Goal: Task Accomplishment & Management: Manage account settings

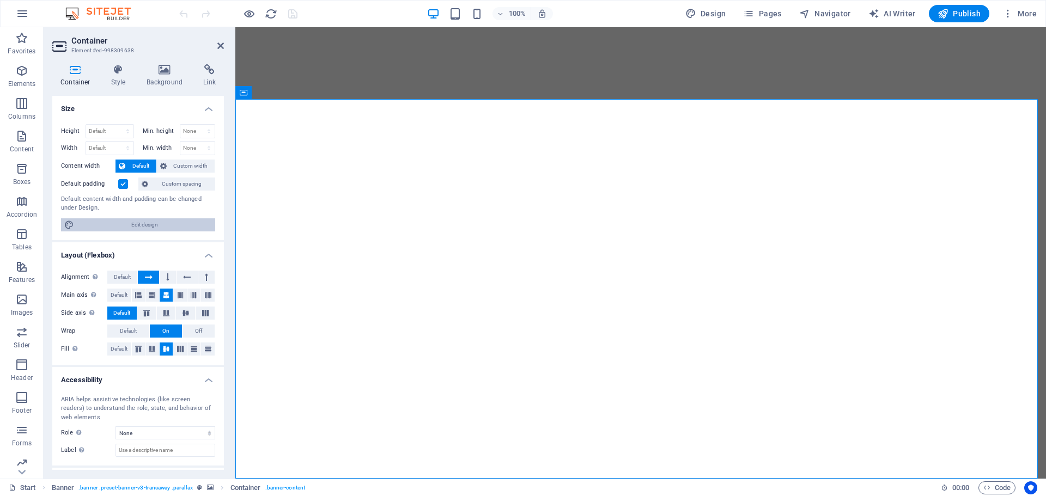
click at [137, 226] on span "Edit design" at bounding box center [144, 224] width 135 height 13
select select "rem"
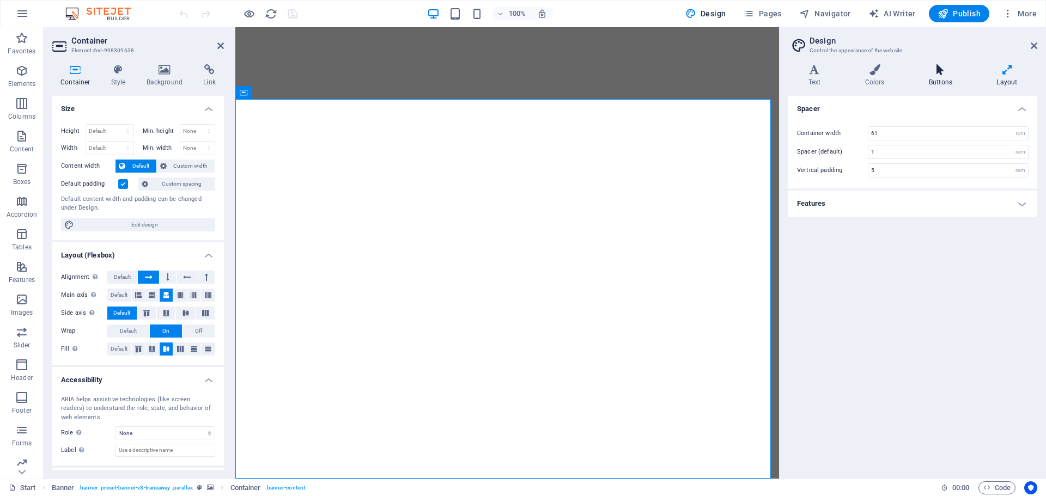
click at [939, 77] on h4 "Buttons" at bounding box center [943, 75] width 68 height 23
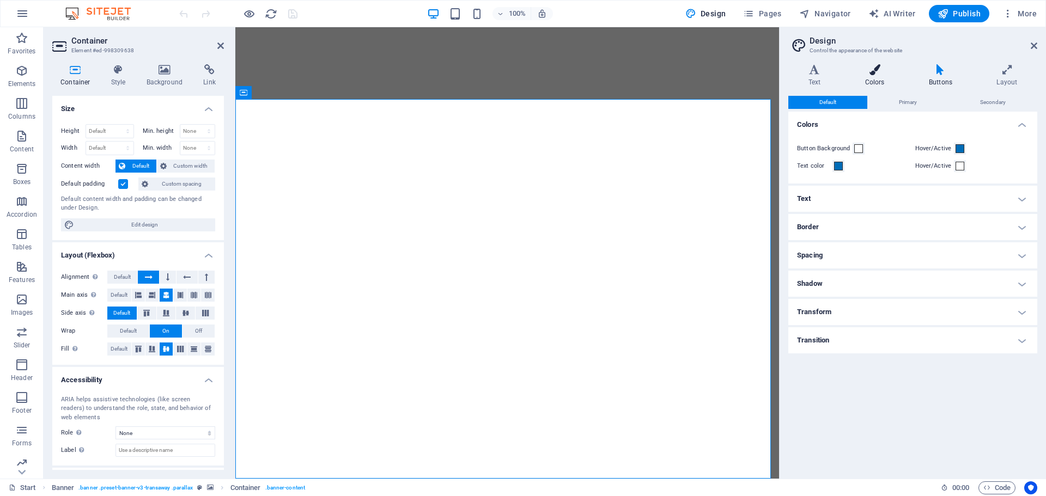
click at [879, 71] on icon at bounding box center [874, 69] width 59 height 11
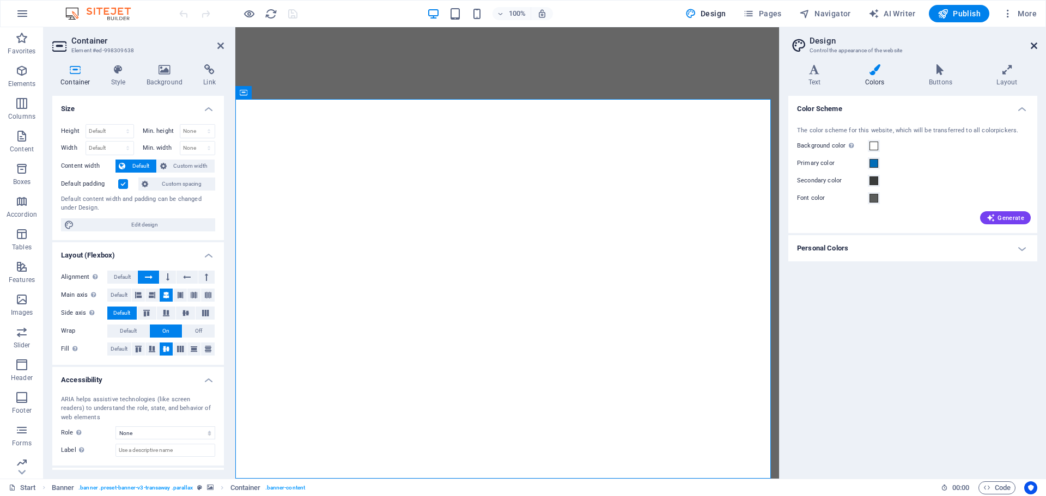
click at [1033, 48] on icon at bounding box center [1034, 45] width 7 height 9
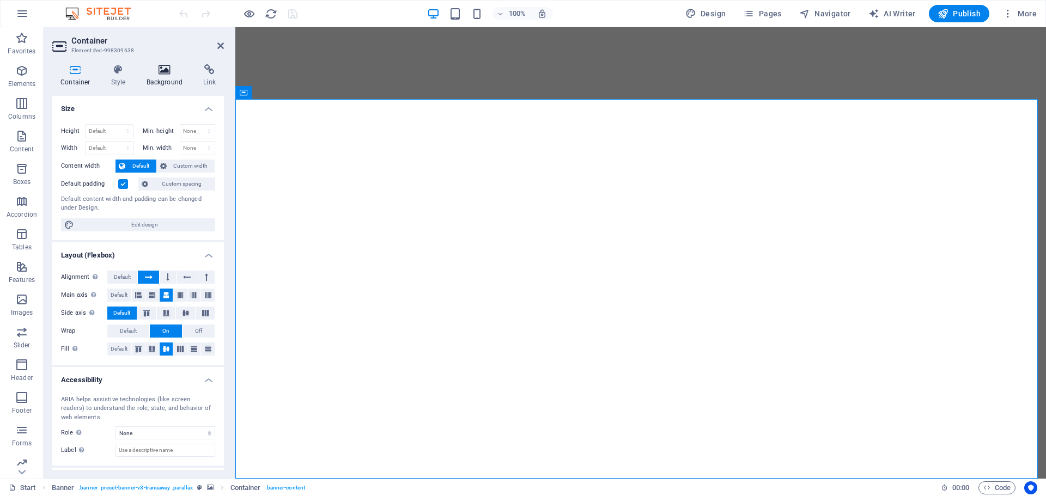
click at [160, 73] on icon at bounding box center [164, 69] width 53 height 11
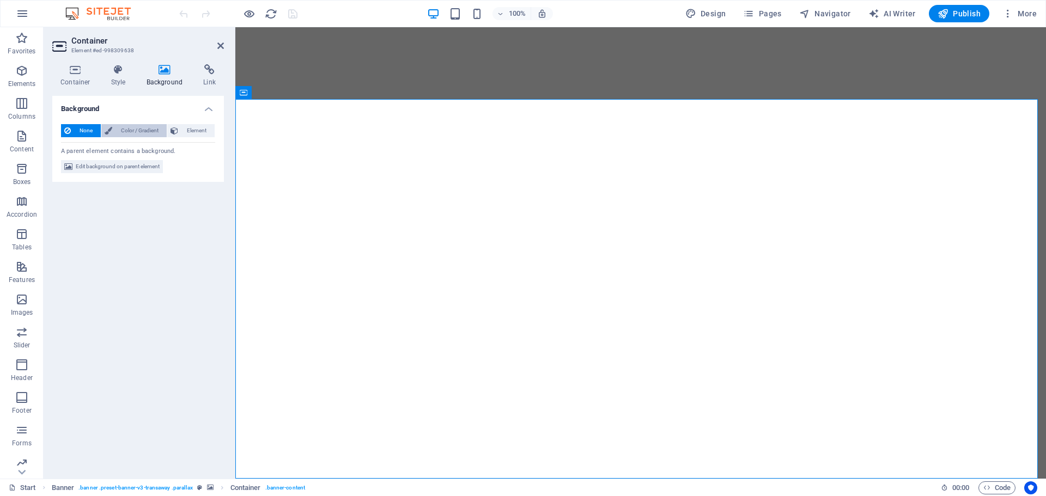
click at [147, 129] on span "Color / Gradient" at bounding box center [139, 130] width 48 height 13
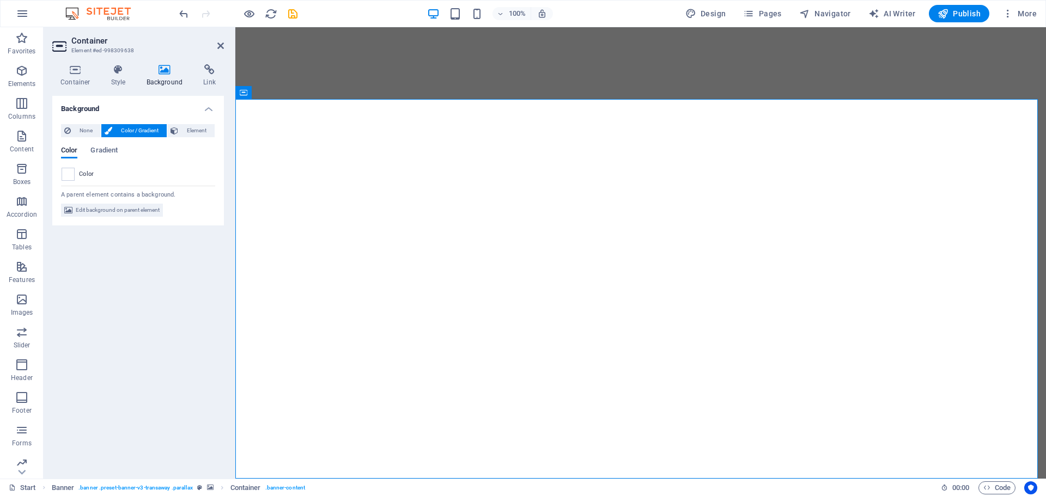
click at [155, 68] on icon at bounding box center [164, 69] width 53 height 11
click at [121, 210] on span "Edit background on parent element" at bounding box center [118, 210] width 84 height 13
select select "ms"
select select "s"
select select "ondemand"
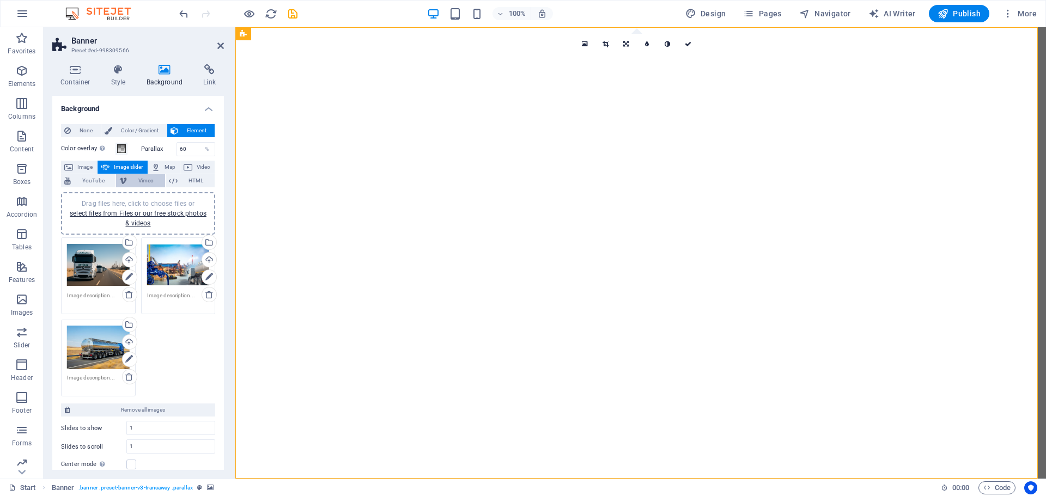
click at [143, 180] on span "Vimeo" at bounding box center [145, 180] width 31 height 13
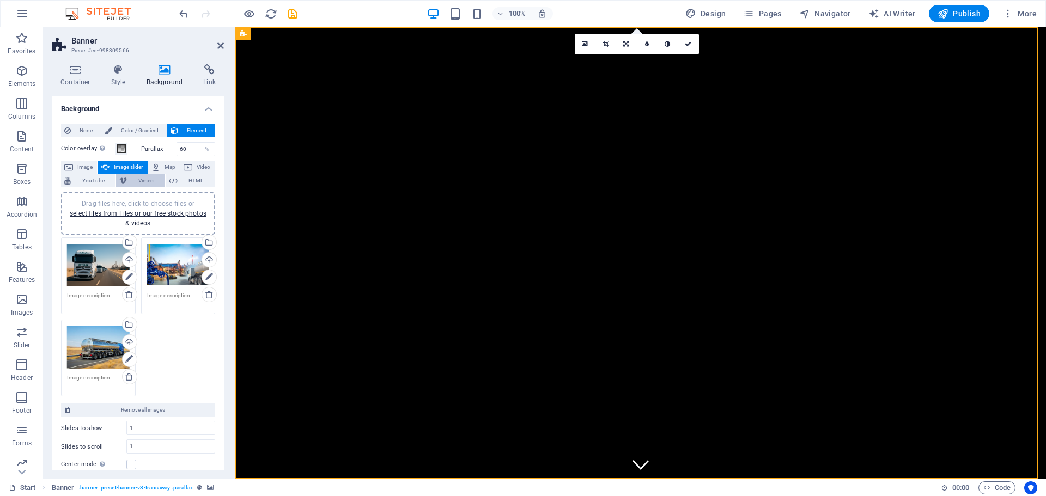
select select "ar16_9"
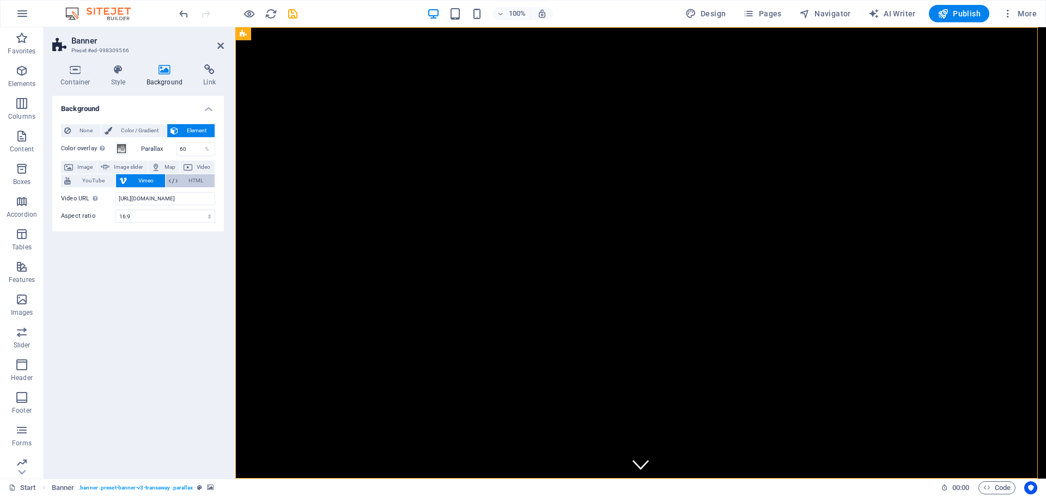
click at [187, 179] on span "HTML" at bounding box center [196, 180] width 31 height 13
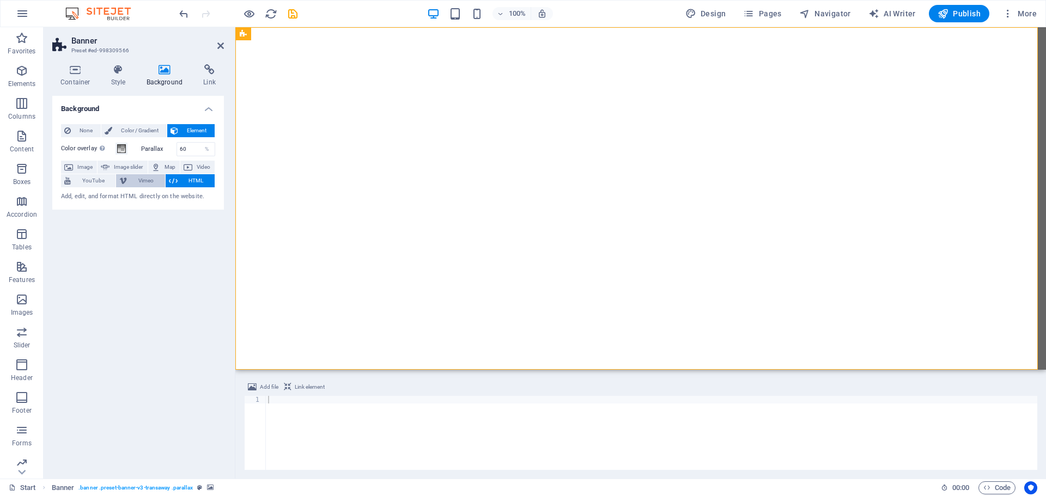
click at [151, 180] on span "Vimeo" at bounding box center [145, 180] width 31 height 13
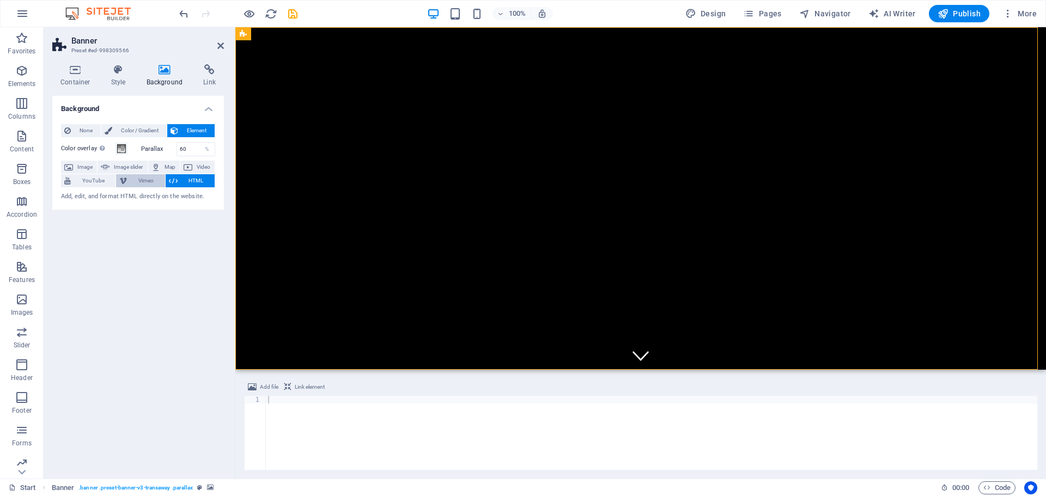
select select "ar16_9"
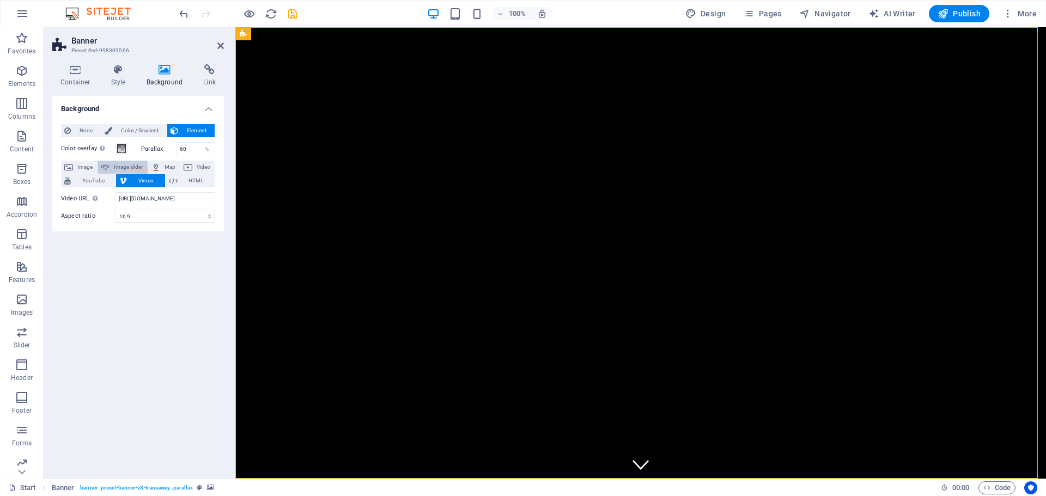
click at [130, 167] on span "Image slider" at bounding box center [128, 167] width 31 height 13
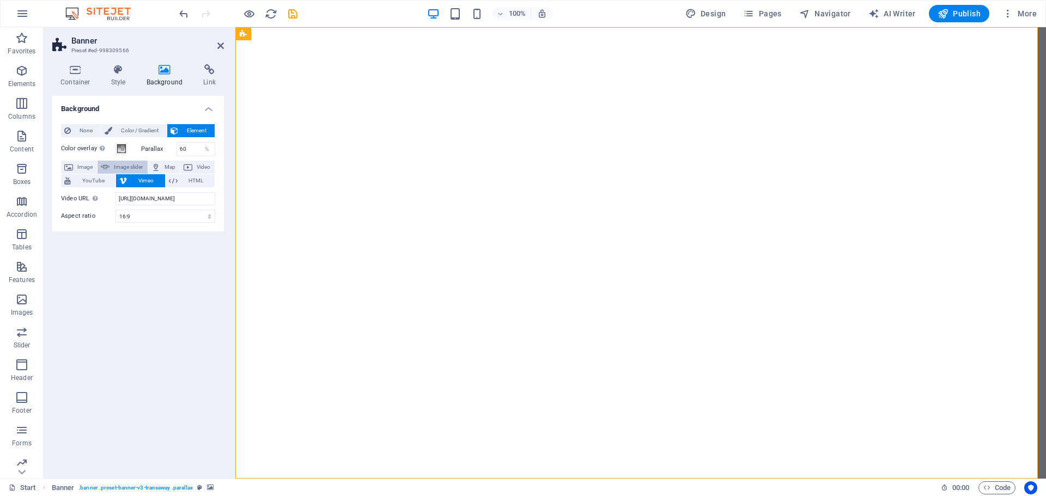
select select "ms"
select select "s"
select select "progressive"
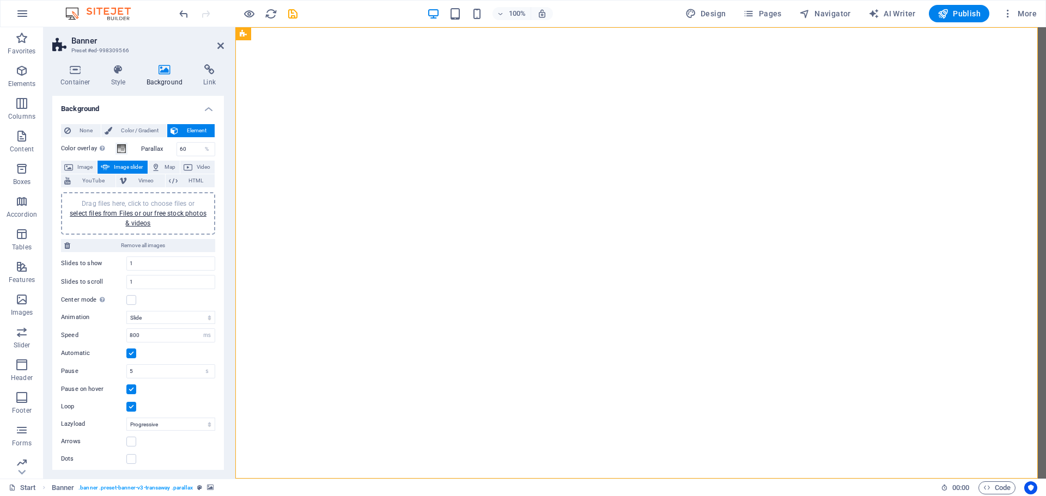
click at [145, 148] on label "Parallax" at bounding box center [158, 149] width 35 height 6
click at [120, 151] on span at bounding box center [121, 148] width 9 height 9
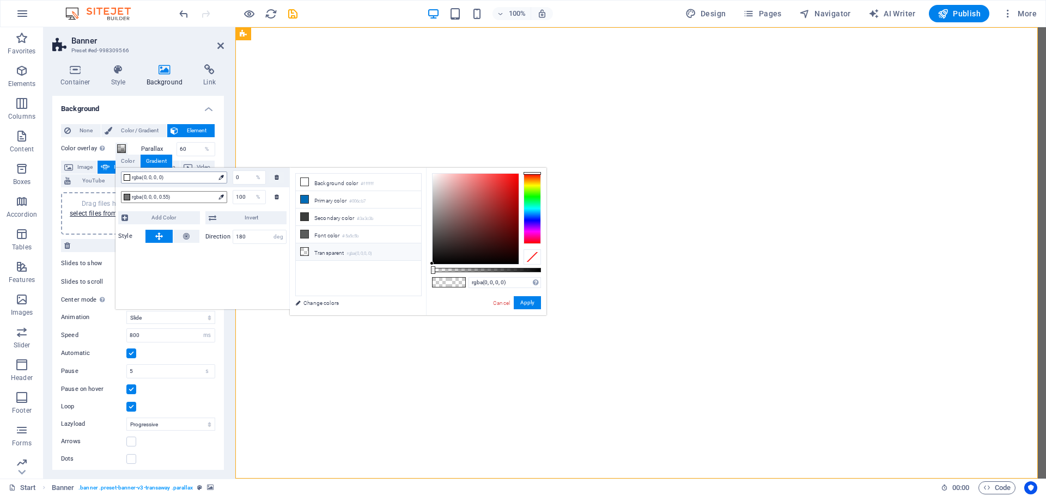
click at [147, 179] on span "rgba(0, 0, 0, 0)" at bounding box center [173, 178] width 83 height 10
click at [136, 194] on span "rgba(0, 0, 0, 0.55)" at bounding box center [173, 197] width 83 height 10
type input "rgba(0, 0, 0, 0.55)"
click at [497, 303] on link "Cancel" at bounding box center [501, 303] width 19 height 8
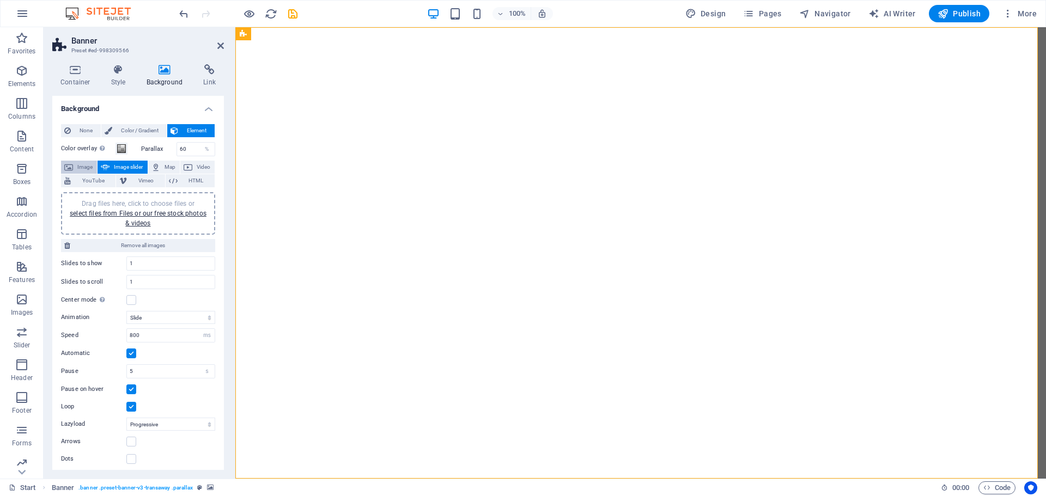
click at [83, 164] on span "Image" at bounding box center [84, 167] width 17 height 13
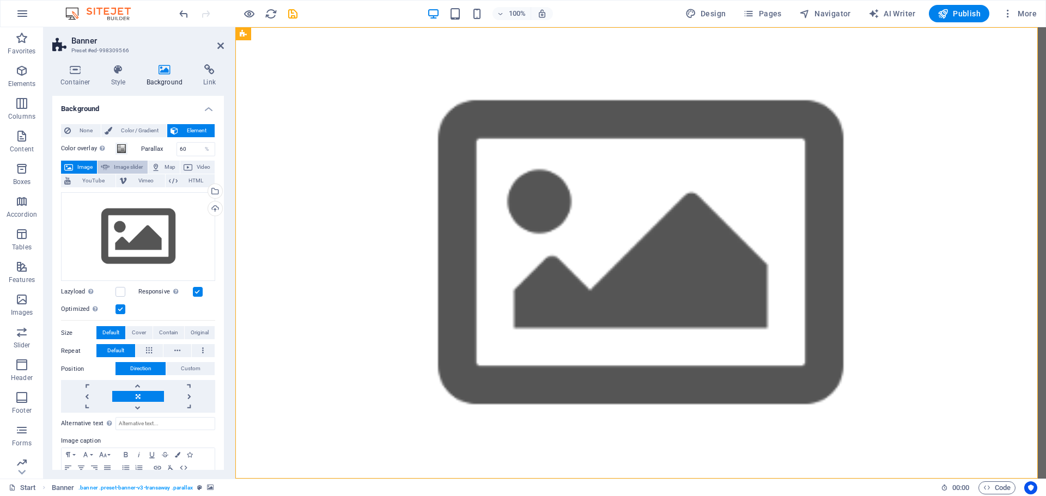
click at [139, 164] on span "Image slider" at bounding box center [128, 167] width 31 height 13
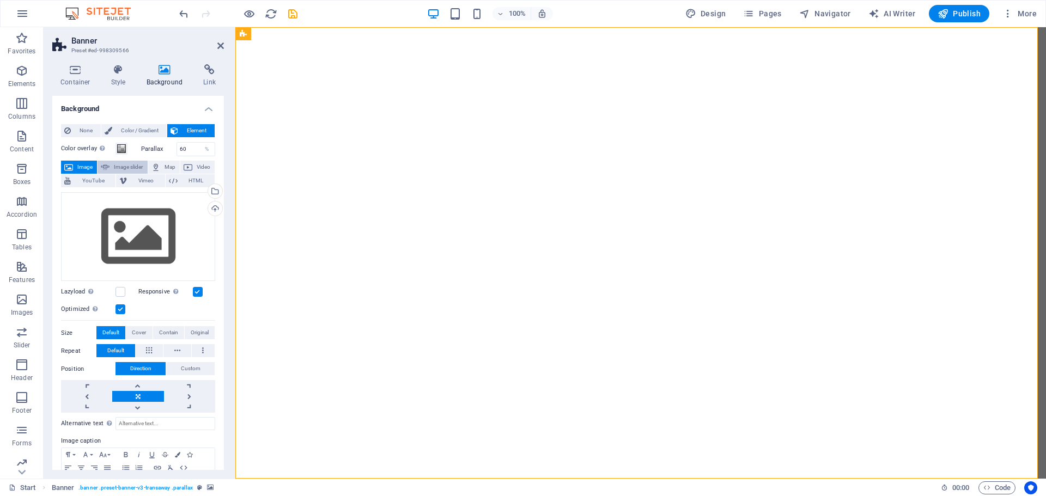
select select "ms"
select select "s"
select select "progressive"
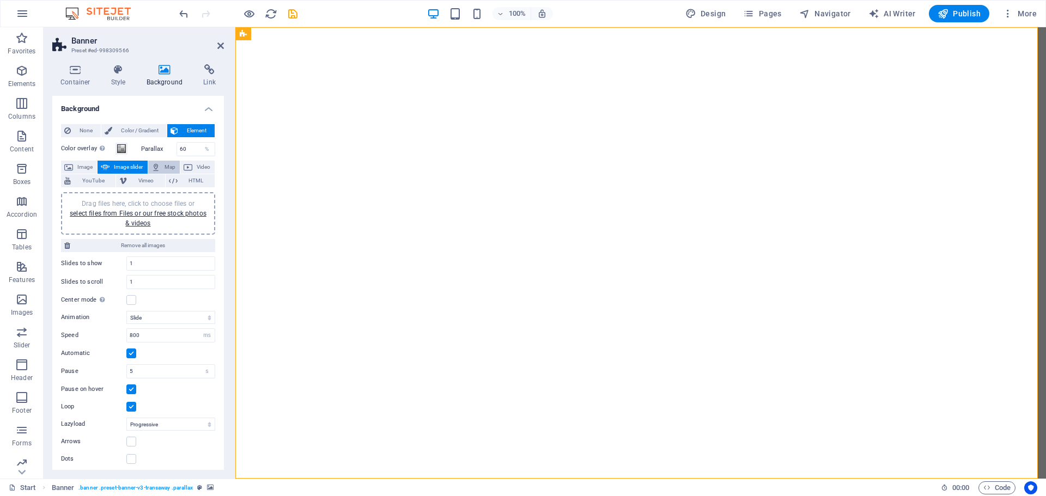
click at [161, 163] on button "Map" at bounding box center [164, 167] width 32 height 13
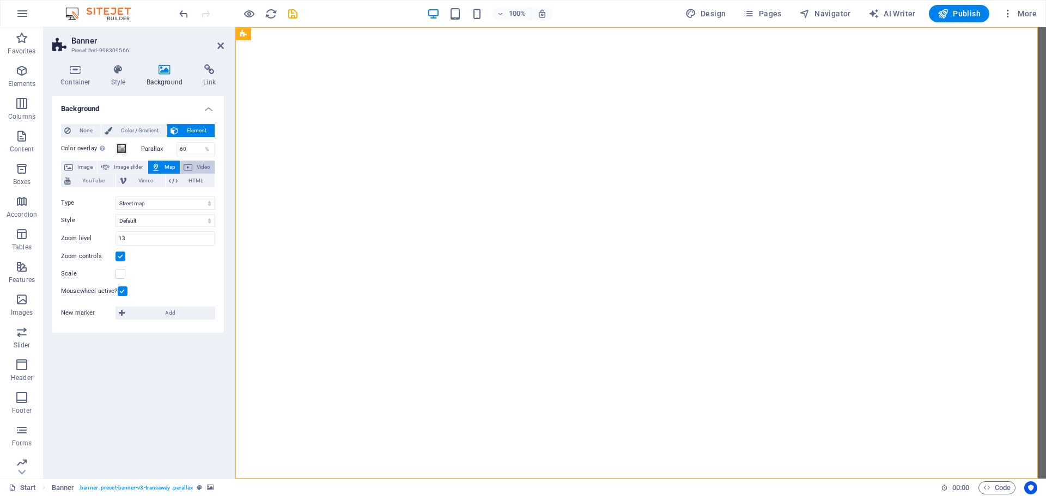
click at [201, 167] on span "Video" at bounding box center [204, 167] width 16 height 13
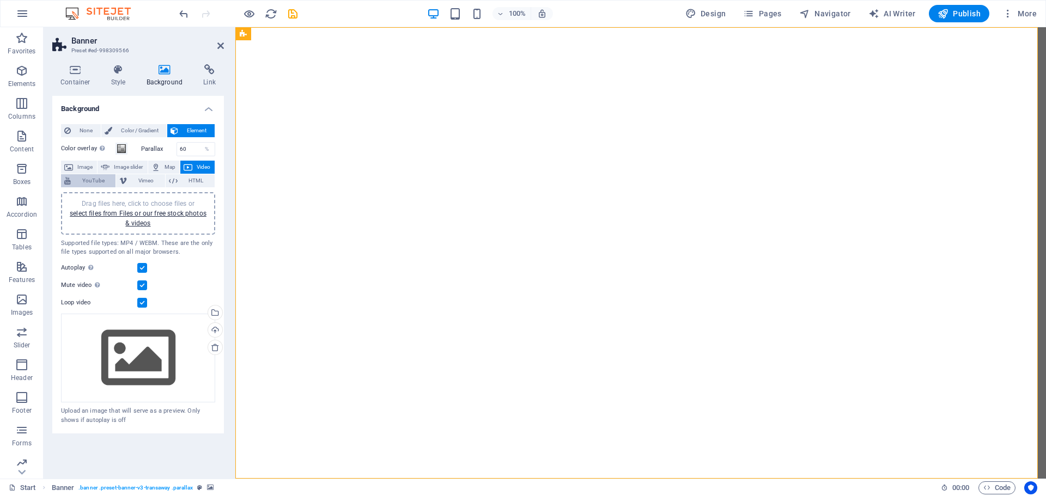
click at [83, 181] on span "YouTube" at bounding box center [93, 180] width 38 height 13
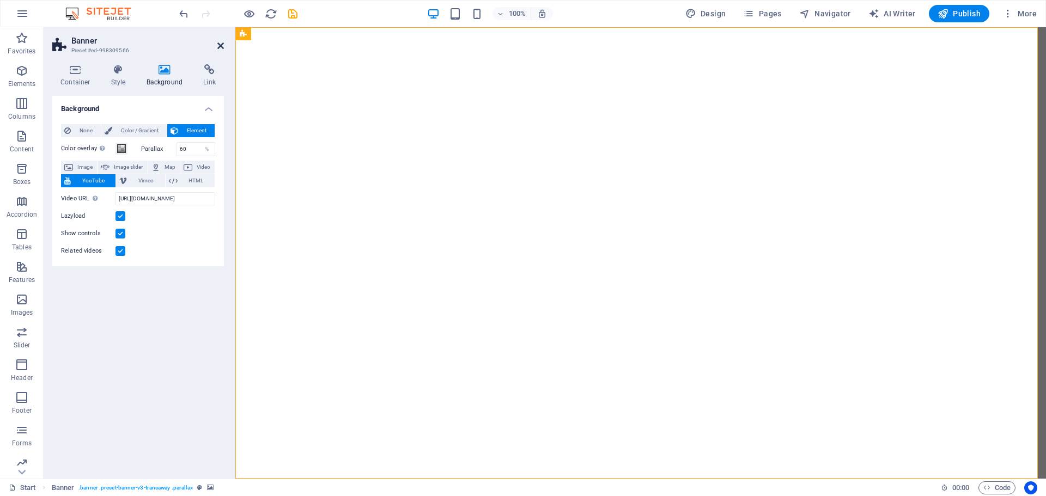
click at [223, 45] on icon at bounding box center [220, 45] width 7 height 9
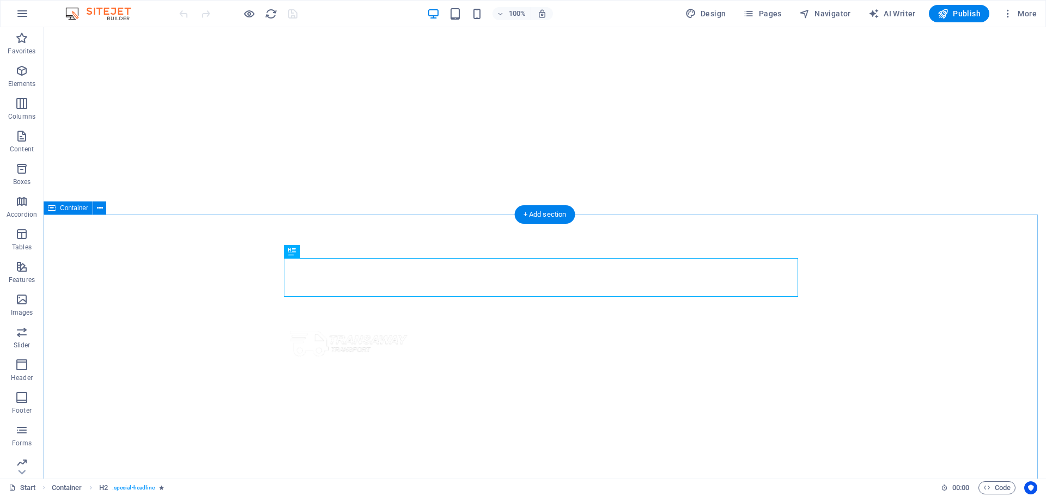
scroll to position [16, 0]
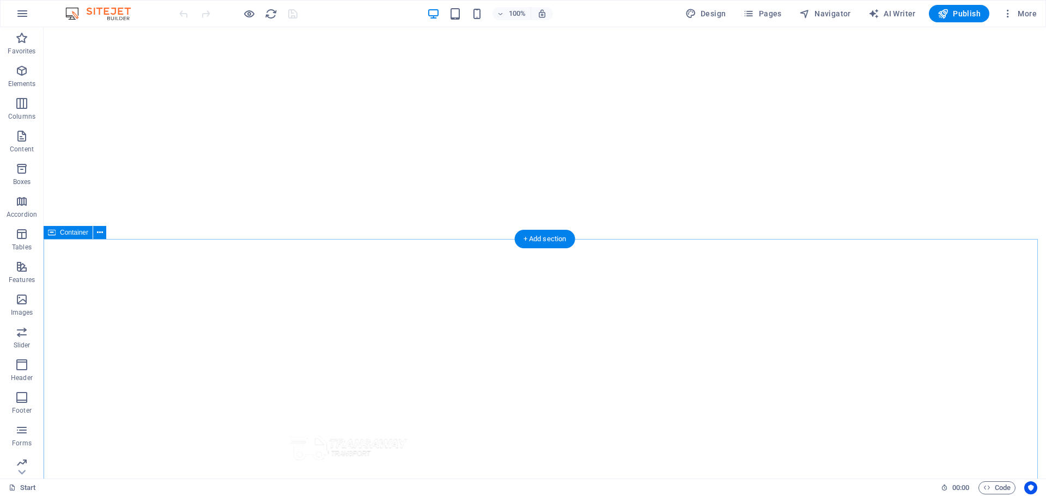
scroll to position [125, 0]
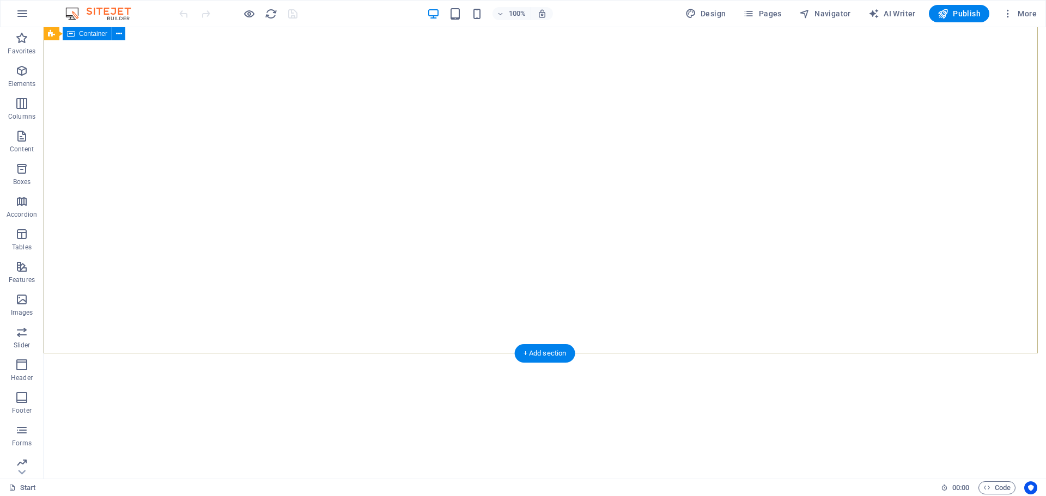
click at [138, 488] on span ". banner .preset-banner-v3-transaway .parallax" at bounding box center [135, 488] width 114 height 13
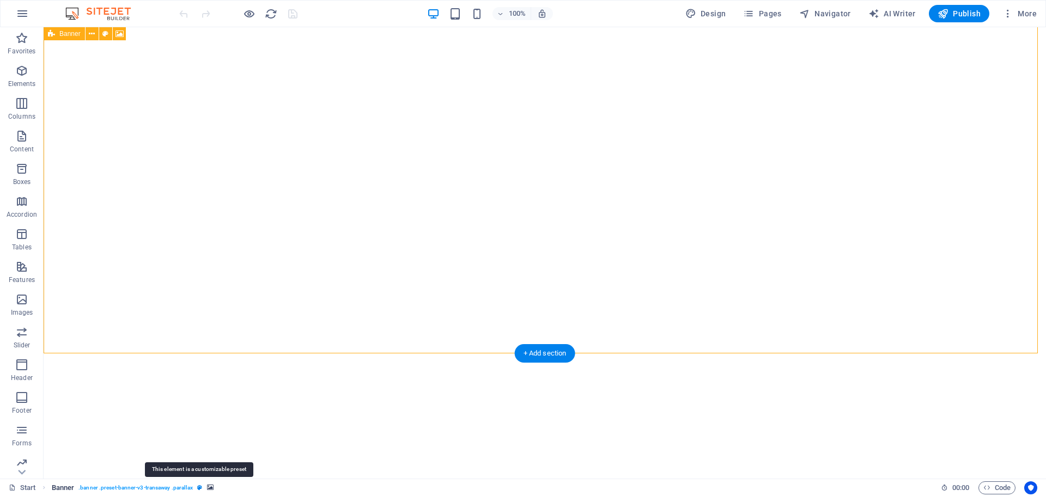
click at [197, 488] on icon "breadcrumb" at bounding box center [199, 488] width 5 height 6
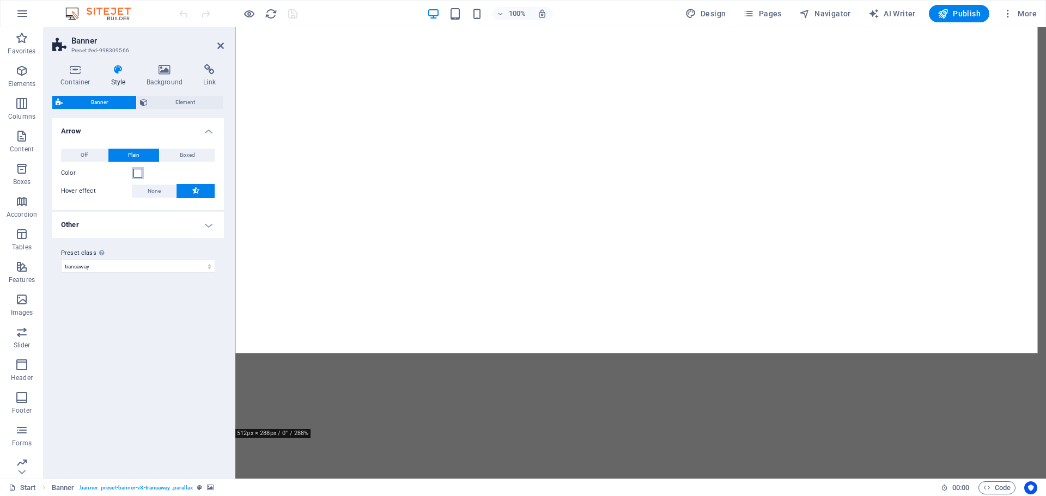
click at [136, 176] on span at bounding box center [137, 173] width 9 height 9
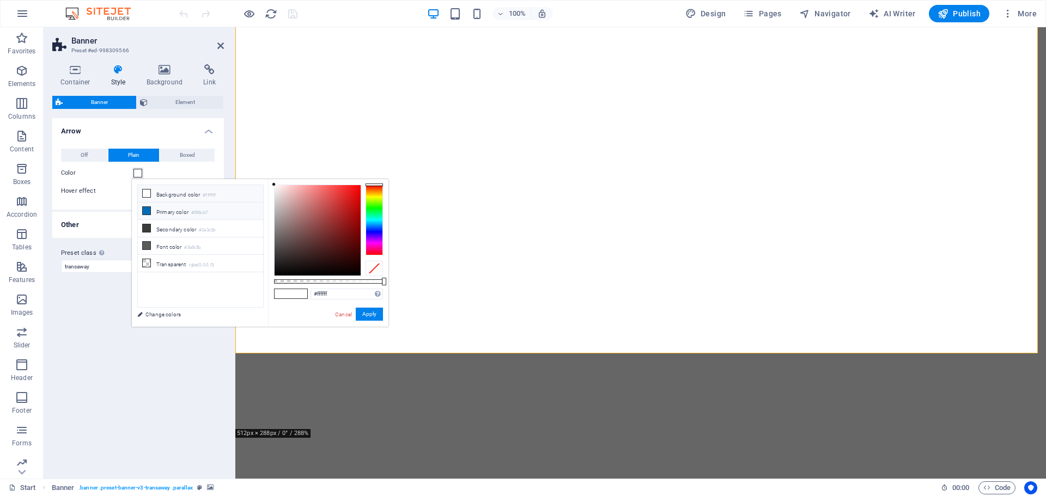
click at [151, 211] on li "Primary color #006cb7" at bounding box center [200, 211] width 125 height 17
type input "#006cb7"
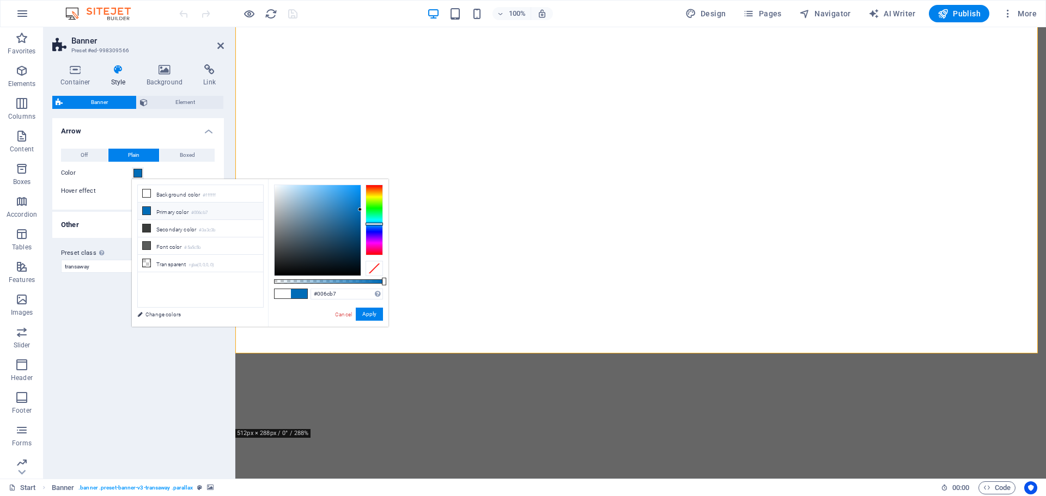
click at [148, 211] on icon at bounding box center [147, 211] width 8 height 8
click at [375, 318] on button "Apply" at bounding box center [369, 314] width 27 height 13
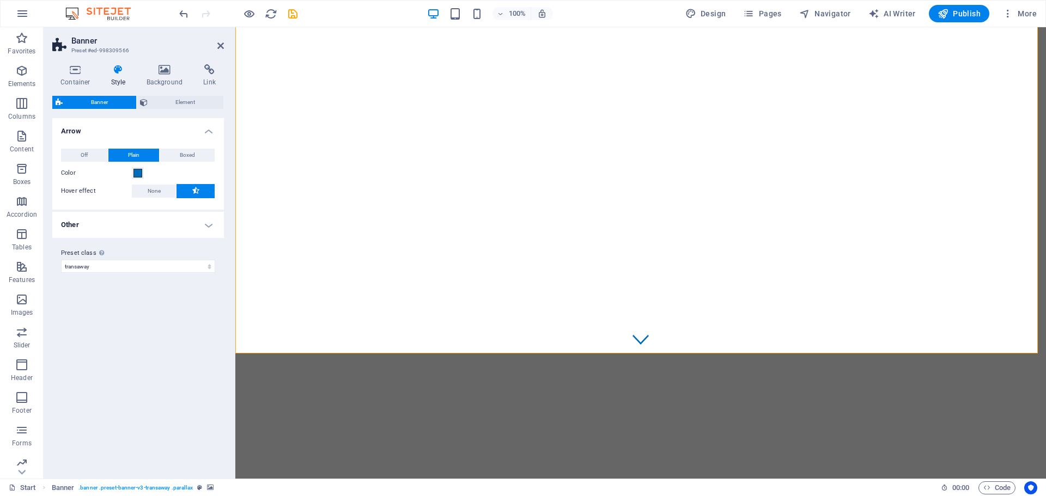
click at [202, 226] on h4 "Other" at bounding box center [138, 225] width 172 height 26
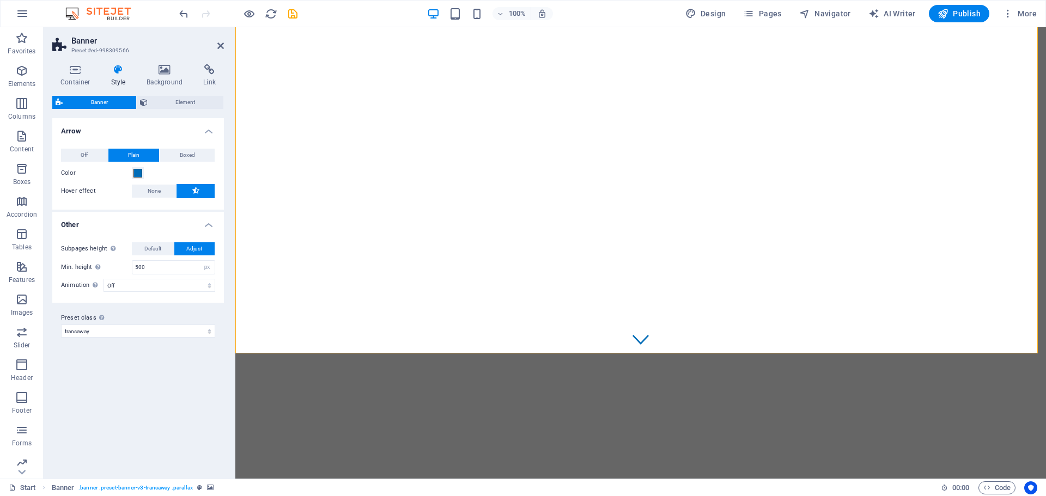
click at [206, 226] on h4 "Other" at bounding box center [138, 222] width 172 height 20
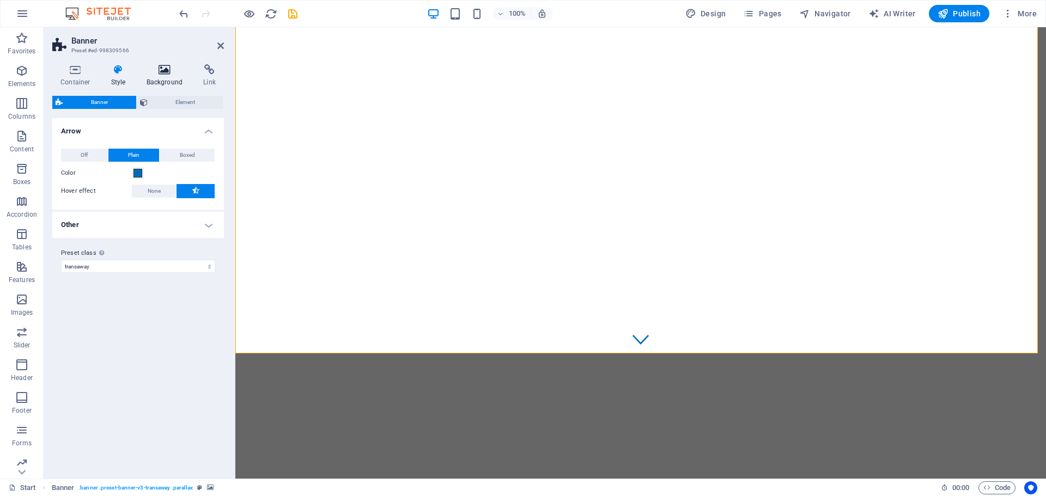
click at [170, 84] on h4 "Background" at bounding box center [166, 75] width 57 height 23
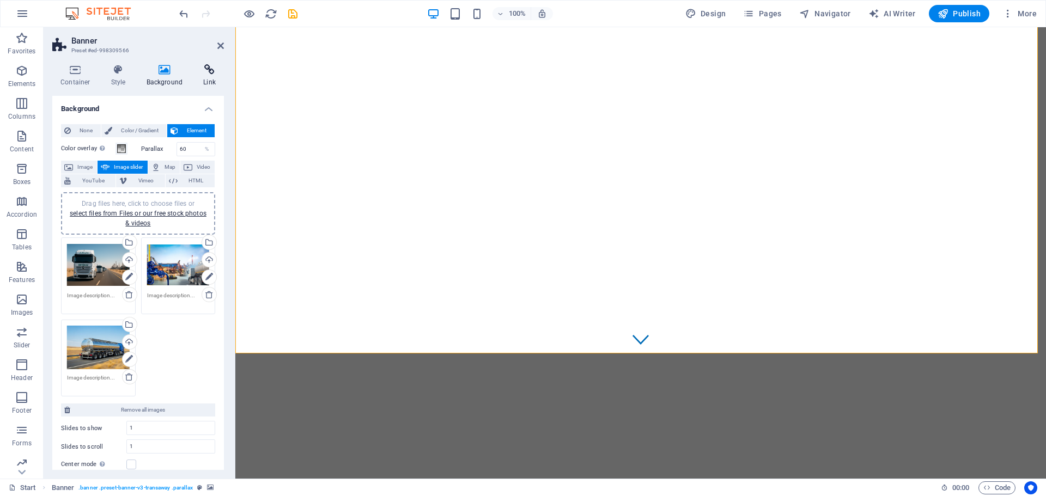
click at [211, 71] on icon at bounding box center [209, 69] width 29 height 11
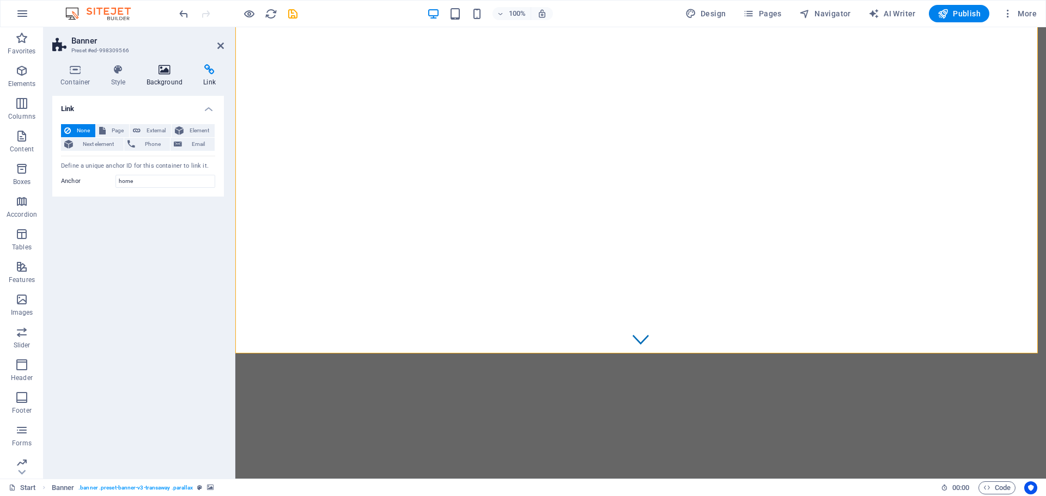
click at [170, 69] on icon at bounding box center [164, 69] width 53 height 11
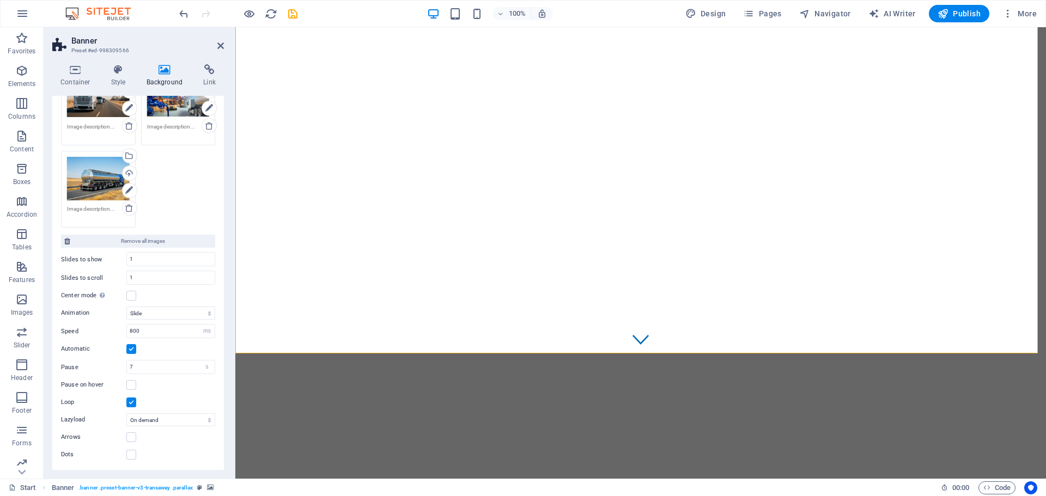
scroll to position [60, 0]
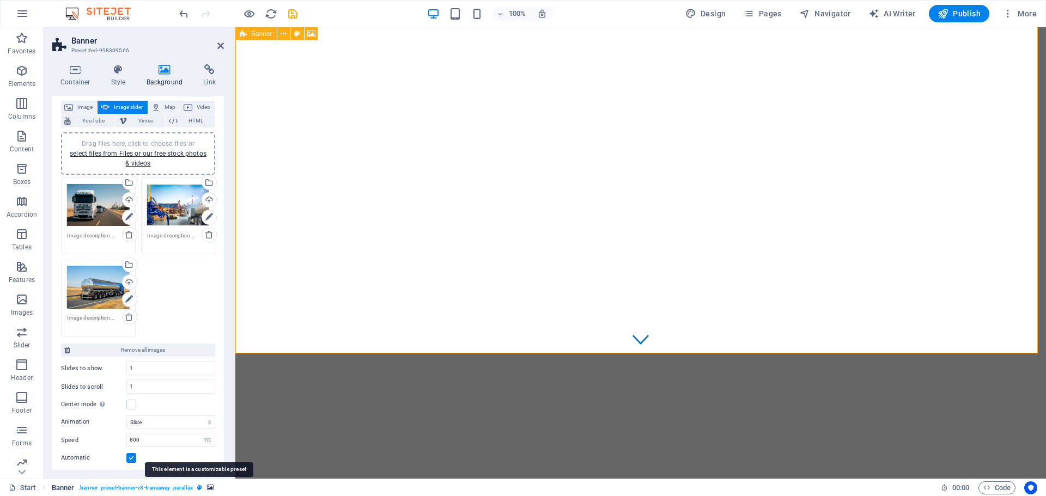
click at [198, 489] on icon "breadcrumb" at bounding box center [199, 488] width 5 height 6
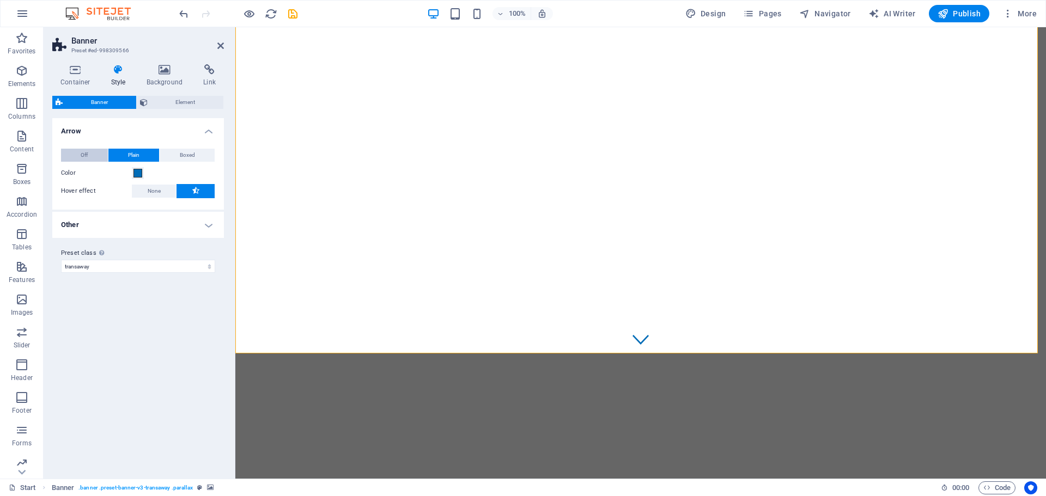
click at [100, 154] on button "Off" at bounding box center [84, 155] width 47 height 13
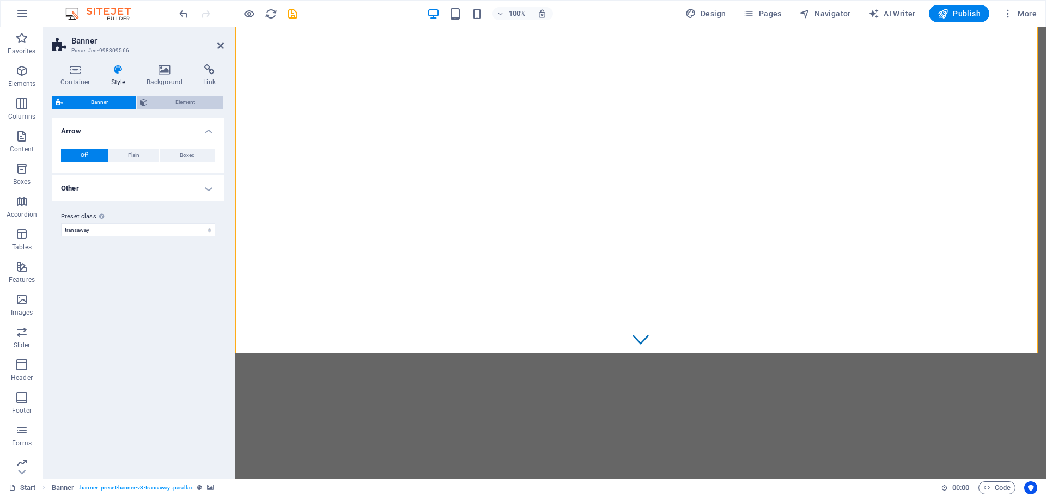
click at [174, 102] on span "Element" at bounding box center [186, 102] width 70 height 13
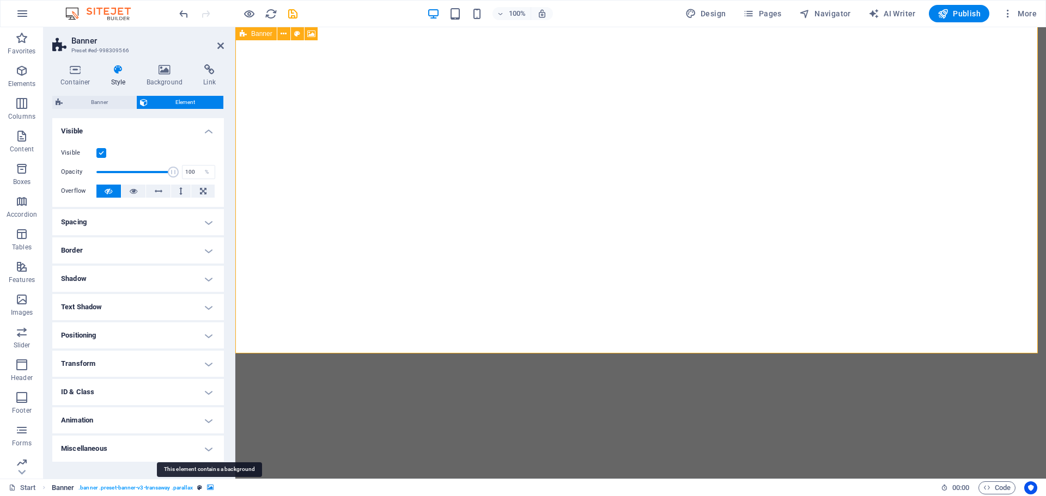
click at [210, 490] on icon "breadcrumb" at bounding box center [210, 488] width 7 height 6
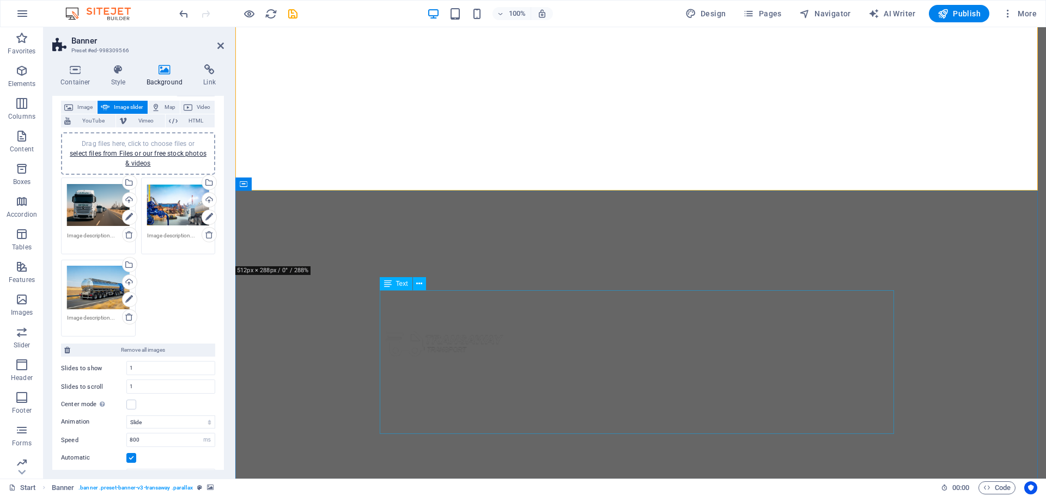
scroll to position [125, 0]
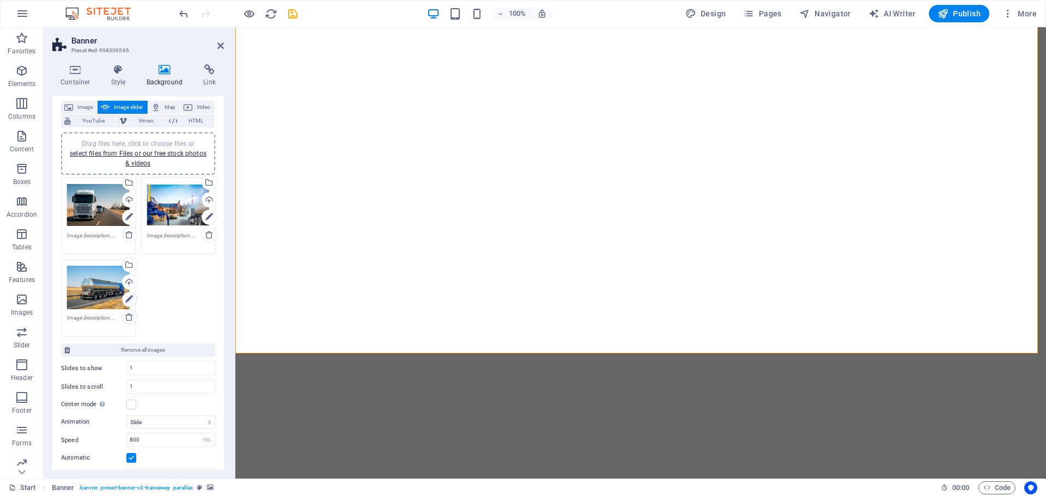
click at [130, 297] on icon at bounding box center [129, 299] width 8 height 13
click at [128, 266] on div "Select files from the file manager, stock photos, or upload file(s)" at bounding box center [128, 266] width 16 height 16
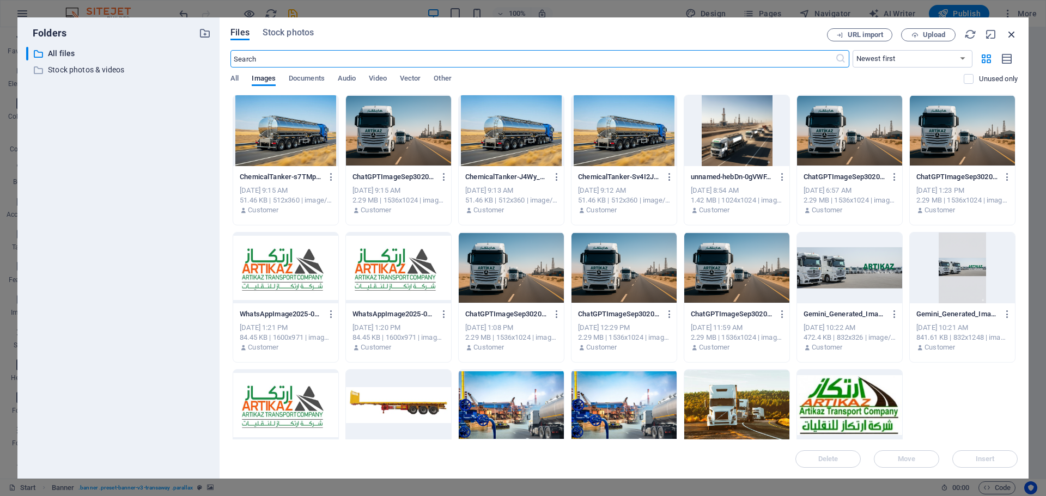
click at [1011, 34] on icon "button" at bounding box center [1012, 34] width 12 height 12
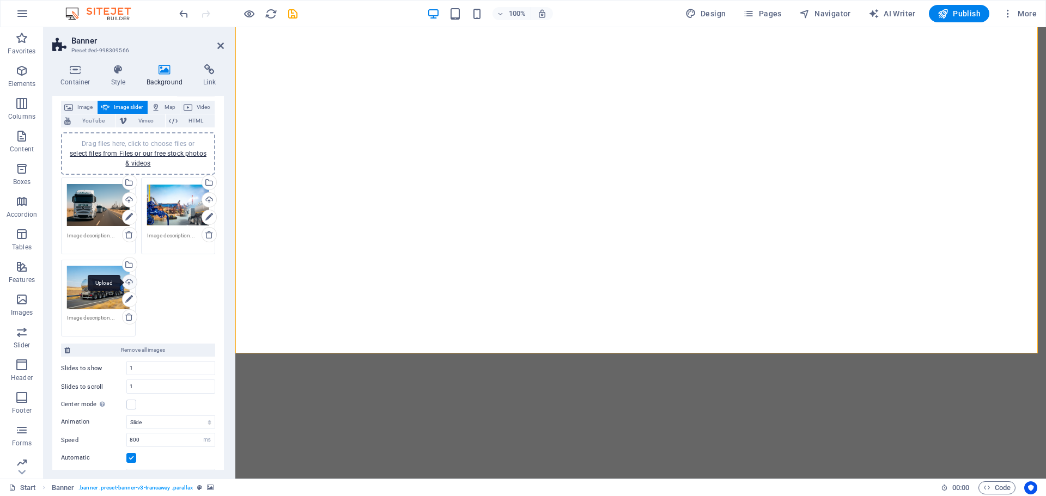
click at [125, 282] on div "Upload" at bounding box center [128, 283] width 16 height 16
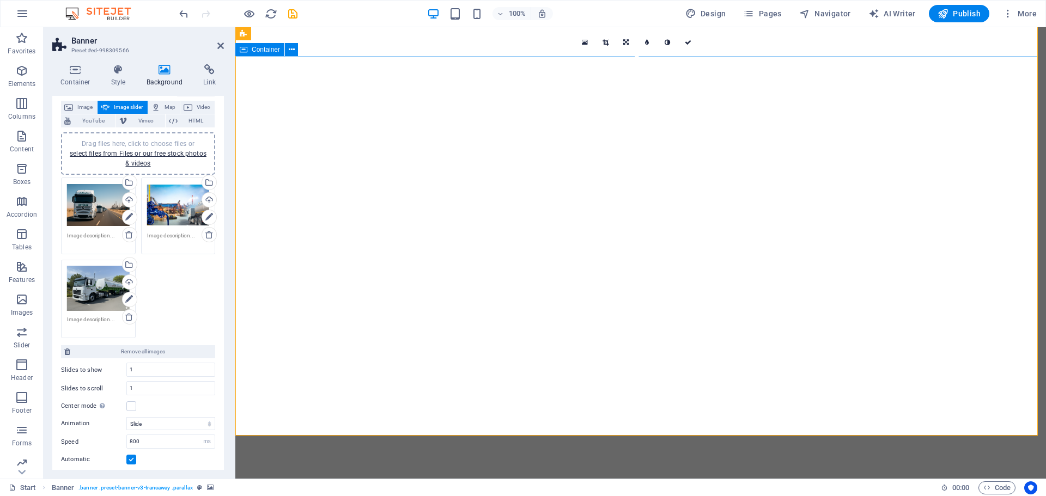
scroll to position [0, 0]
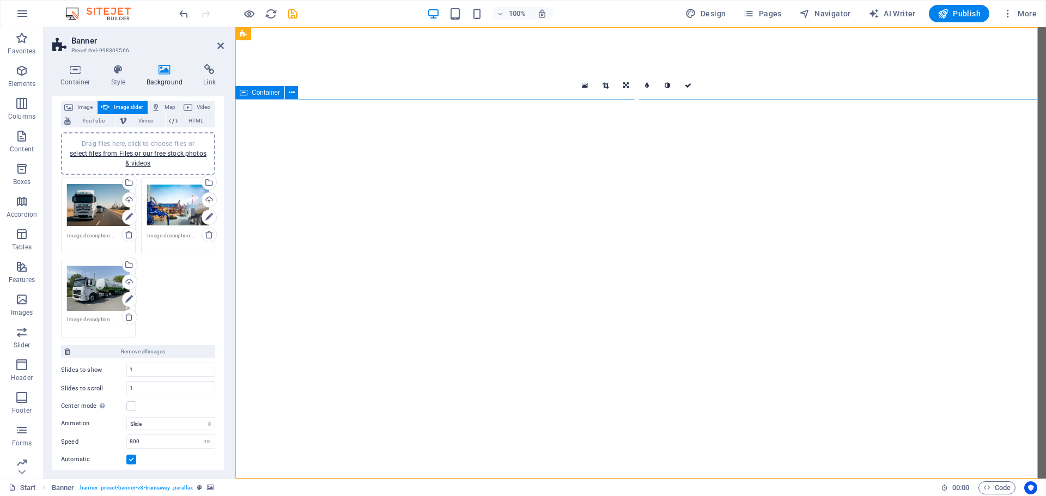
click at [581, 88] on link at bounding box center [585, 85] width 21 height 21
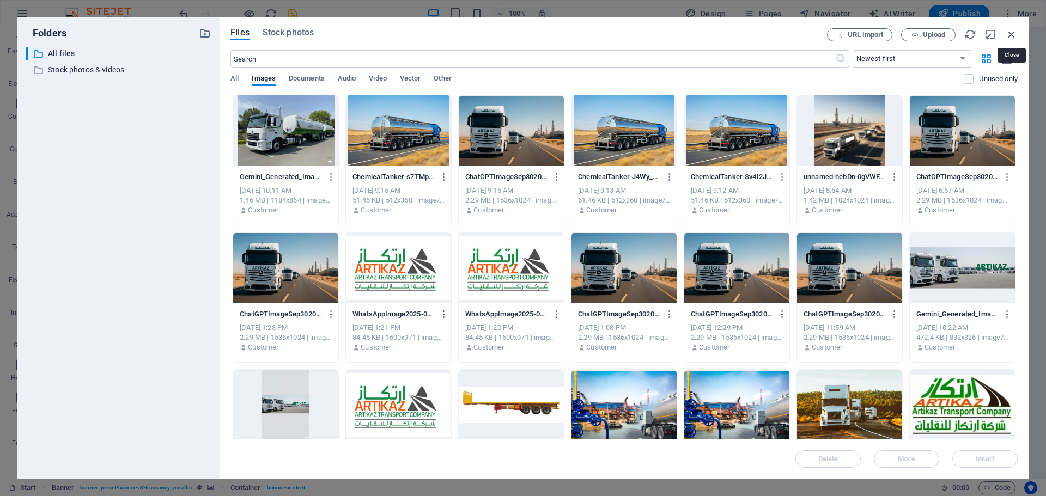
click at [1012, 34] on icon "button" at bounding box center [1012, 34] width 12 height 12
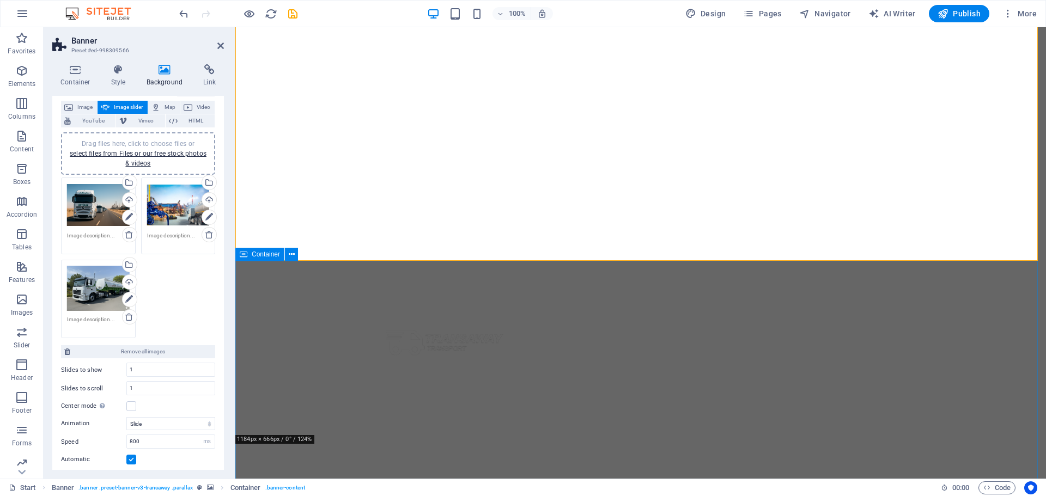
scroll to position [218, 0]
click at [293, 13] on icon "save" at bounding box center [293, 14] width 13 height 13
checkbox input "false"
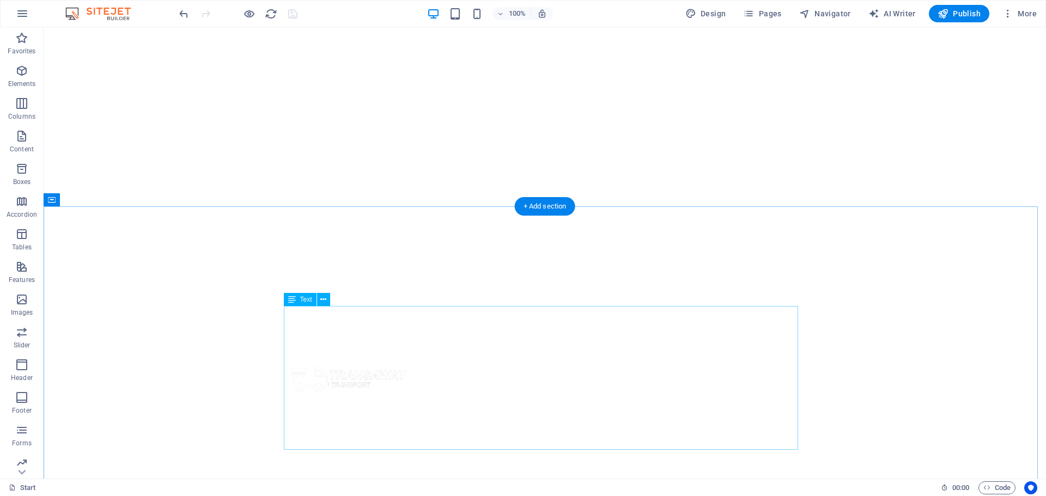
scroll to position [0, 0]
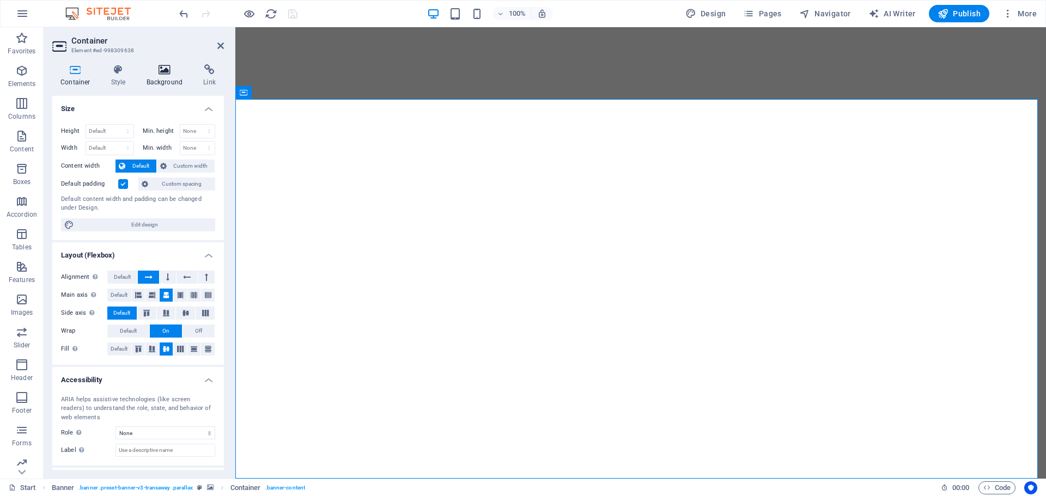
click at [162, 72] on icon at bounding box center [164, 69] width 53 height 11
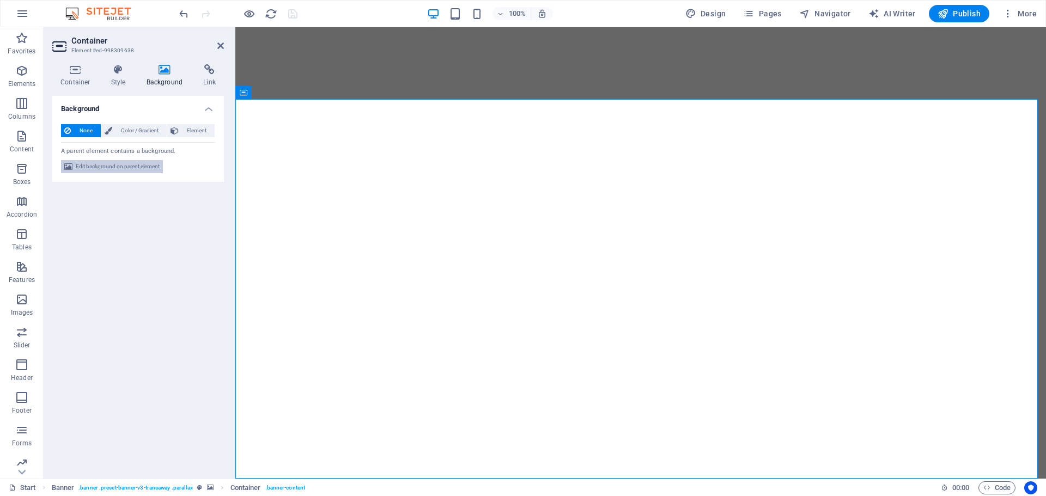
click at [107, 169] on span "Edit background on parent element" at bounding box center [118, 166] width 84 height 13
select select "ms"
select select "s"
select select "ondemand"
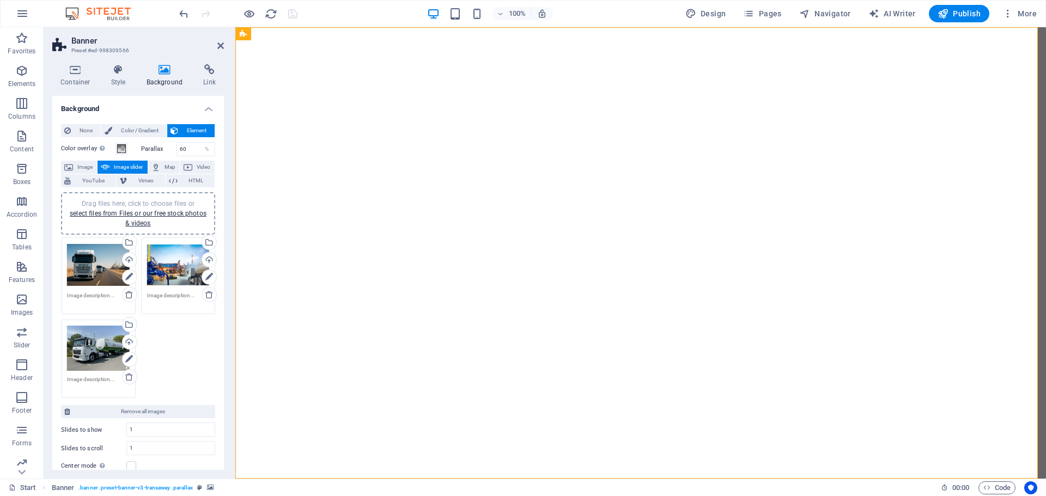
click at [101, 348] on div "Drag files here, click to choose files or select files from Files or our free s…" at bounding box center [98, 349] width 63 height 46
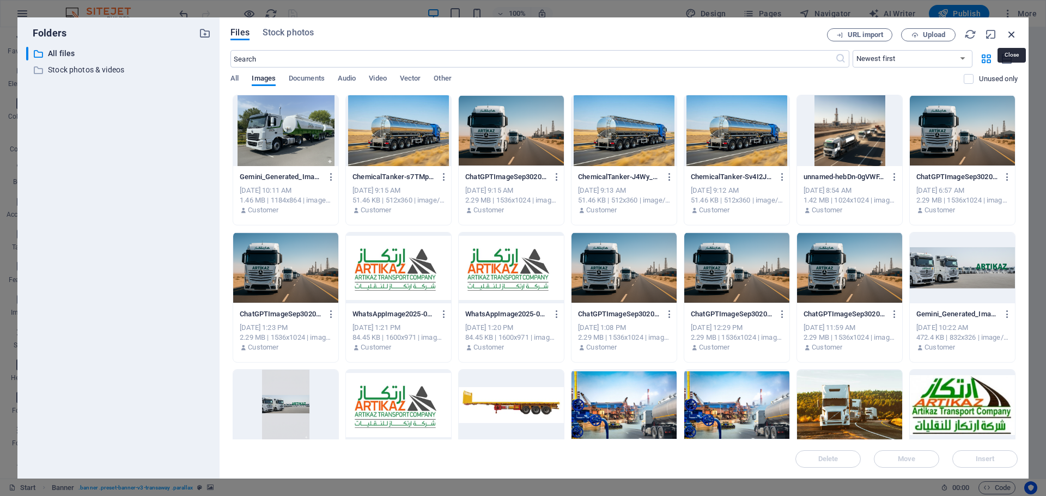
click at [1013, 33] on icon "button" at bounding box center [1012, 34] width 12 height 12
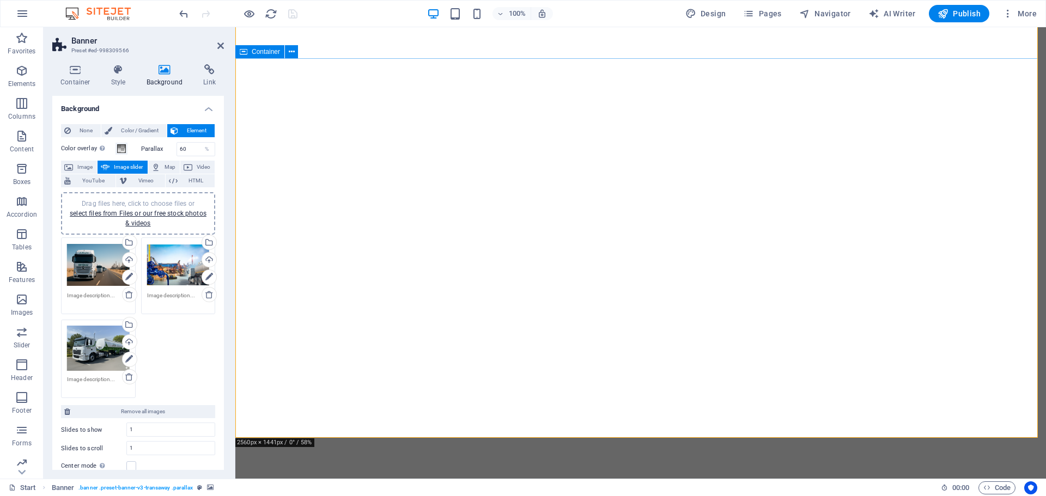
scroll to position [218, 0]
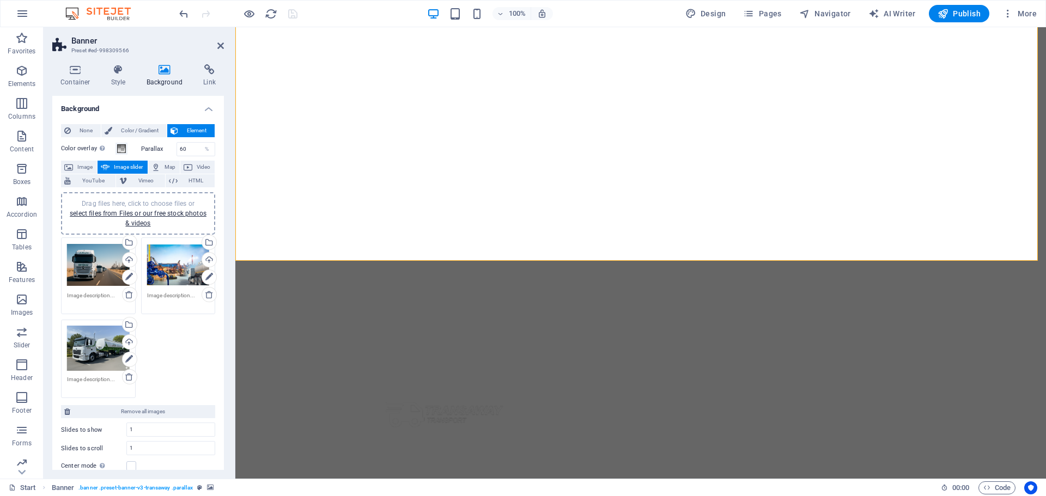
click at [90, 346] on div "Drag files here, click to choose files or select files from Files or our free s…" at bounding box center [98, 349] width 63 height 46
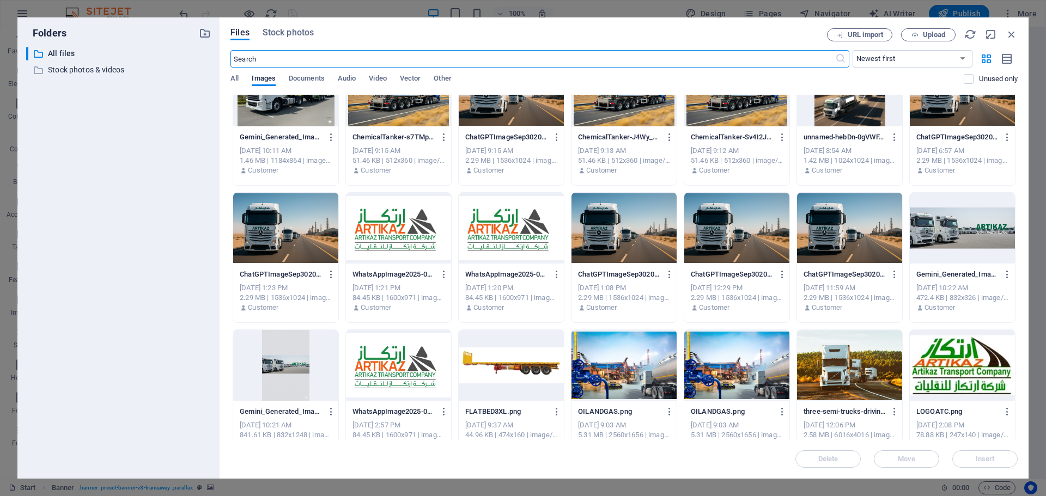
scroll to position [60, 0]
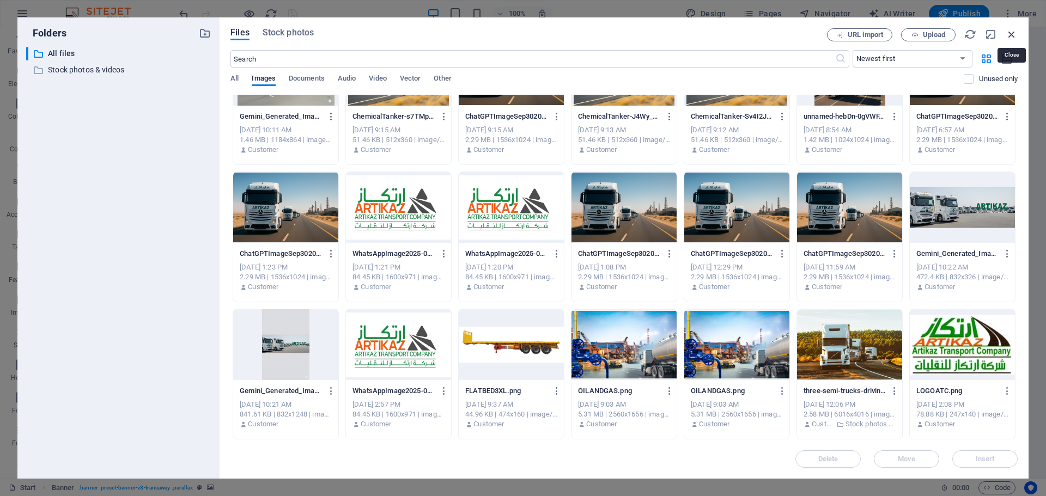
click at [1012, 33] on icon "button" at bounding box center [1012, 34] width 12 height 12
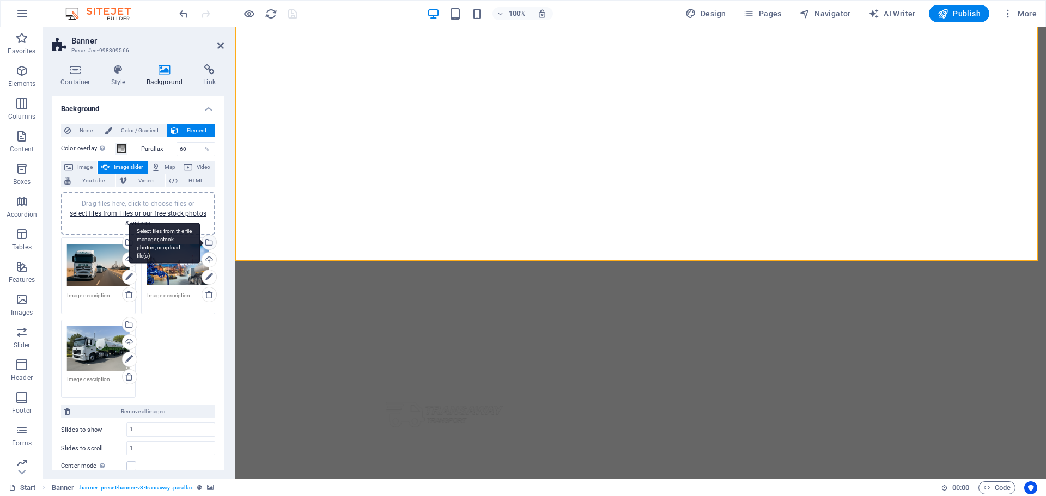
click at [206, 243] on div "Select files from the file manager, stock photos, or upload file(s)" at bounding box center [208, 243] width 16 height 16
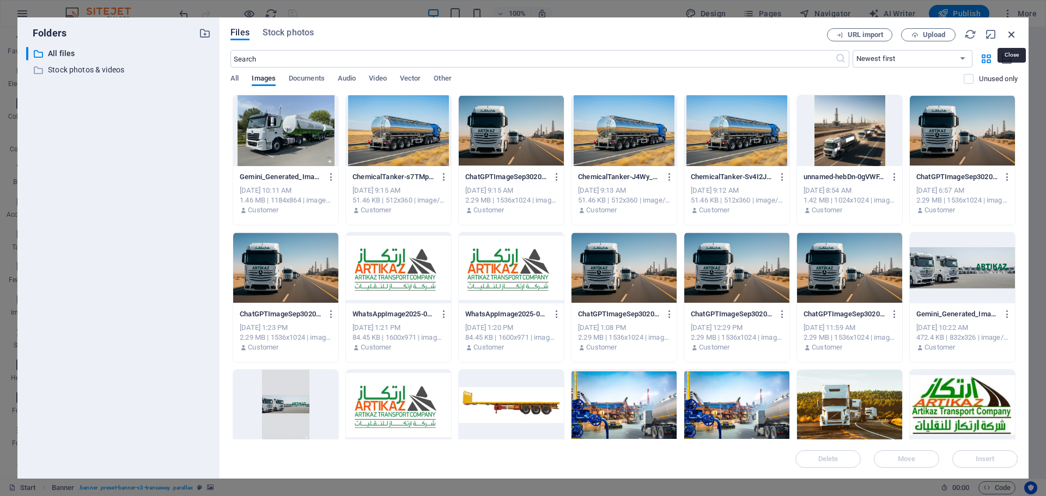
drag, startPoint x: 1006, startPoint y: 35, endPoint x: 770, endPoint y: 8, distance: 237.4
click at [1006, 35] on icon "button" at bounding box center [1012, 34] width 12 height 12
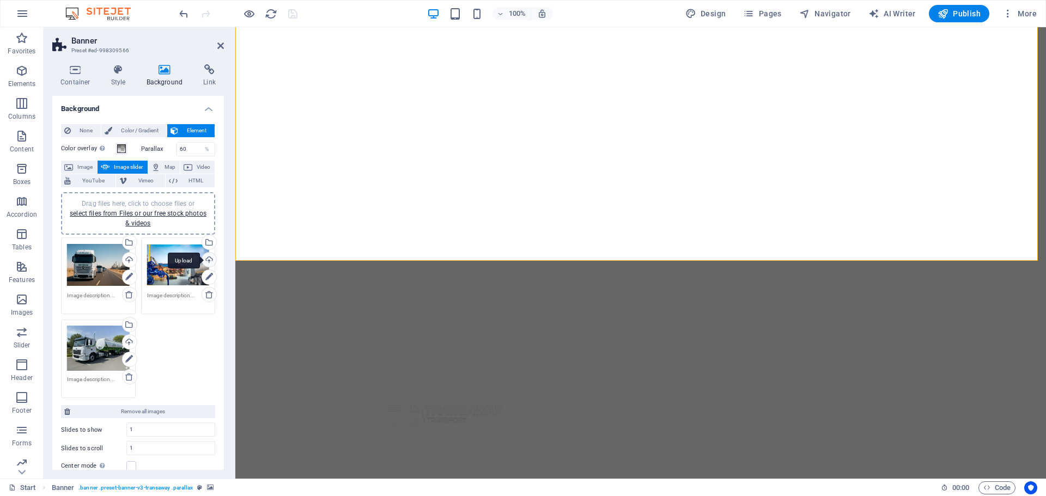
click at [209, 260] on div "Upload" at bounding box center [208, 261] width 16 height 16
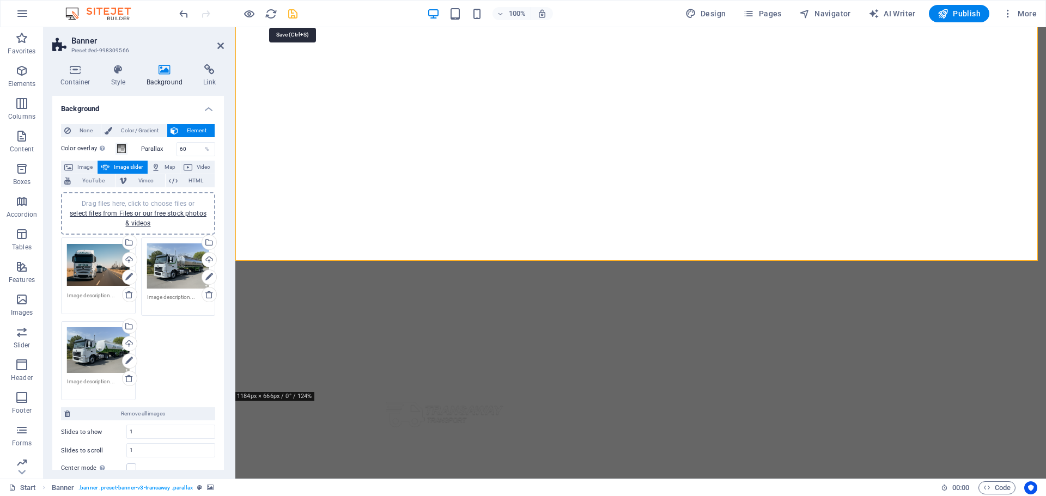
click at [290, 17] on icon "save" at bounding box center [293, 14] width 13 height 13
checkbox input "false"
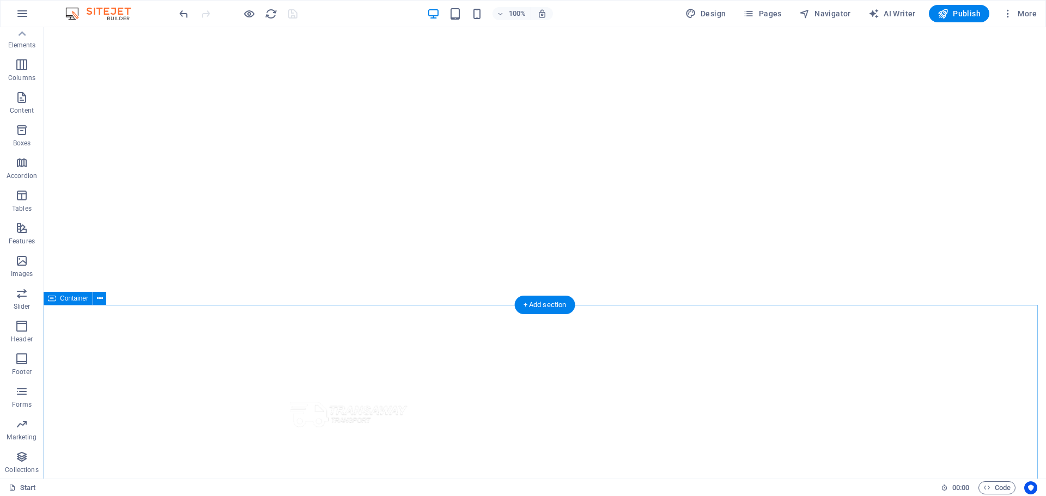
scroll to position [0, 0]
click at [20, 229] on icon "button" at bounding box center [21, 228] width 13 height 13
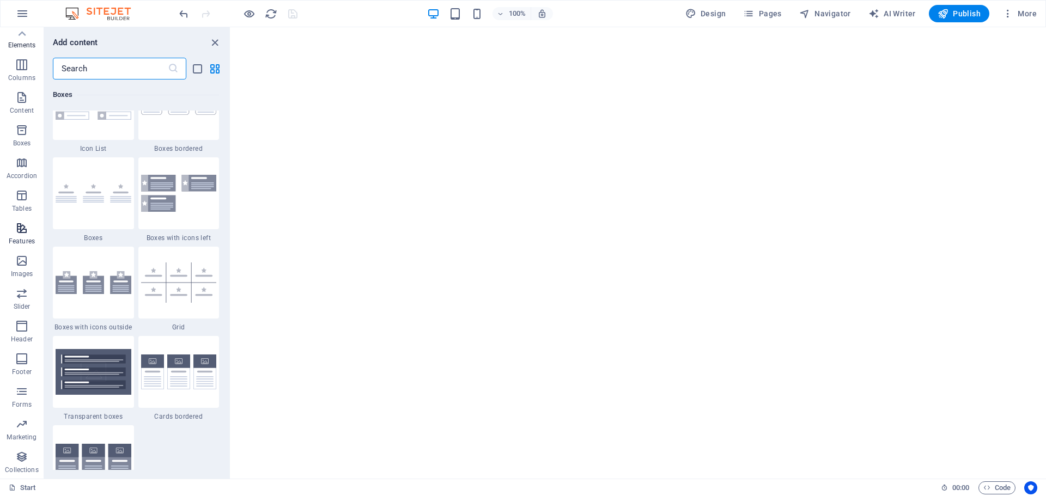
scroll to position [4246, 0]
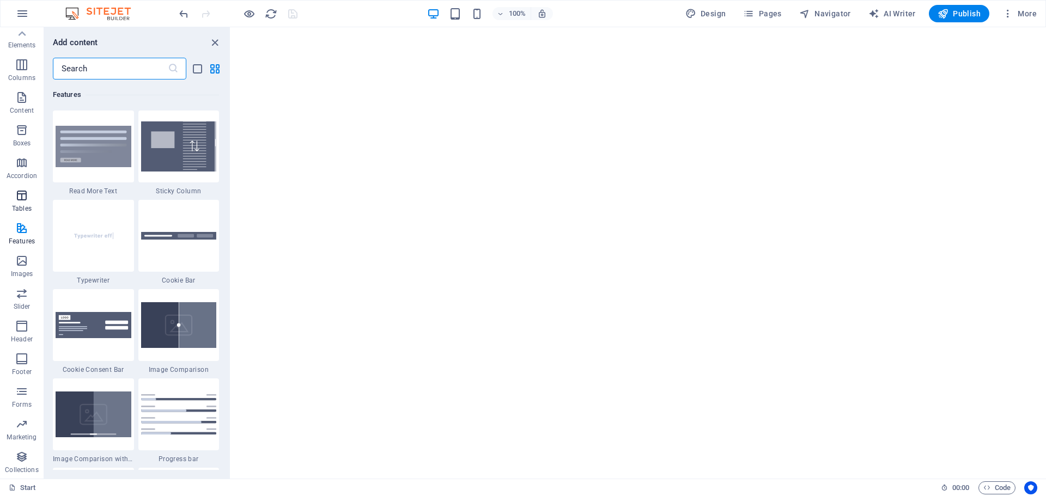
click at [21, 198] on icon "button" at bounding box center [21, 195] width 13 height 13
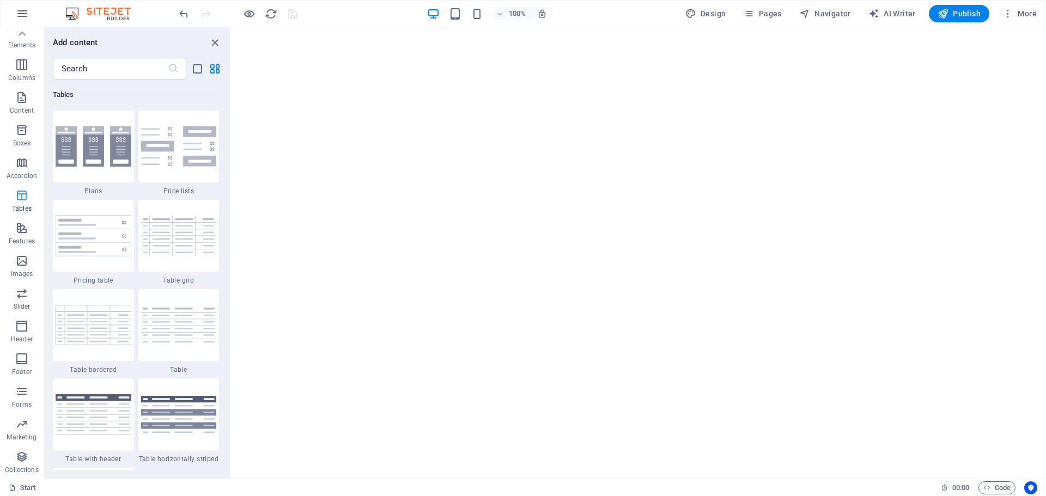
scroll to position [3773, 0]
click at [19, 176] on p "Accordion" at bounding box center [22, 176] width 31 height 9
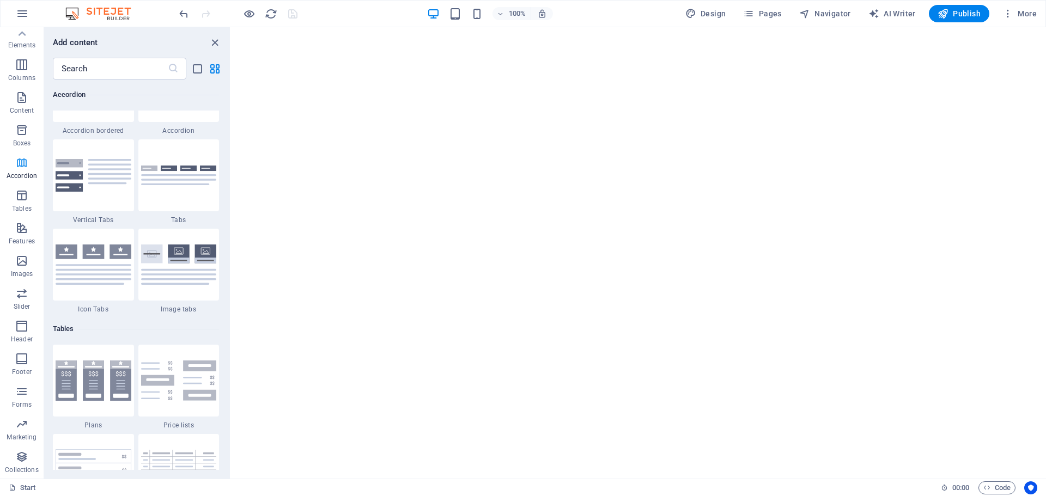
scroll to position [3478, 0]
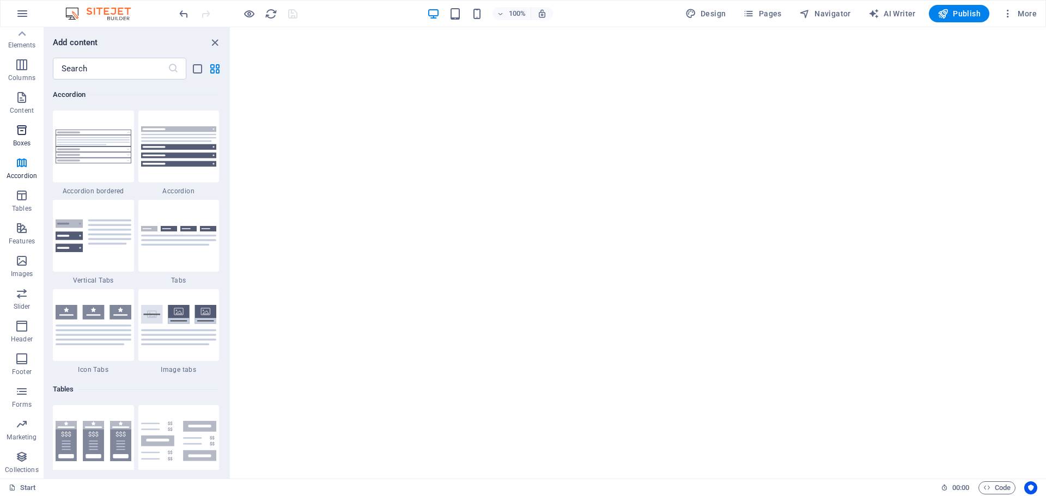
click at [18, 132] on icon "button" at bounding box center [21, 130] width 13 height 13
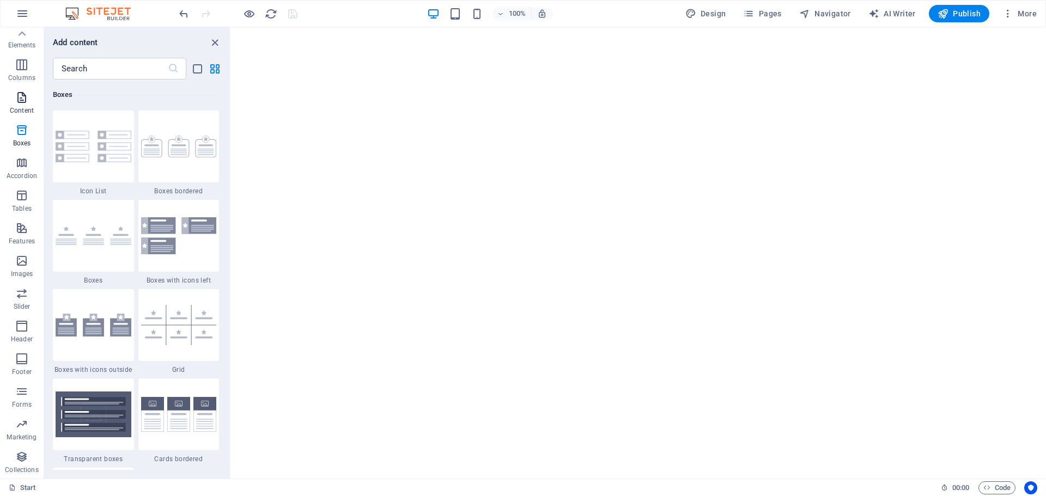
click at [18, 104] on span "Content" at bounding box center [22, 104] width 44 height 26
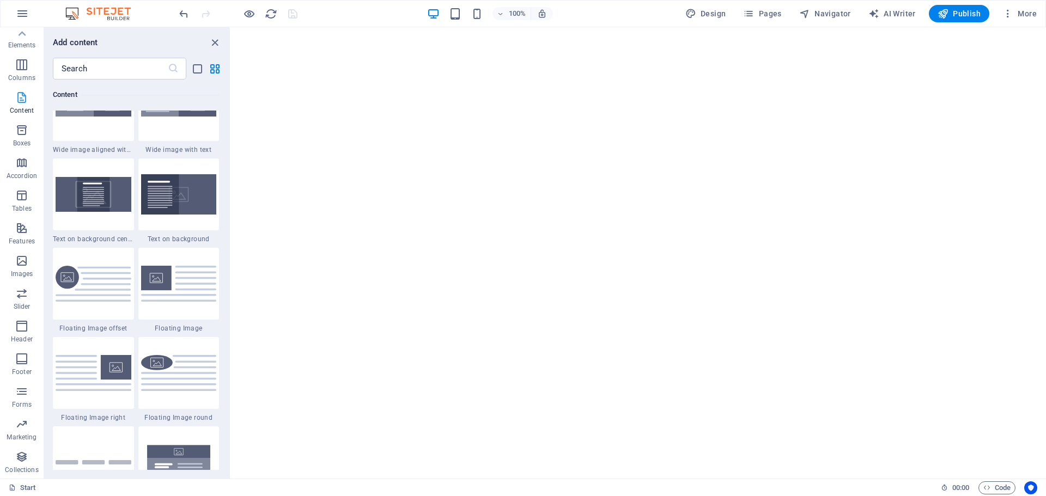
scroll to position [1906, 0]
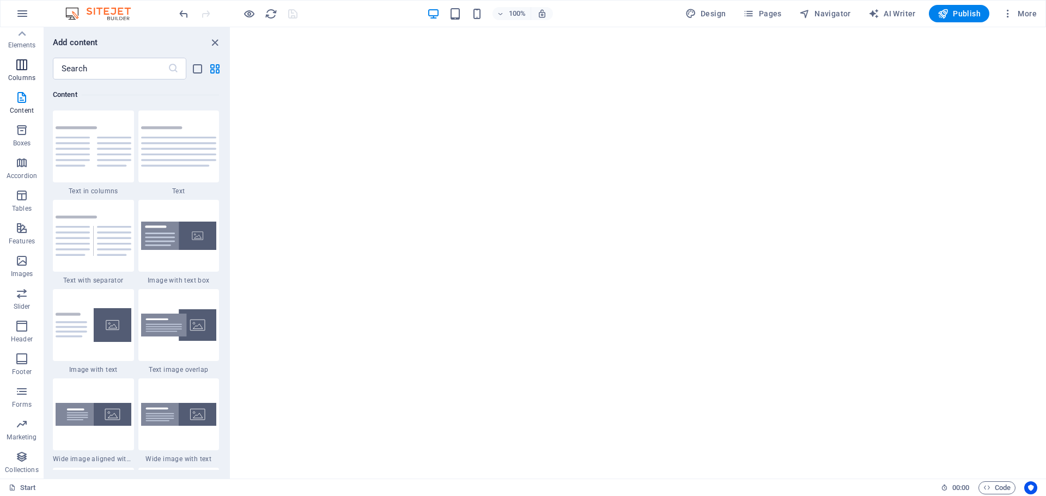
click at [28, 57] on button "Columns" at bounding box center [22, 70] width 44 height 33
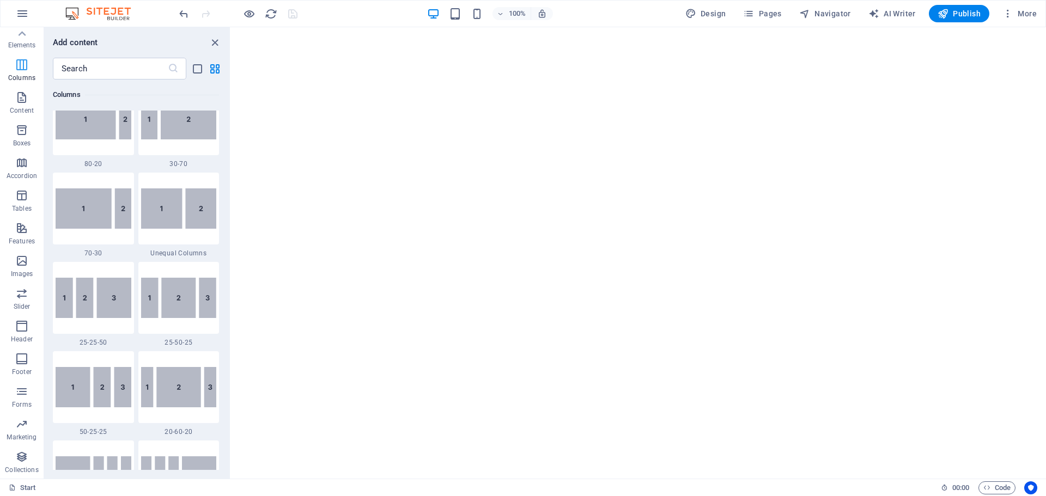
scroll to position [539, 0]
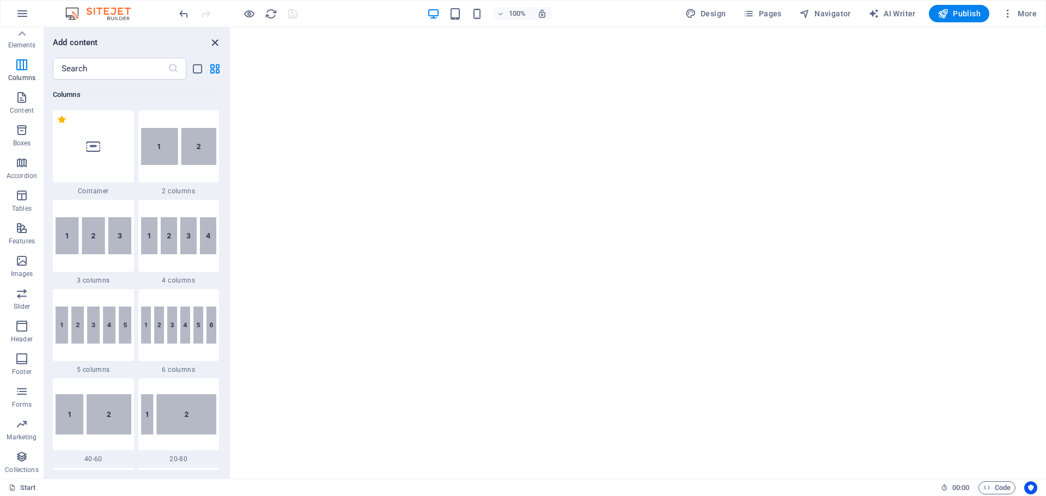
click at [214, 43] on icon "close panel" at bounding box center [215, 42] width 13 height 13
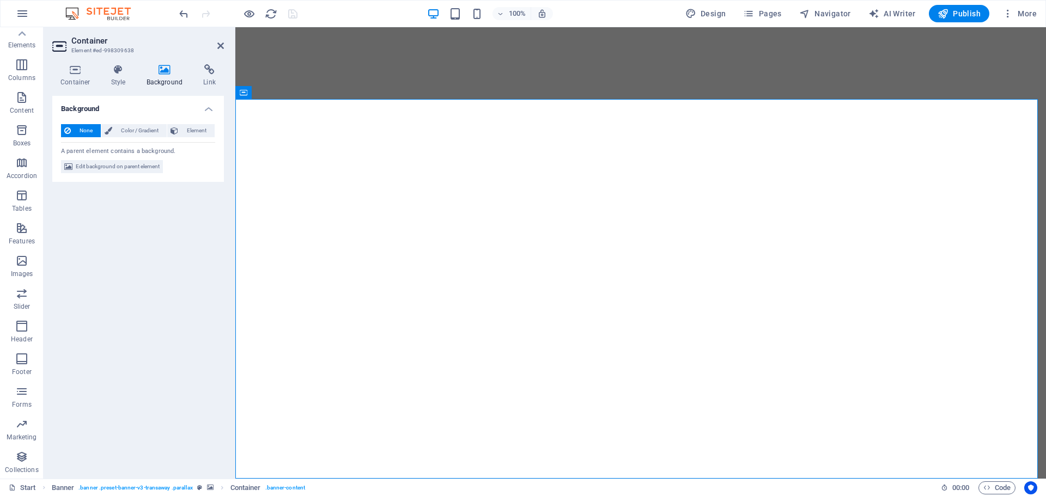
click at [165, 74] on icon at bounding box center [164, 69] width 53 height 11
click at [120, 168] on span "Edit background on parent element" at bounding box center [118, 166] width 84 height 13
select select "ms"
select select "s"
select select "ondemand"
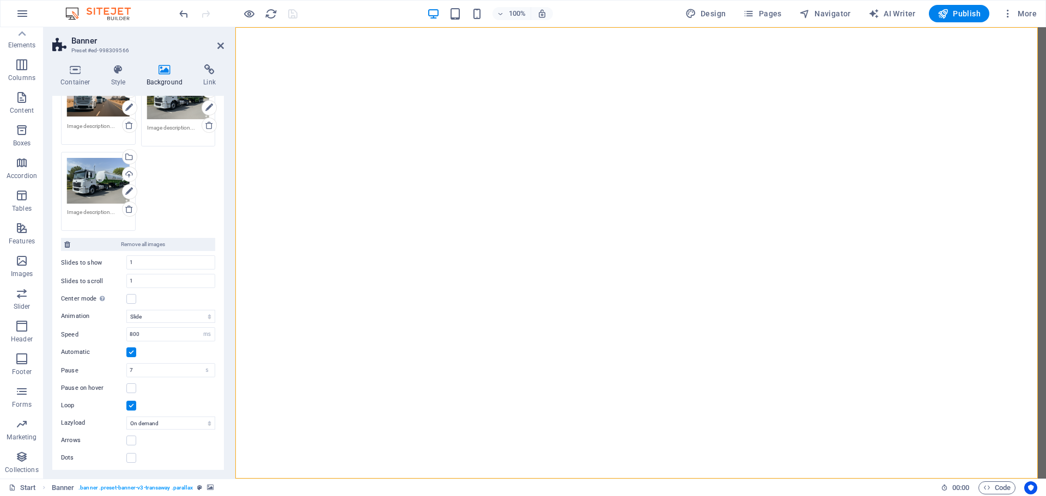
scroll to position [171, 0]
click at [133, 456] on label at bounding box center [131, 457] width 10 height 10
click at [0, 0] on input "Dots" at bounding box center [0, 0] width 0 height 0
click at [132, 436] on label at bounding box center [131, 439] width 10 height 10
click at [0, 0] on input "Arrows" at bounding box center [0, 0] width 0 height 0
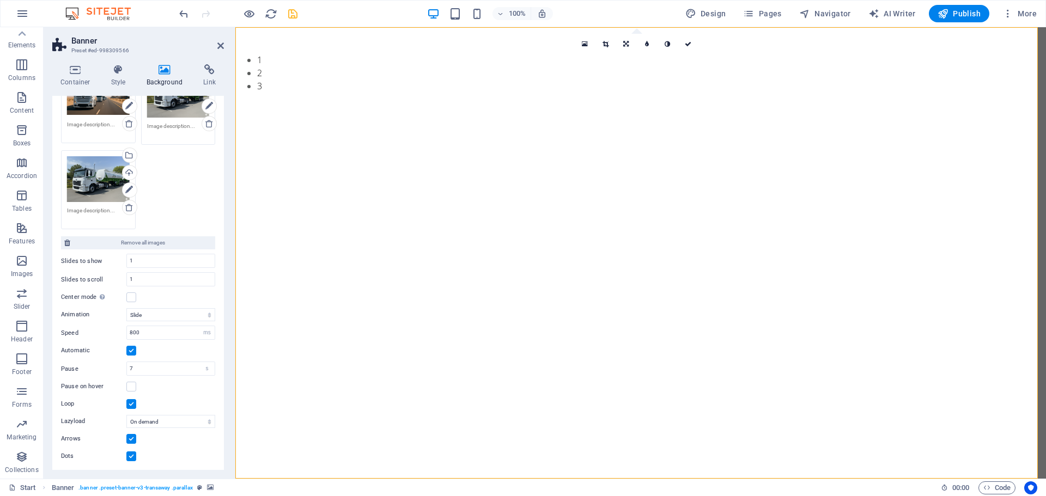
click at [132, 457] on label at bounding box center [131, 457] width 10 height 10
click at [0, 0] on input "Dots" at bounding box center [0, 0] width 0 height 0
click at [130, 438] on label at bounding box center [131, 439] width 10 height 10
click at [0, 0] on input "Arrows" at bounding box center [0, 0] width 0 height 0
click at [196, 314] on select "Slide Fade" at bounding box center [170, 314] width 89 height 13
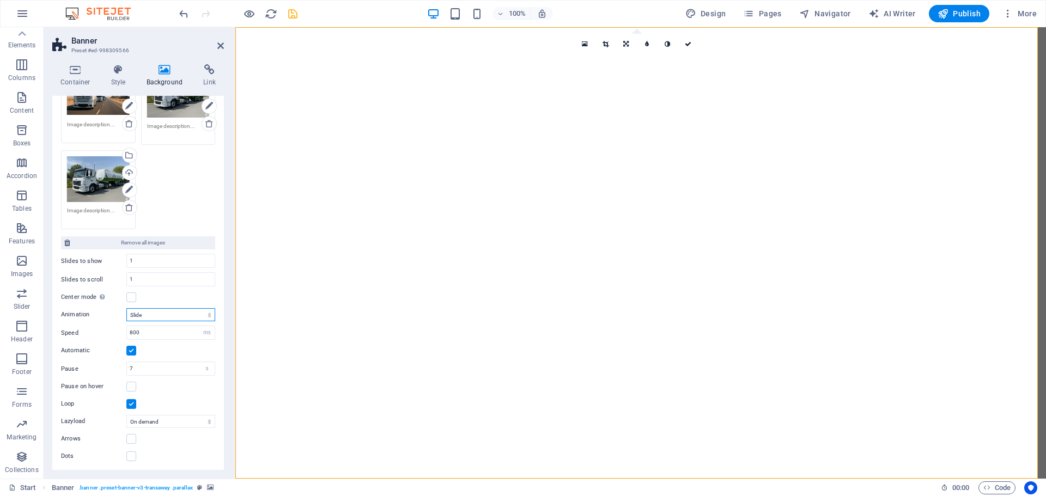
click at [196, 314] on select "Slide Fade" at bounding box center [170, 314] width 89 height 13
click at [167, 371] on input "7" at bounding box center [171, 368] width 88 height 13
click at [180, 391] on div "Pause on hover" at bounding box center [138, 386] width 154 height 13
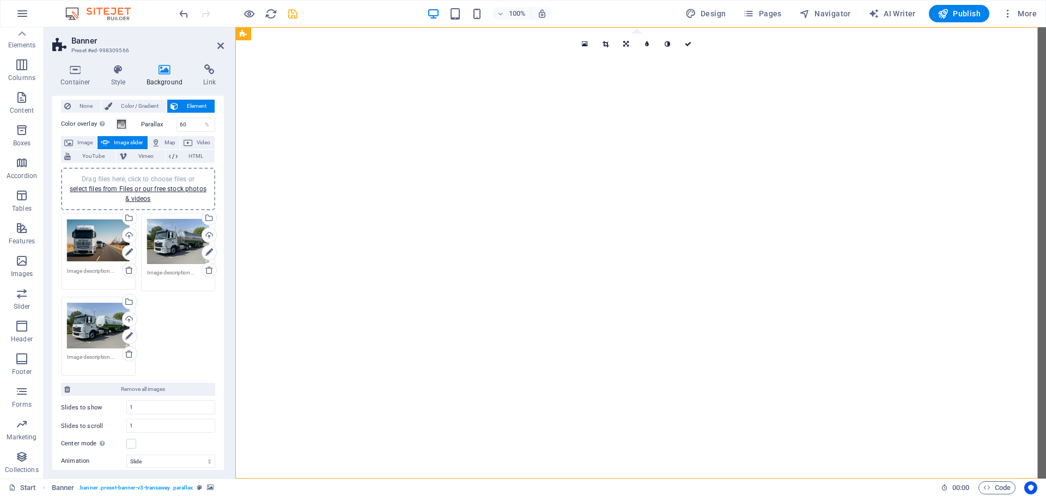
scroll to position [8, 0]
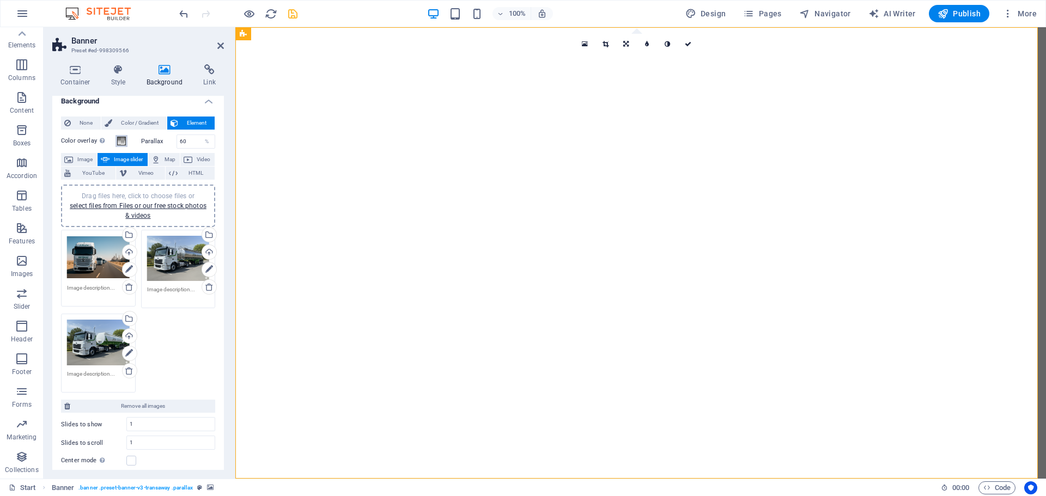
click at [124, 138] on span at bounding box center [121, 141] width 9 height 9
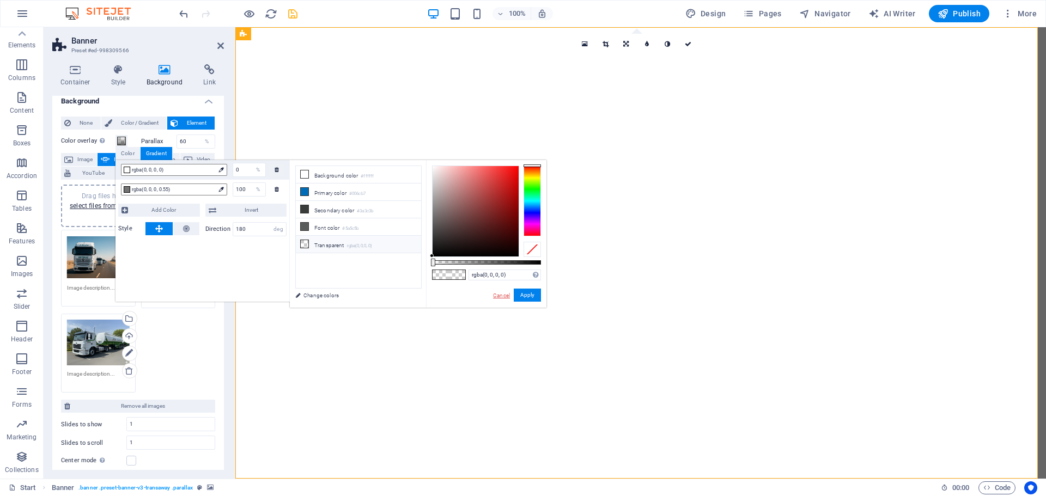
click at [501, 295] on link "Cancel" at bounding box center [501, 295] width 19 height 8
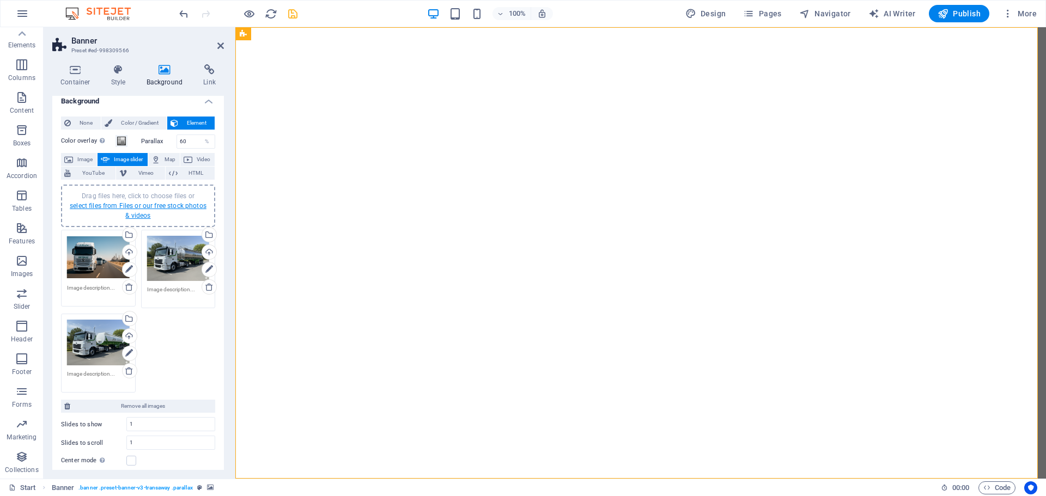
click at [132, 206] on link "select files from Files or our free stock photos & videos" at bounding box center [138, 210] width 137 height 17
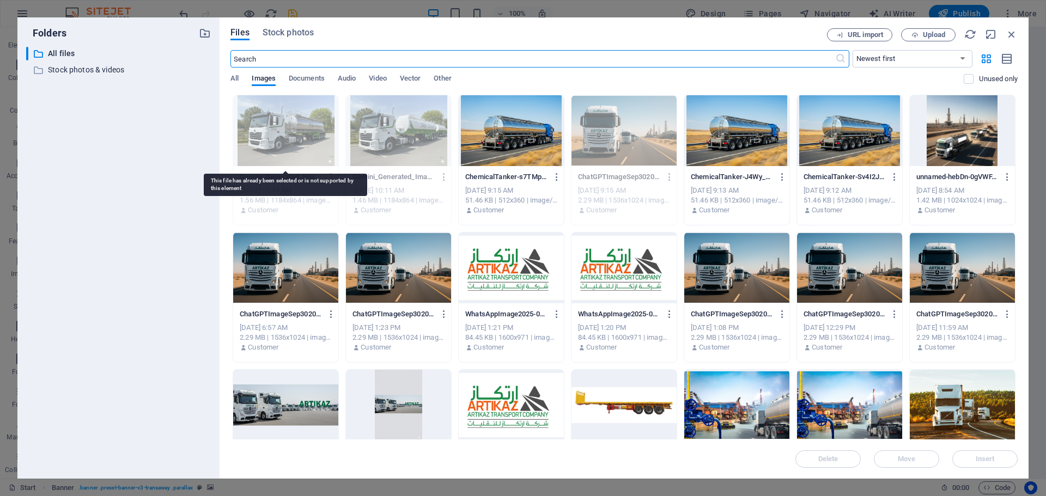
click at [274, 124] on div at bounding box center [285, 130] width 105 height 71
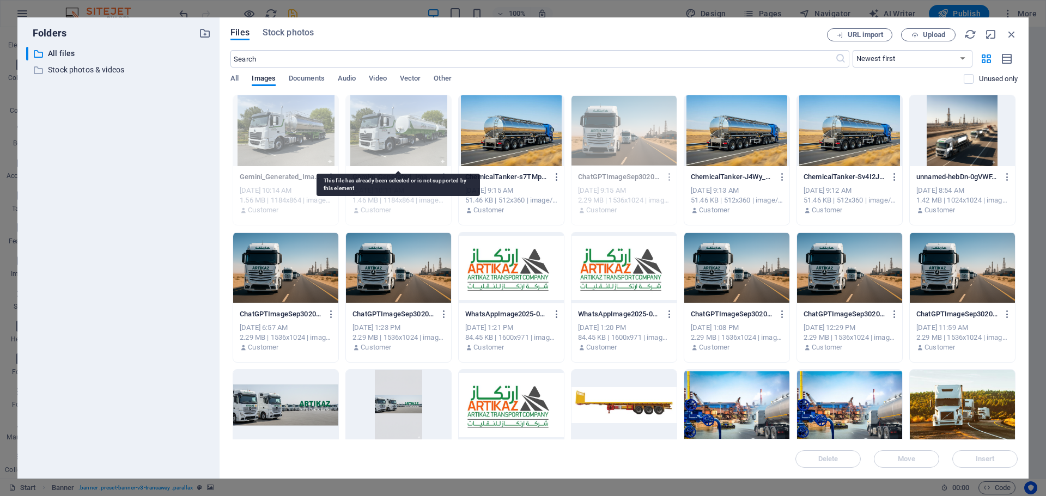
click at [404, 129] on div at bounding box center [398, 130] width 105 height 71
click at [95, 68] on p "Stock photos & videos" at bounding box center [119, 70] width 143 height 13
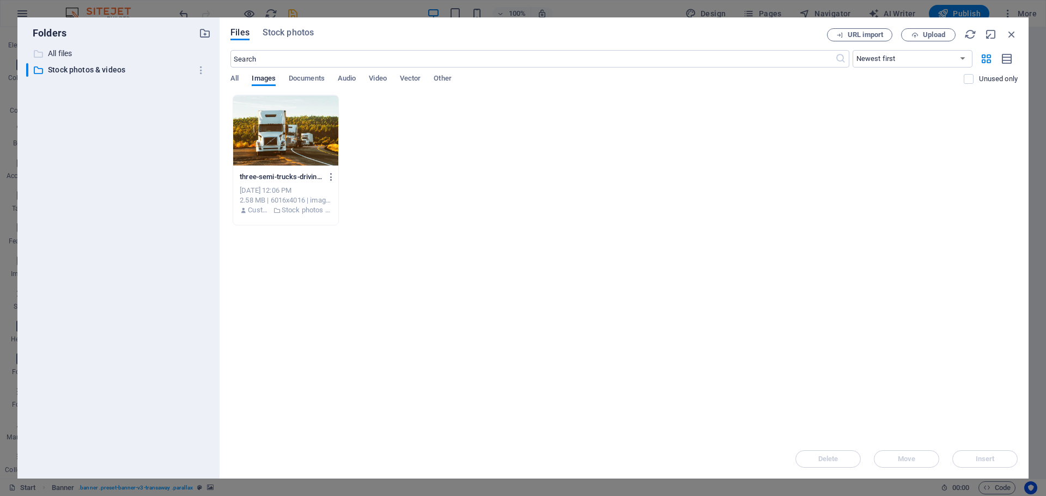
click at [74, 51] on p "All files" at bounding box center [119, 53] width 143 height 13
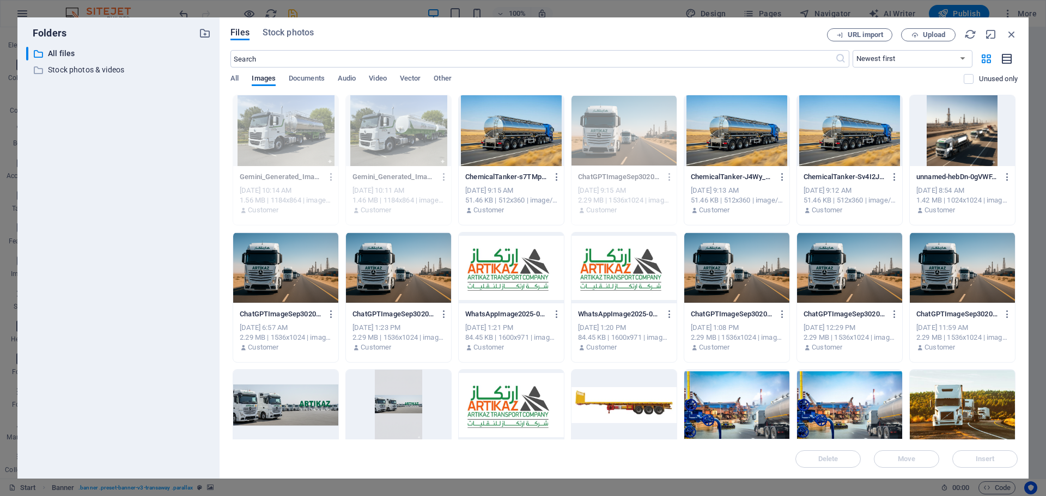
click at [1005, 59] on icon "button" at bounding box center [1007, 59] width 12 height 13
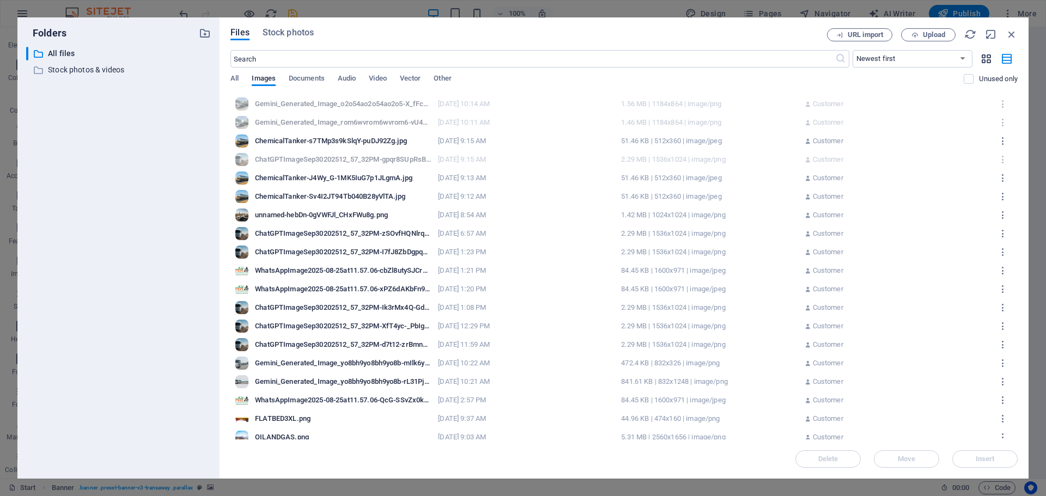
click at [986, 61] on icon "button" at bounding box center [986, 59] width 13 height 12
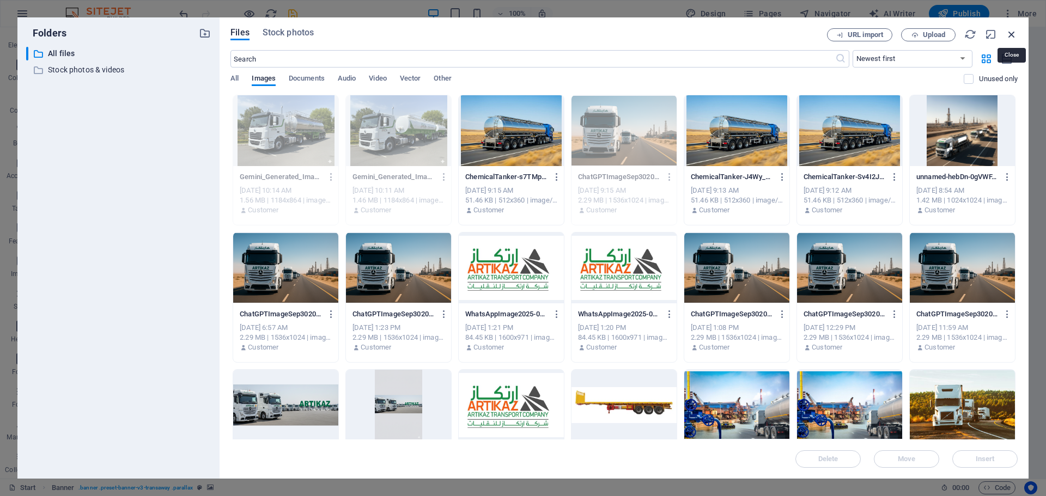
click at [1012, 32] on icon "button" at bounding box center [1012, 34] width 12 height 12
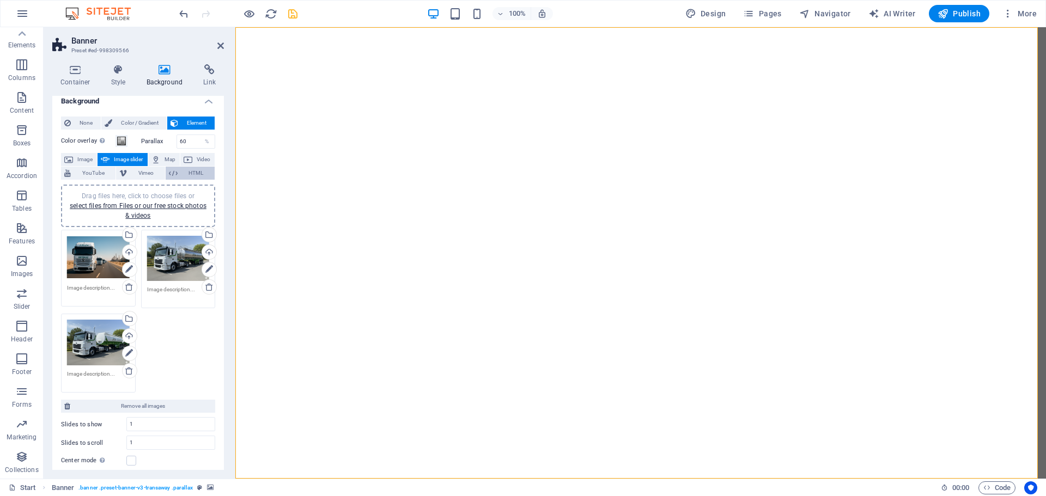
click at [188, 169] on span "HTML" at bounding box center [196, 173] width 31 height 13
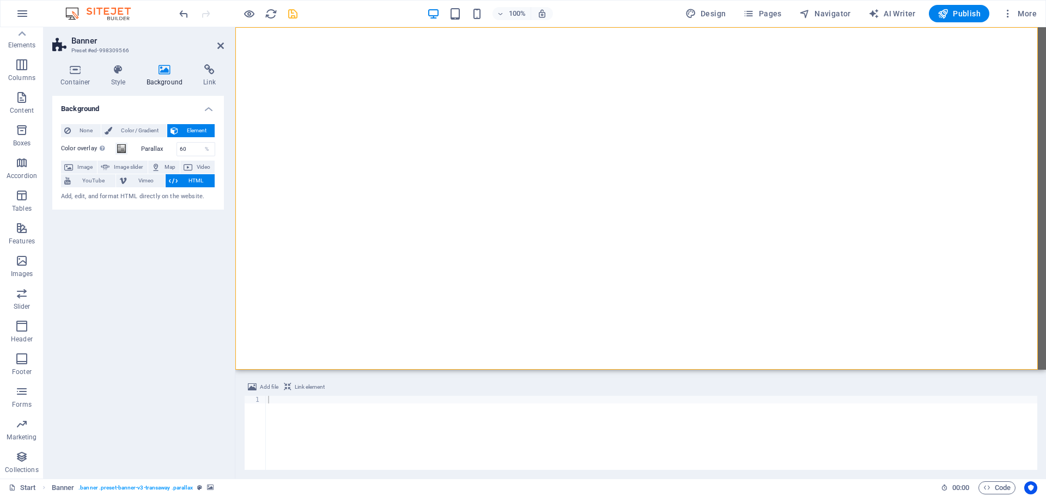
click at [197, 180] on span "HTML" at bounding box center [196, 180] width 31 height 13
click at [147, 177] on span "Vimeo" at bounding box center [145, 180] width 31 height 13
select select "ar16_9"
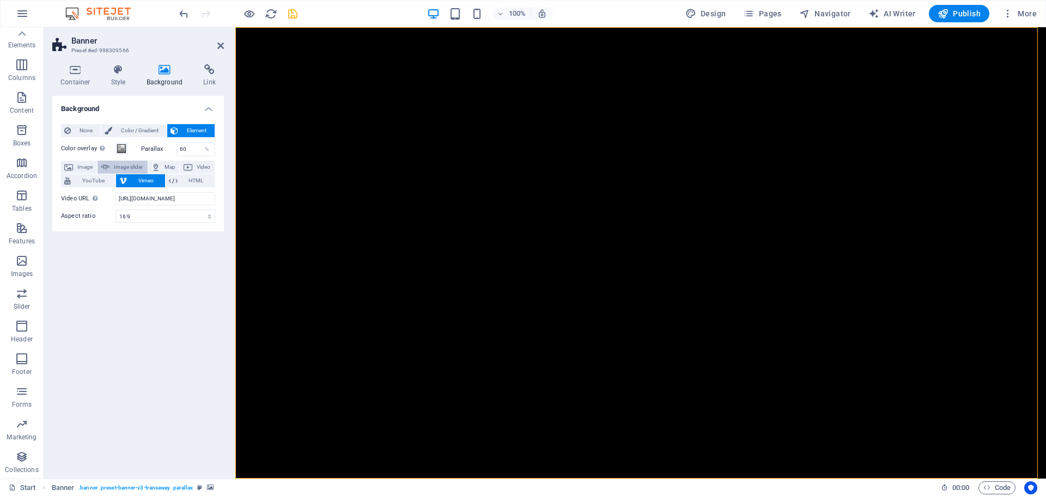
click at [131, 166] on span "Image slider" at bounding box center [128, 167] width 31 height 13
select select "ms"
select select "s"
select select "progressive"
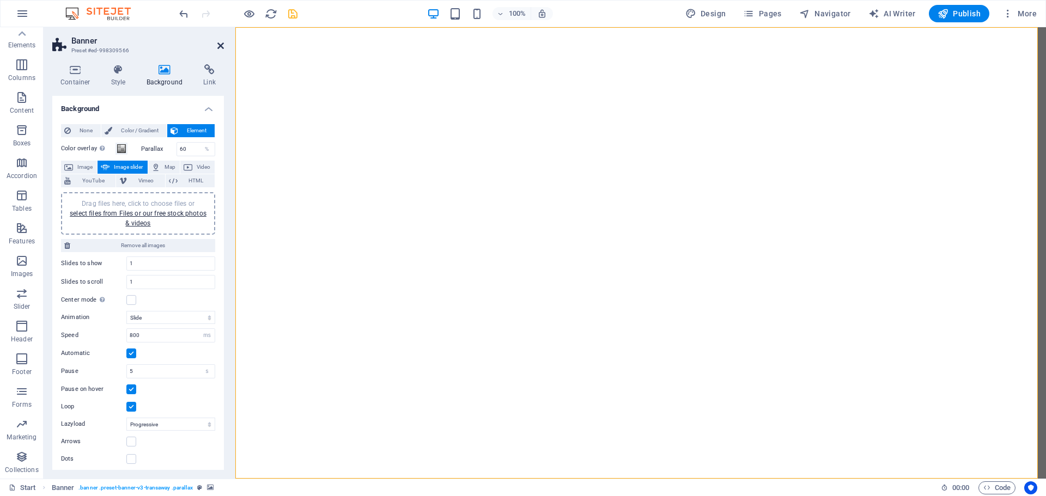
click at [220, 44] on icon at bounding box center [220, 45] width 7 height 9
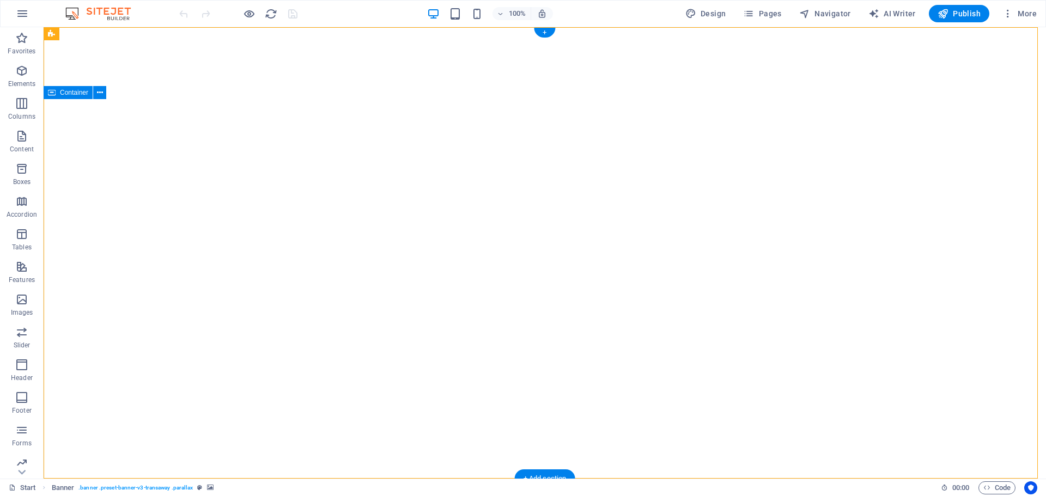
drag, startPoint x: 820, startPoint y: 261, endPoint x: 393, endPoint y: 272, distance: 427.2
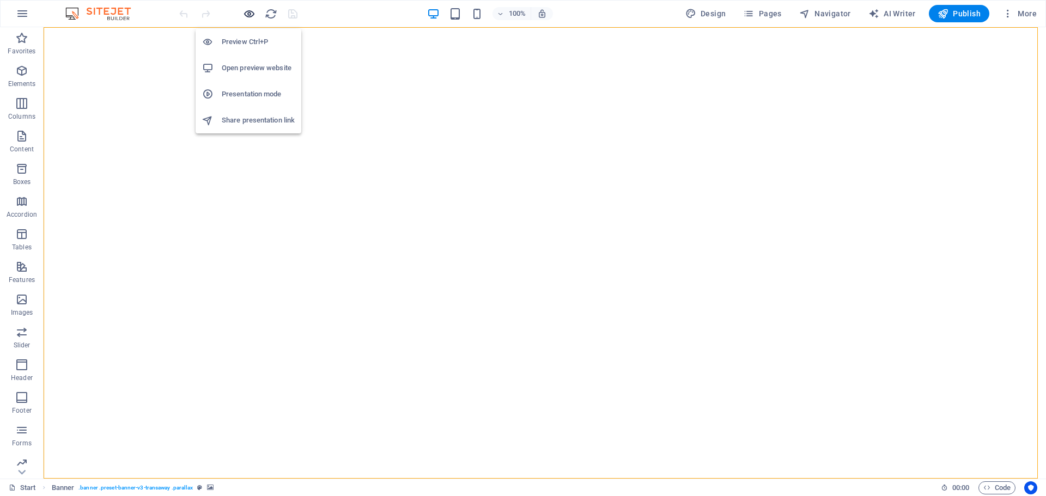
click at [253, 13] on icon "button" at bounding box center [249, 14] width 13 height 13
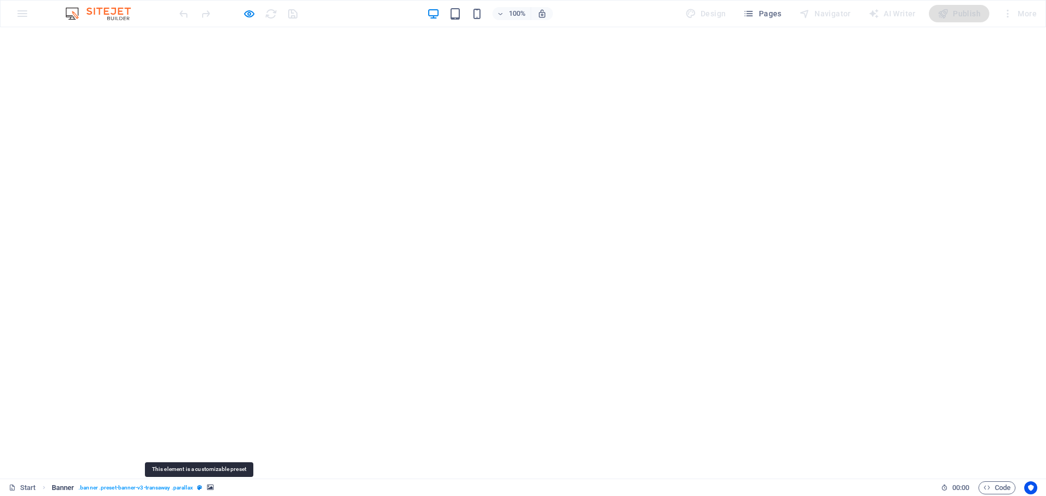
click at [200, 489] on icon "breadcrumb" at bounding box center [199, 488] width 5 height 6
click at [214, 484] on div "Start Banner . banner .preset-banner-v3-transaway .parallax" at bounding box center [470, 488] width 923 height 13
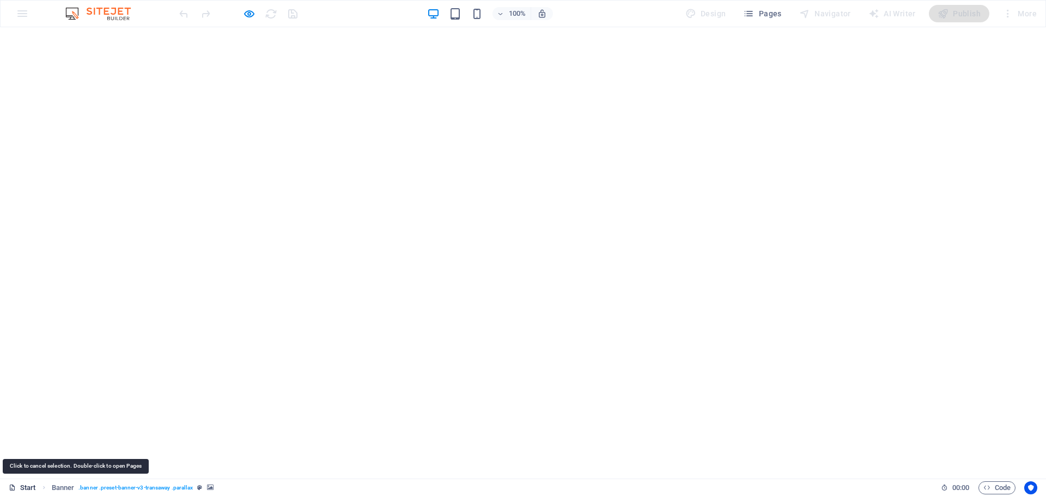
click at [21, 485] on link "Start" at bounding box center [22, 488] width 27 height 13
click at [13, 488] on icon at bounding box center [12, 487] width 7 height 7
drag, startPoint x: 27, startPoint y: 489, endPoint x: 25, endPoint y: 480, distance: 9.4
click at [27, 490] on link "Start" at bounding box center [22, 488] width 27 height 13
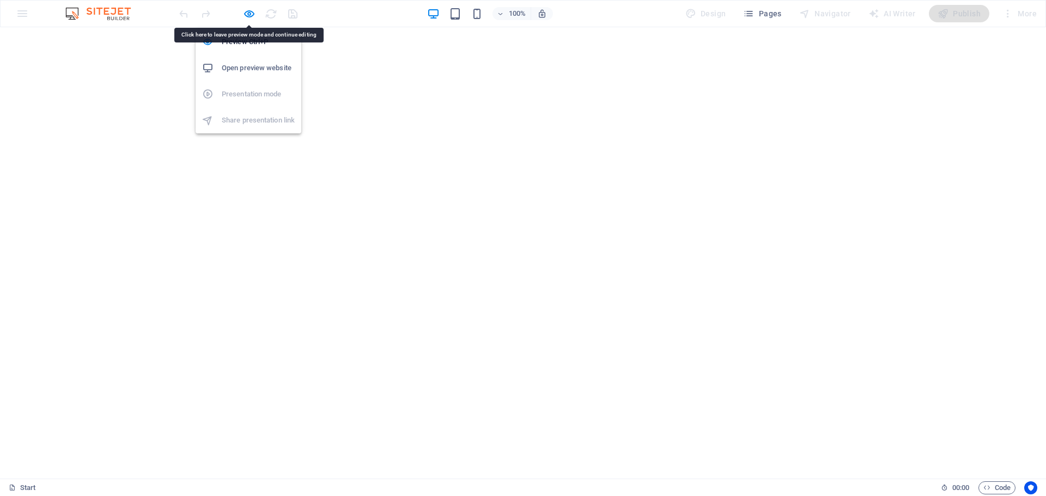
click at [241, 63] on h6 "Open preview website" at bounding box center [258, 68] width 73 height 13
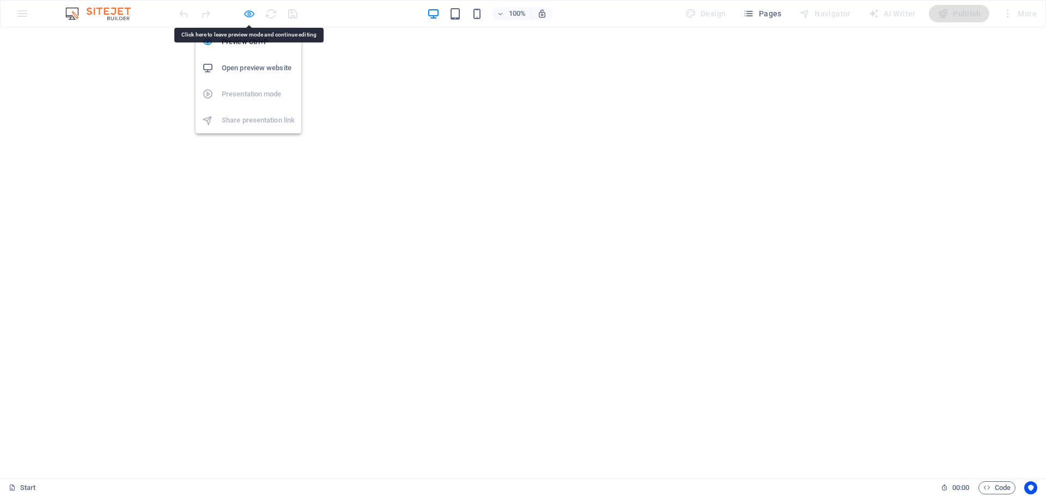
click at [248, 15] on icon "button" at bounding box center [249, 14] width 13 height 13
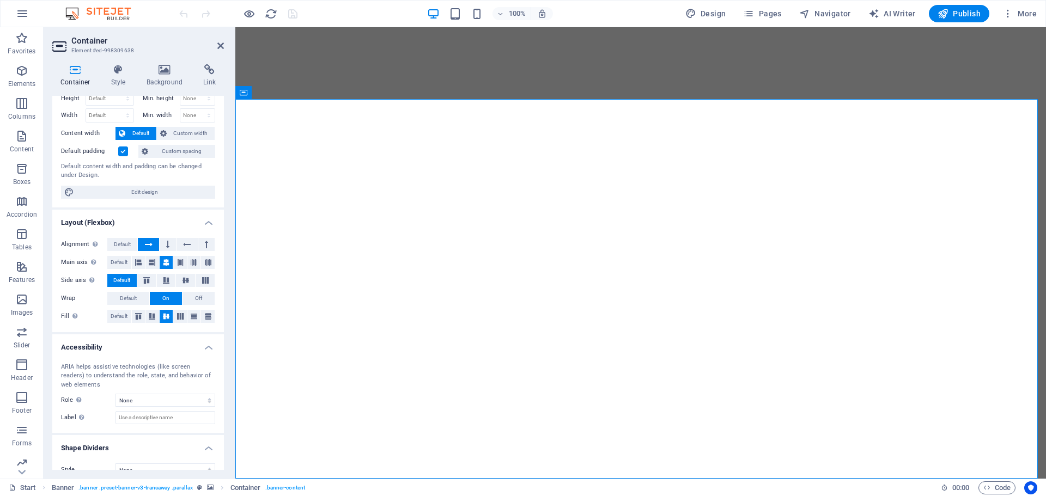
scroll to position [48, 0]
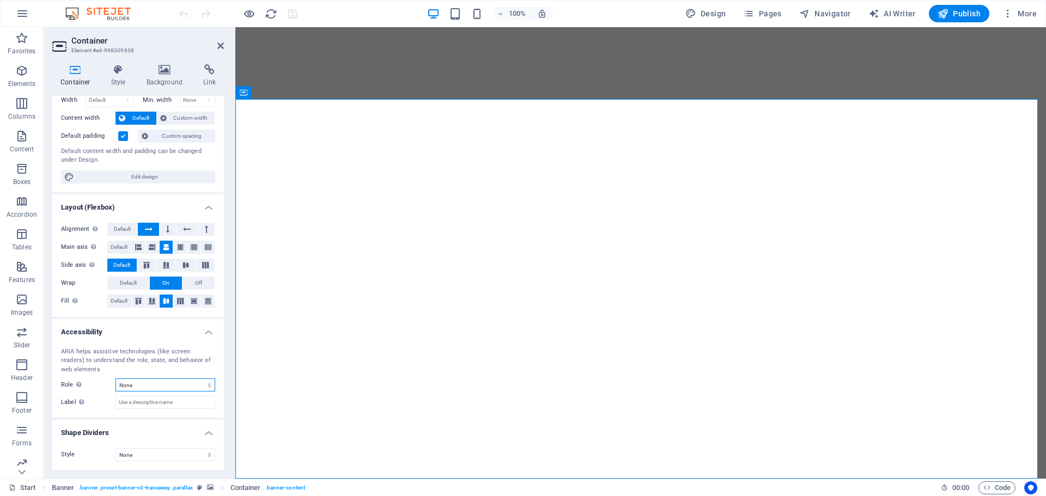
click at [175, 383] on select "None Alert Article Banner Comment Complementary Dialog Footer Header Marquee Pr…" at bounding box center [165, 385] width 100 height 13
select select "alert"
click at [115, 379] on select "None Alert Article Banner Comment Complementary Dialog Footer Header Marquee Pr…" at bounding box center [165, 385] width 100 height 13
click at [182, 452] on select "None Triangle Square Diagonal Polygon 1 Polygon 2 Zigzag Multiple Zigzags Waves…" at bounding box center [165, 454] width 100 height 13
click at [115, 448] on select "None Triangle Square Diagonal Polygon 1 Polygon 2 Zigzag Multiple Zigzags Waves…" at bounding box center [165, 454] width 100 height 13
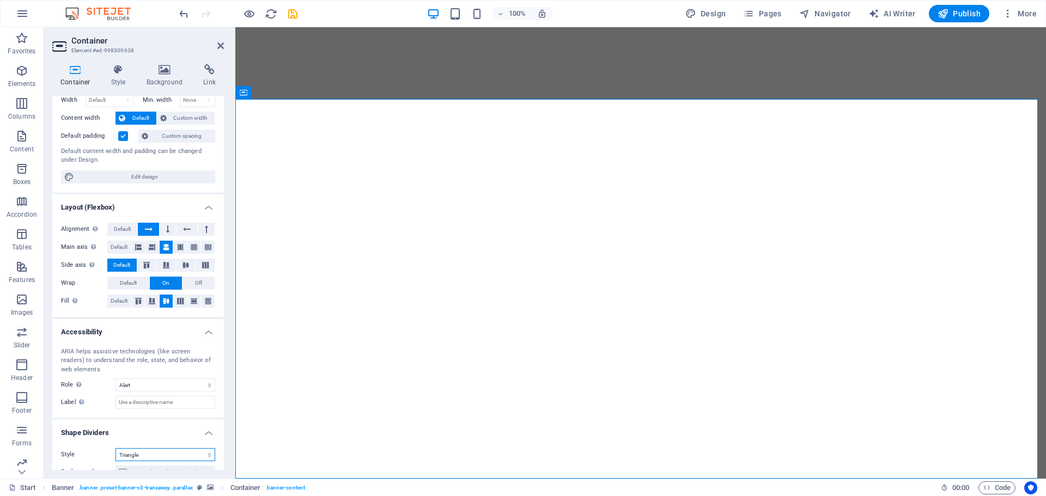
click at [173, 455] on select "None Triangle Square Diagonal Polygon 1 Polygon 2 Zigzag Multiple Zigzags Waves…" at bounding box center [165, 454] width 100 height 13
select select "none"
click at [115, 448] on select "None Triangle Square Diagonal Polygon 1 Polygon 2 Zigzag Multiple Zigzags Waves…" at bounding box center [165, 454] width 100 height 13
click at [173, 385] on select "None Alert Article Banner Comment Complementary Dialog Footer Header Marquee Pr…" at bounding box center [165, 385] width 100 height 13
click at [115, 379] on select "None Alert Article Banner Comment Complementary Dialog Footer Header Marquee Pr…" at bounding box center [165, 385] width 100 height 13
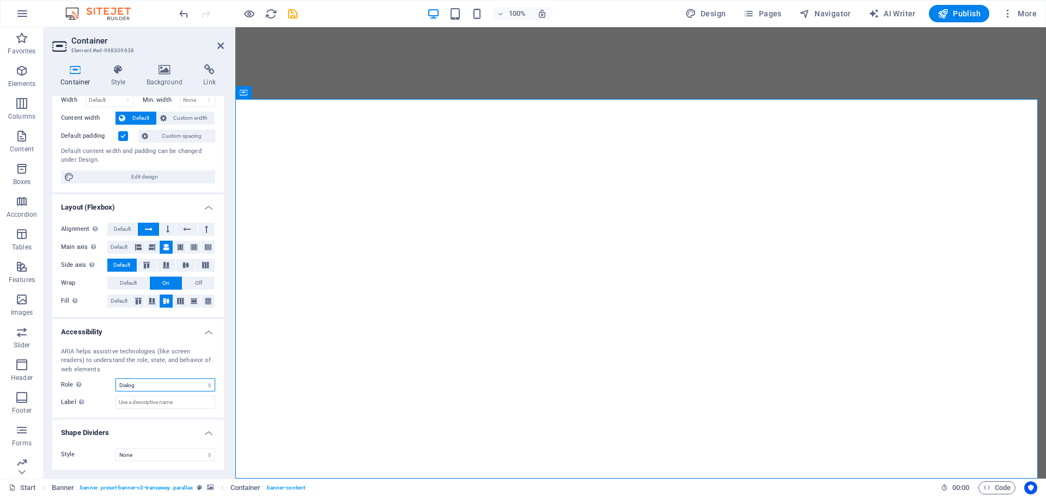
click at [186, 385] on select "None Alert Article Banner Comment Complementary Dialog Footer Header Marquee Pr…" at bounding box center [165, 385] width 100 height 13
select select "none"
click at [115, 379] on select "None Alert Article Banner Comment Complementary Dialog Footer Header Marquee Pr…" at bounding box center [165, 385] width 100 height 13
click at [167, 175] on span "Edit design" at bounding box center [144, 176] width 135 height 13
select select "rem"
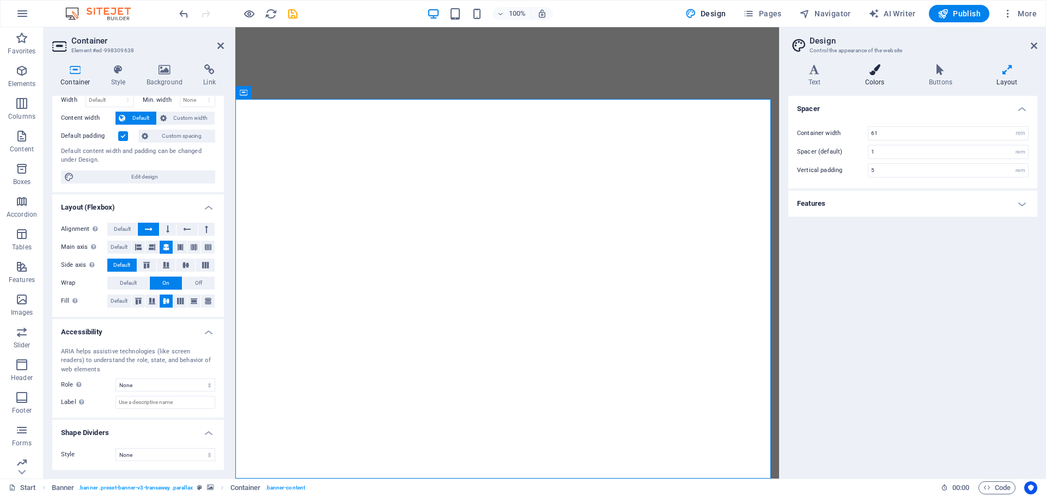
click at [868, 76] on h4 "Colors" at bounding box center [877, 75] width 64 height 23
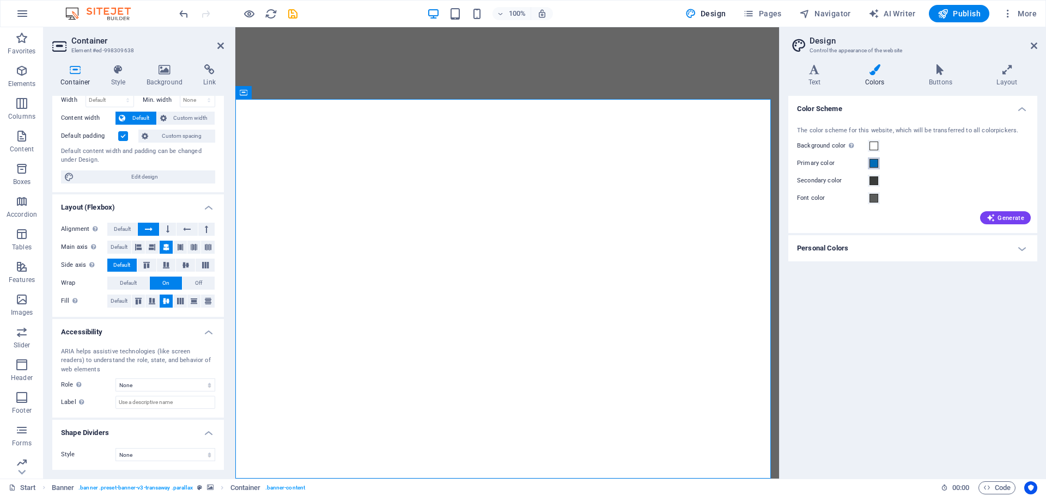
click at [873, 161] on span at bounding box center [873, 163] width 9 height 9
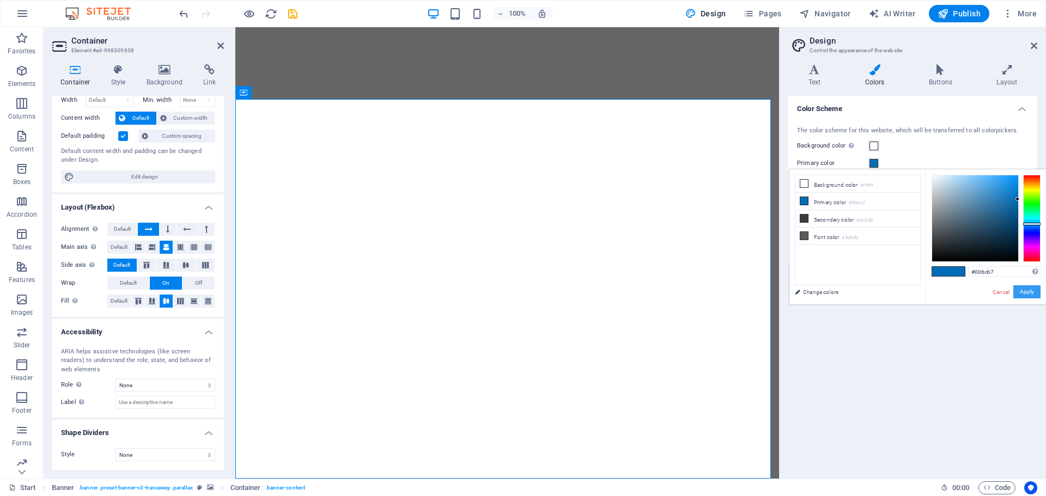
click at [1030, 289] on button "Apply" at bounding box center [1026, 291] width 27 height 13
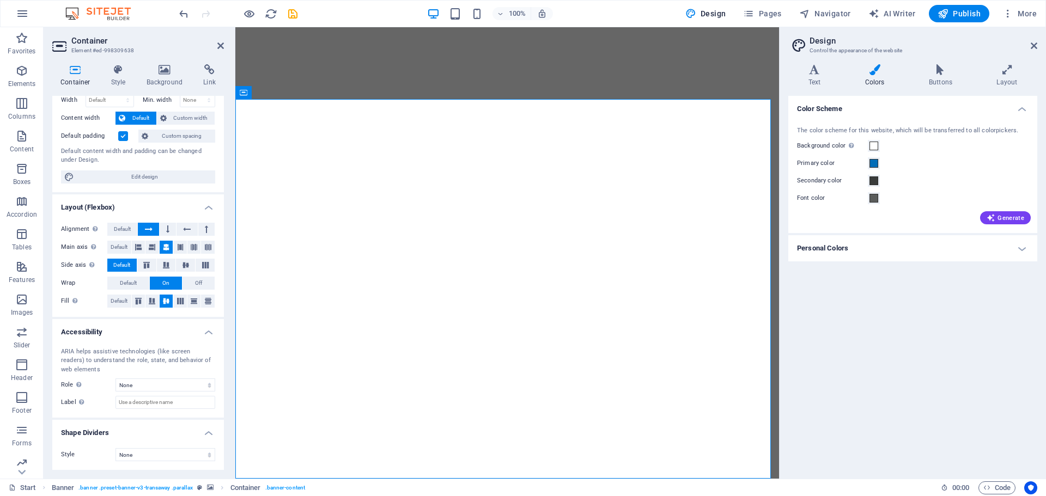
click at [1019, 250] on h4 "Personal Colors" at bounding box center [912, 248] width 249 height 26
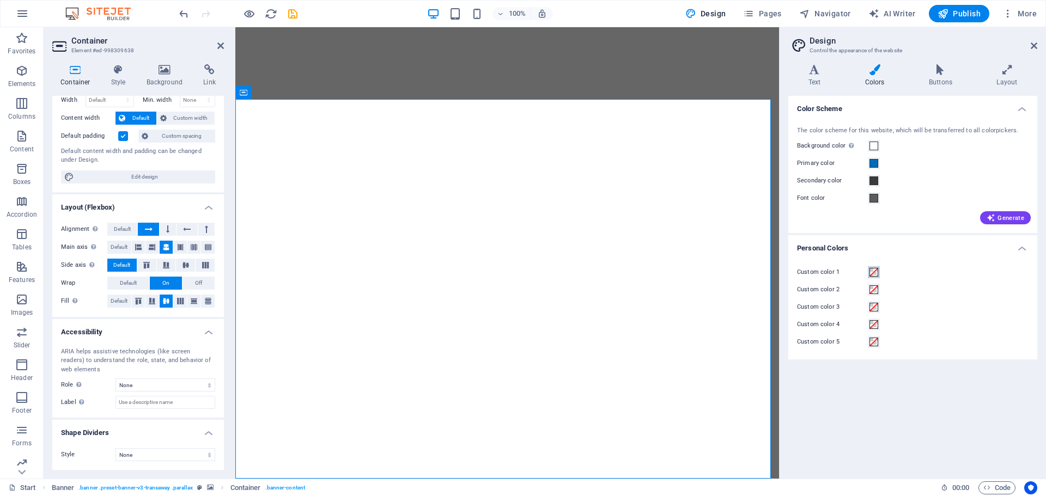
click at [873, 270] on span at bounding box center [873, 272] width 9 height 9
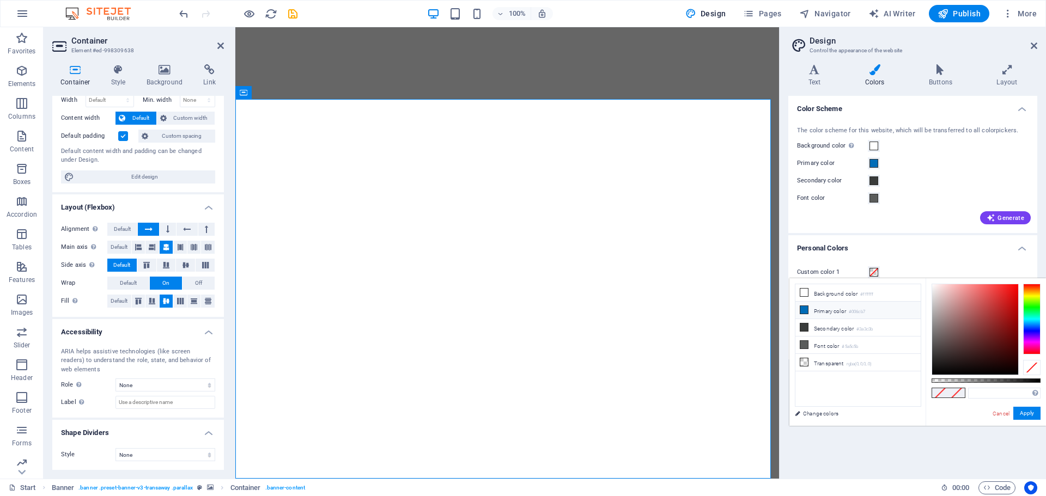
click at [832, 312] on li "Primary color #006cb7" at bounding box center [857, 310] width 125 height 17
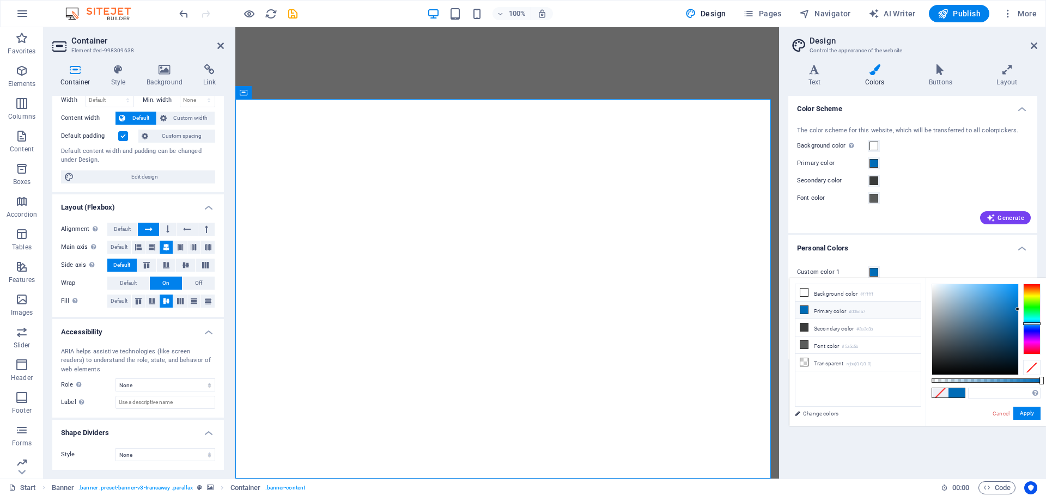
type input "#006cb7"
click at [842, 310] on li "Primary color #006cb7" at bounding box center [857, 310] width 125 height 17
click at [1026, 410] on button "Apply" at bounding box center [1026, 413] width 27 height 13
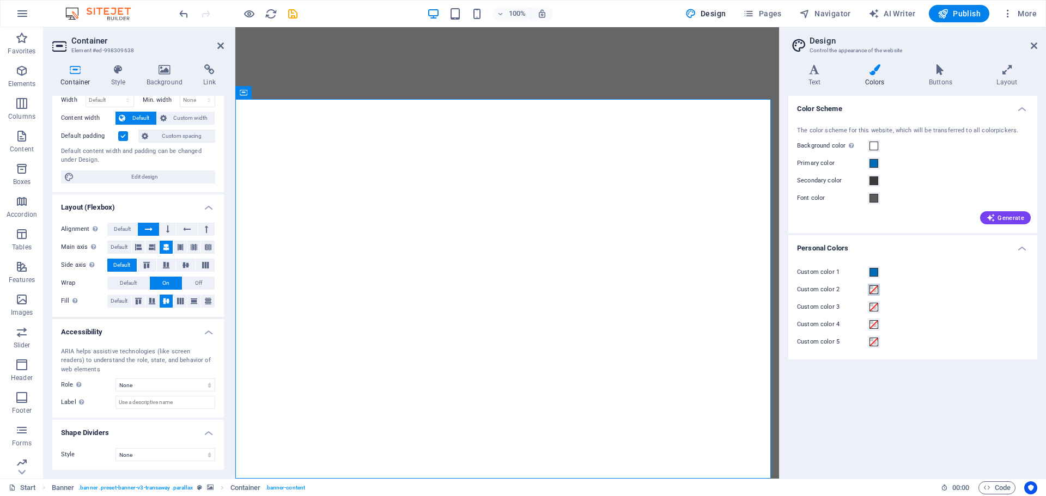
click at [871, 290] on span at bounding box center [873, 289] width 9 height 9
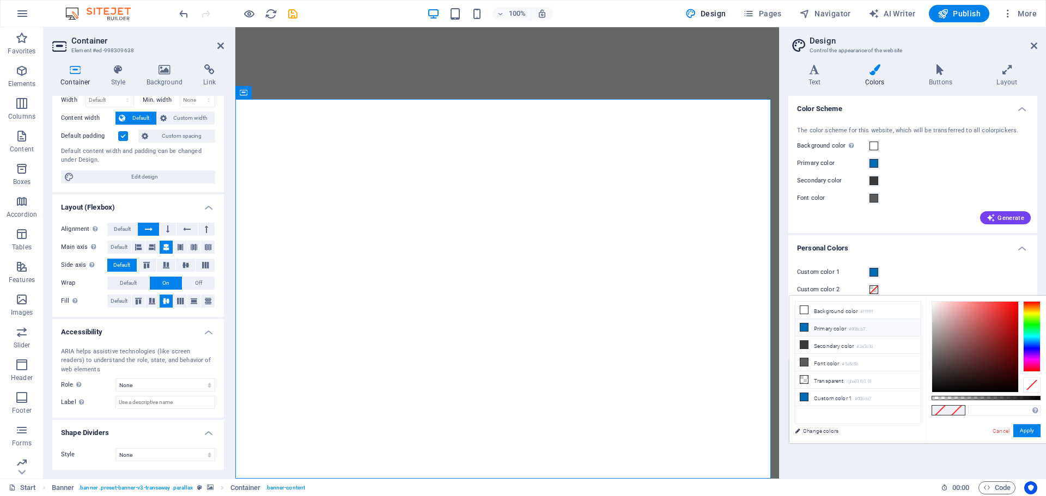
click at [825, 327] on li "Primary color #006cb7" at bounding box center [857, 327] width 125 height 17
type input "#006cb7"
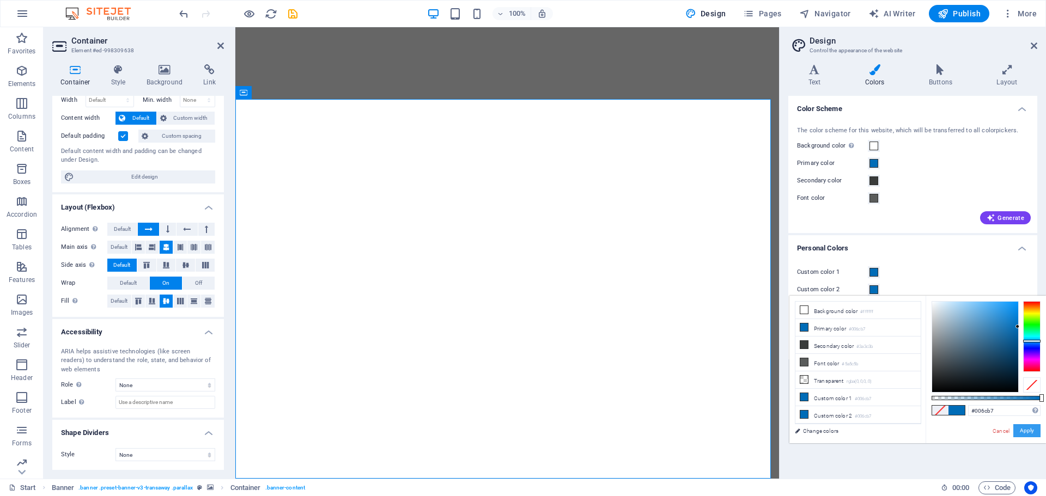
click at [1024, 429] on button "Apply" at bounding box center [1026, 430] width 27 height 13
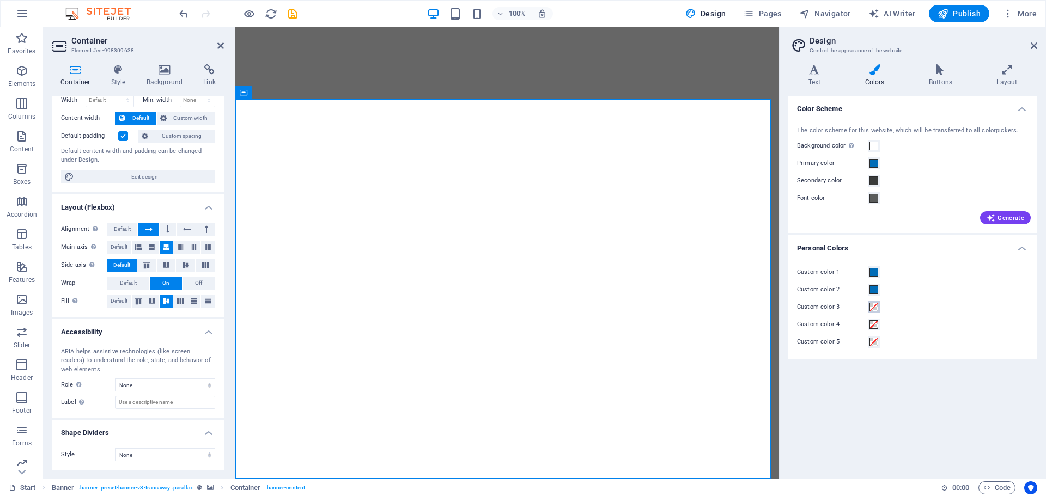
click at [873, 307] on span at bounding box center [873, 307] width 9 height 9
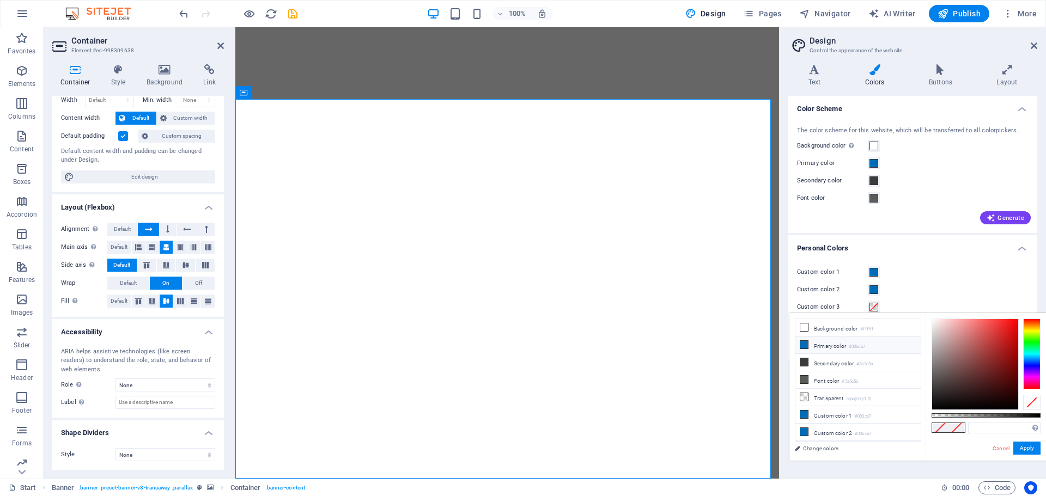
click at [845, 342] on li "Primary color #006cb7" at bounding box center [857, 345] width 125 height 17
type input "#006cb7"
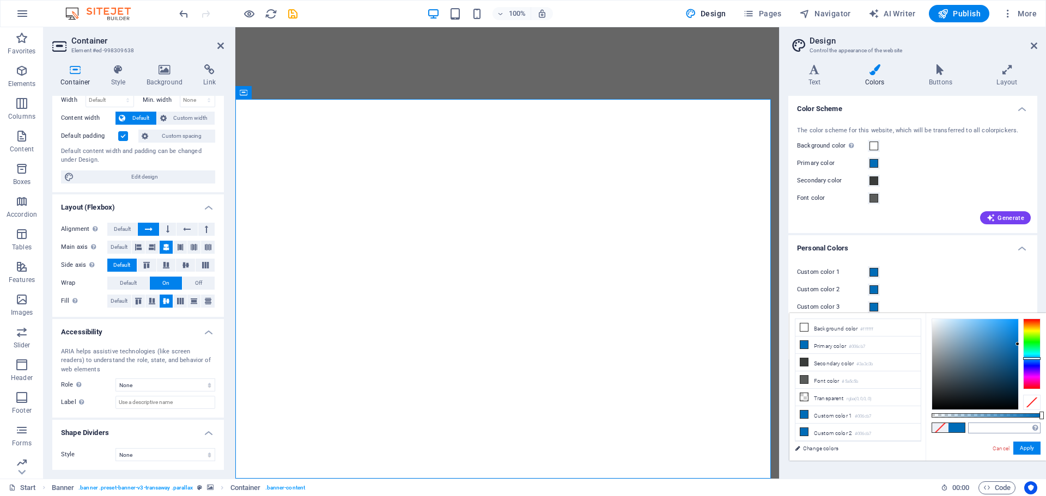
type input "#006cb7"
click at [1024, 445] on button "Apply" at bounding box center [1026, 448] width 27 height 13
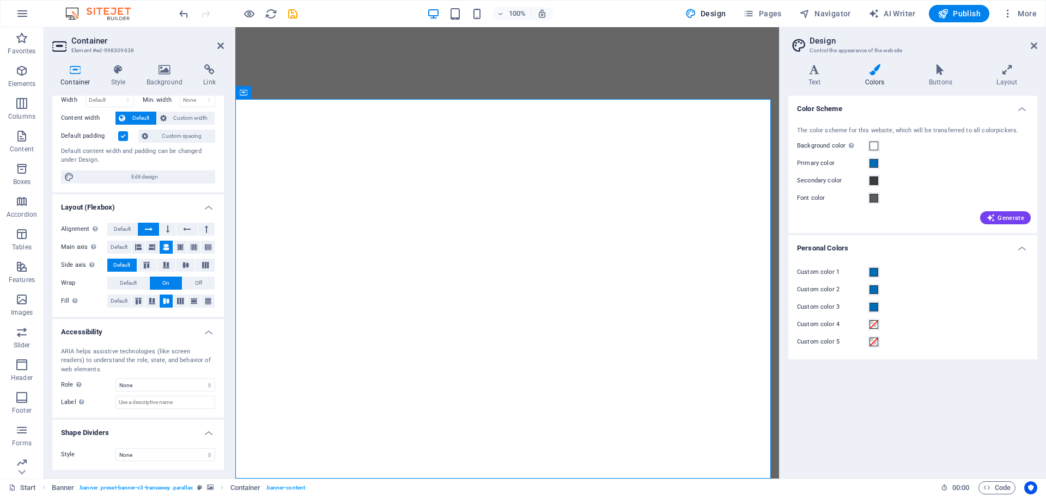
click at [848, 322] on label "Custom color 4" at bounding box center [832, 324] width 71 height 13
click at [868, 322] on button "Custom color 4" at bounding box center [874, 325] width 12 height 12
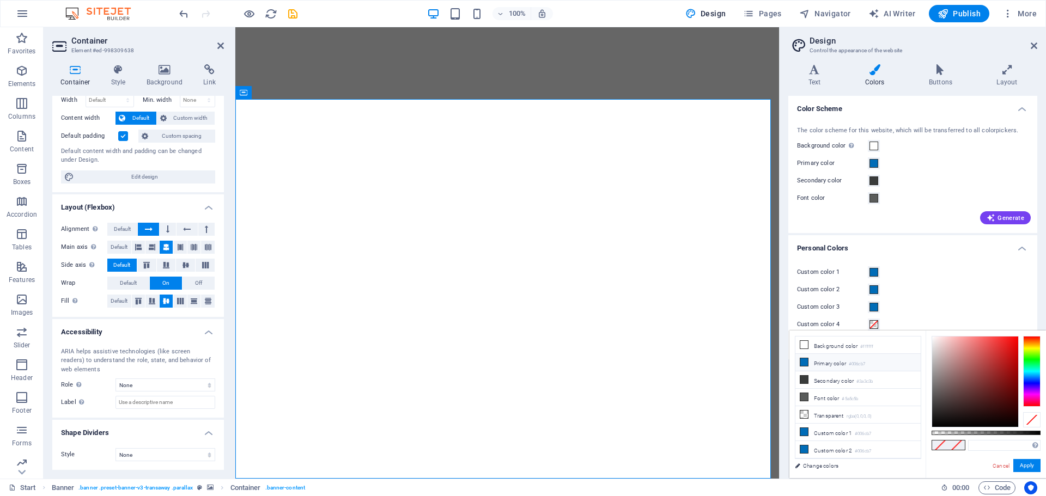
click at [831, 363] on li "Primary color #006cb7" at bounding box center [857, 362] width 125 height 17
type input "#006cb7"
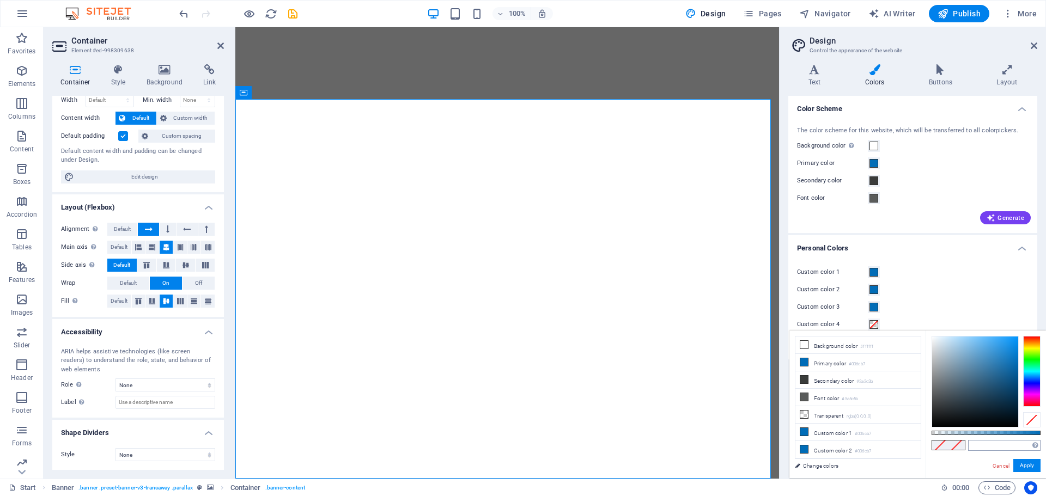
type input "#006cb7"
drag, startPoint x: 1023, startPoint y: 462, endPoint x: 1021, endPoint y: 455, distance: 7.9
click at [1025, 463] on button "Apply" at bounding box center [1026, 465] width 27 height 13
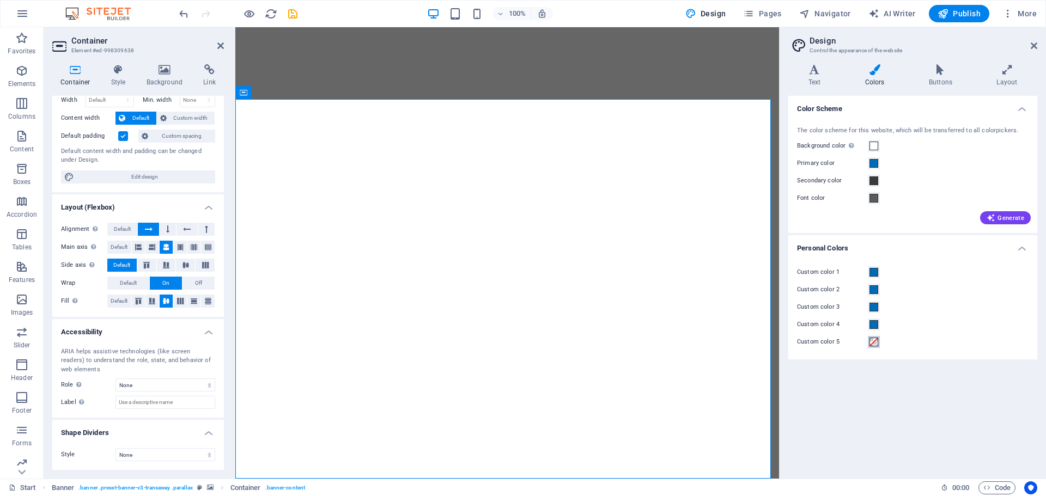
click at [876, 342] on span at bounding box center [873, 342] width 9 height 9
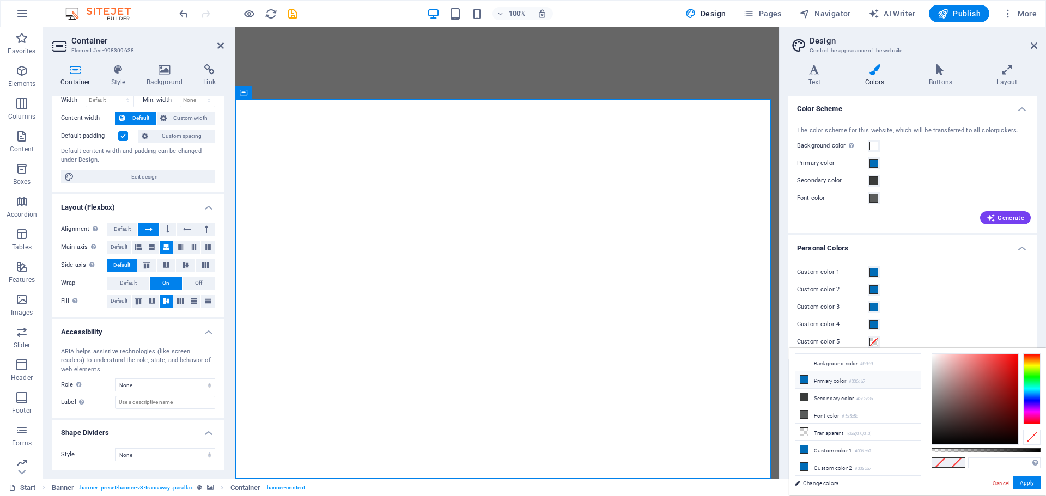
click at [854, 380] on small "#006cb7" at bounding box center [857, 382] width 16 height 8
type input "#006cb7"
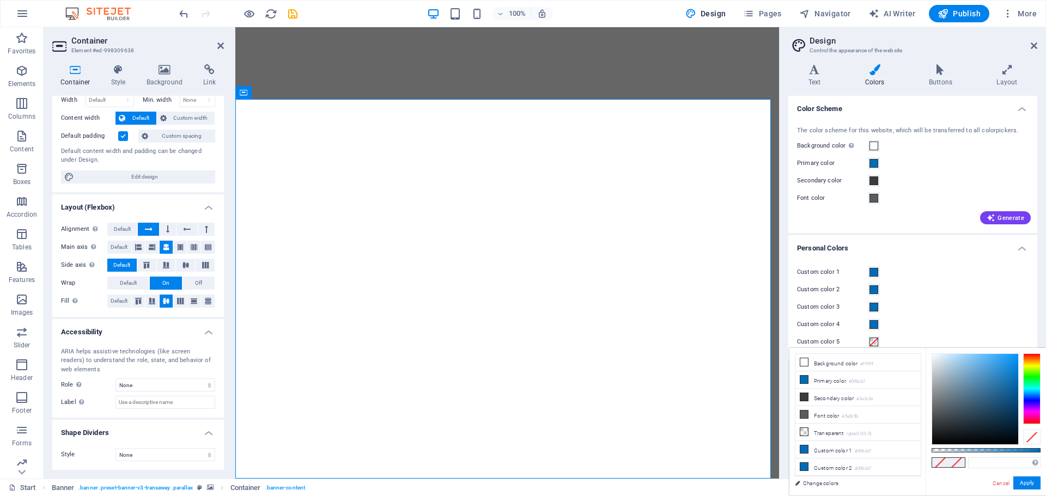
type input "#006cb7"
click at [1022, 482] on button "Apply" at bounding box center [1026, 483] width 27 height 13
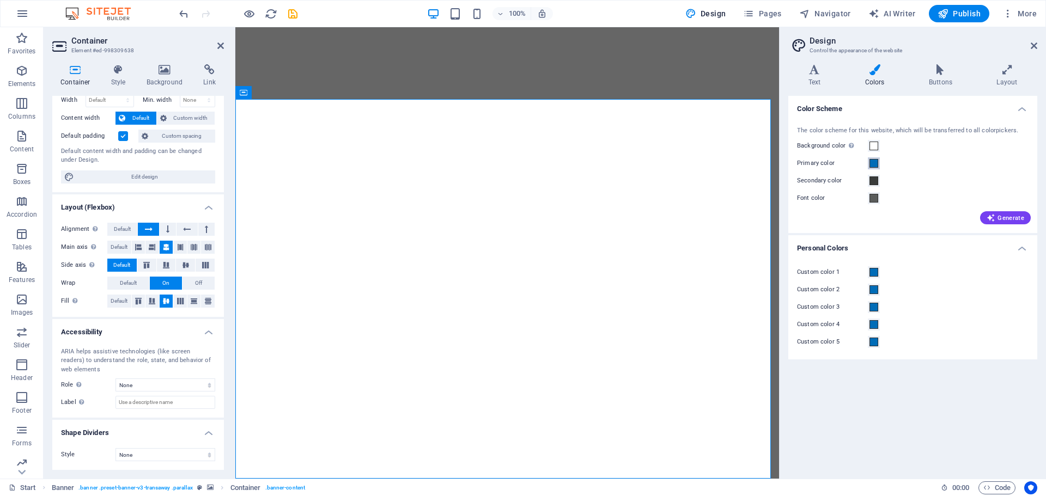
click at [875, 159] on span at bounding box center [873, 163] width 9 height 9
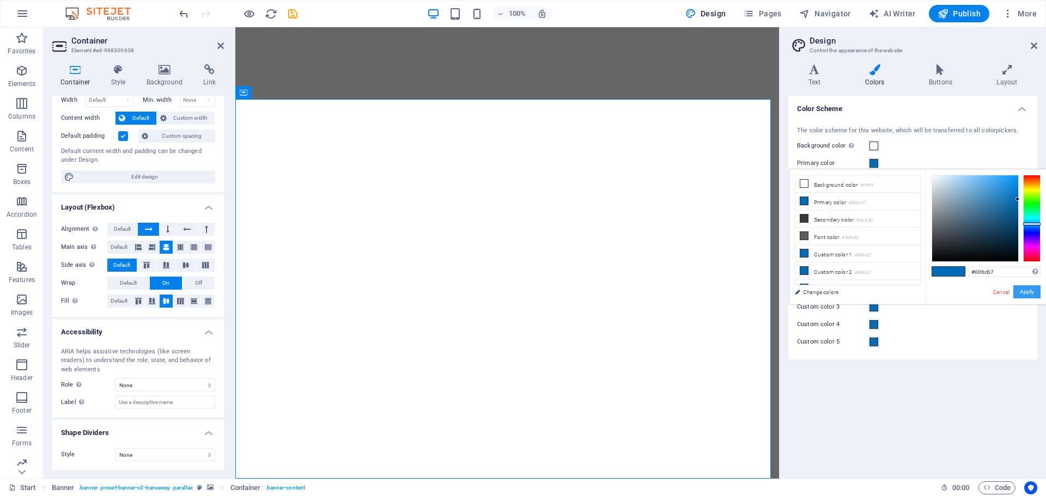
click at [1021, 293] on button "Apply" at bounding box center [1026, 291] width 27 height 13
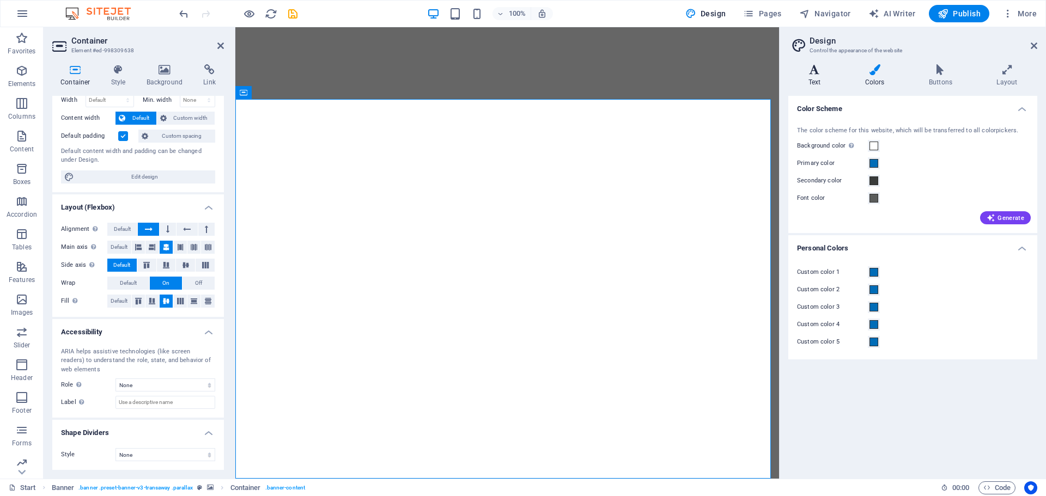
click at [809, 72] on icon at bounding box center [814, 69] width 52 height 11
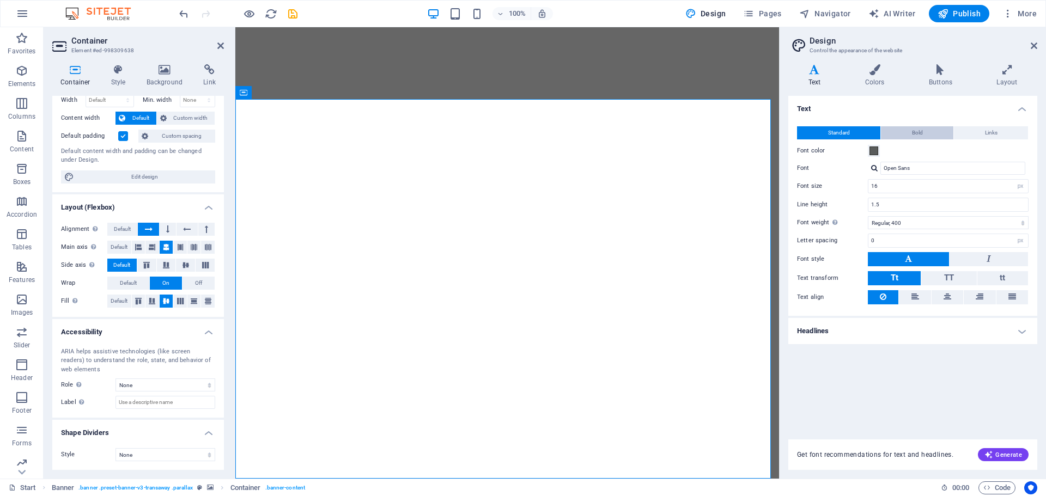
click at [917, 131] on span "Bold" at bounding box center [917, 132] width 11 height 13
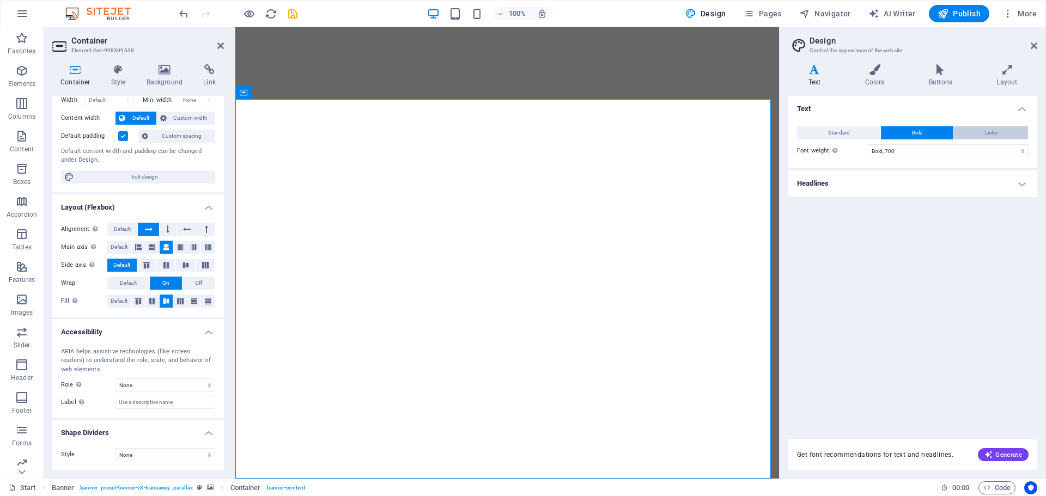
click at [986, 132] on span "Links" at bounding box center [991, 132] width 13 height 13
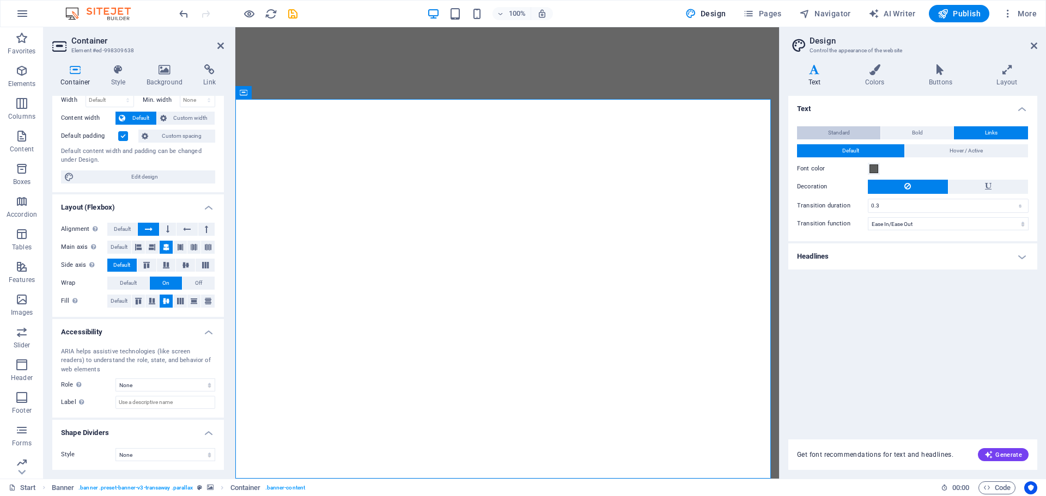
click at [843, 133] on span "Standard" at bounding box center [839, 132] width 22 height 13
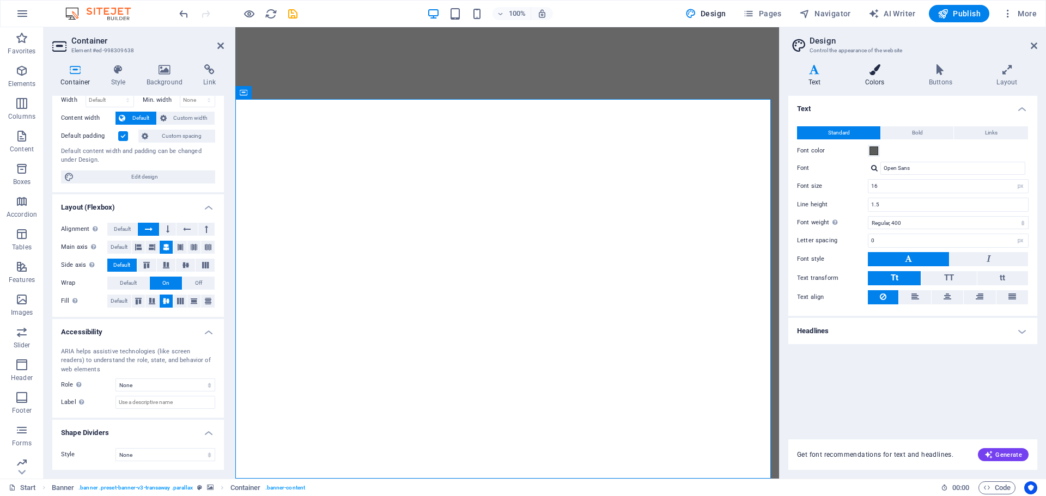
click at [873, 69] on icon at bounding box center [874, 69] width 59 height 11
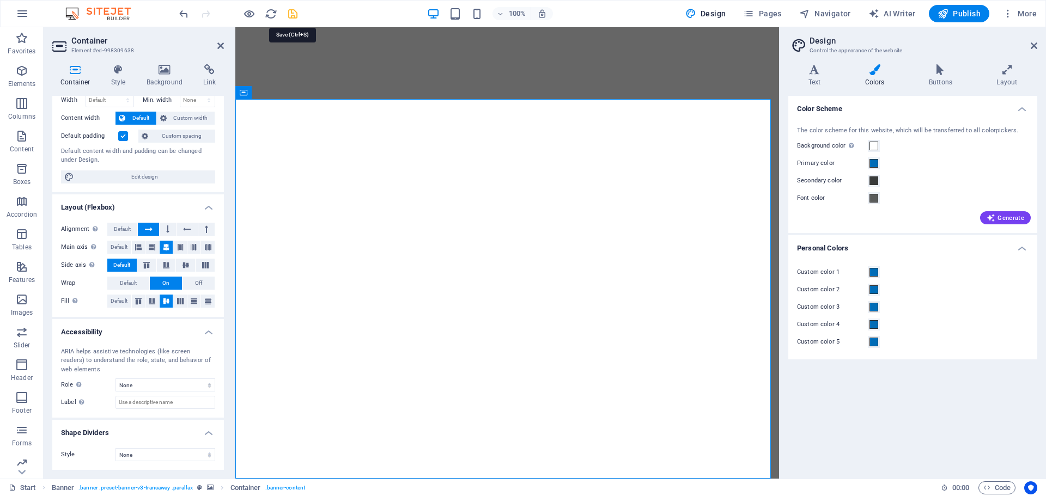
click at [291, 14] on icon "save" at bounding box center [293, 14] width 13 height 13
checkbox input "false"
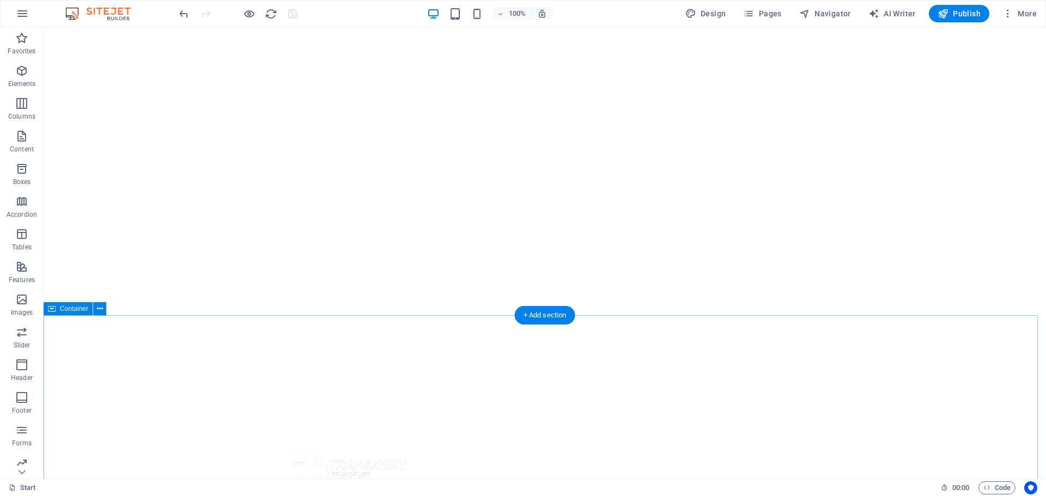
scroll to position [327, 0]
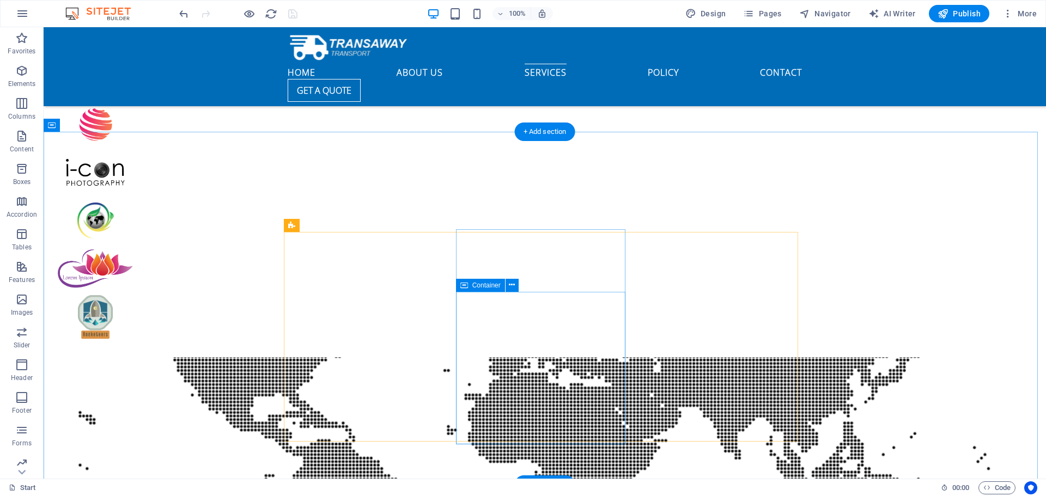
scroll to position [2887, 0]
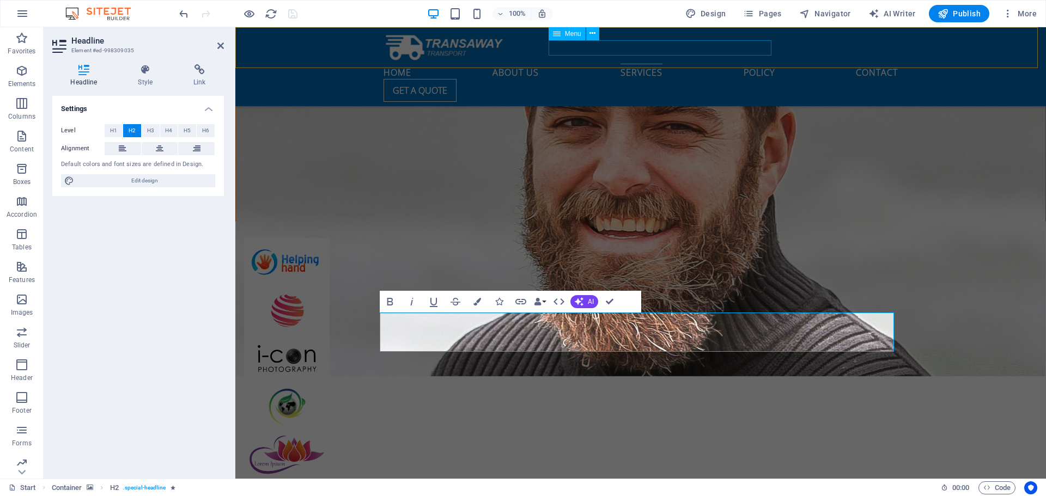
click at [705, 64] on nav "Home About us Services Policy Contact" at bounding box center [640, 71] width 514 height 15
select select
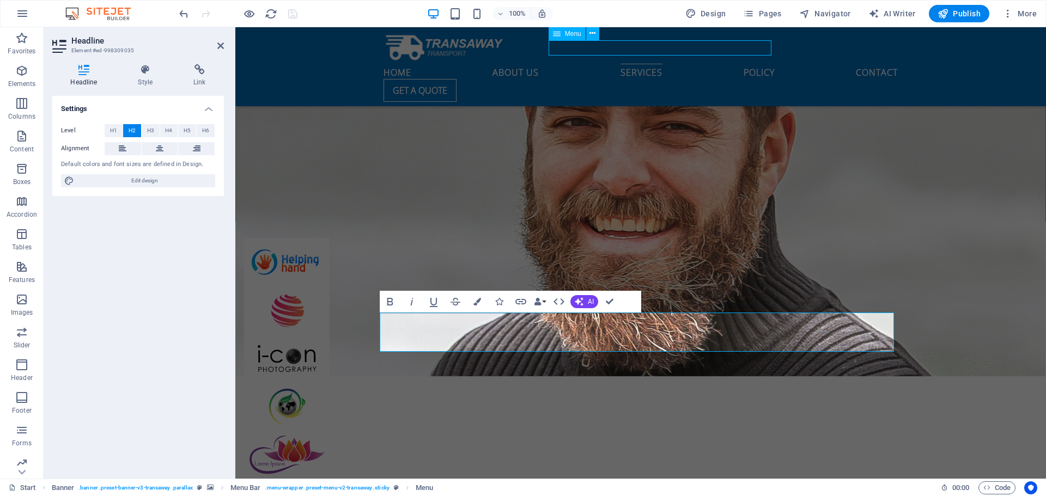
select select
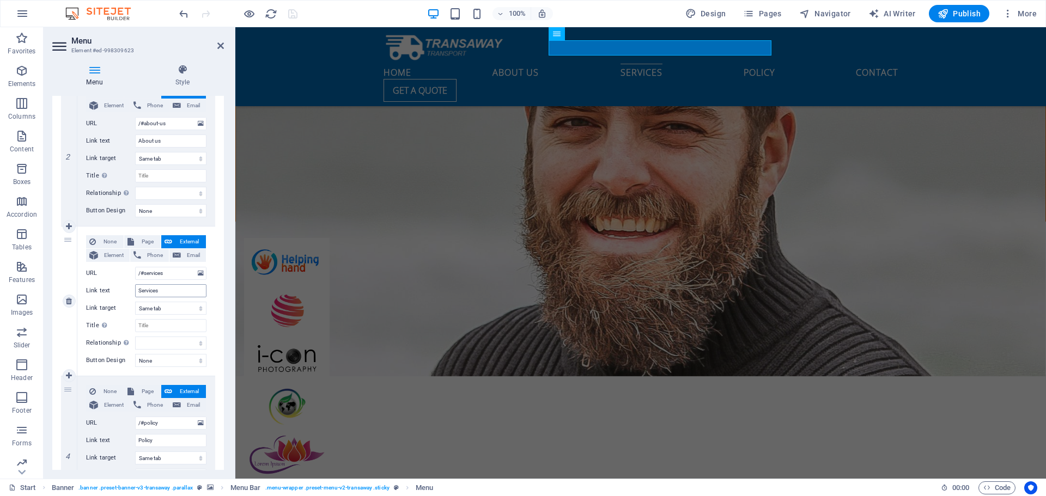
scroll to position [381, 0]
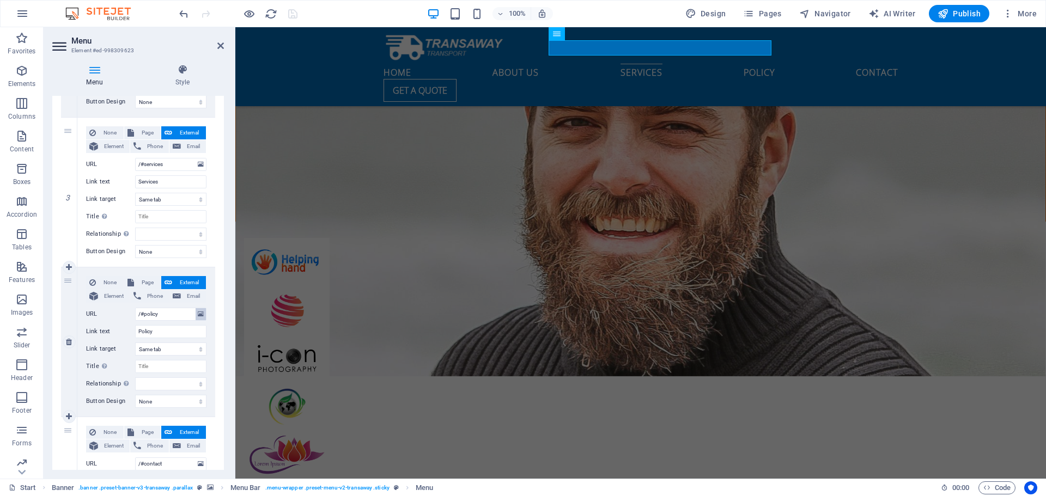
click at [198, 313] on icon at bounding box center [201, 314] width 6 height 12
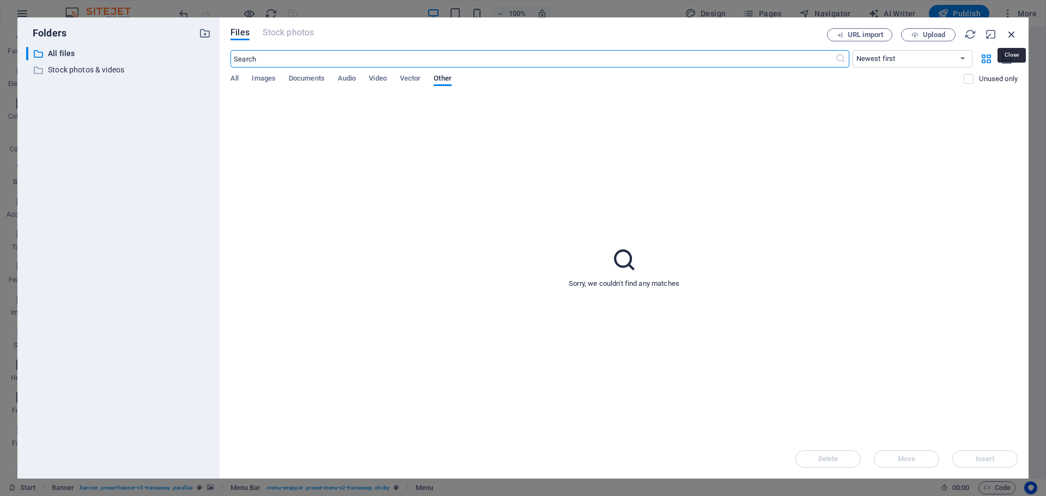
click at [1012, 34] on icon "button" at bounding box center [1012, 34] width 12 height 12
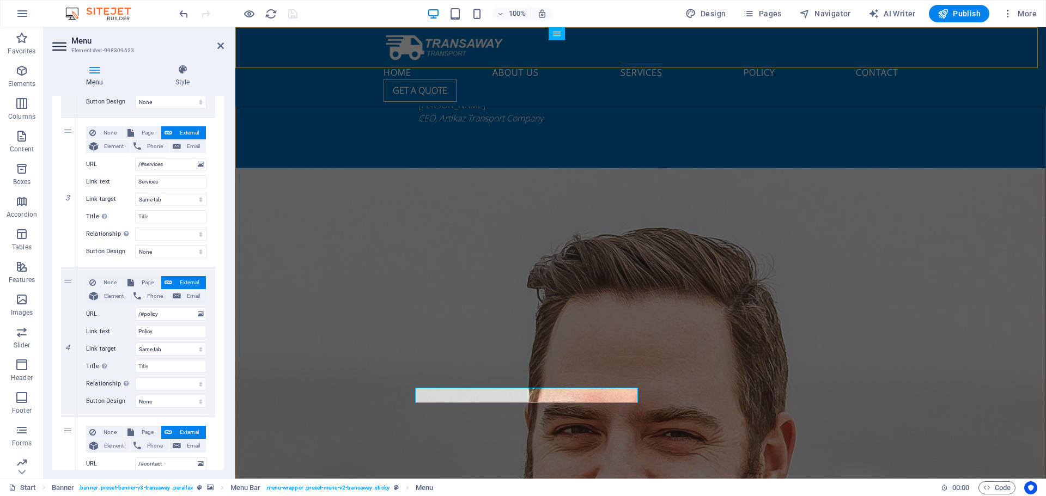
scroll to position [2539, 0]
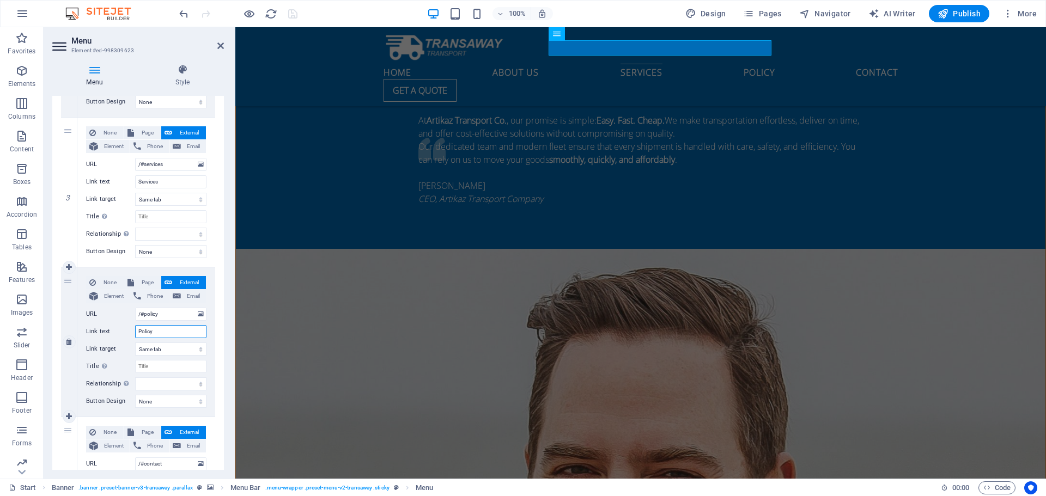
click at [164, 333] on input "Policy" at bounding box center [170, 331] width 71 height 13
click at [175, 349] on select "New tab Same tab Overlay" at bounding box center [170, 349] width 71 height 13
click at [168, 371] on input "Title Additional link description, should not be the same as the link text. The…" at bounding box center [170, 366] width 71 height 13
click at [190, 283] on span "External" at bounding box center [188, 282] width 27 height 13
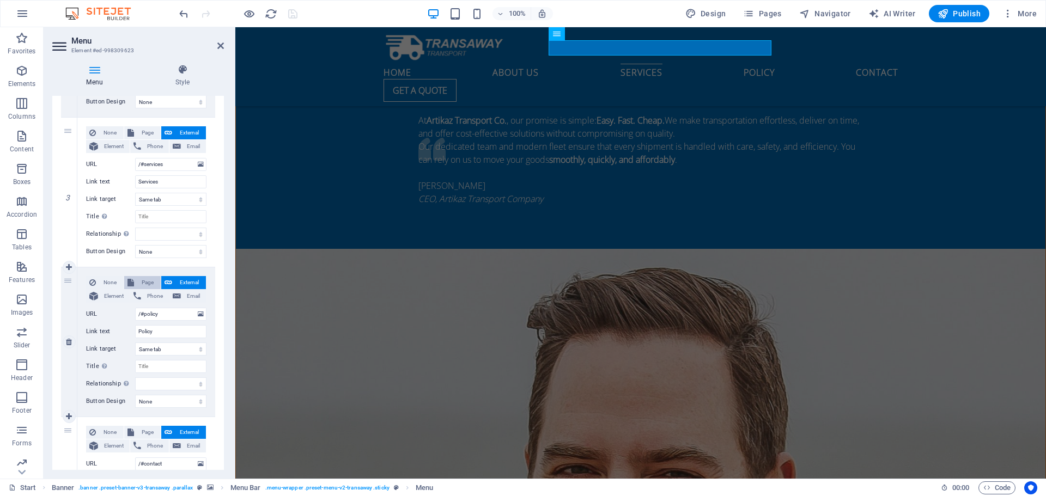
click at [139, 279] on span "Page" at bounding box center [147, 282] width 20 height 13
select select
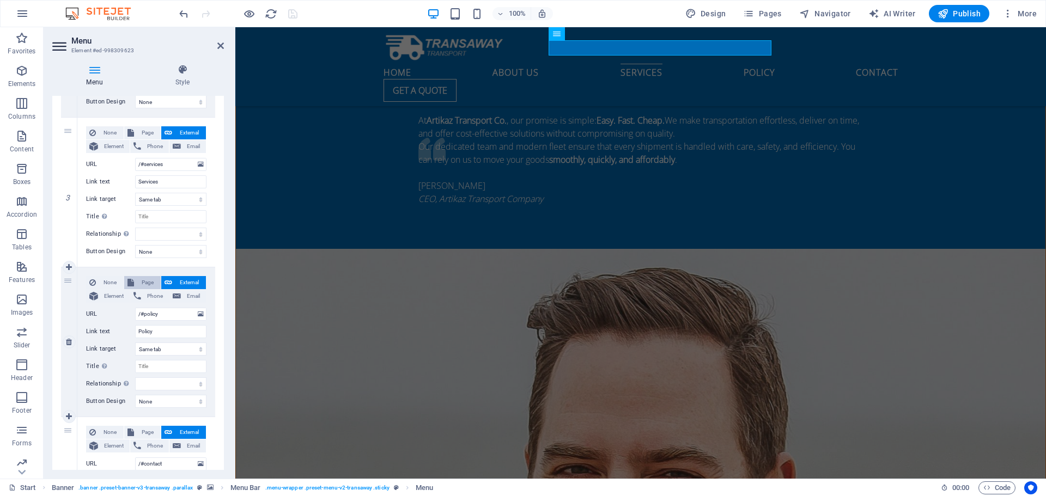
select select
click at [182, 278] on span "External" at bounding box center [188, 282] width 27 height 13
select select
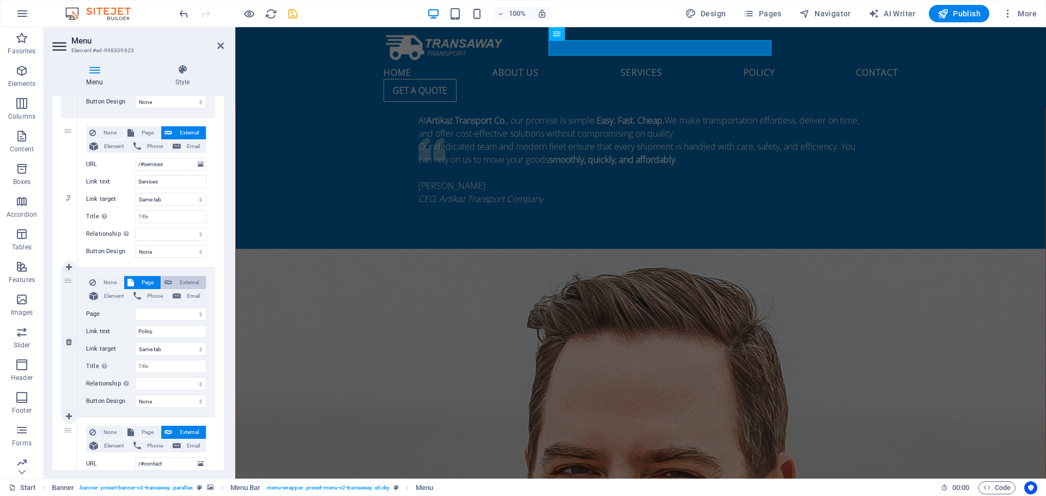
select select
select select "blank"
select select
click at [294, 13] on icon "save" at bounding box center [293, 14] width 13 height 13
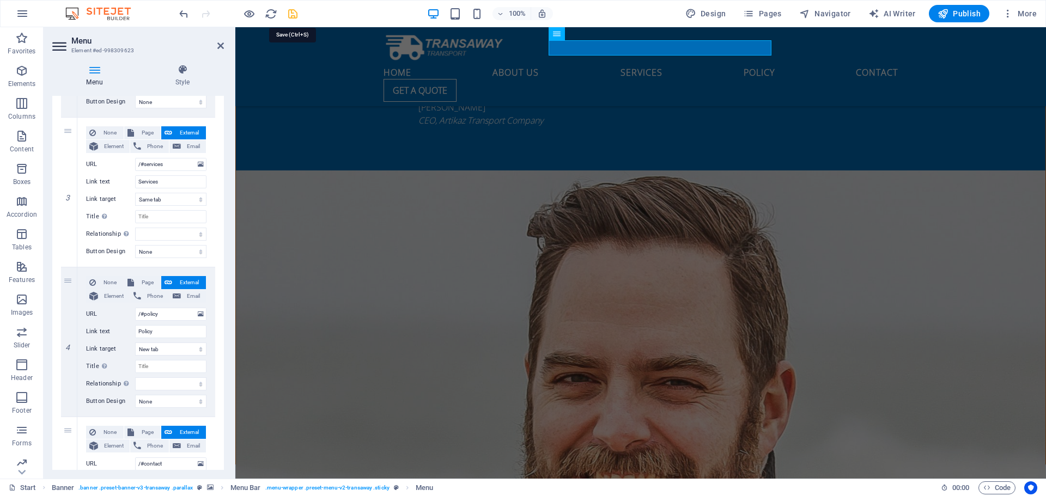
checkbox input "false"
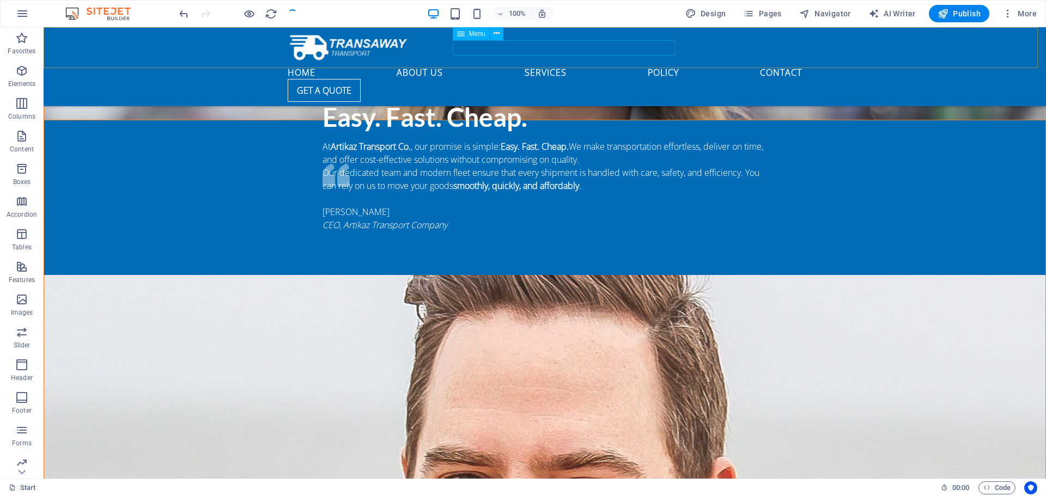
click at [608, 64] on nav "Home About us Services Policy Contact" at bounding box center [545, 71] width 514 height 15
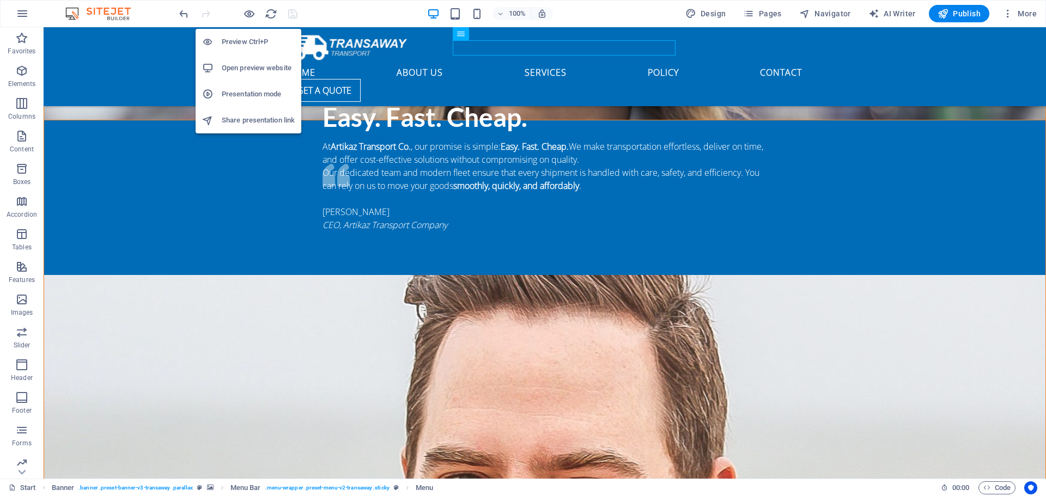
click at [252, 71] on h6 "Open preview website" at bounding box center [258, 68] width 73 height 13
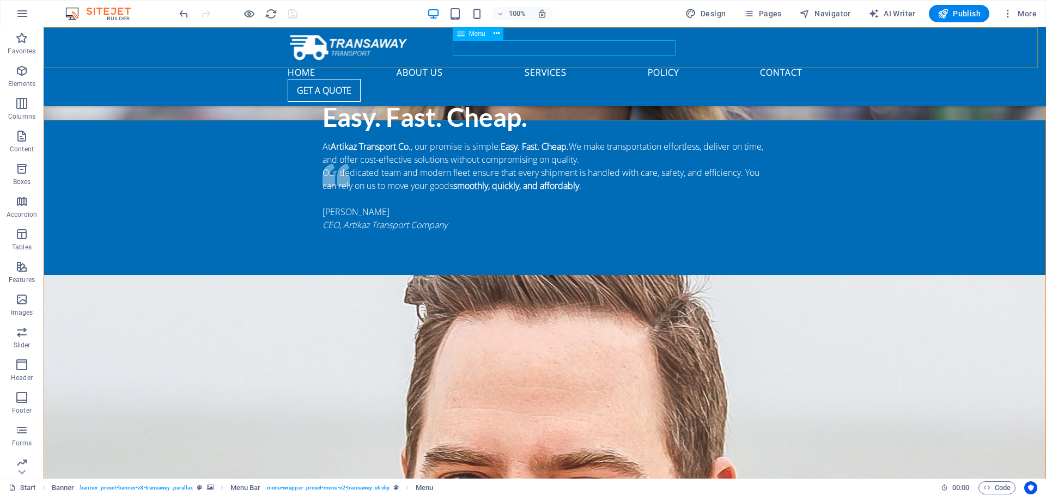
click at [608, 64] on nav "Home About us Services Policy Contact" at bounding box center [545, 71] width 514 height 15
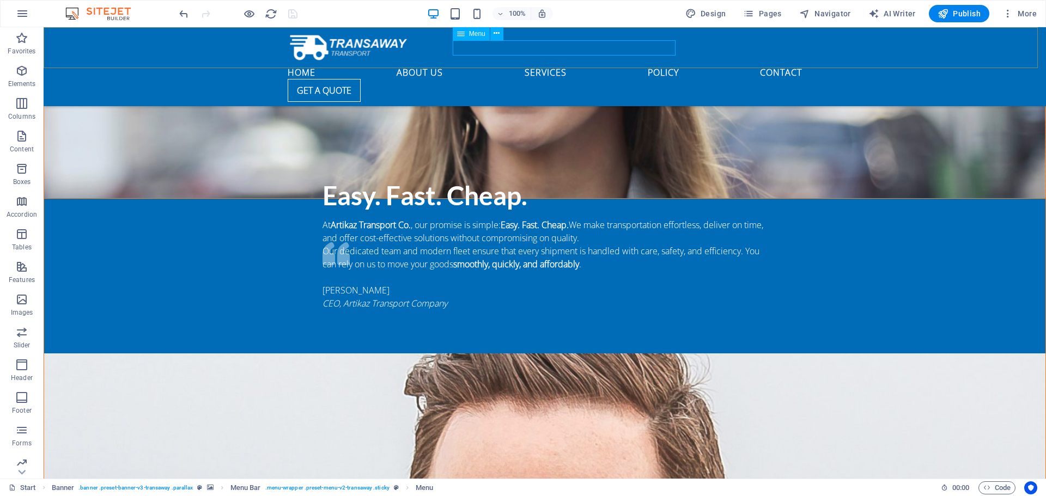
scroll to position [2539, 0]
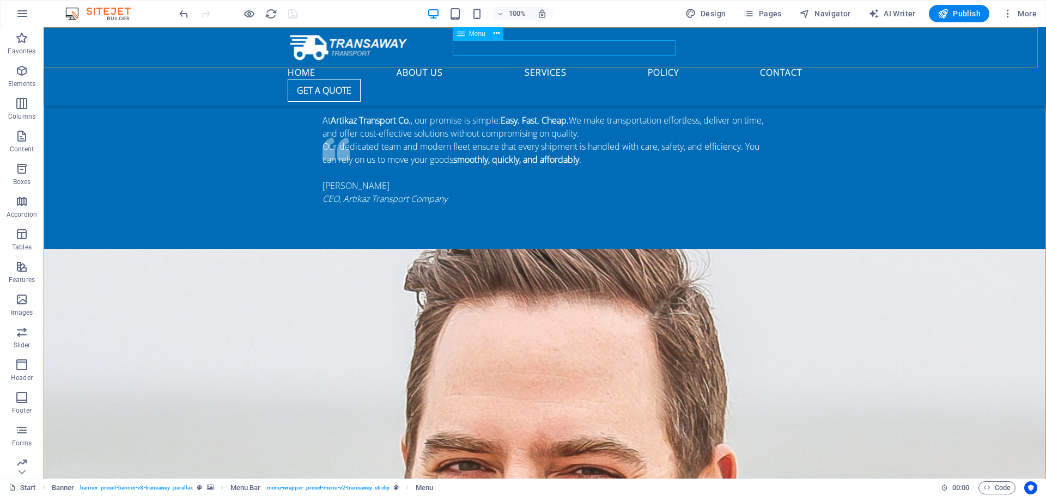
select select
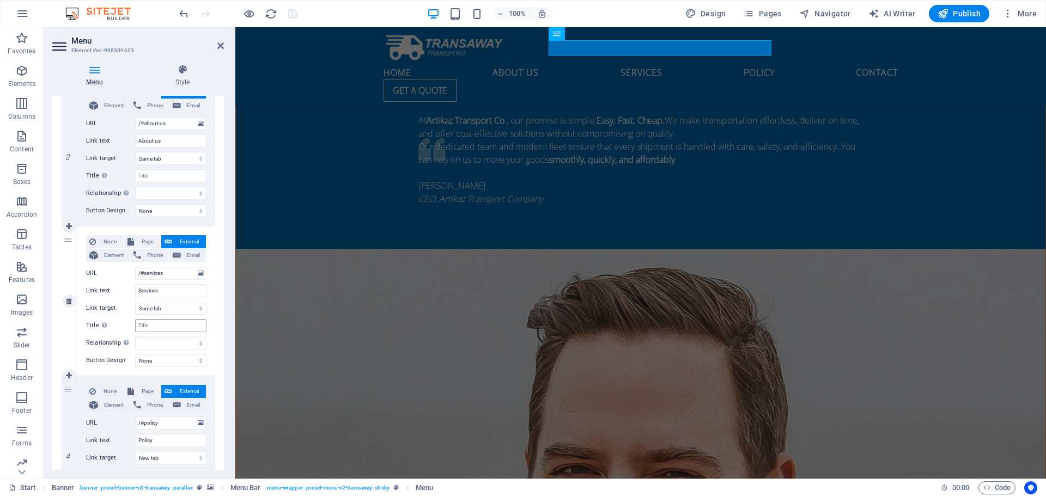
scroll to position [381, 0]
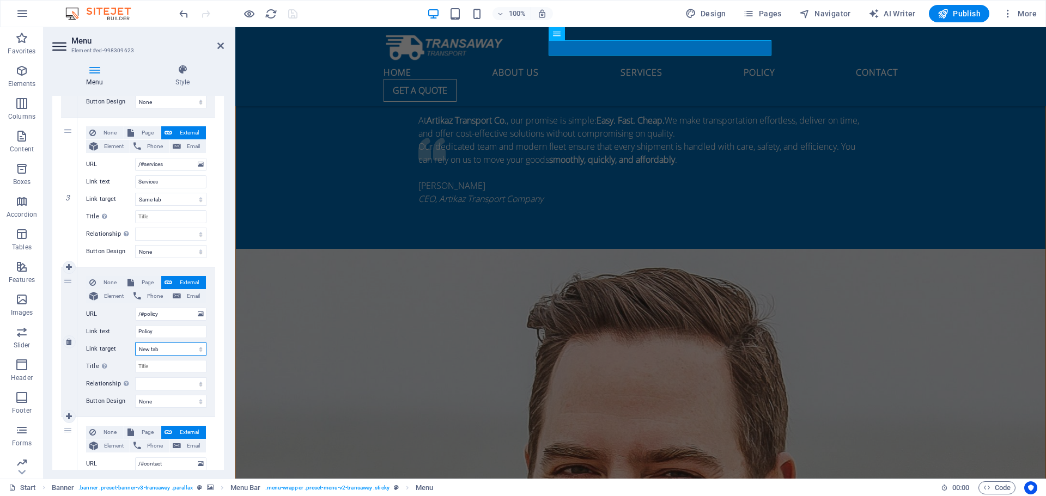
click at [186, 348] on select "New tab Same tab Overlay" at bounding box center [170, 349] width 71 height 13
select select
click at [135, 343] on select "New tab Same tab Overlay" at bounding box center [170, 349] width 71 height 13
select select
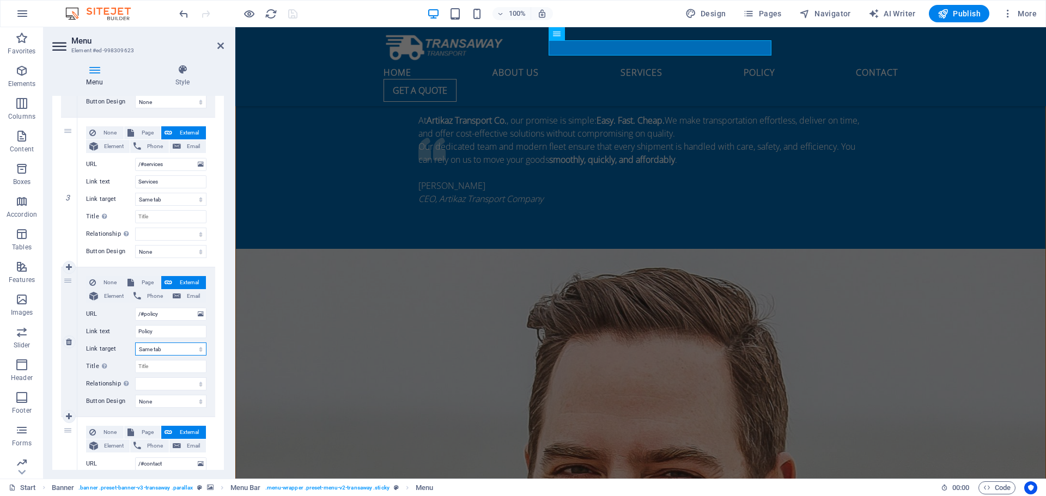
select select
click at [290, 16] on icon "save" at bounding box center [293, 14] width 13 height 13
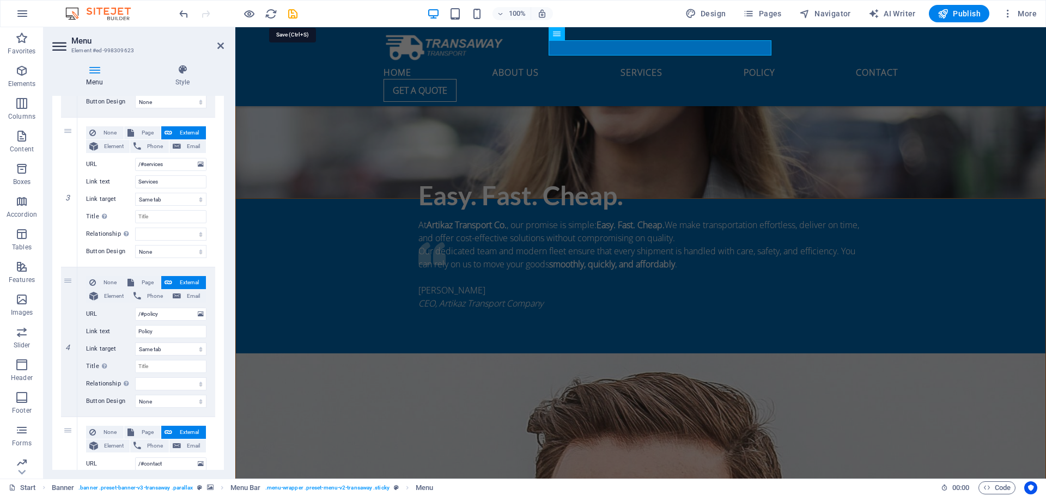
checkbox input "false"
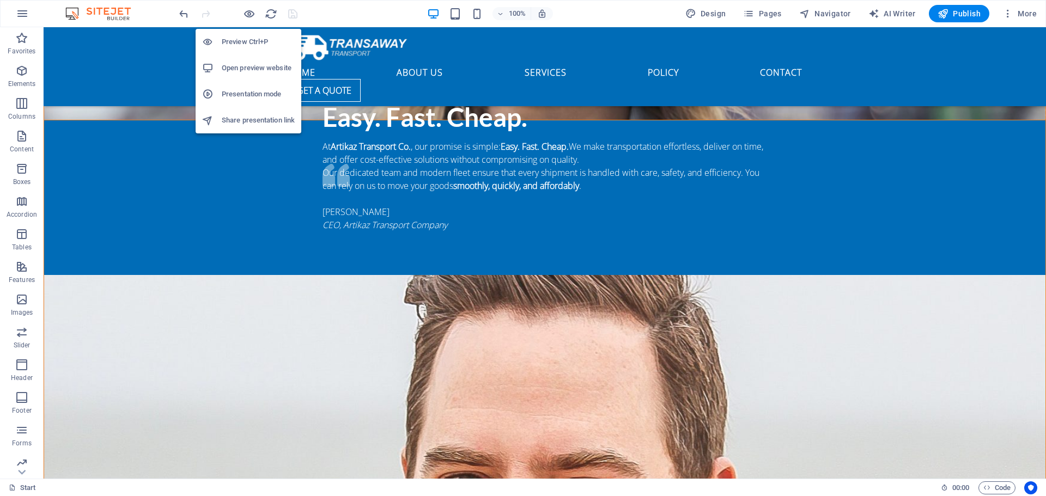
click at [252, 68] on h6 "Open preview website" at bounding box center [258, 68] width 73 height 13
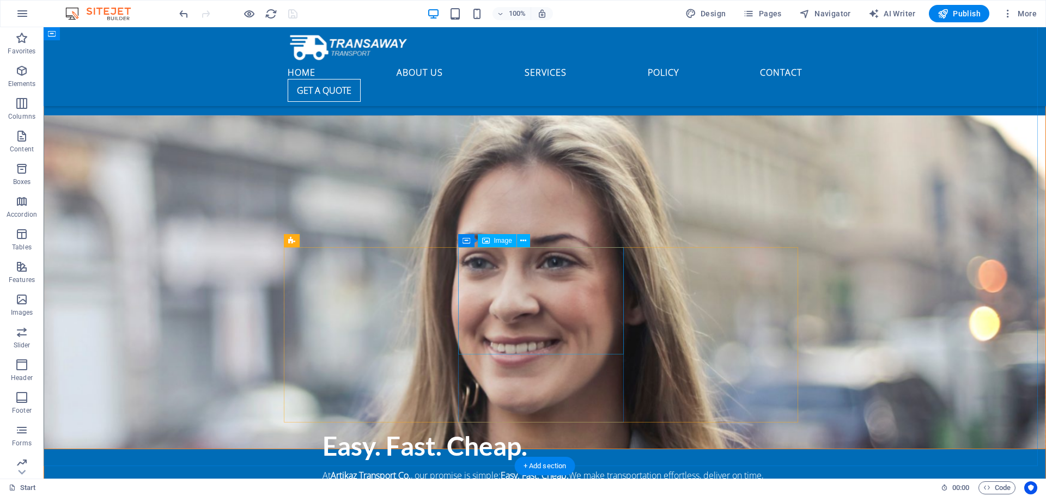
scroll to position [2162, 0]
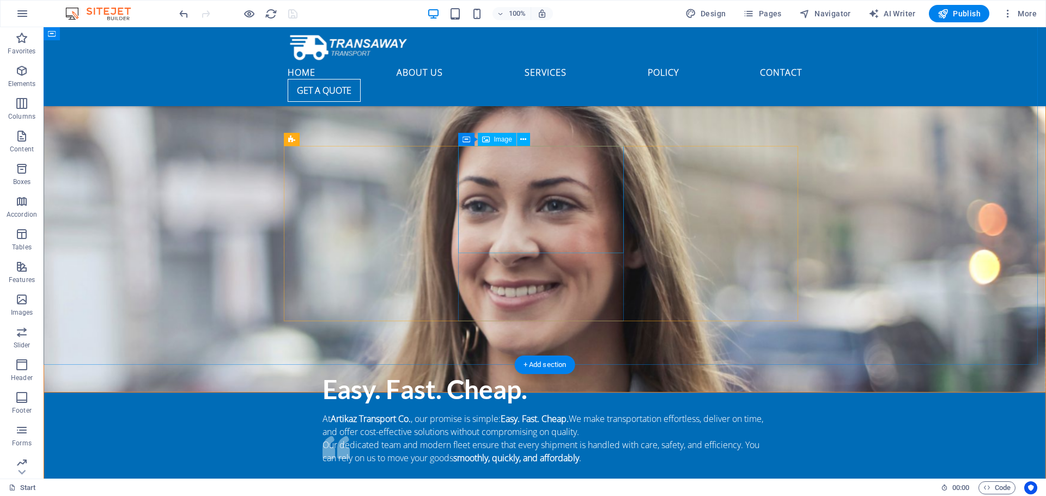
drag, startPoint x: 533, startPoint y: 174, endPoint x: 342, endPoint y: 174, distance: 191.2
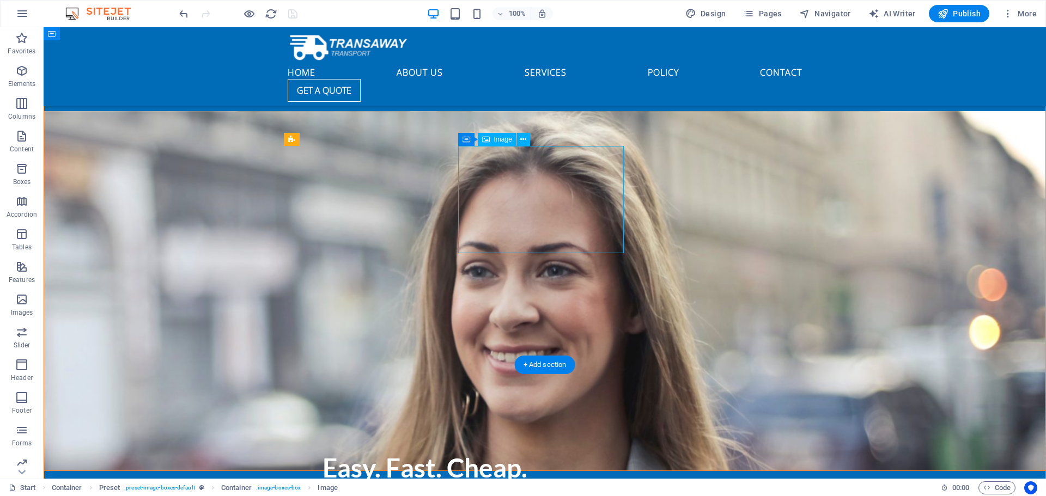
select select "%"
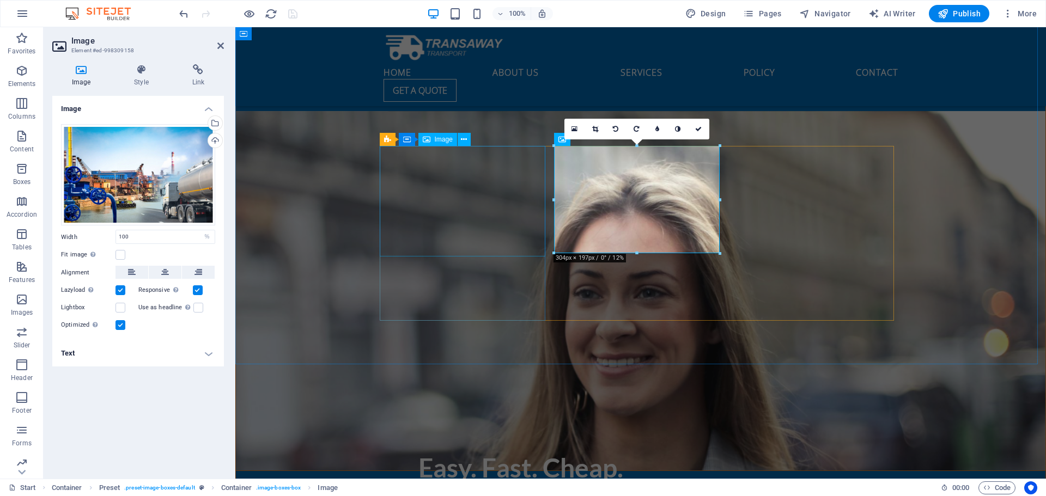
scroll to position [2267, 0]
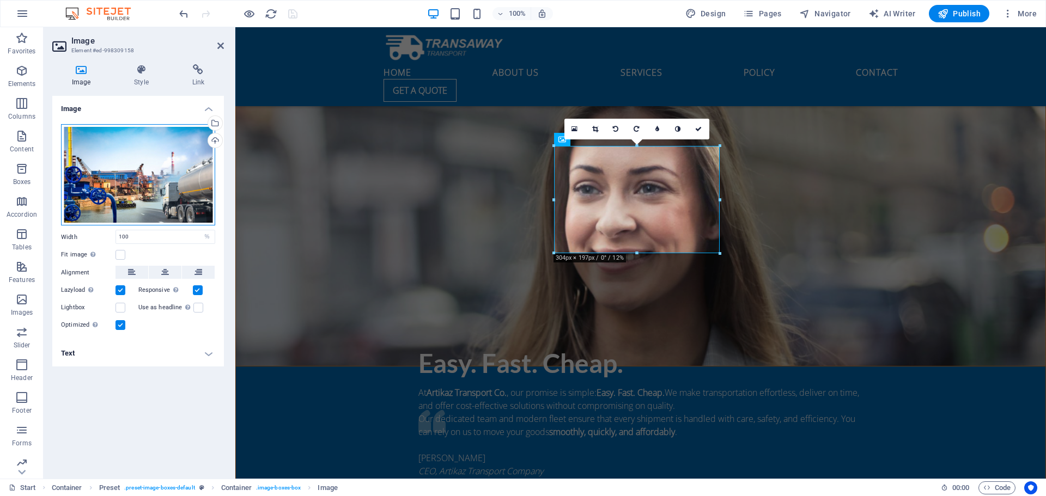
click at [151, 182] on div "Drag files here, click to choose files or select files from Files or our free s…" at bounding box center [138, 175] width 154 height 102
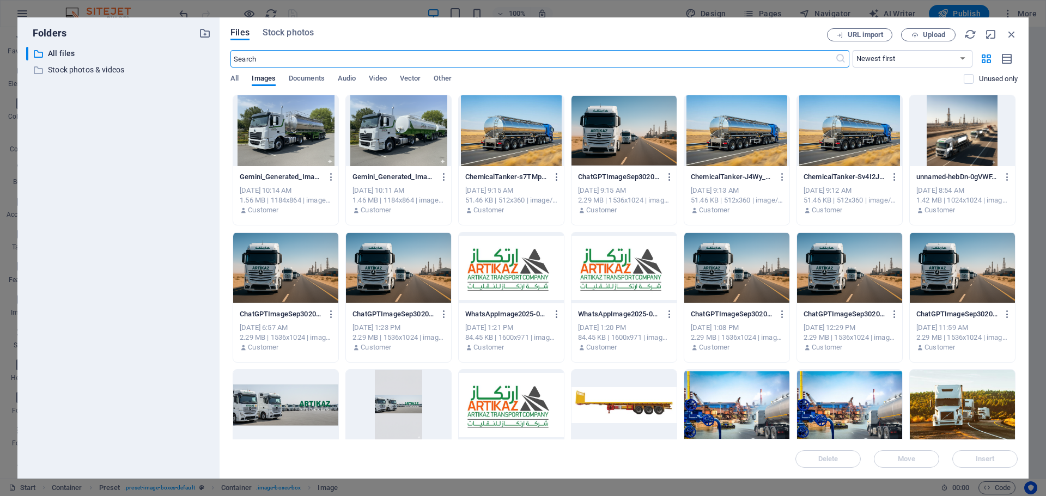
scroll to position [2615, 0]
drag, startPoint x: 1010, startPoint y: 32, endPoint x: 382, endPoint y: 90, distance: 630.2
click at [1010, 32] on icon "button" at bounding box center [1012, 34] width 12 height 12
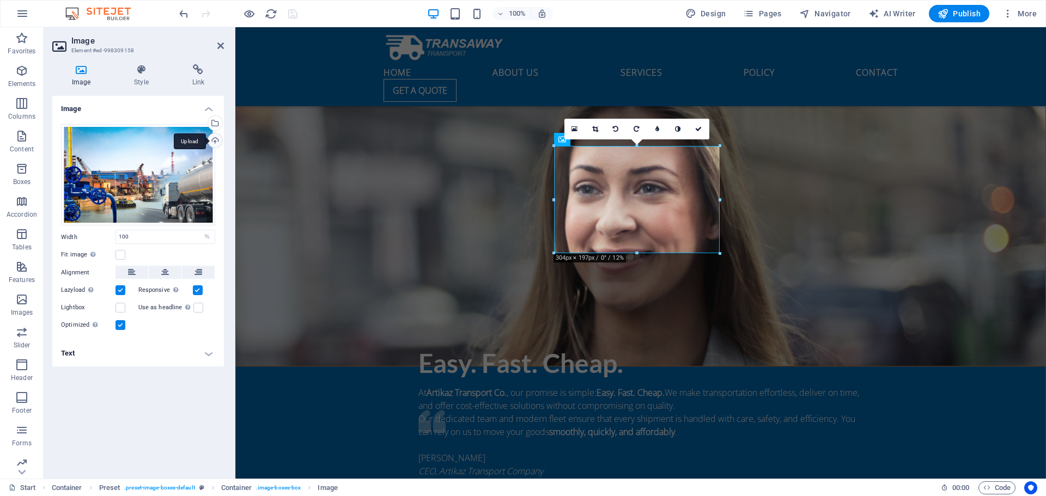
click at [211, 141] on div "Upload" at bounding box center [214, 141] width 16 height 16
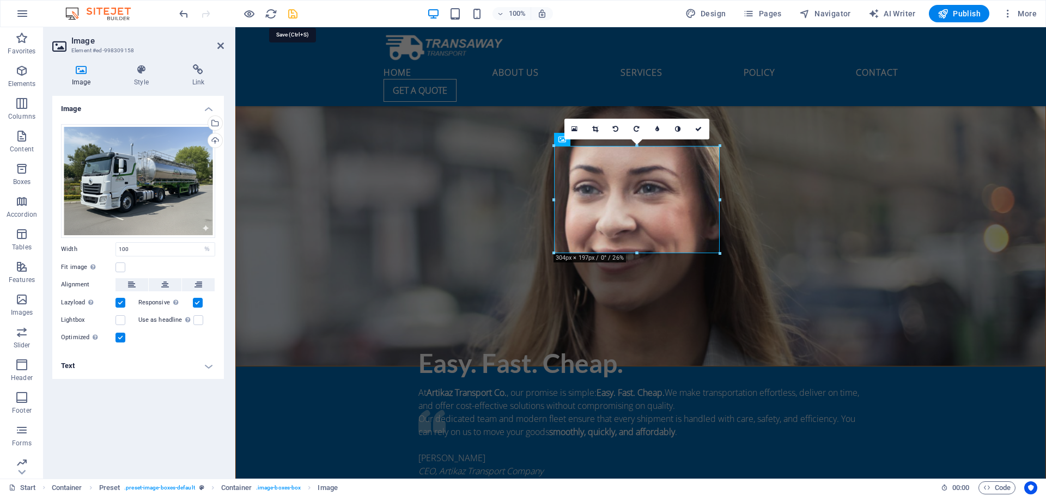
click at [293, 12] on icon "save" at bounding box center [293, 14] width 13 height 13
checkbox input "false"
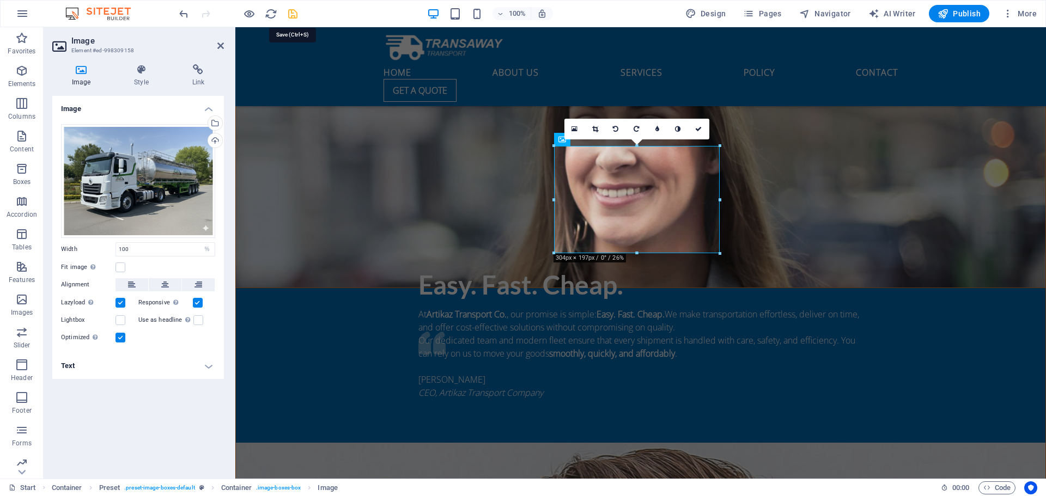
scroll to position [2162, 0]
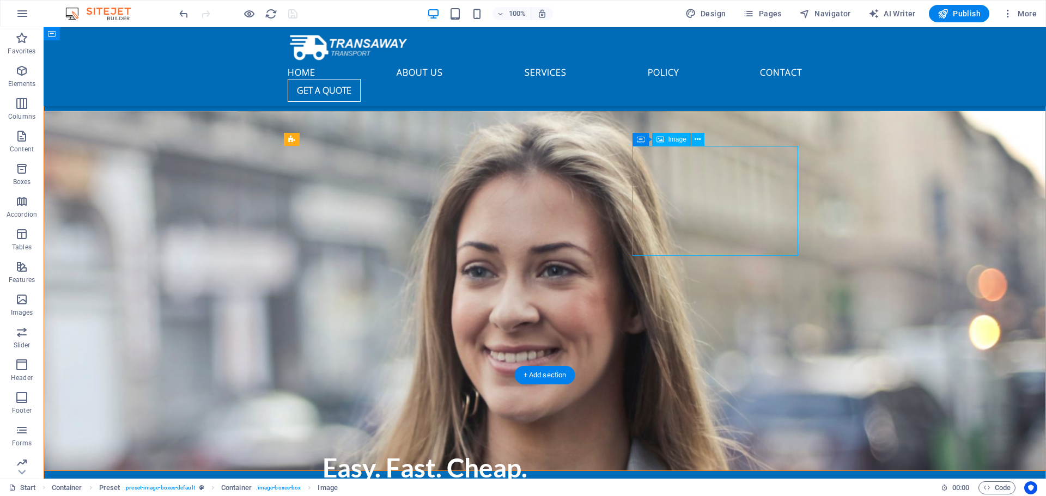
scroll to position [2267, 0]
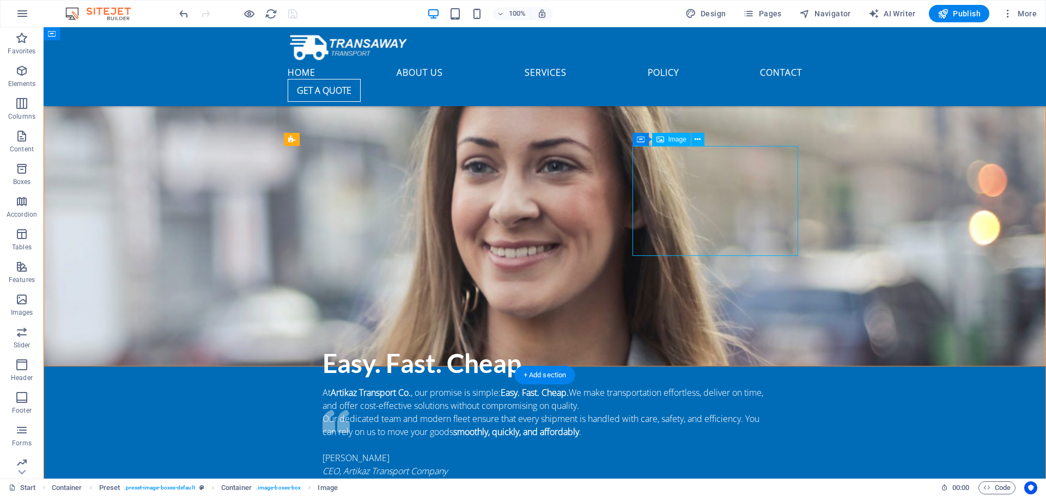
select select "px"
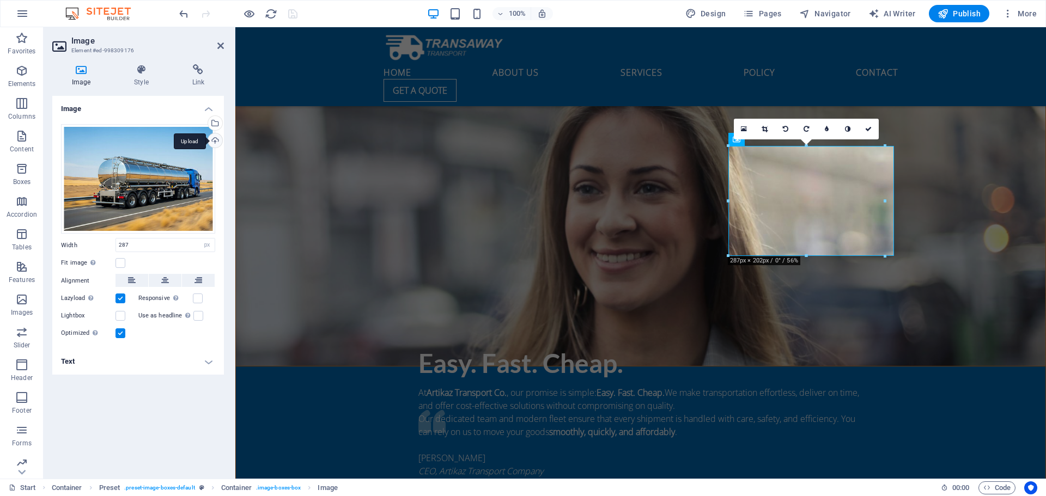
click at [208, 140] on div "Upload" at bounding box center [214, 141] width 16 height 16
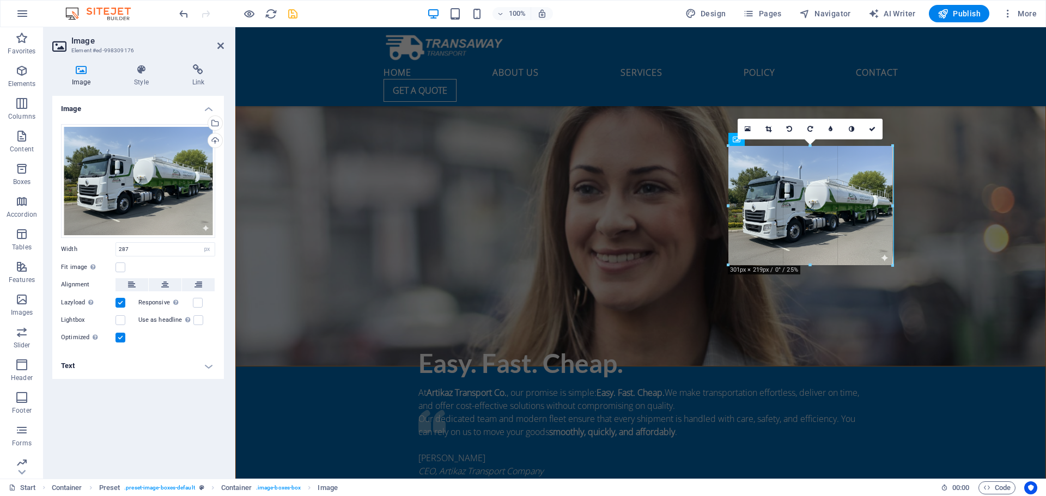
drag, startPoint x: 885, startPoint y: 202, endPoint x: 893, endPoint y: 203, distance: 8.8
type input "301"
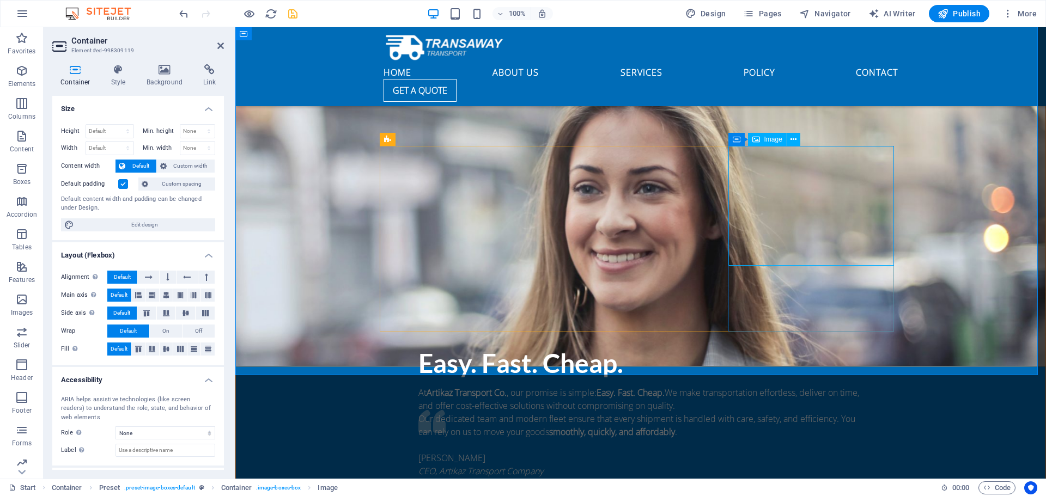
select select "px"
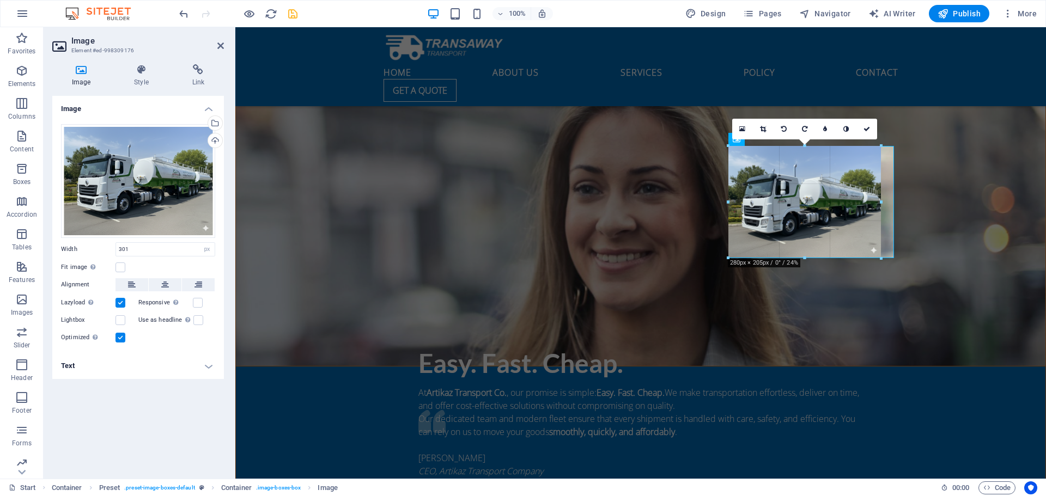
drag, startPoint x: 893, startPoint y: 267, endPoint x: 880, endPoint y: 258, distance: 15.9
type input "280"
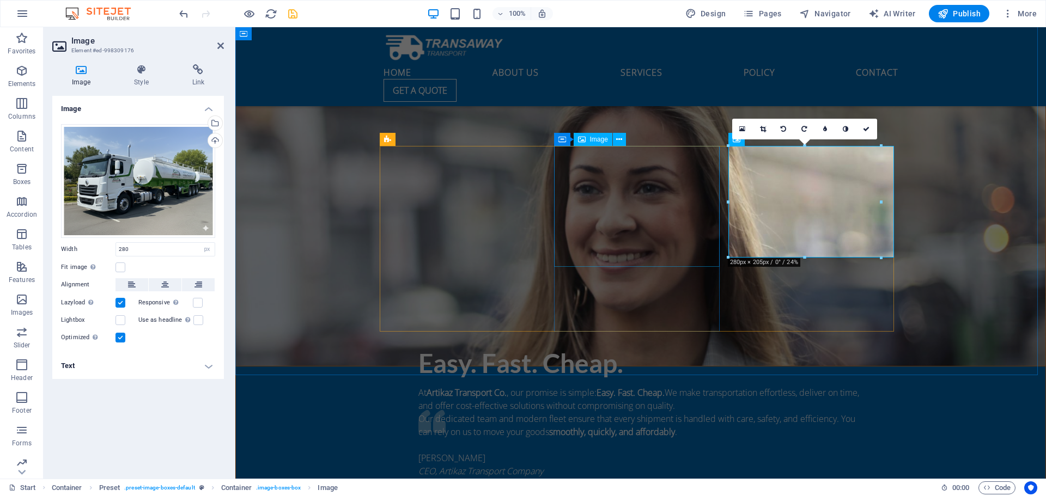
select select "%"
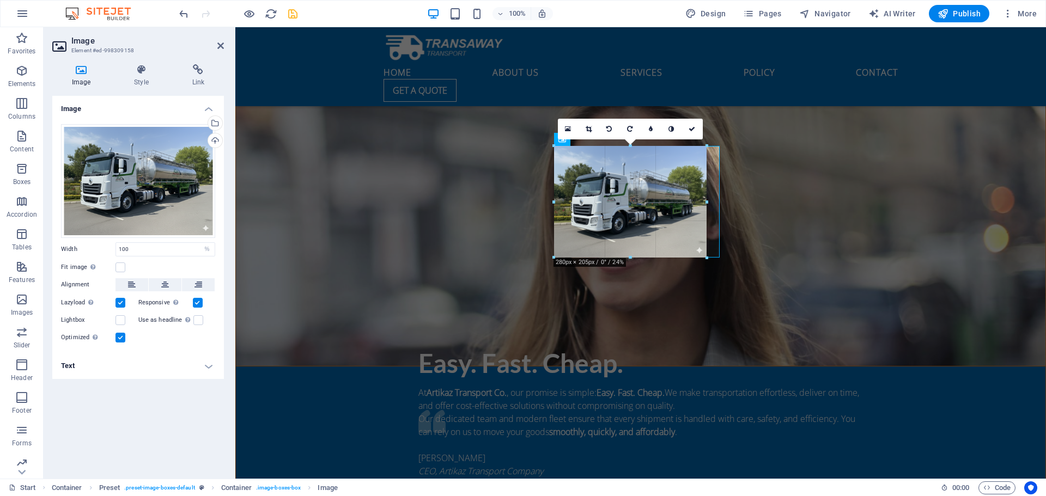
drag, startPoint x: 720, startPoint y: 267, endPoint x: 708, endPoint y: 249, distance: 21.9
type input "280"
select select "px"
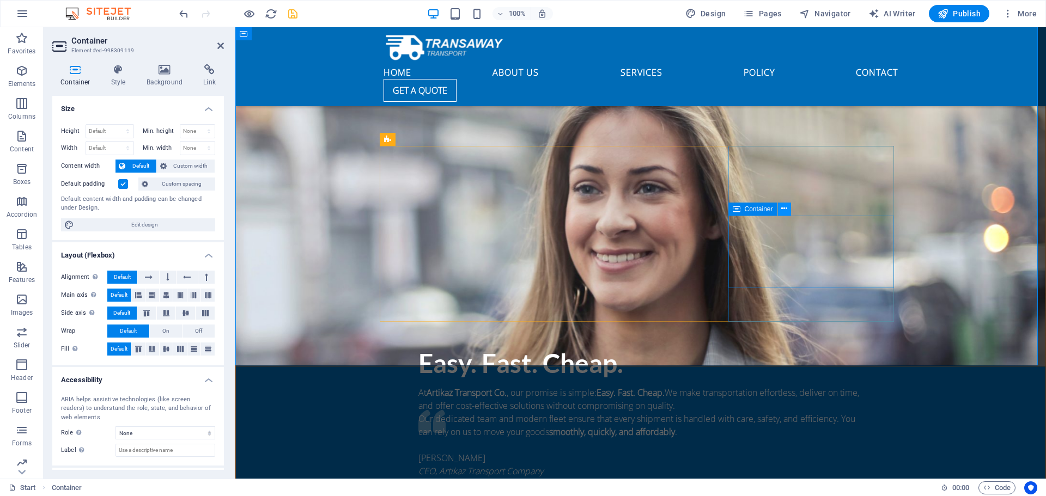
click at [784, 213] on icon at bounding box center [784, 208] width 6 height 11
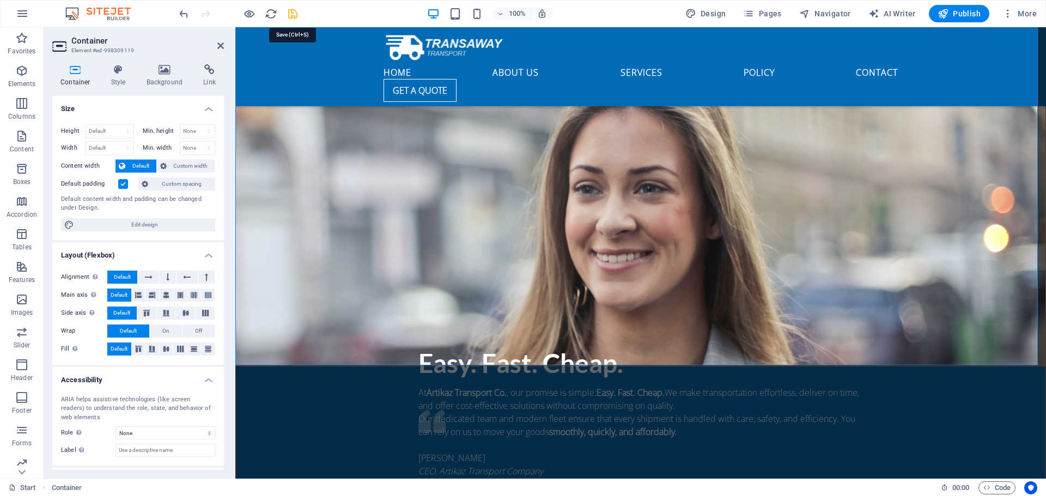
click at [294, 15] on icon "save" at bounding box center [293, 14] width 13 height 13
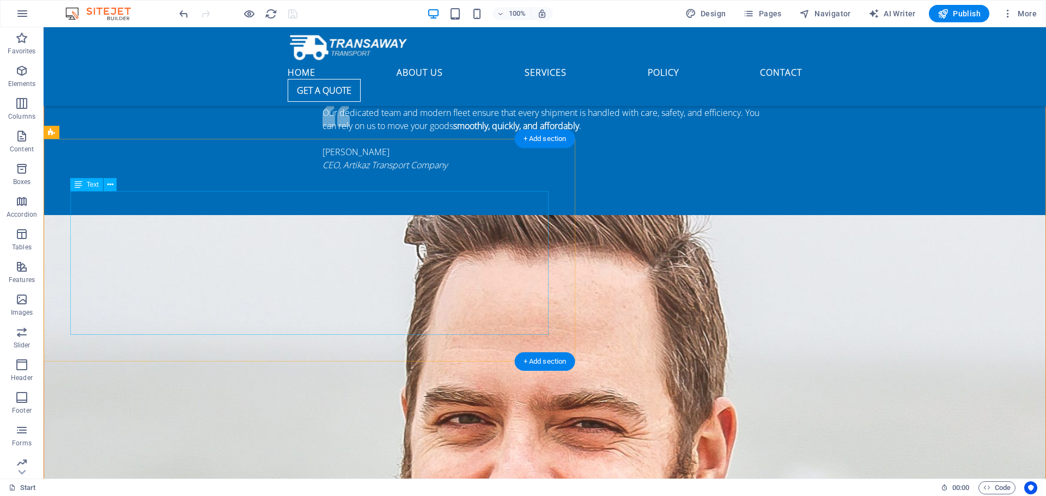
scroll to position [2598, 0]
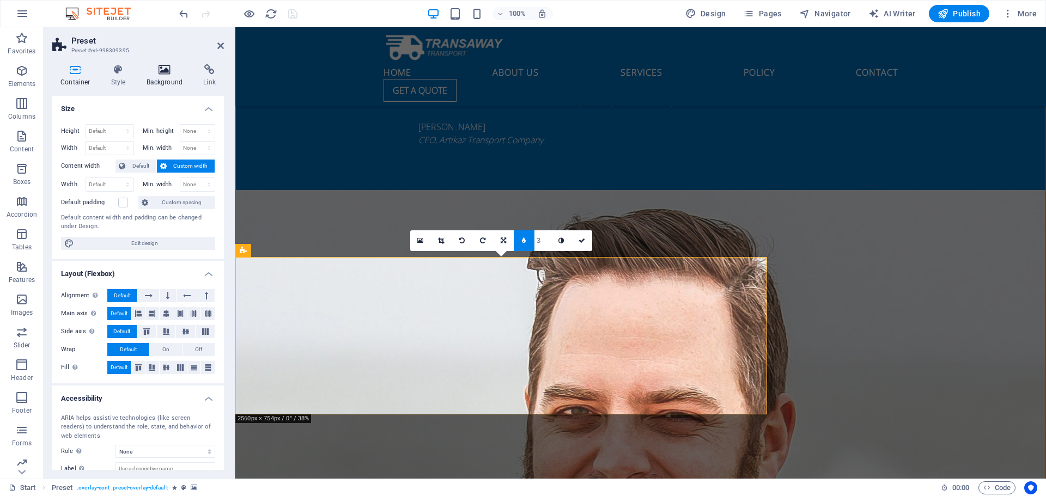
click at [166, 70] on icon at bounding box center [164, 69] width 53 height 11
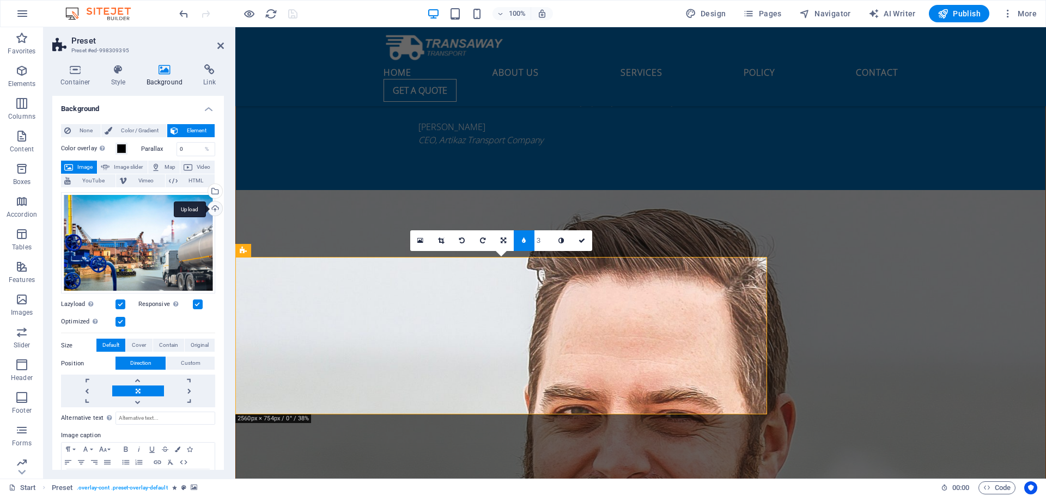
click at [215, 205] on div "Upload" at bounding box center [214, 210] width 16 height 16
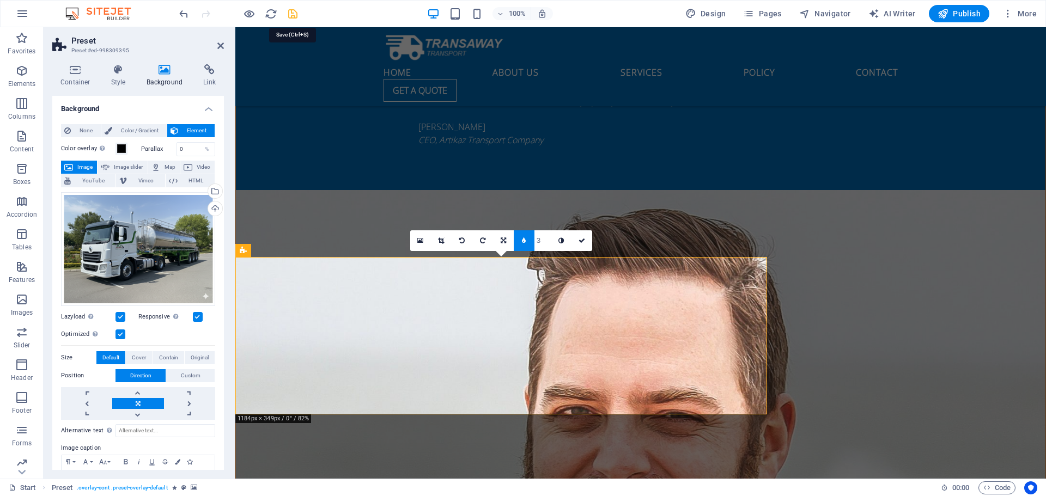
click at [293, 15] on icon "save" at bounding box center [293, 14] width 13 height 13
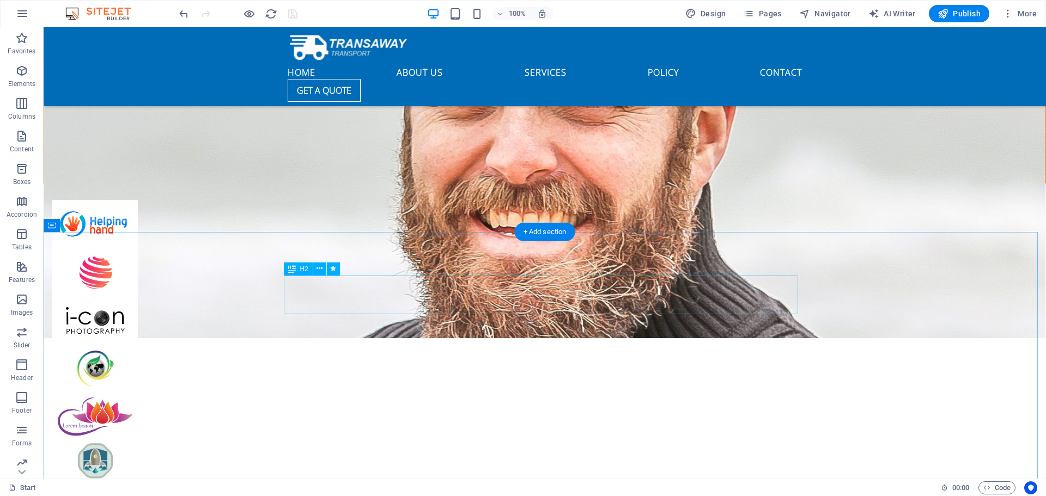
scroll to position [2712, 0]
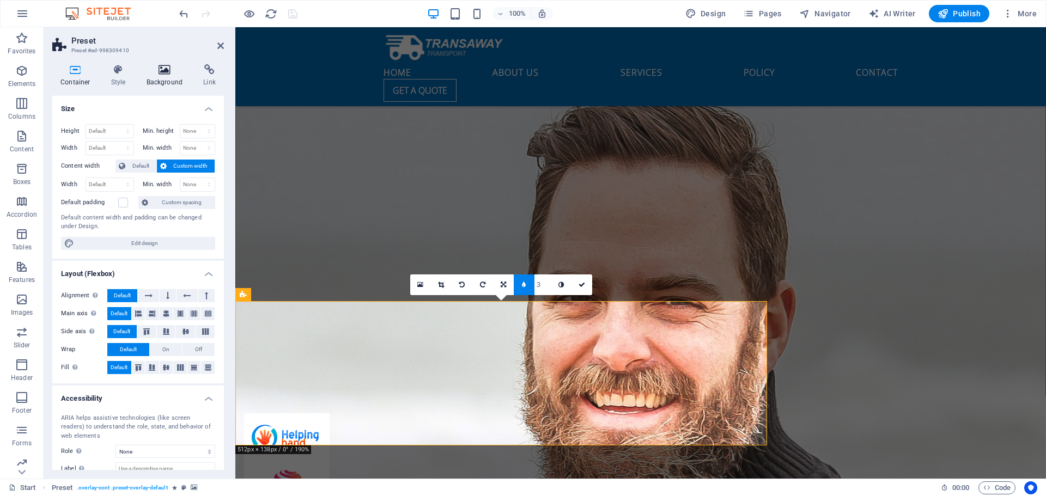
click at [167, 75] on icon at bounding box center [164, 69] width 53 height 11
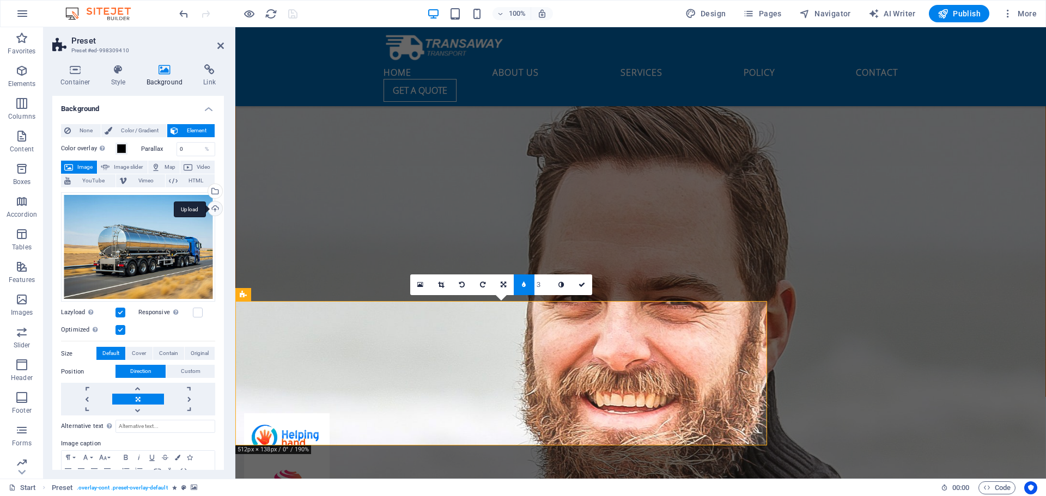
click at [213, 208] on div "Upload" at bounding box center [214, 210] width 16 height 16
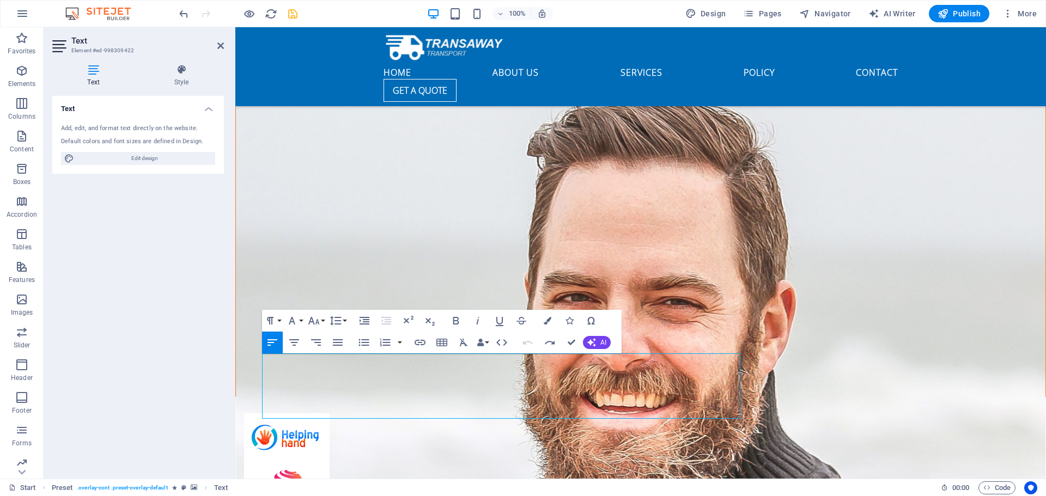
click at [272, 343] on icon "button" at bounding box center [272, 342] width 13 height 13
click at [270, 342] on icon "button" at bounding box center [272, 342] width 10 height 7
click at [292, 11] on icon "save" at bounding box center [293, 14] width 13 height 13
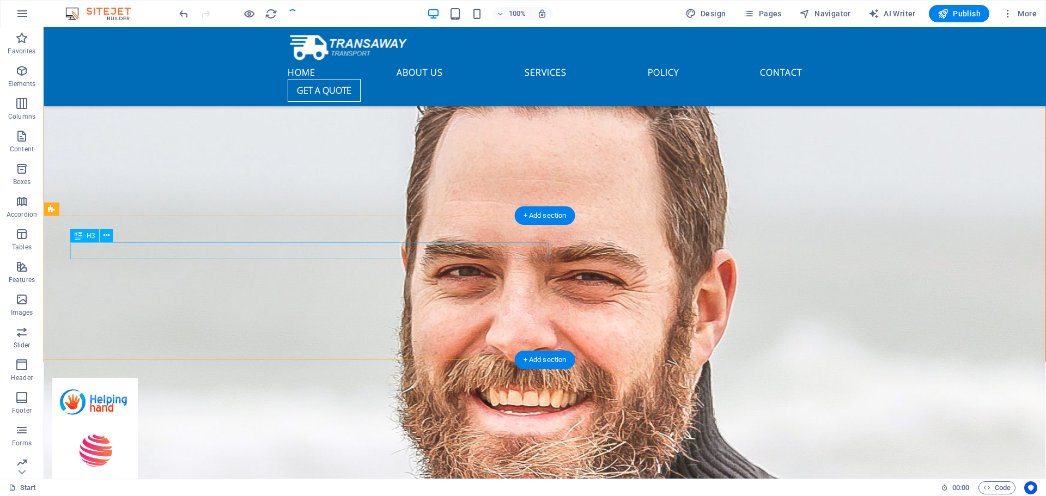
scroll to position [2603, 0]
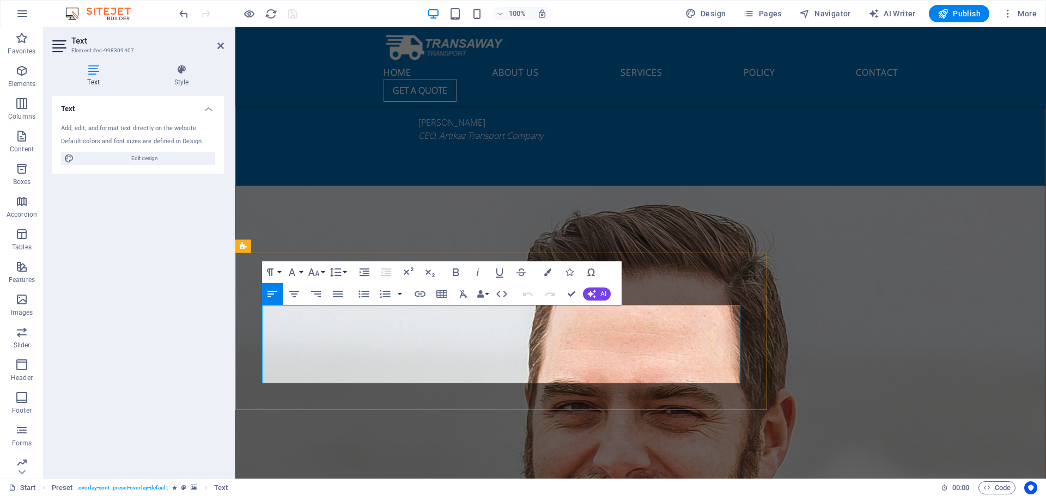
drag, startPoint x: 264, startPoint y: 311, endPoint x: 421, endPoint y: 382, distance: 172.8
click at [271, 295] on icon "button" at bounding box center [272, 294] width 13 height 13
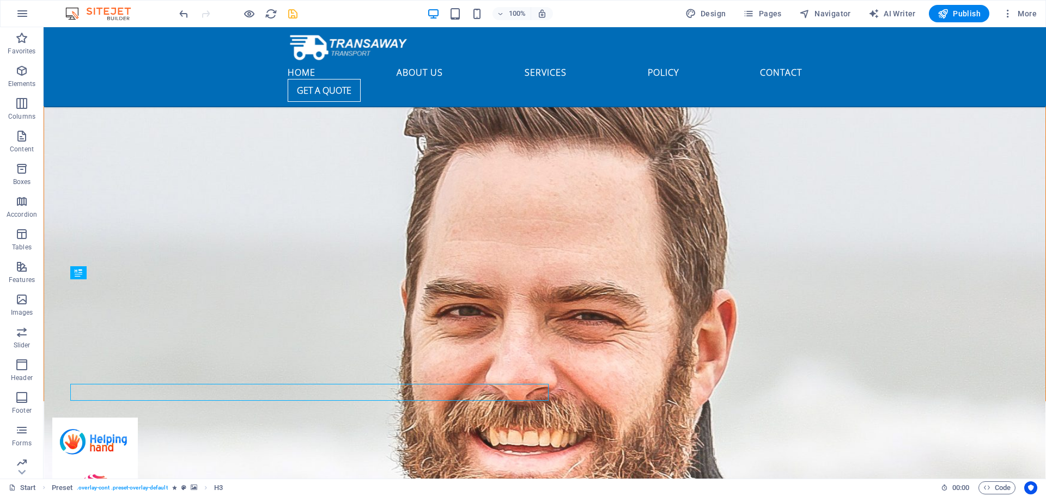
scroll to position [2498, 0]
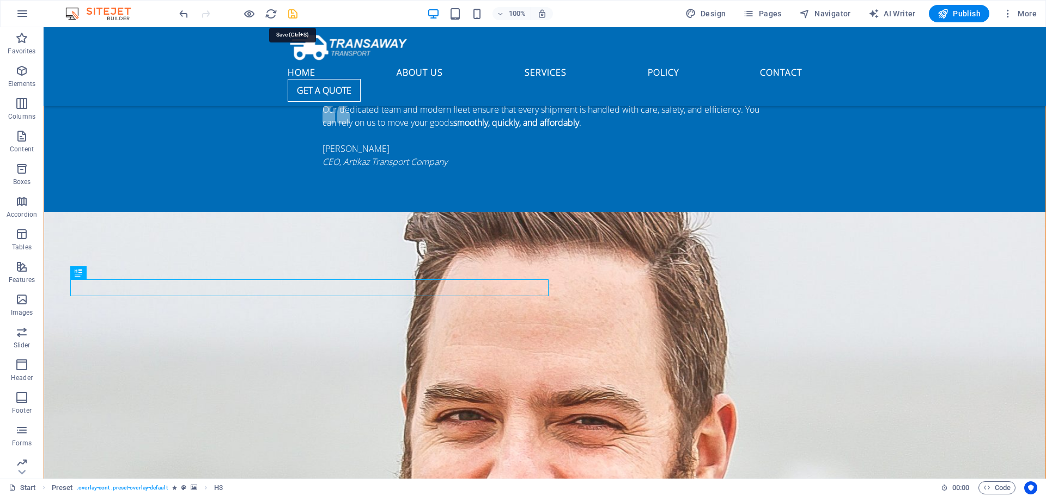
click at [290, 15] on icon "save" at bounding box center [293, 14] width 13 height 13
checkbox input "false"
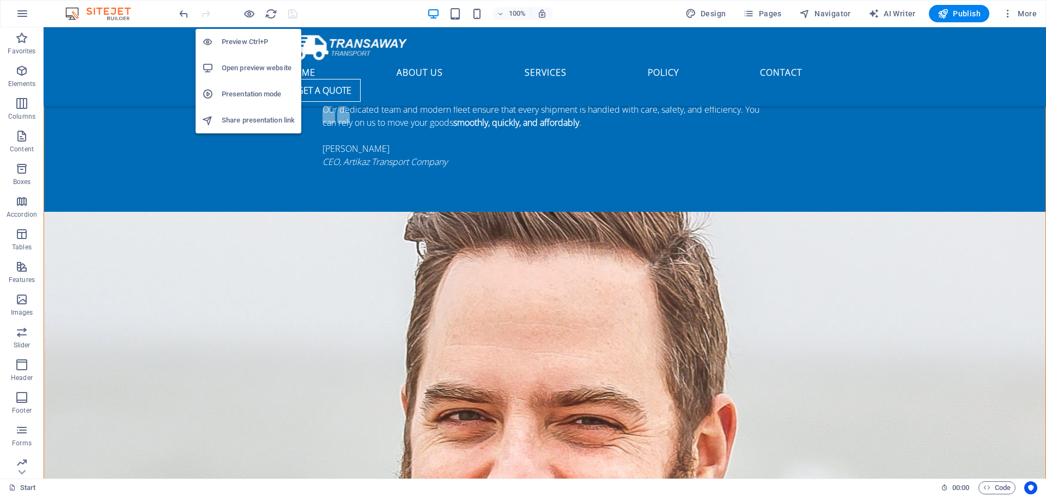
click at [256, 68] on h6 "Open preview website" at bounding box center [258, 68] width 73 height 13
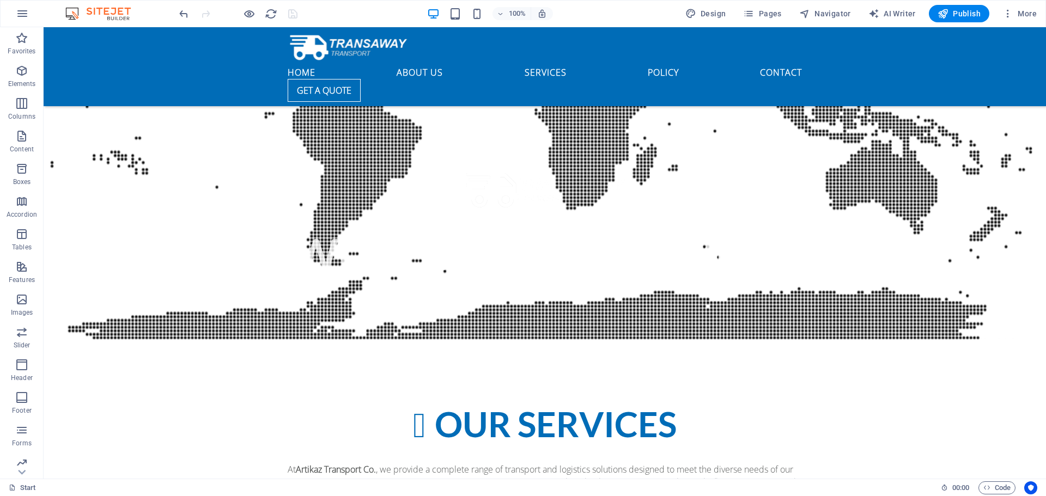
scroll to position [3448, 0]
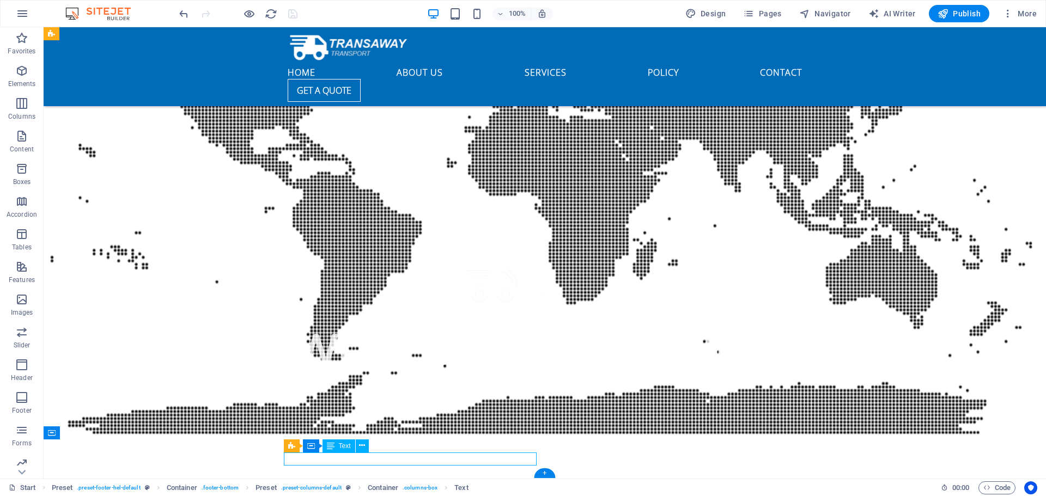
scroll to position [3548, 0]
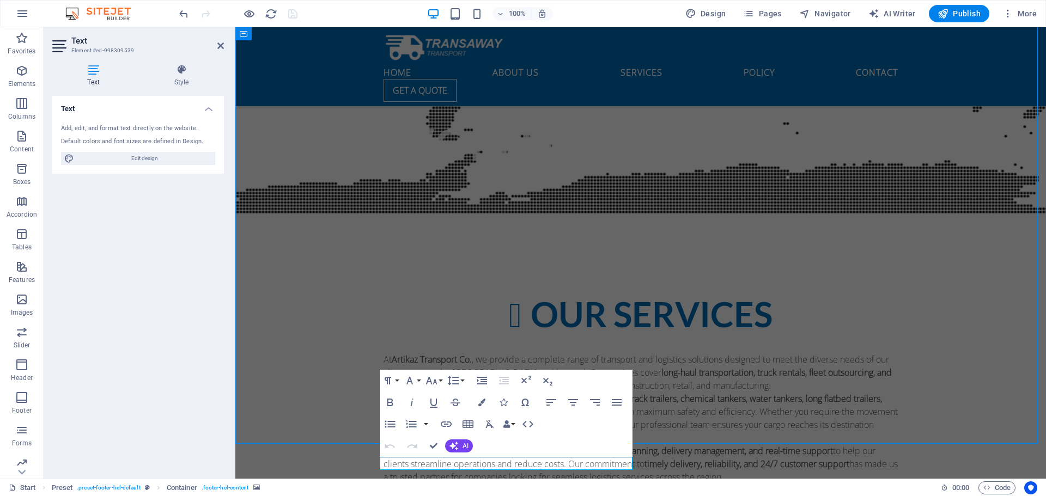
scroll to position [3448, 0]
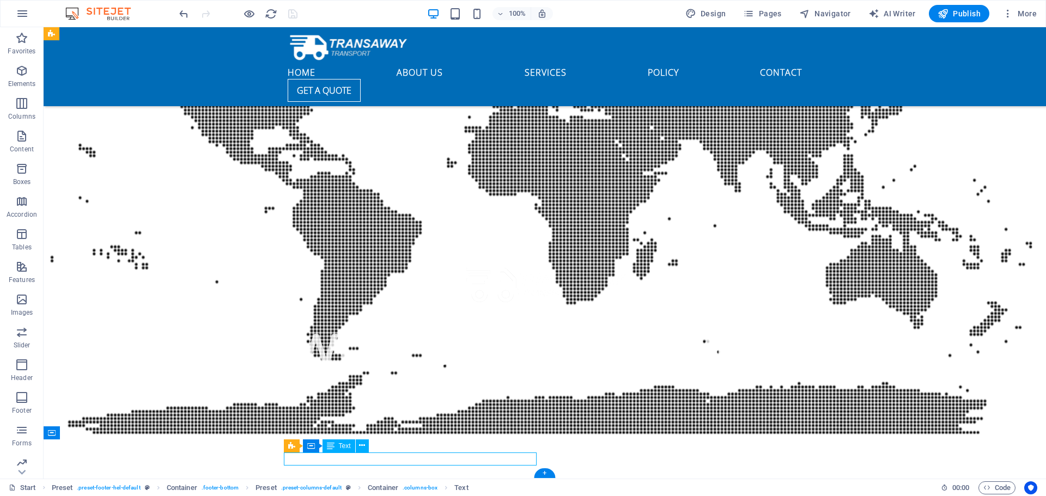
scroll to position [3548, 0]
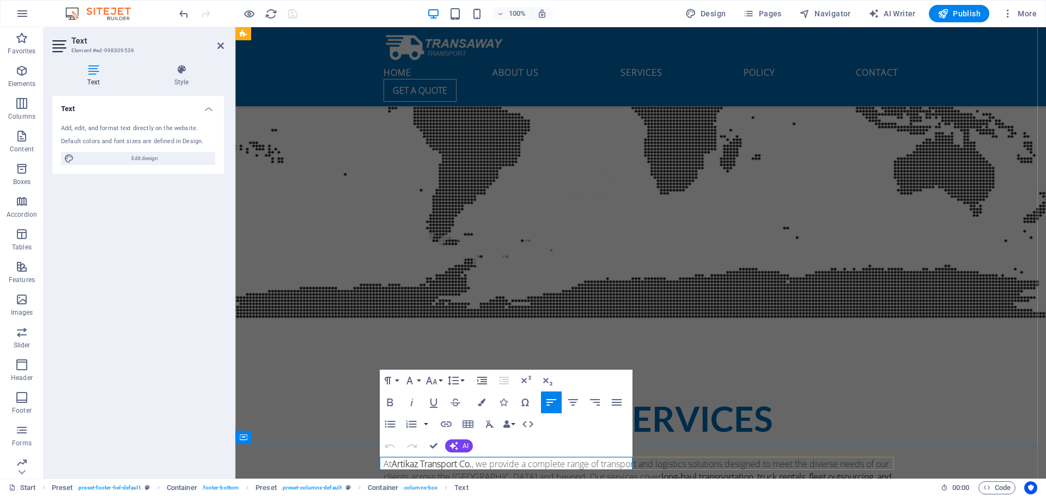
click at [459, 489] on span "Text" at bounding box center [461, 488] width 14 height 13
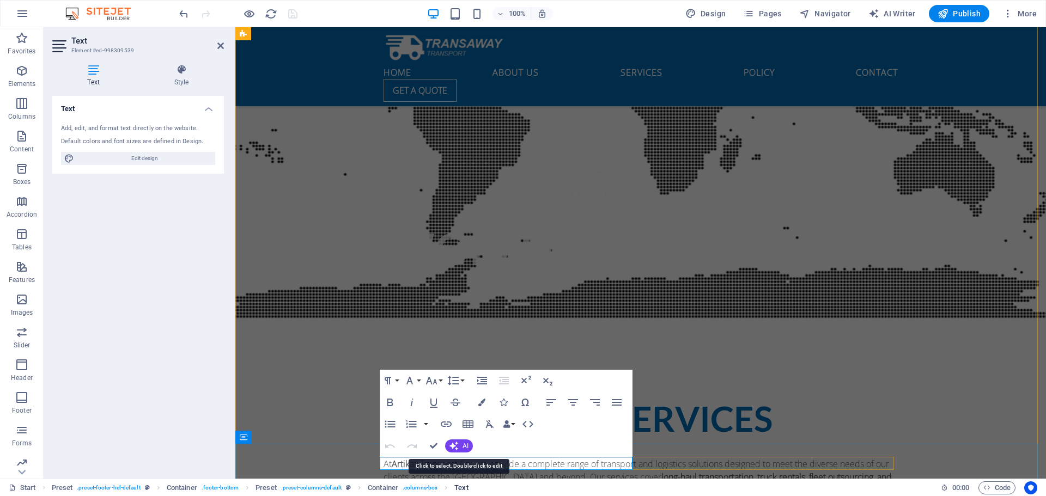
click at [459, 489] on span "Text" at bounding box center [461, 488] width 14 height 13
click at [98, 74] on icon at bounding box center [93, 69] width 82 height 11
click at [208, 108] on h4 "Text" at bounding box center [138, 106] width 172 height 20
click at [208, 108] on h4 "Text" at bounding box center [138, 109] width 172 height 26
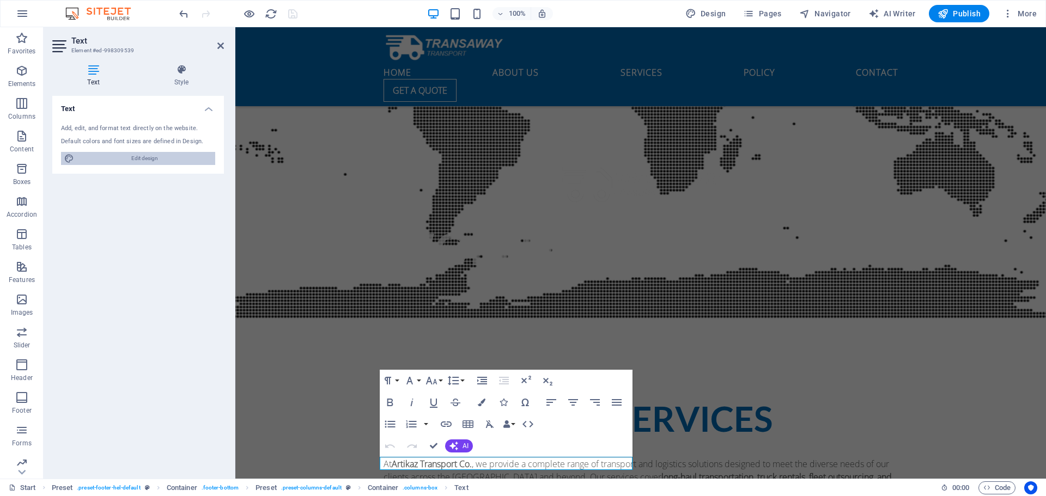
click at [149, 154] on span "Edit design" at bounding box center [144, 158] width 135 height 13
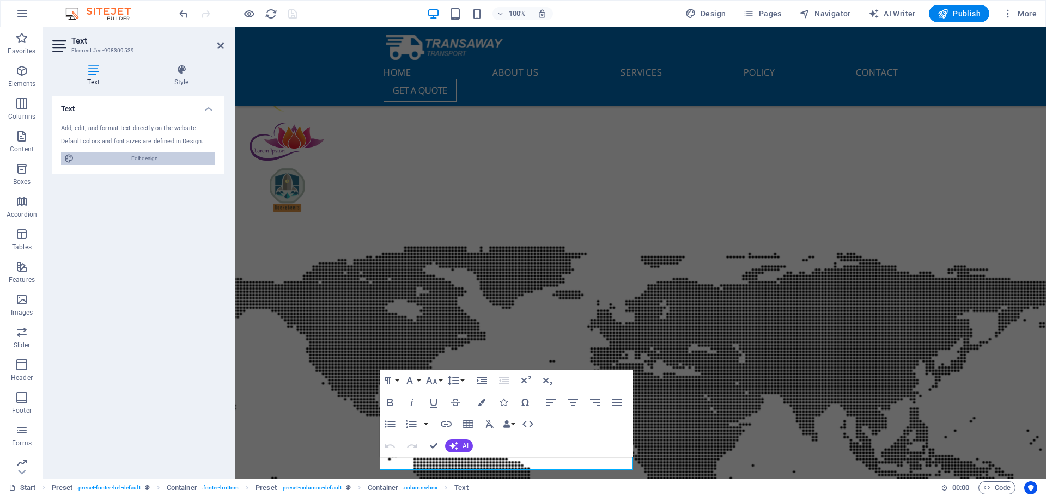
scroll to position [3900, 0]
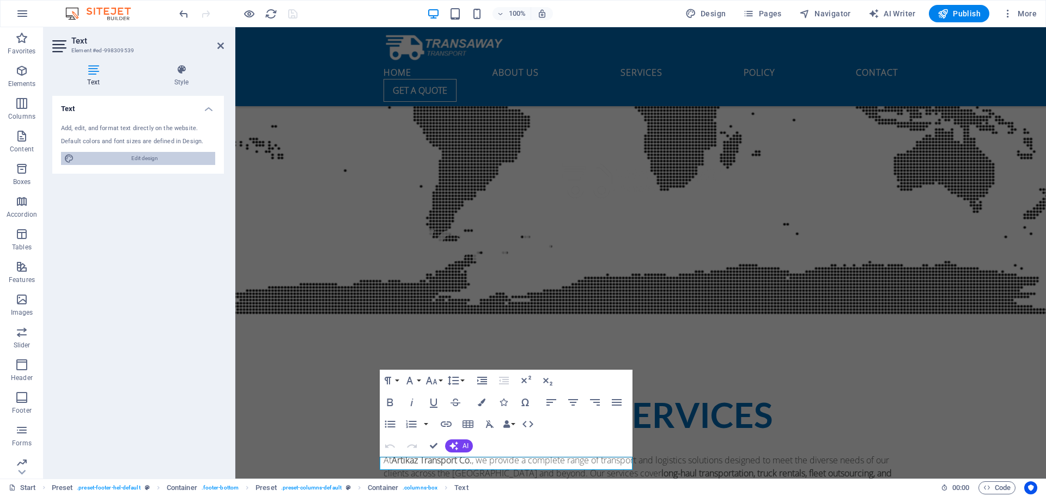
select select "px"
select select "400"
select select "px"
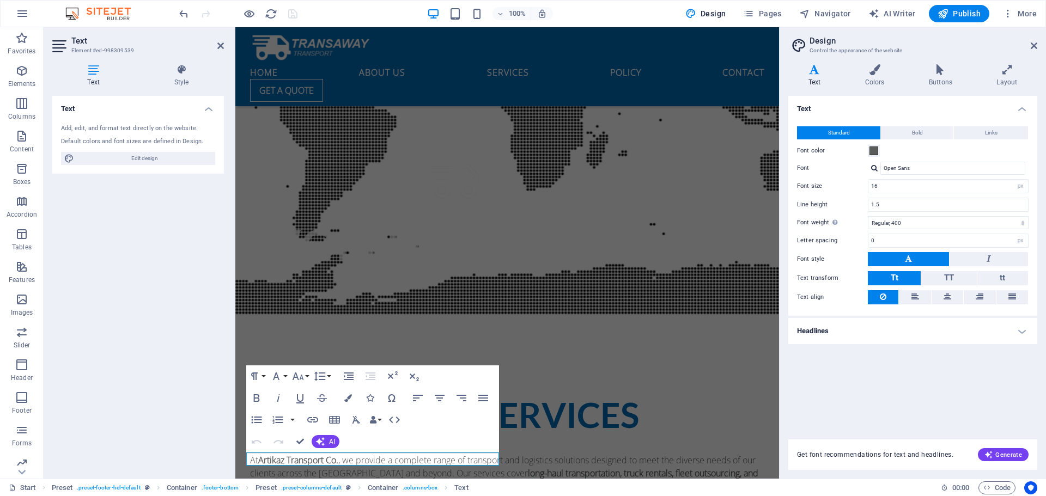
click at [817, 67] on icon at bounding box center [814, 69] width 52 height 11
click at [1019, 328] on h4 "Headlines" at bounding box center [912, 331] width 249 height 26
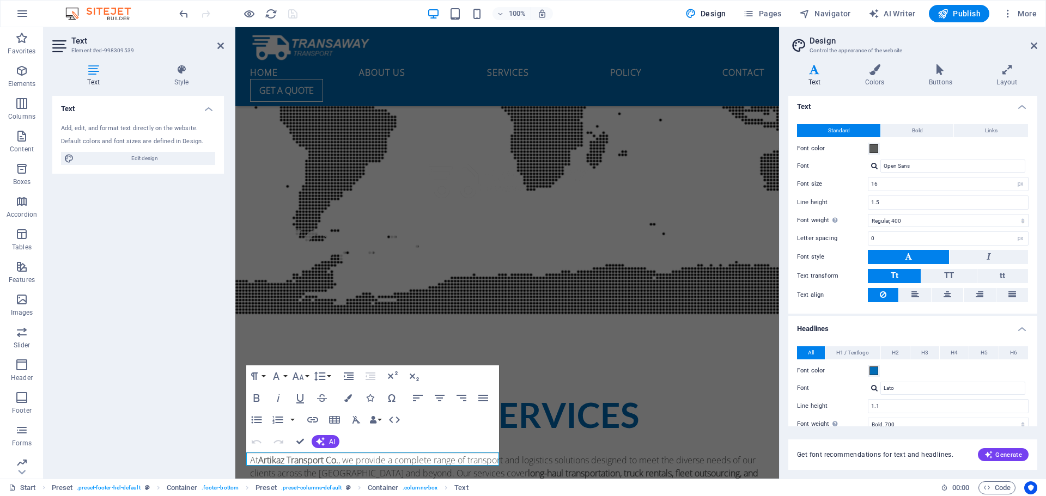
scroll to position [0, 0]
click at [1019, 110] on h4 "Text" at bounding box center [912, 106] width 249 height 20
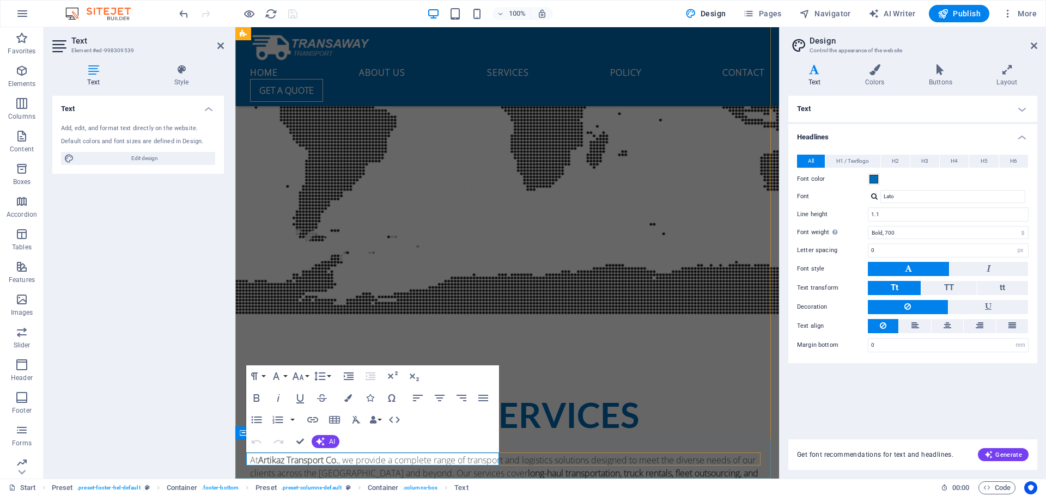
click at [458, 489] on span "Text" at bounding box center [461, 488] width 14 height 13
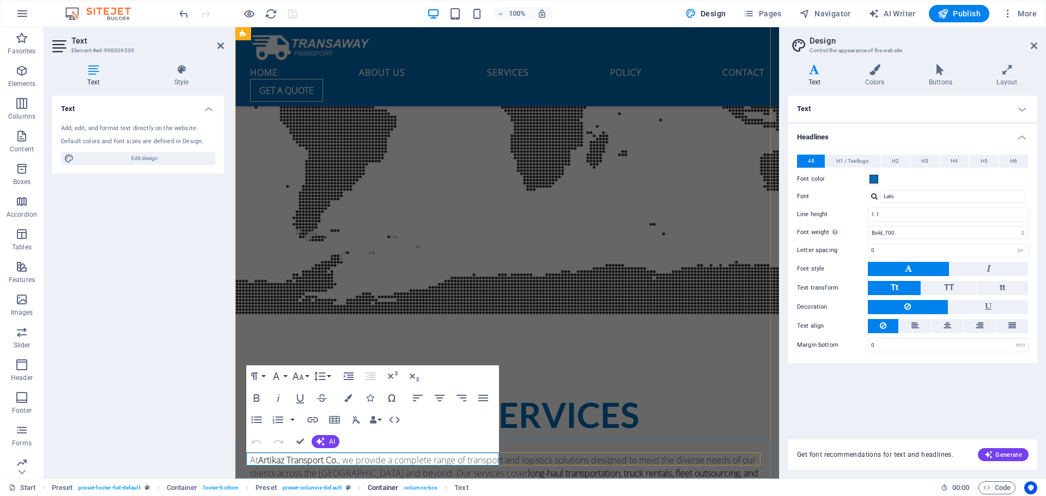
click at [422, 490] on span ". columns-box" at bounding box center [420, 488] width 35 height 13
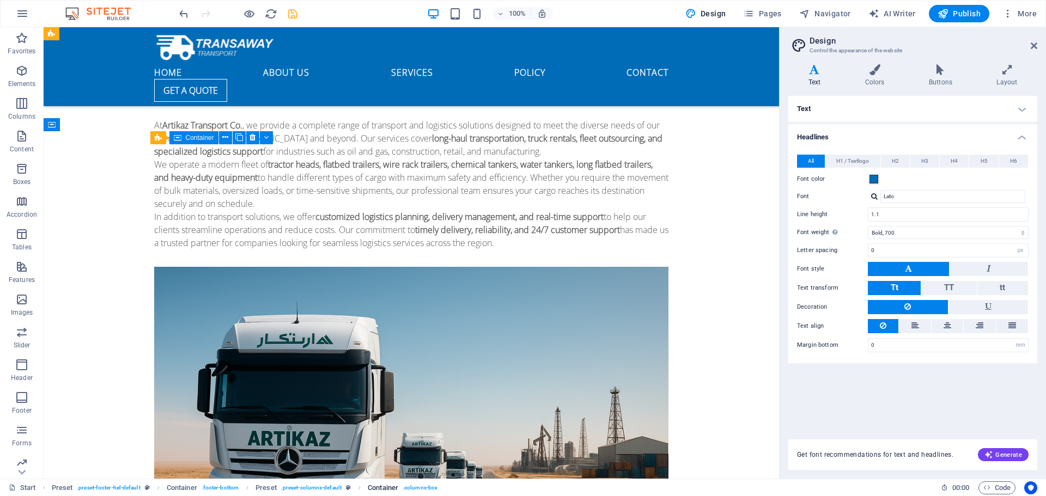
scroll to position [3874, 0]
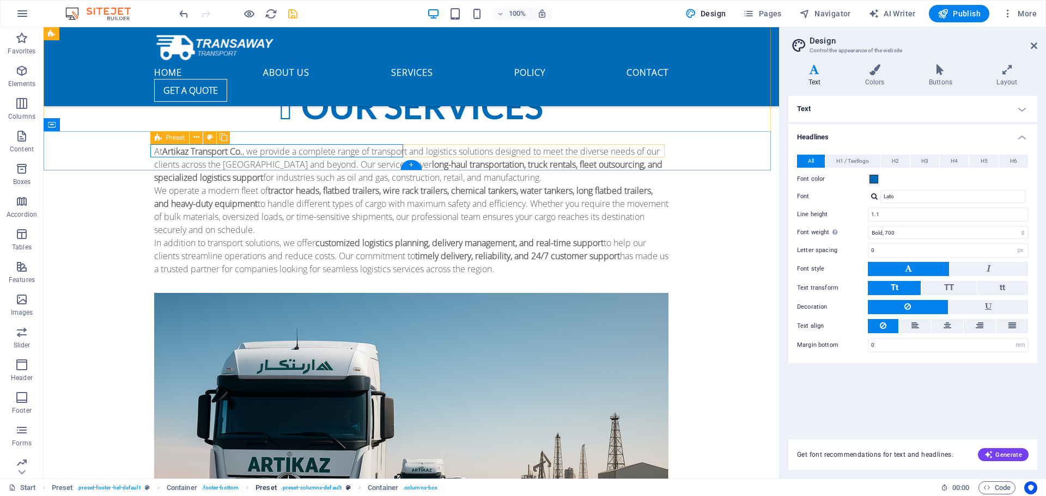
click at [319, 489] on span ". preset-columns-default" at bounding box center [311, 488] width 60 height 13
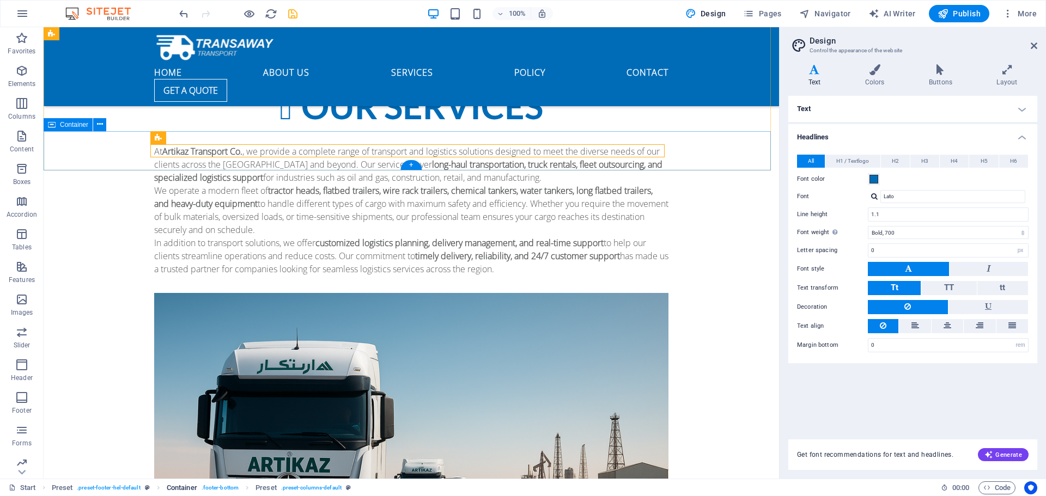
click at [222, 486] on span ". footer-bottom" at bounding box center [220, 488] width 37 height 13
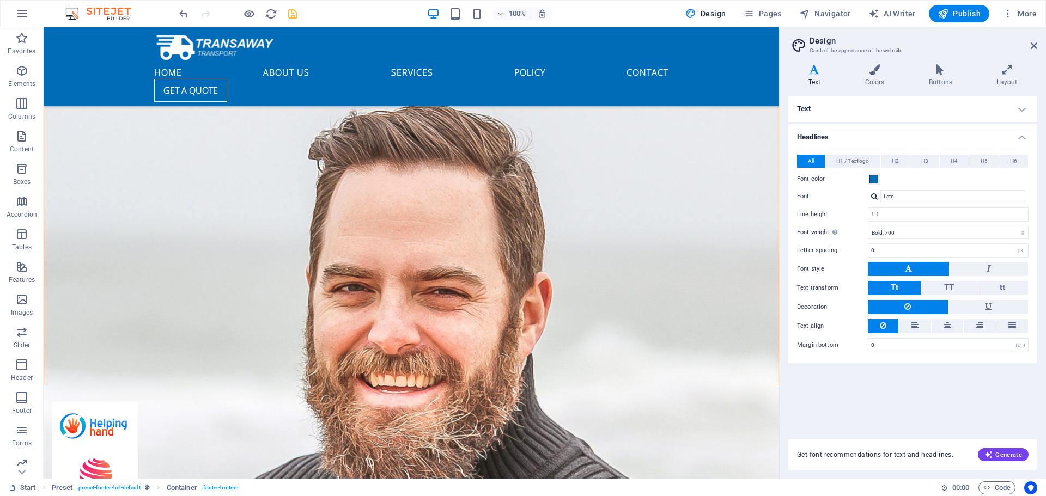
scroll to position [2730, 0]
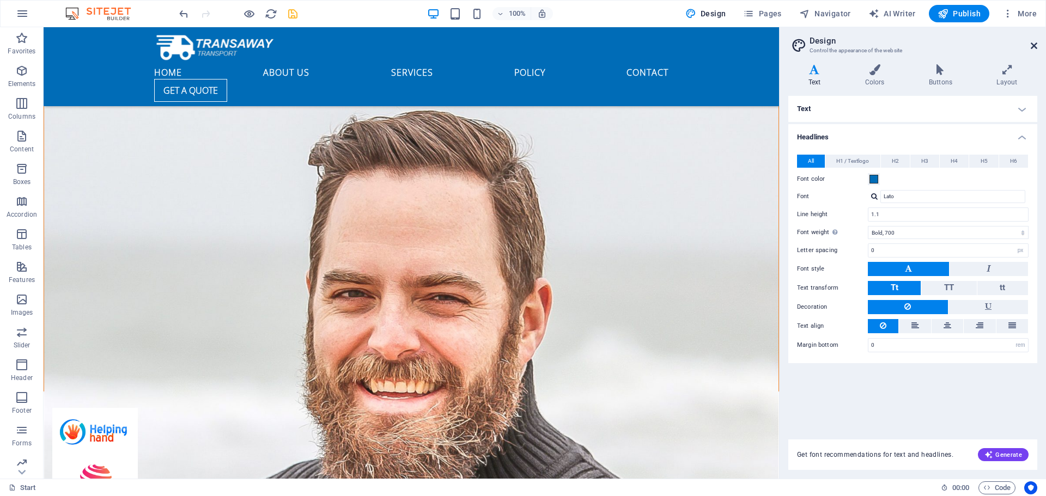
click at [1036, 42] on icon at bounding box center [1034, 45] width 7 height 9
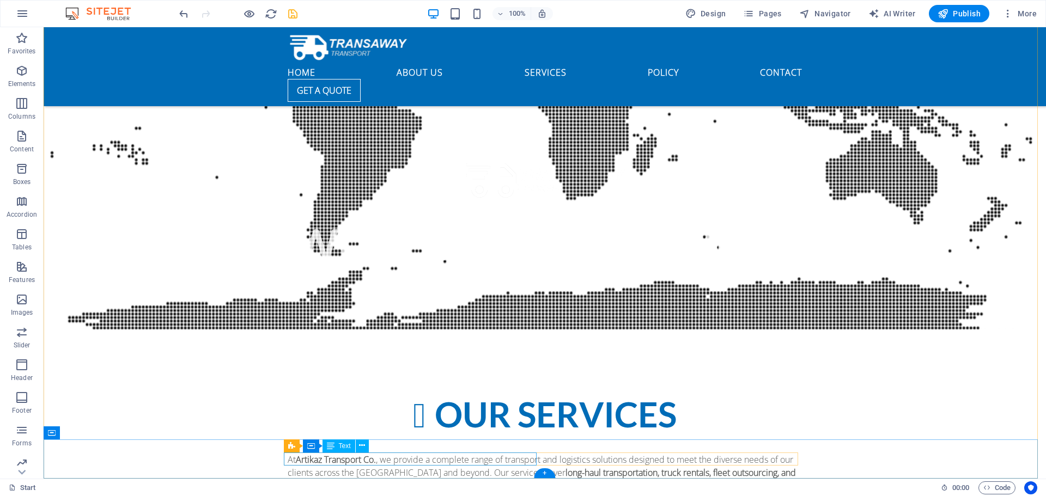
click at [363, 447] on icon at bounding box center [362, 445] width 6 height 11
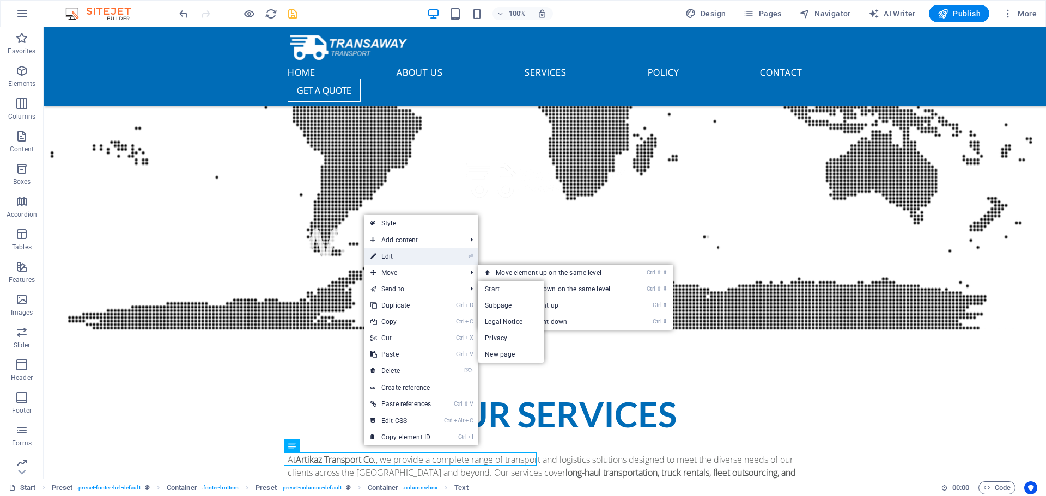
click at [397, 257] on link "⏎ Edit" at bounding box center [401, 256] width 74 height 16
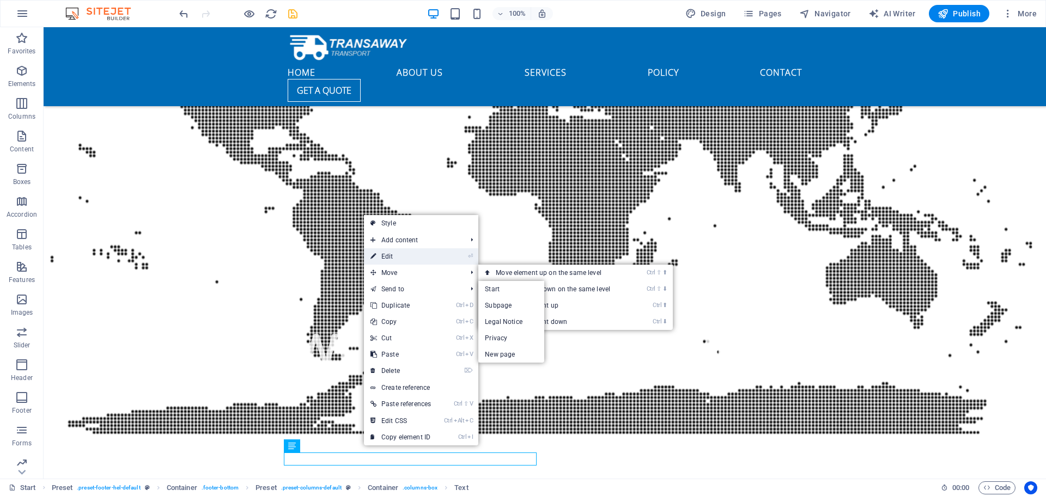
scroll to position [3548, 0]
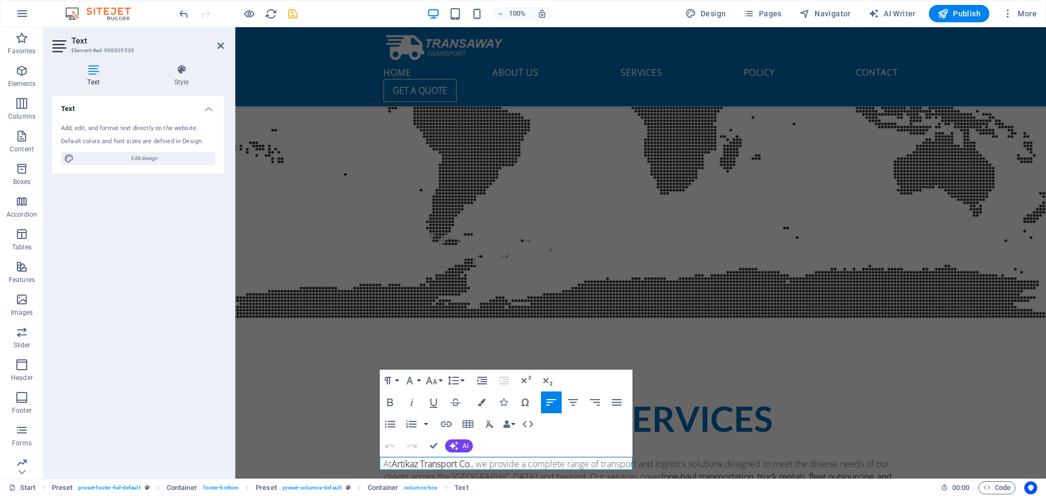
click at [111, 51] on h3 "Element #ed-998309539" at bounding box center [136, 51] width 131 height 10
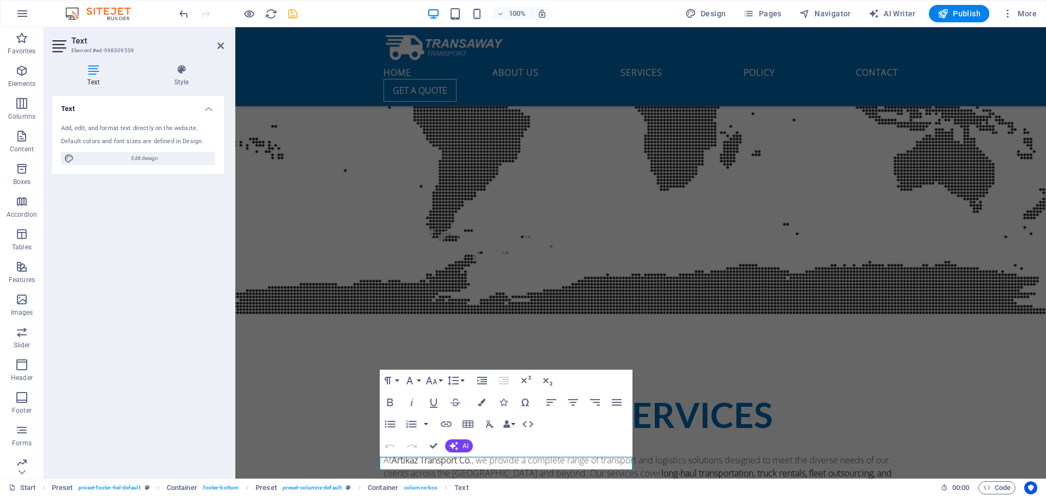
scroll to position [3553, 0]
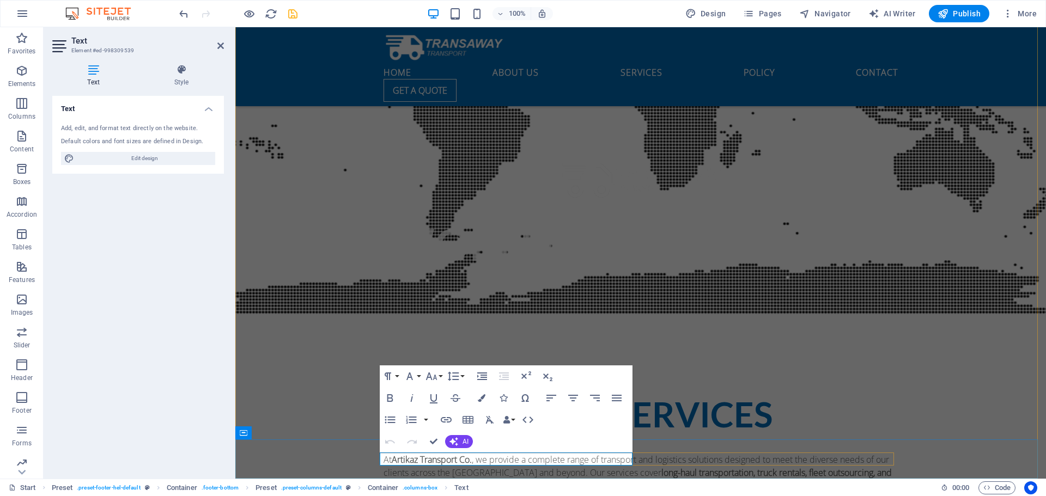
click at [514, 428] on icon "button" at bounding box center [516, 432] width 8 height 8
click at [461, 490] on span "Text" at bounding box center [461, 488] width 14 height 13
click at [461, 488] on span "Text" at bounding box center [461, 488] width 14 height 13
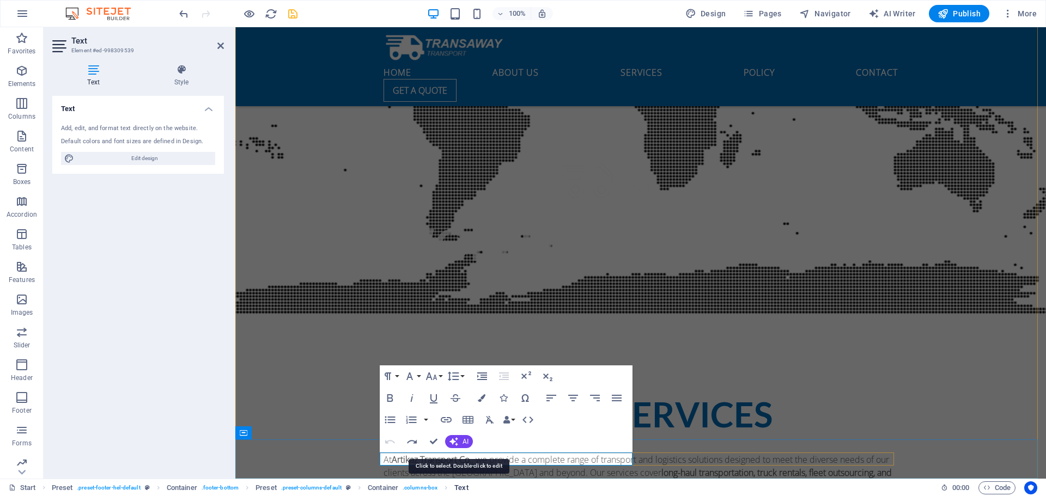
click at [461, 488] on span "Text" at bounding box center [461, 488] width 14 height 13
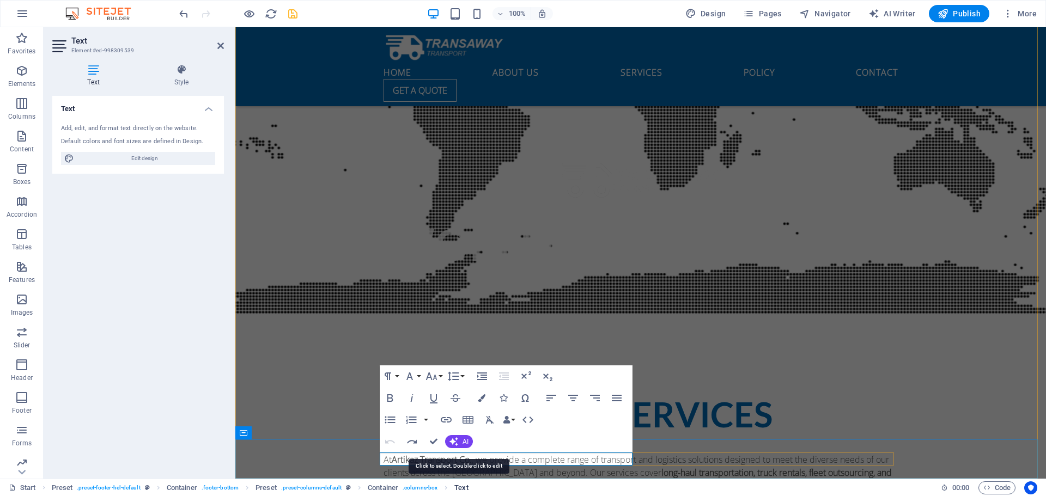
click at [461, 488] on span "Text" at bounding box center [461, 488] width 14 height 13
click at [161, 126] on div "Add, edit, and format text directly on the website." at bounding box center [138, 128] width 154 height 9
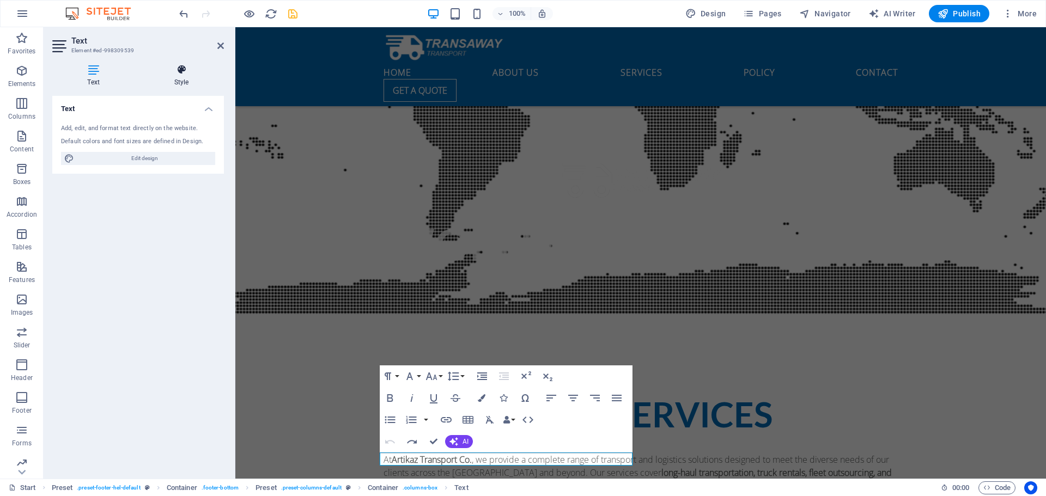
click at [187, 72] on icon at bounding box center [181, 69] width 85 height 11
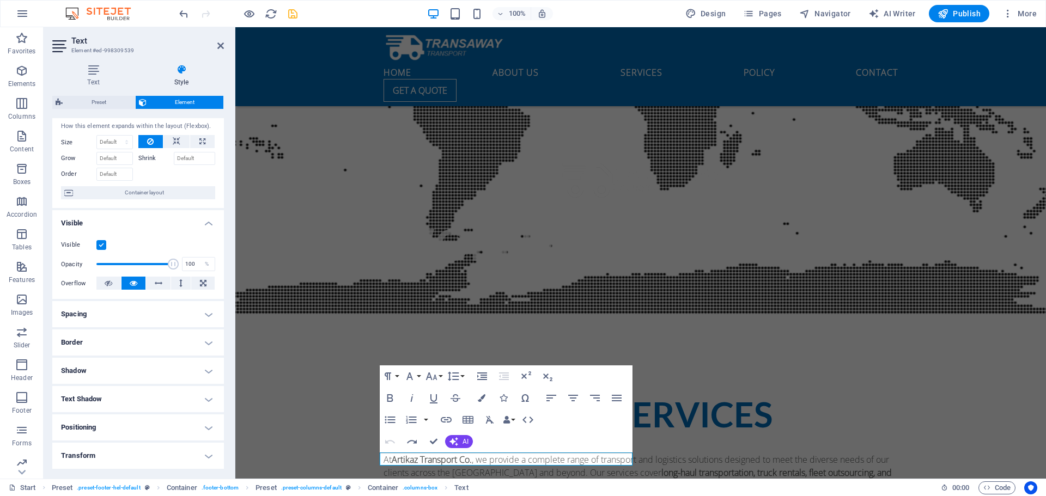
scroll to position [0, 0]
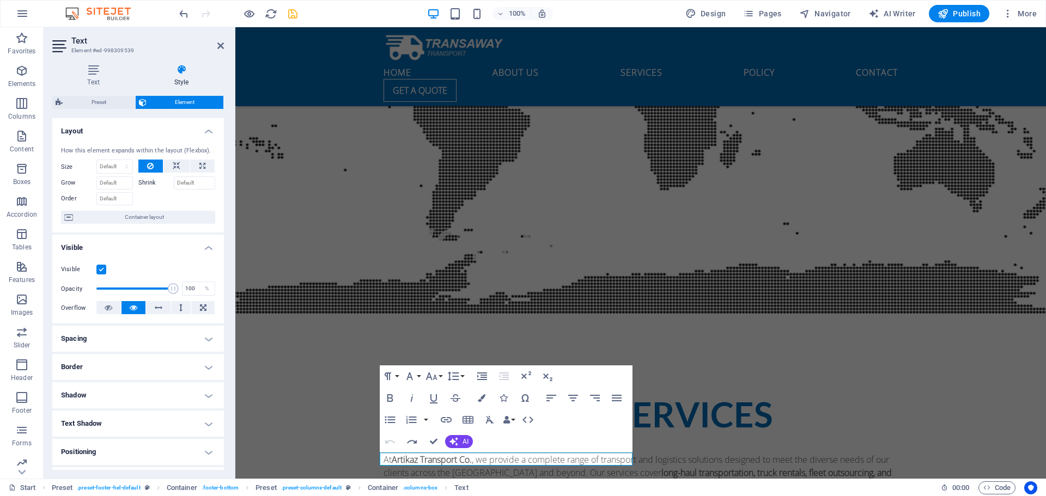
click at [207, 248] on h4 "Visible" at bounding box center [138, 245] width 172 height 20
click at [208, 248] on h4 "Visible" at bounding box center [138, 248] width 172 height 26
click at [208, 248] on h4 "Visible" at bounding box center [138, 245] width 172 height 20
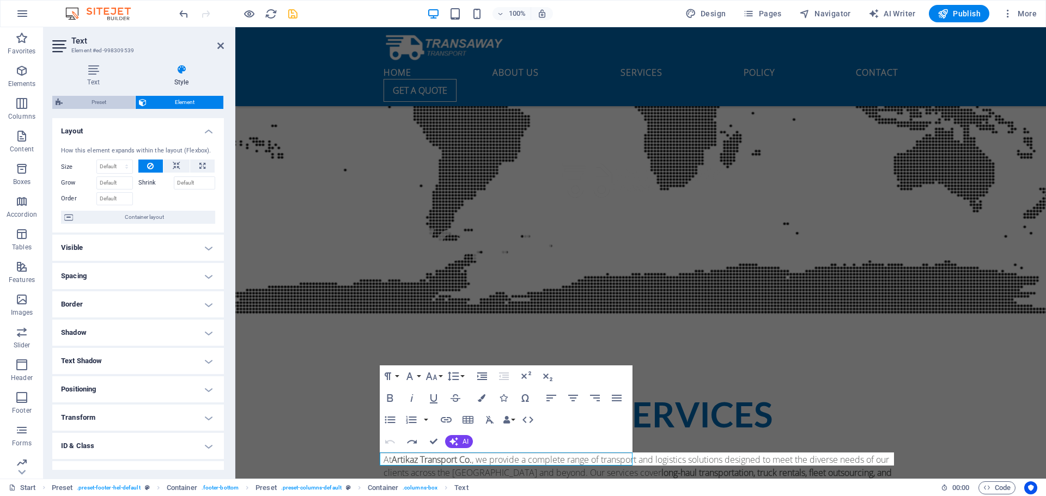
click at [105, 102] on span "Preset" at bounding box center [99, 102] width 66 height 13
select select "px"
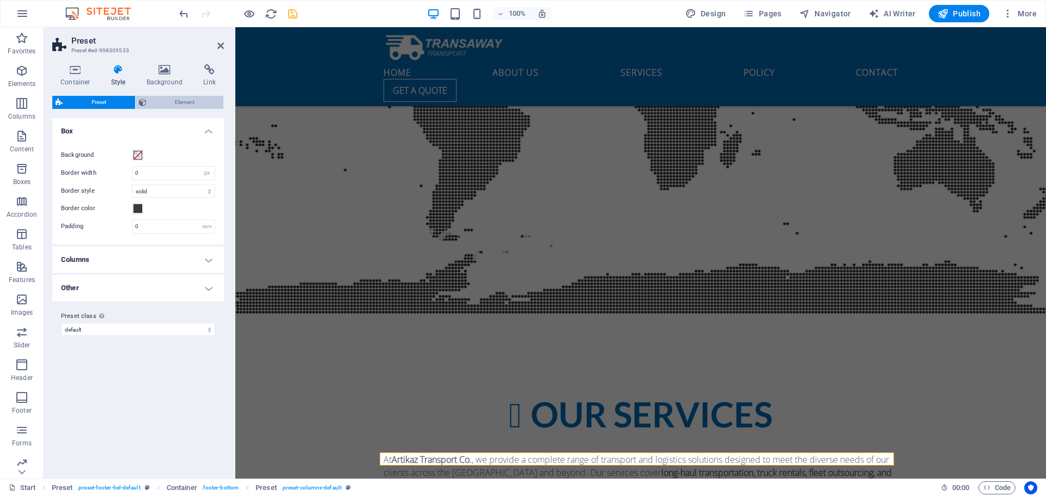
click at [168, 102] on span "Element" at bounding box center [185, 102] width 71 height 13
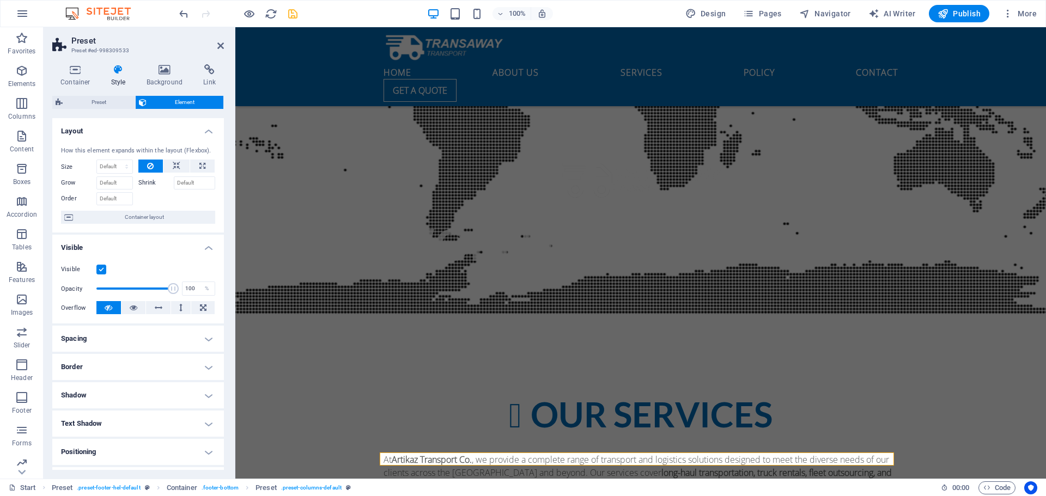
click at [208, 339] on h4 "Spacing" at bounding box center [138, 339] width 172 height 26
click at [208, 339] on h4 "Spacing" at bounding box center [138, 336] width 172 height 20
click at [217, 46] on icon at bounding box center [220, 45] width 7 height 9
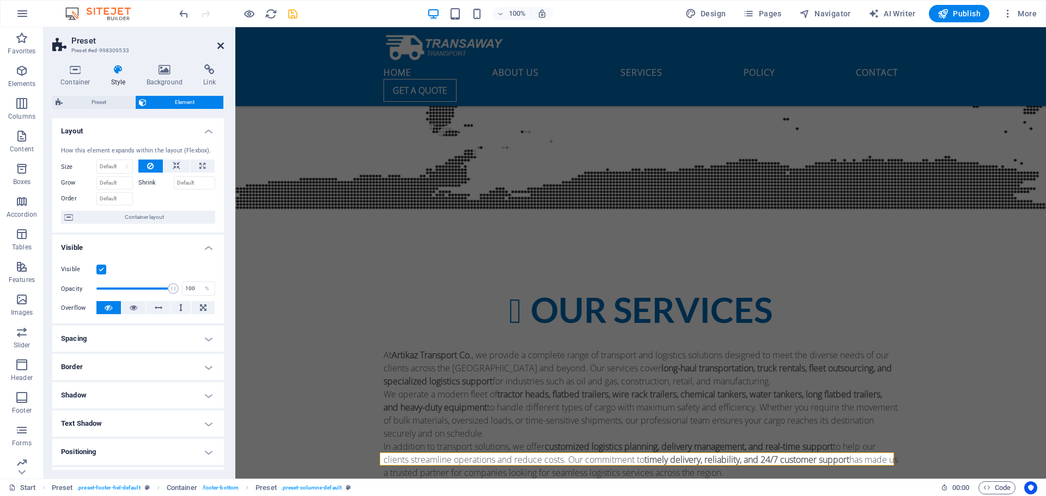
scroll to position [3448, 0]
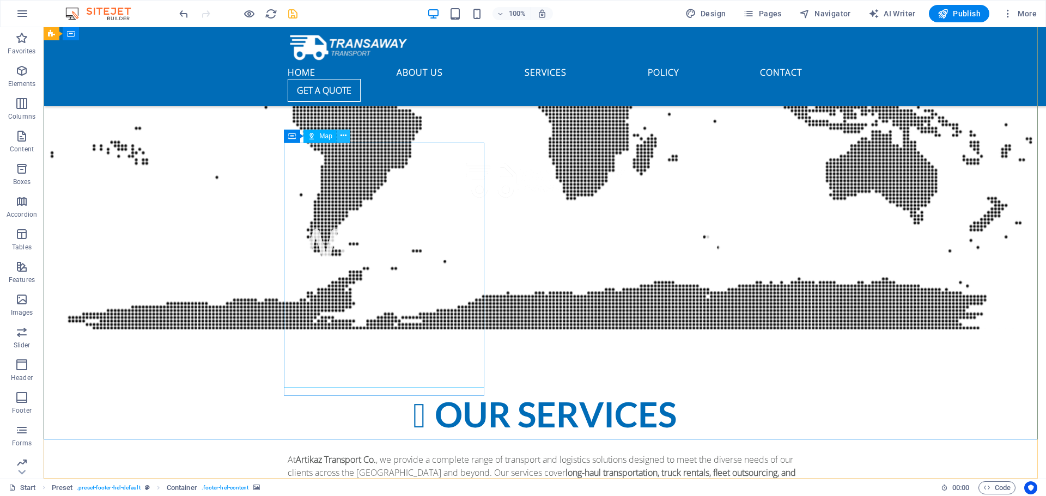
click at [348, 134] on button at bounding box center [343, 136] width 13 height 13
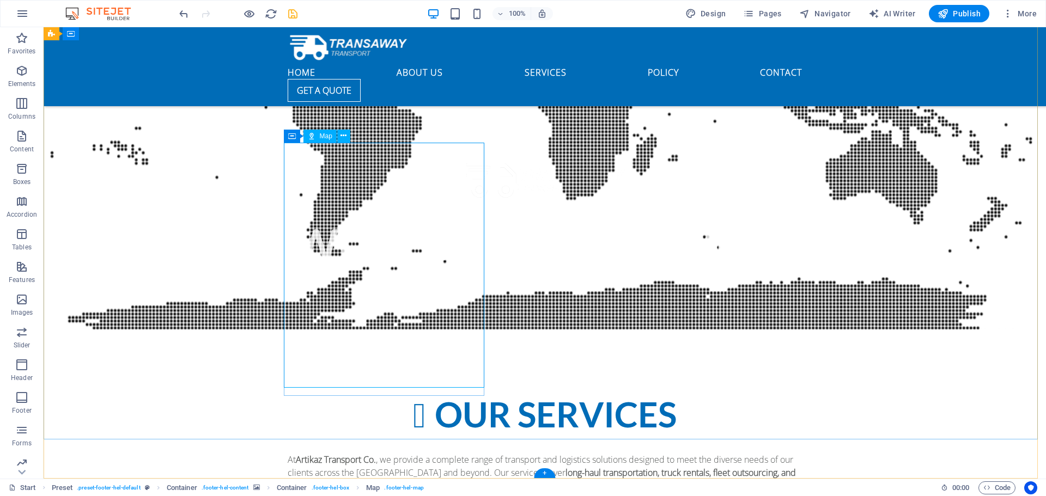
select select "1"
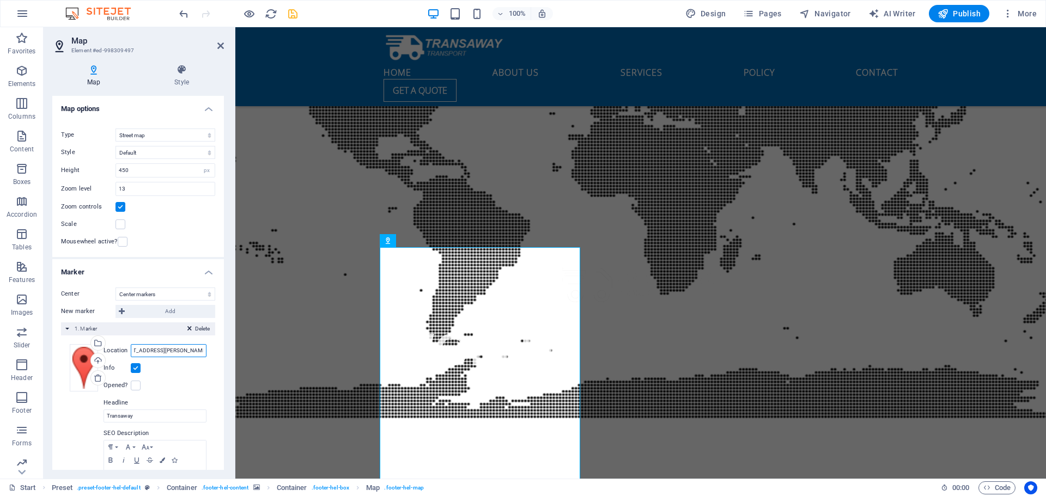
scroll to position [0, 52]
drag, startPoint x: 134, startPoint y: 351, endPoint x: 204, endPoint y: 352, distance: 70.3
click at [204, 352] on div "Drag files here, click to choose files or select files from Files or our free s…" at bounding box center [138, 436] width 154 height 200
paste input "https://maps.app.goo.gl/5r1FSHTtxoDWsf1P6"
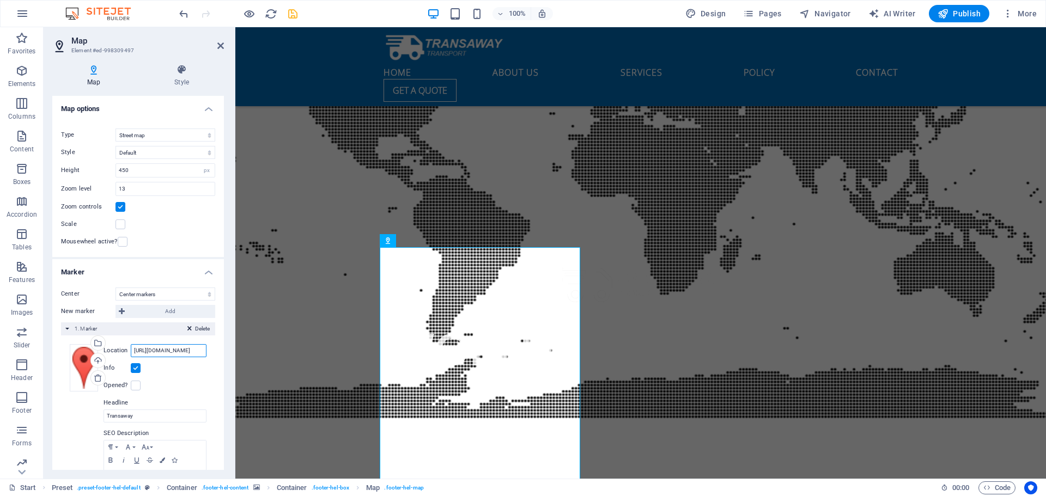
scroll to position [0, 45]
type input "https://maps.app.goo.gl/5r1FSHTtxoDWsf1P6"
click at [293, 17] on icon "save" at bounding box center [293, 14] width 13 height 13
checkbox input "false"
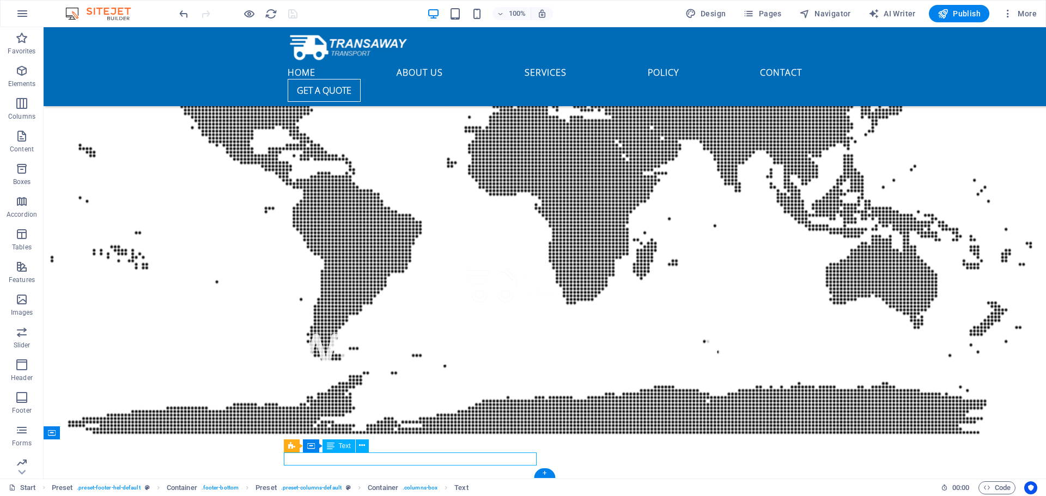
scroll to position [3548, 0]
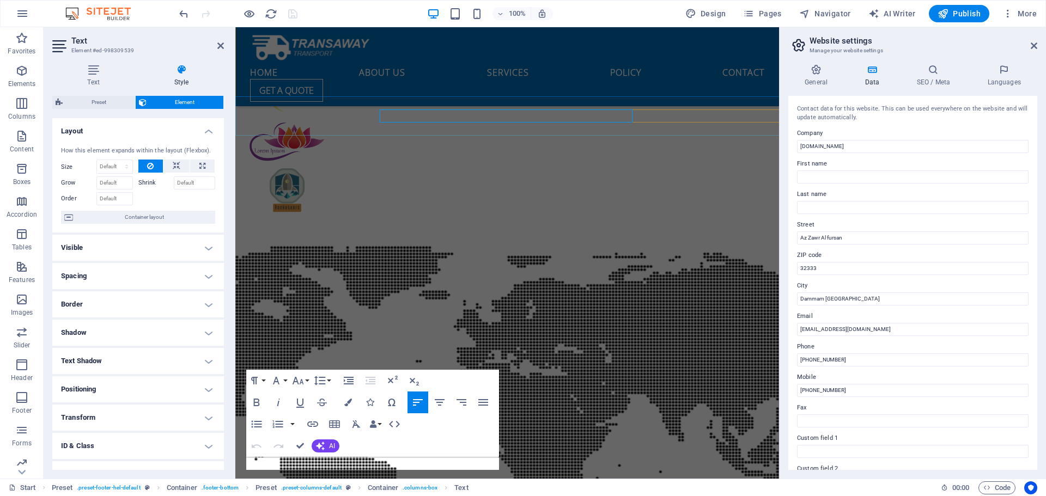
scroll to position [3896, 0]
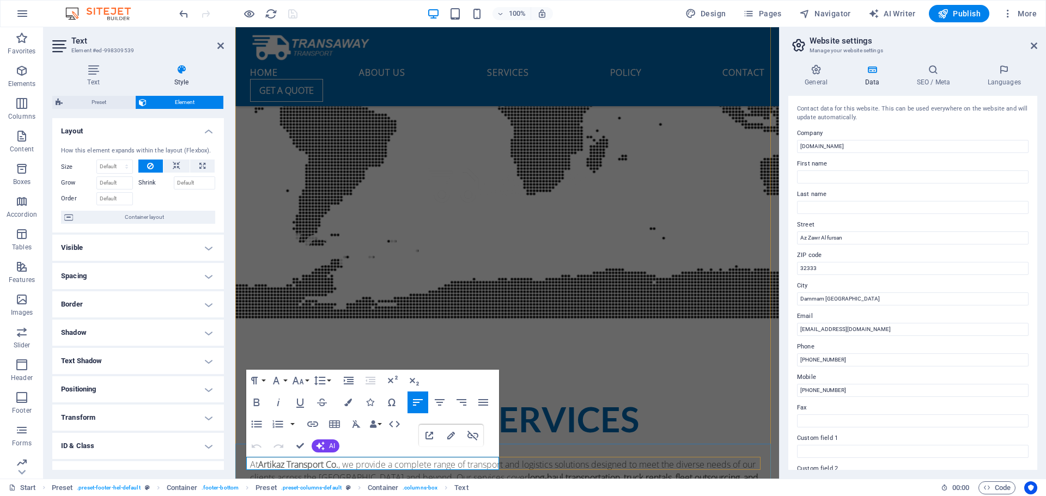
click at [818, 70] on icon at bounding box center [816, 69] width 56 height 11
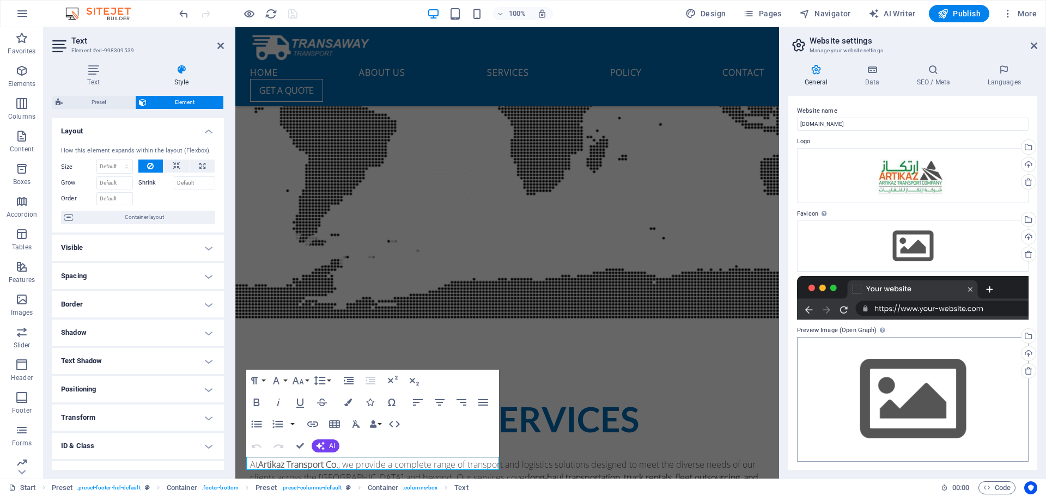
scroll to position [1, 0]
click at [868, 72] on icon at bounding box center [871, 69] width 47 height 11
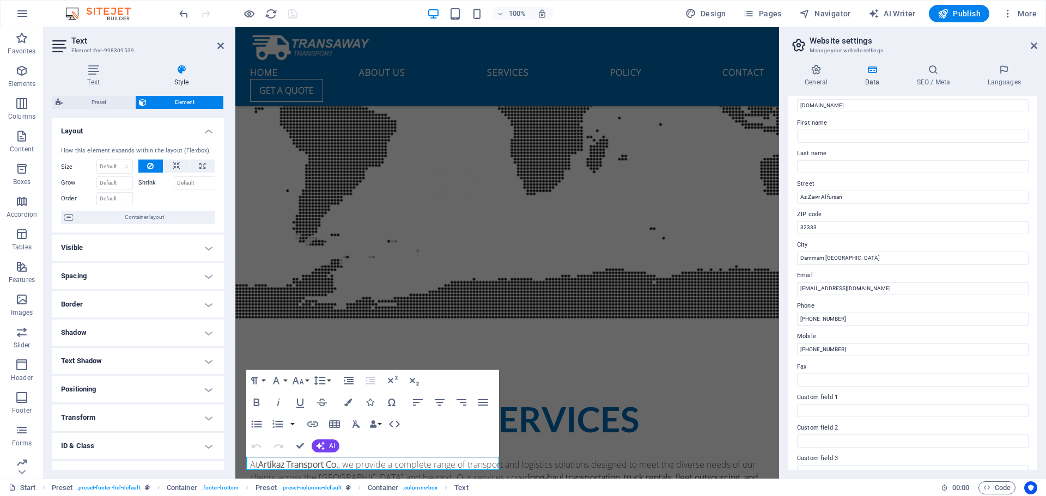
scroll to position [0, 0]
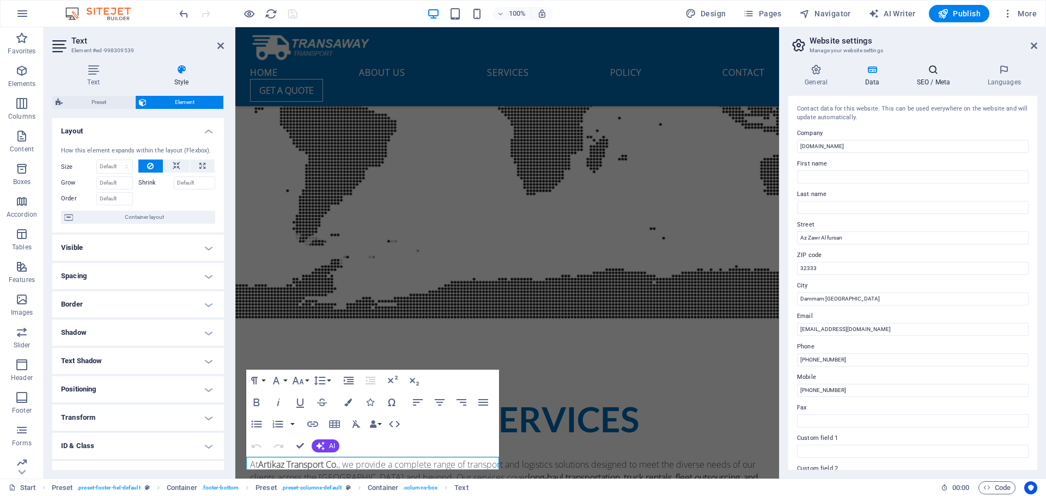
click at [934, 70] on icon at bounding box center [933, 69] width 66 height 11
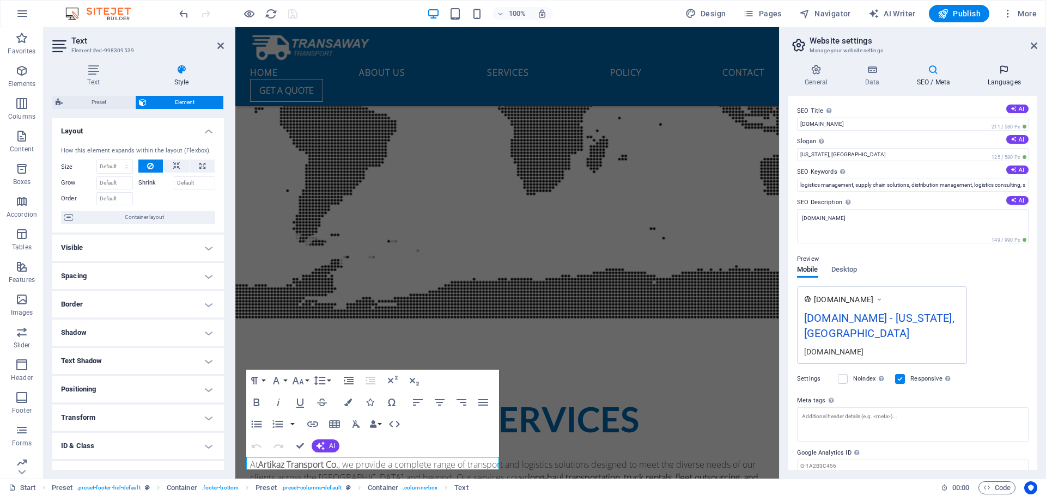
click at [1005, 76] on h4 "Languages" at bounding box center [1004, 75] width 66 height 23
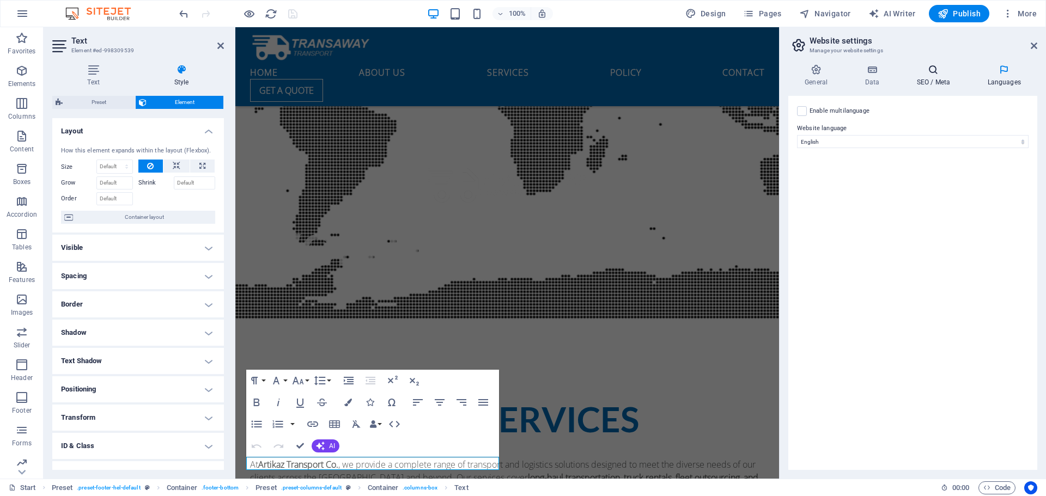
click at [931, 70] on icon at bounding box center [933, 69] width 66 height 11
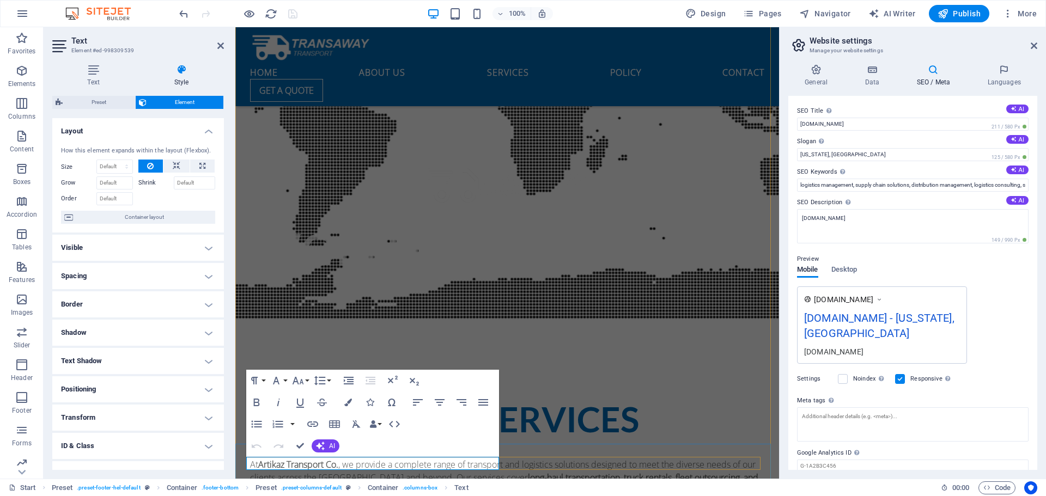
click at [837, 330] on div "[DOMAIN_NAME] - [US_STATE], [GEOGRAPHIC_DATA]" at bounding box center [882, 328] width 156 height 36
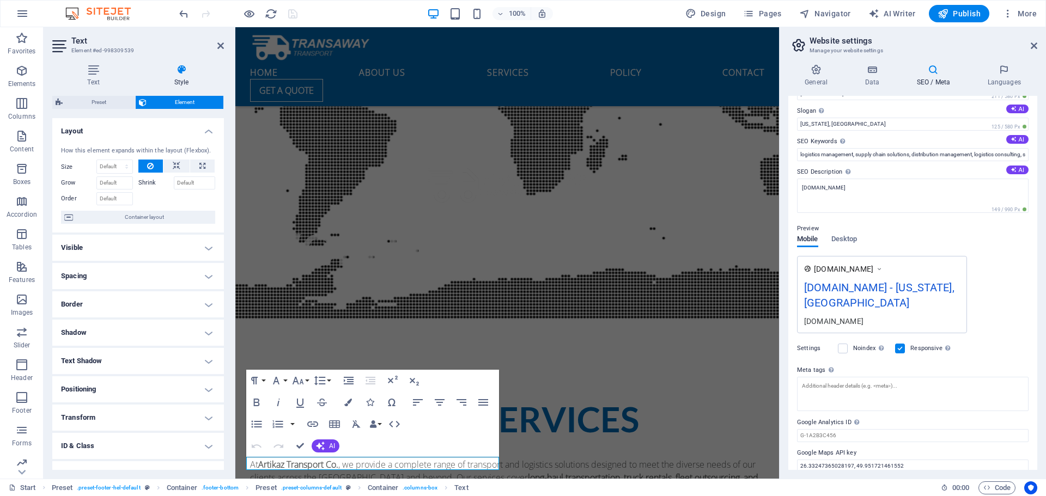
scroll to position [42, 0]
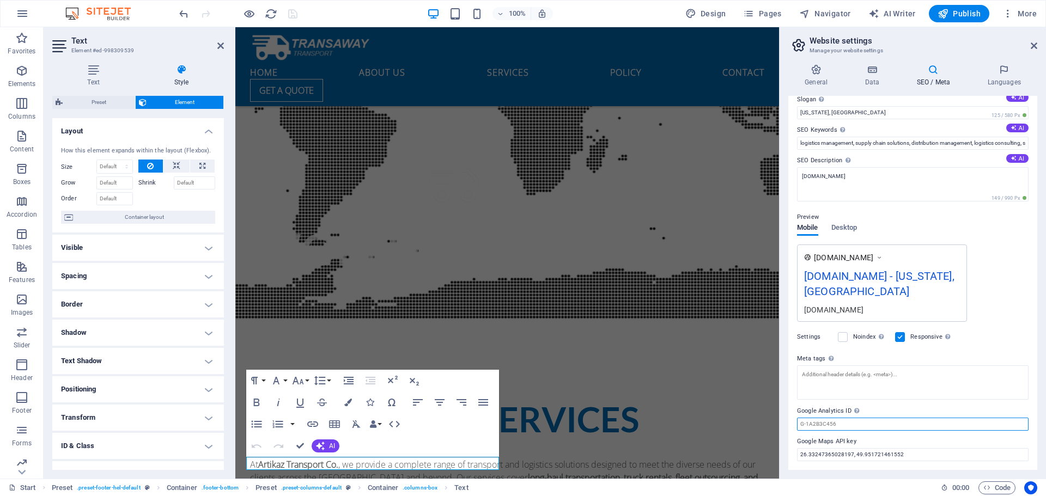
click at [850, 422] on input "Google Analytics ID Please only add the Google Analytics ID. We automatically i…" at bounding box center [912, 424] width 231 height 13
drag, startPoint x: 917, startPoint y: 453, endPoint x: 796, endPoint y: 460, distance: 120.6
click at [796, 460] on div "SEO Title The title of your website - make it something that stands out in sear…" at bounding box center [912, 283] width 249 height 374
paste input "26.33264388429064, 49.95180516366969"
type input "26.33264388429064, 49.95180516366969"
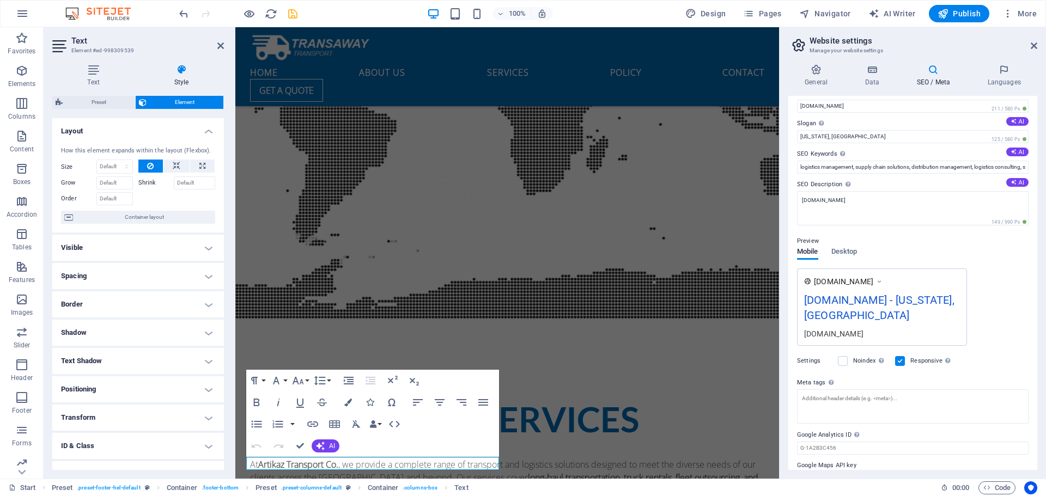
scroll to position [0, 0]
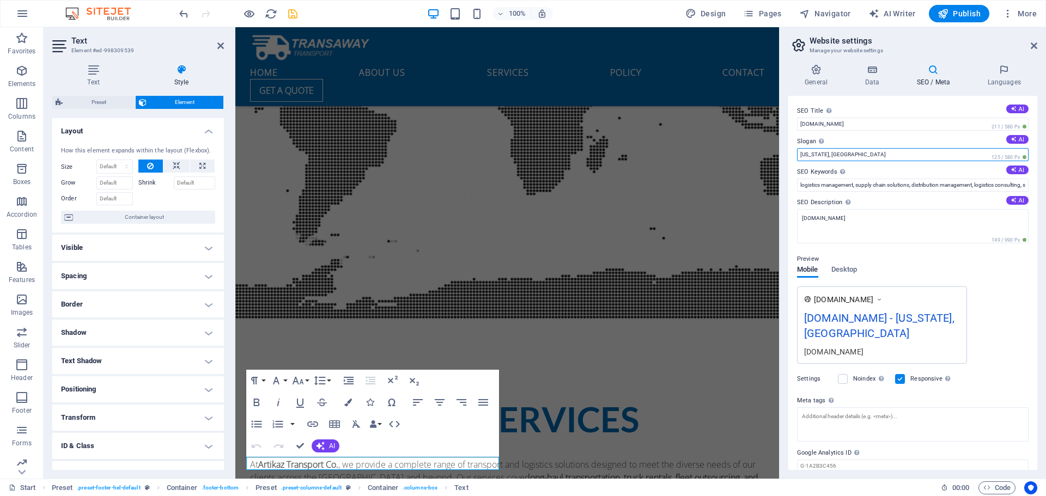
click at [856, 153] on input "New York, NY" at bounding box center [912, 154] width 231 height 13
type input "N"
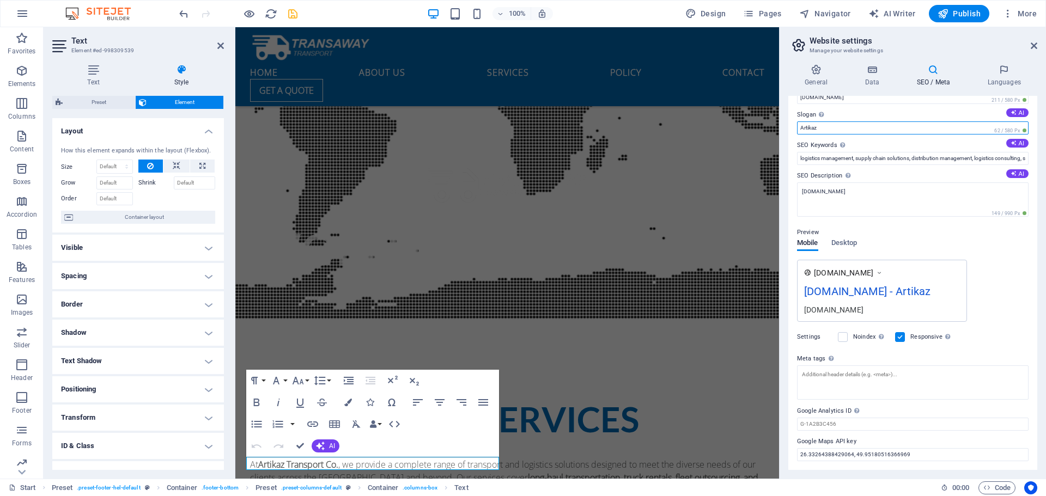
scroll to position [42, 0]
type input "Artikaz"
click at [843, 236] on span "Desktop" at bounding box center [844, 243] width 26 height 15
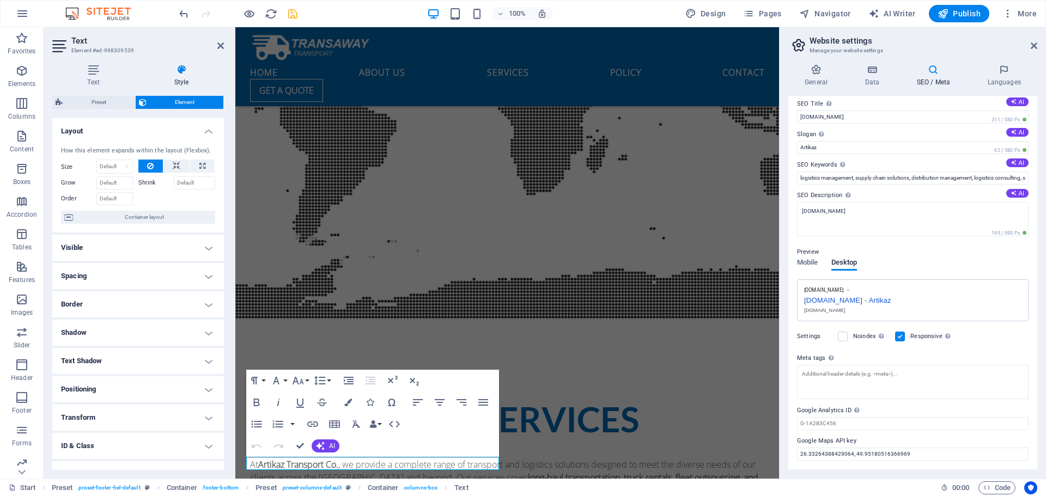
scroll to position [7, 0]
click at [293, 14] on icon "save" at bounding box center [293, 14] width 13 height 13
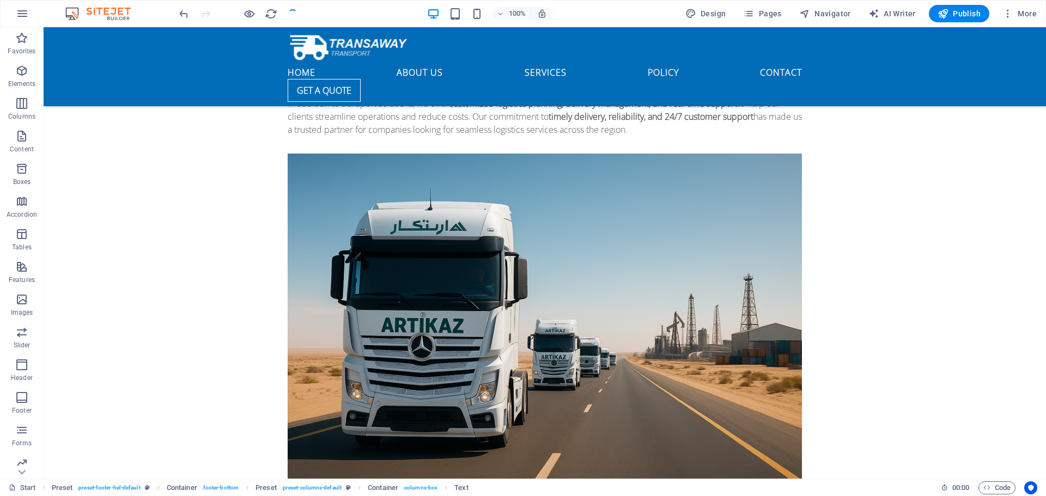
scroll to position [3448, 0]
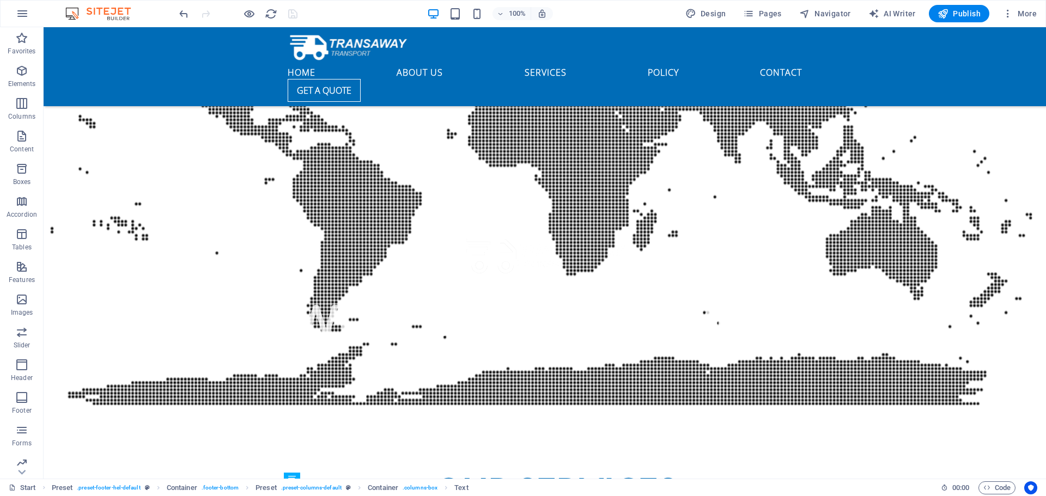
scroll to position [3285, 0]
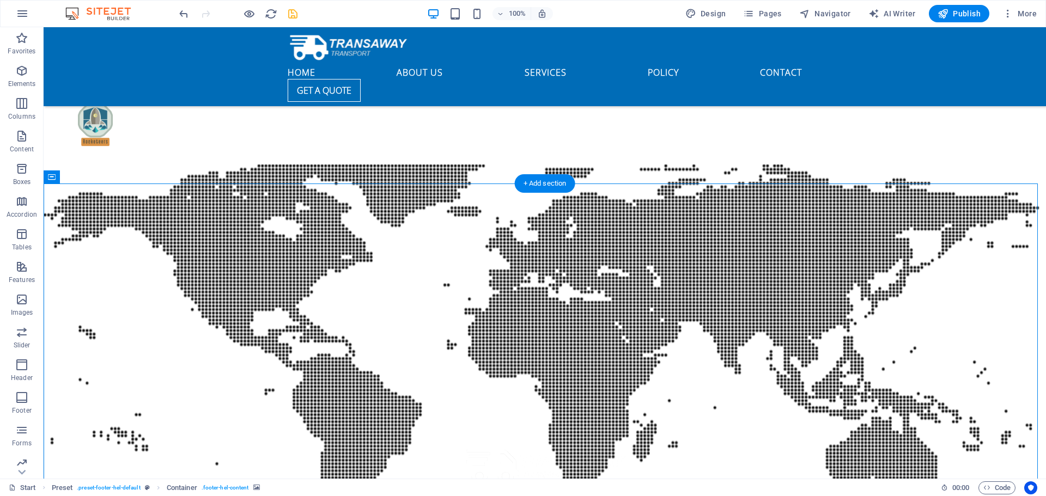
scroll to position [3121, 0]
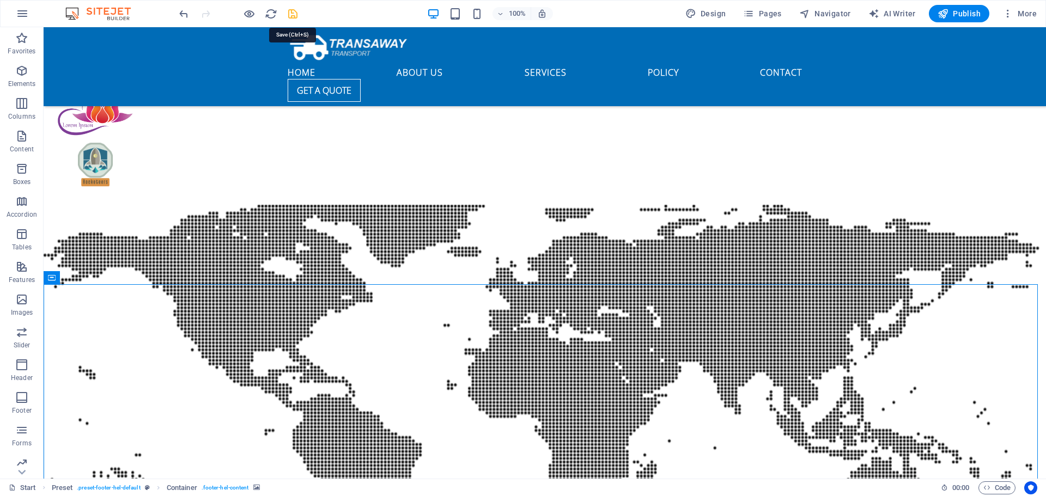
click at [288, 14] on icon "save" at bounding box center [293, 14] width 13 height 13
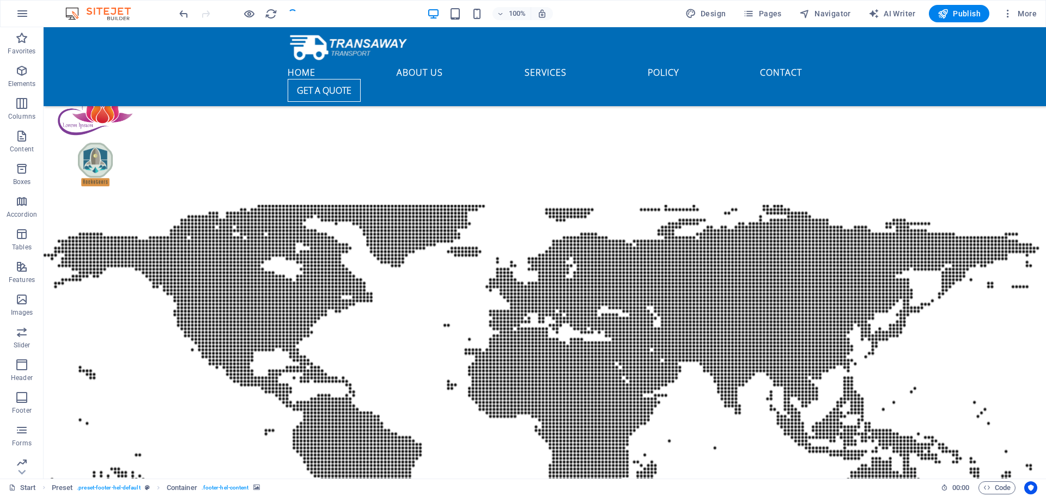
checkbox input "false"
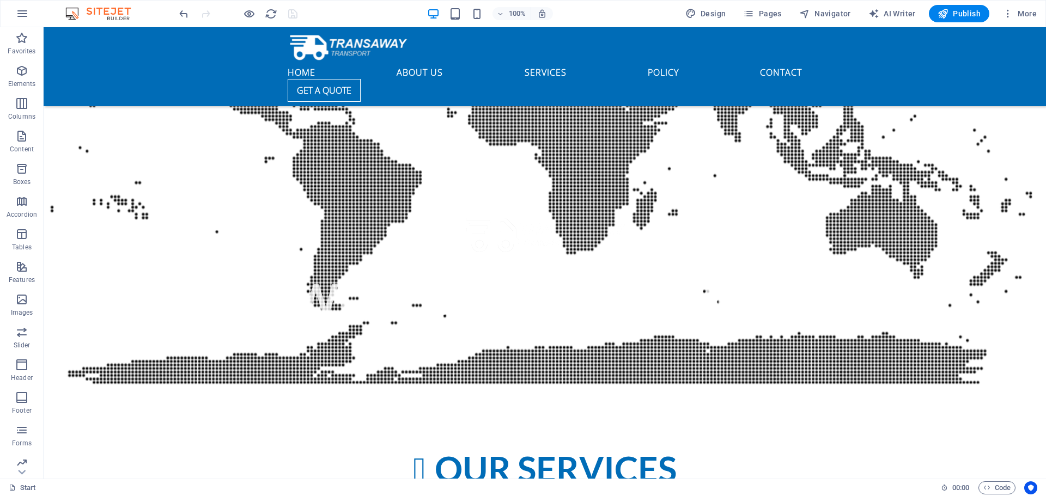
scroll to position [3448, 0]
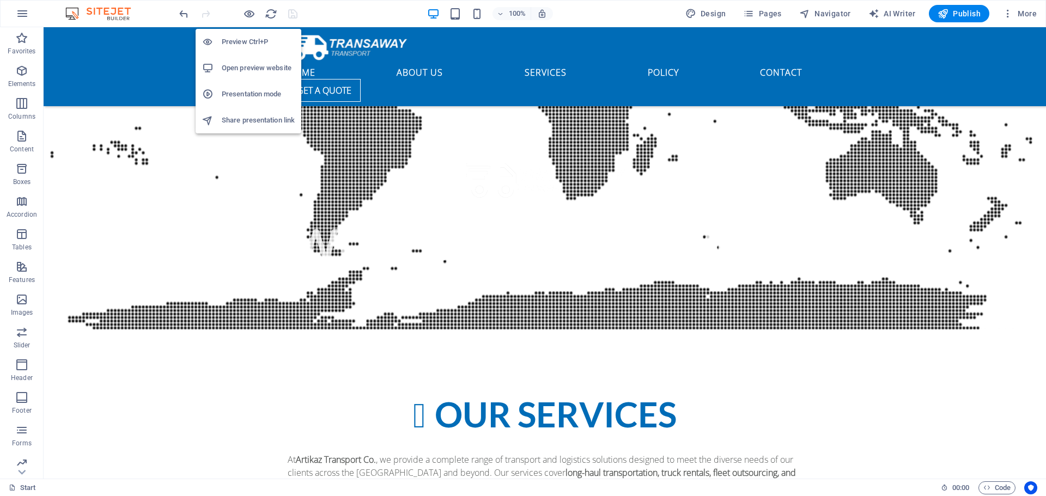
click at [249, 65] on h6 "Open preview website" at bounding box center [258, 68] width 73 height 13
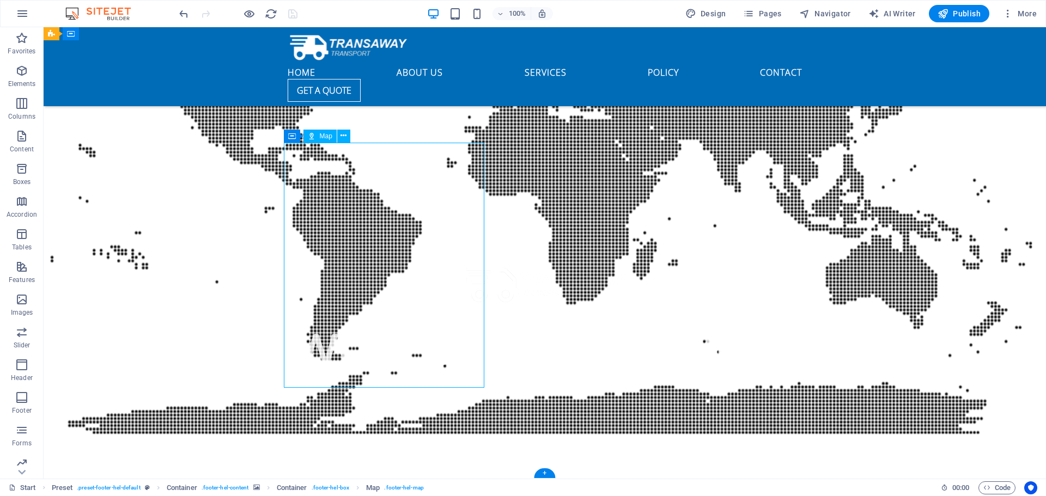
select select "1"
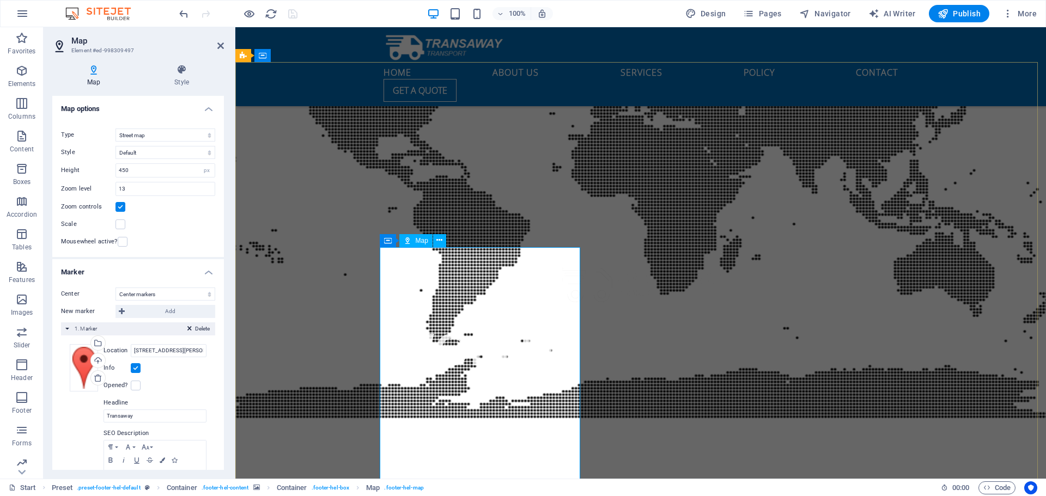
click at [165, 351] on input "[STREET_ADDRESS][PERSON_NAME]" at bounding box center [169, 350] width 76 height 13
paste input "26.33264388429064, 49.95180516366969"
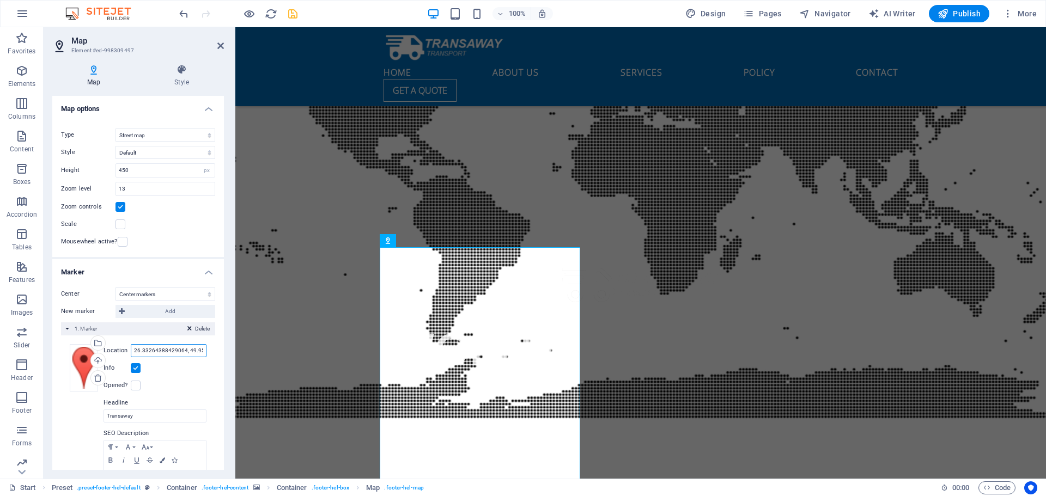
scroll to position [0, 36]
type input "26.33264388429064, 49.95180516366969"
click at [292, 13] on icon "save" at bounding box center [293, 14] width 13 height 13
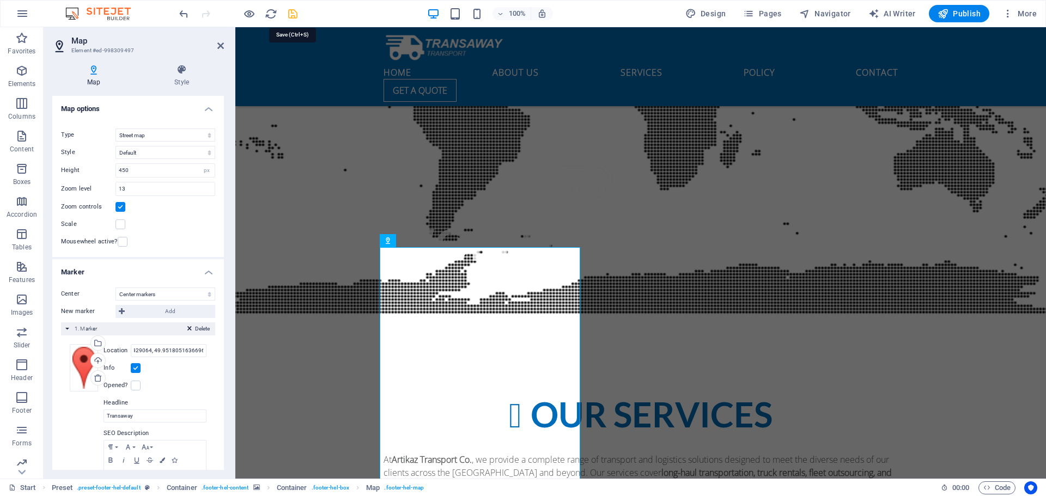
checkbox input "false"
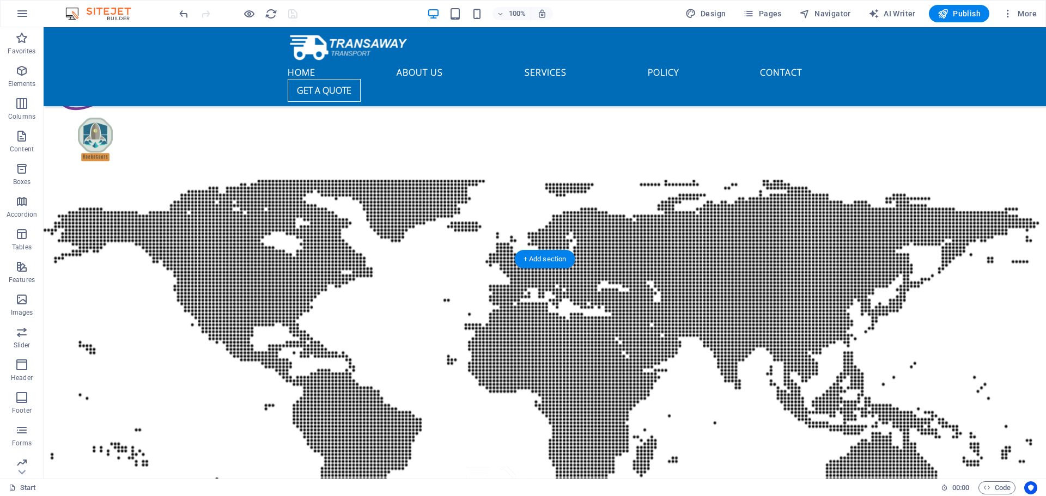
scroll to position [2958, 0]
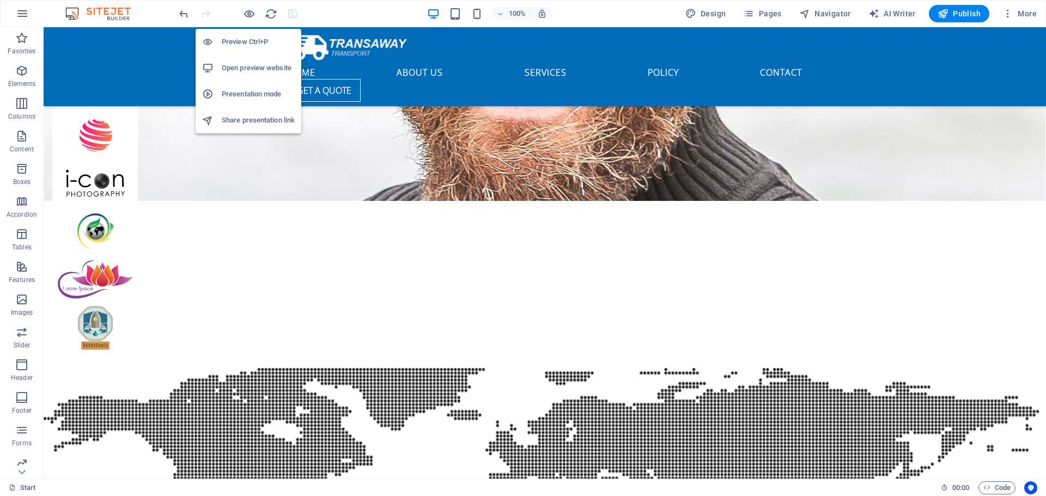
click at [241, 68] on h6 "Open preview website" at bounding box center [258, 68] width 73 height 13
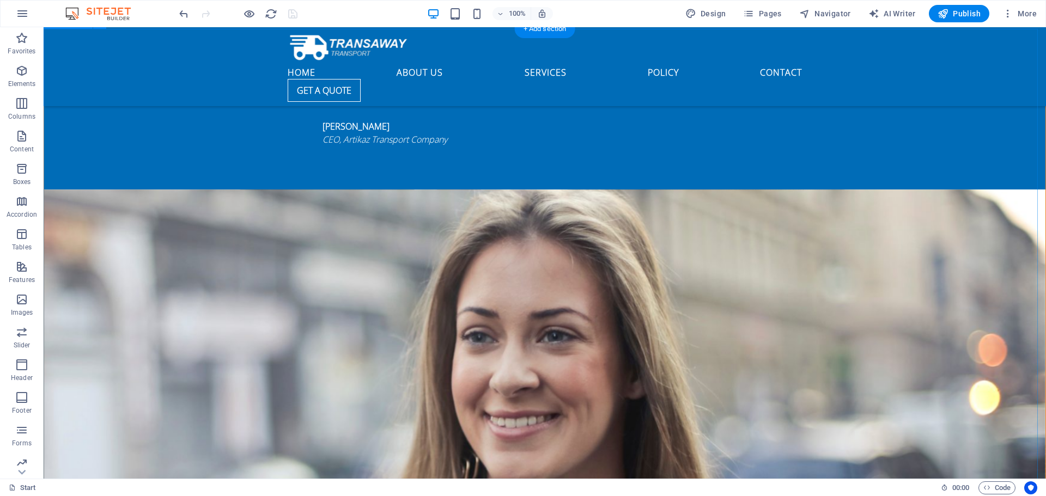
scroll to position [2250, 0]
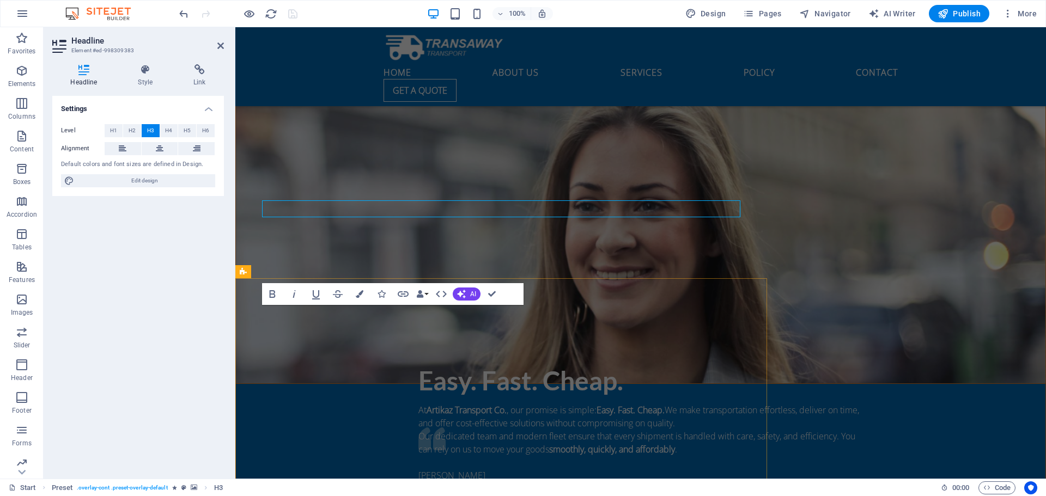
scroll to position [2354, 0]
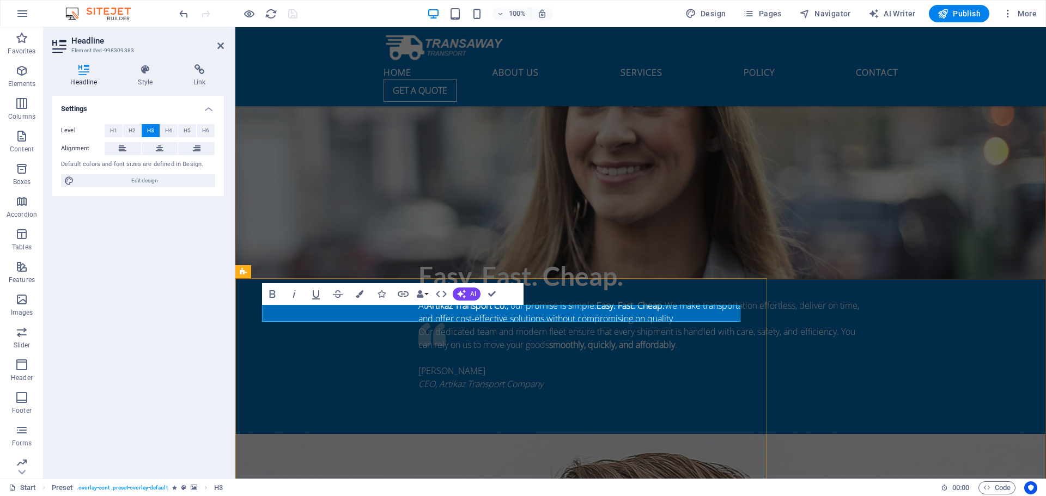
drag, startPoint x: 483, startPoint y: 314, endPoint x: 449, endPoint y: 314, distance: 34.3
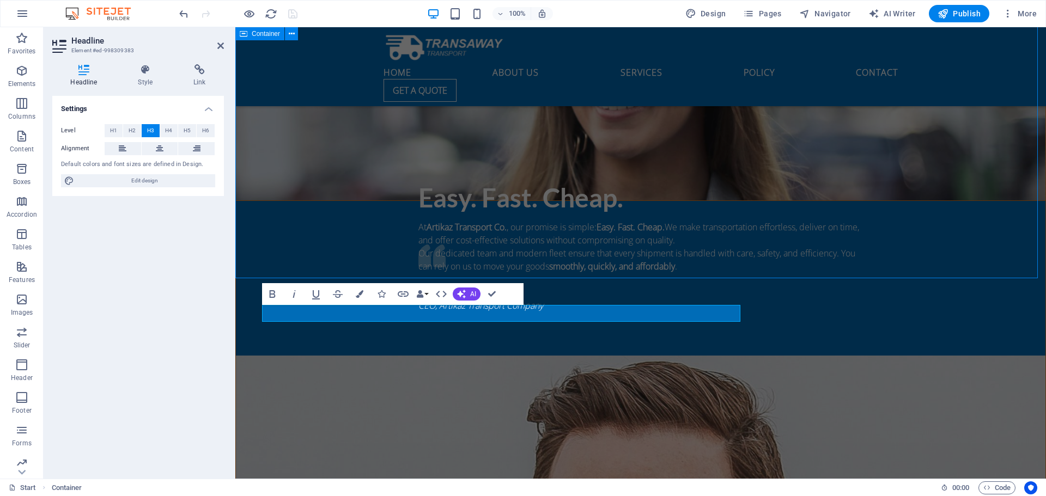
scroll to position [2250, 0]
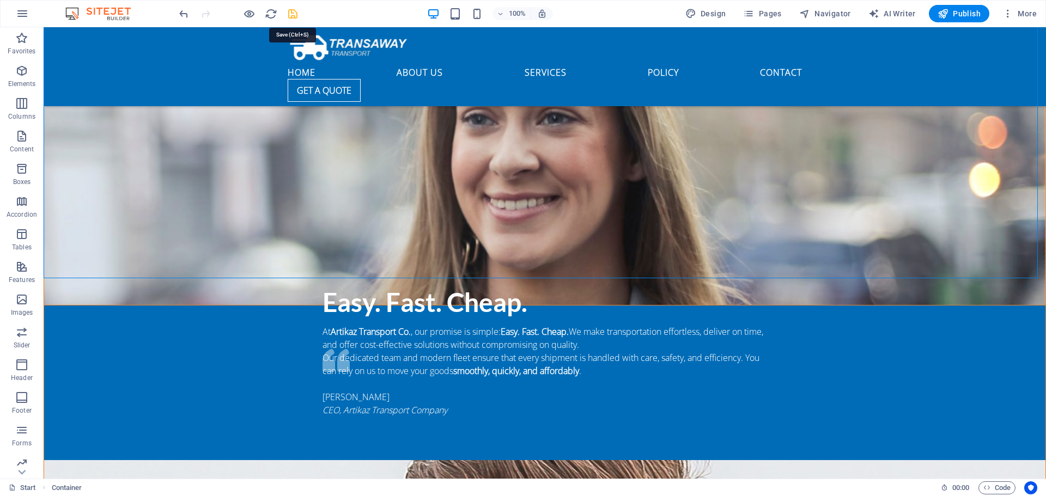
click at [287, 11] on icon "save" at bounding box center [293, 14] width 13 height 13
checkbox input "false"
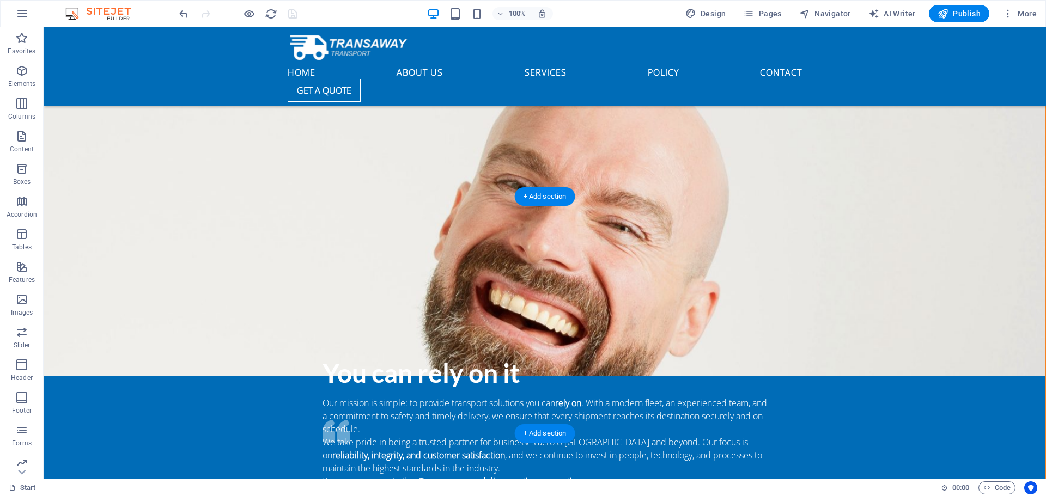
scroll to position [1433, 0]
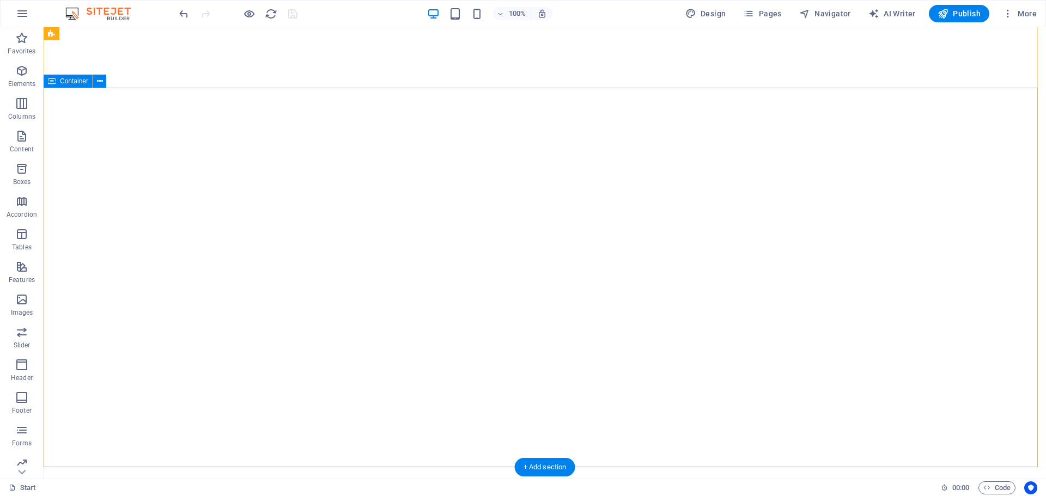
scroll to position [0, 0]
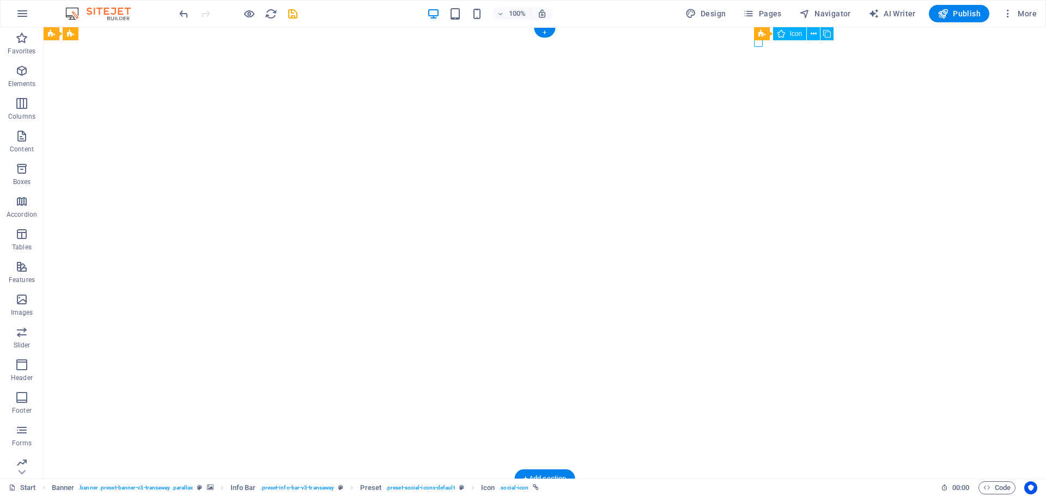
select select "xMidYMid"
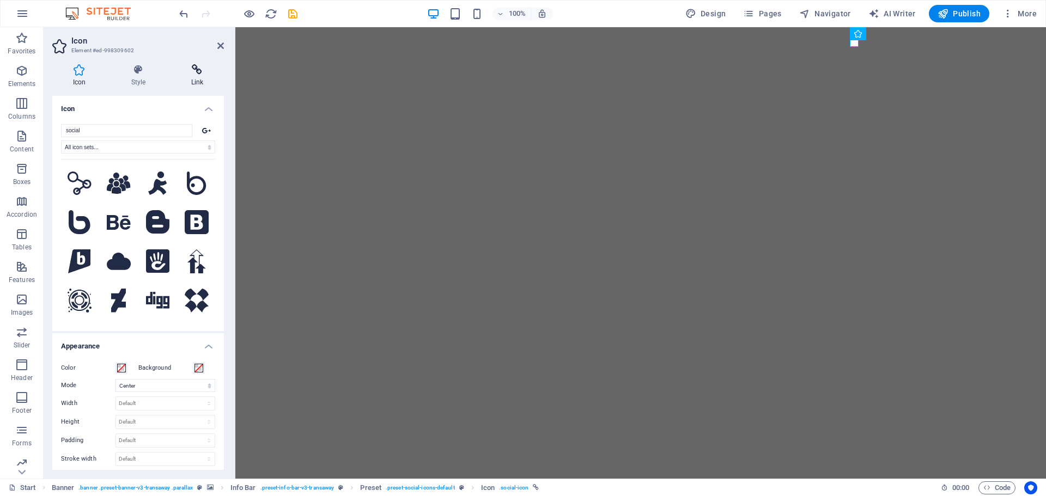
click at [196, 71] on icon at bounding box center [196, 69] width 53 height 11
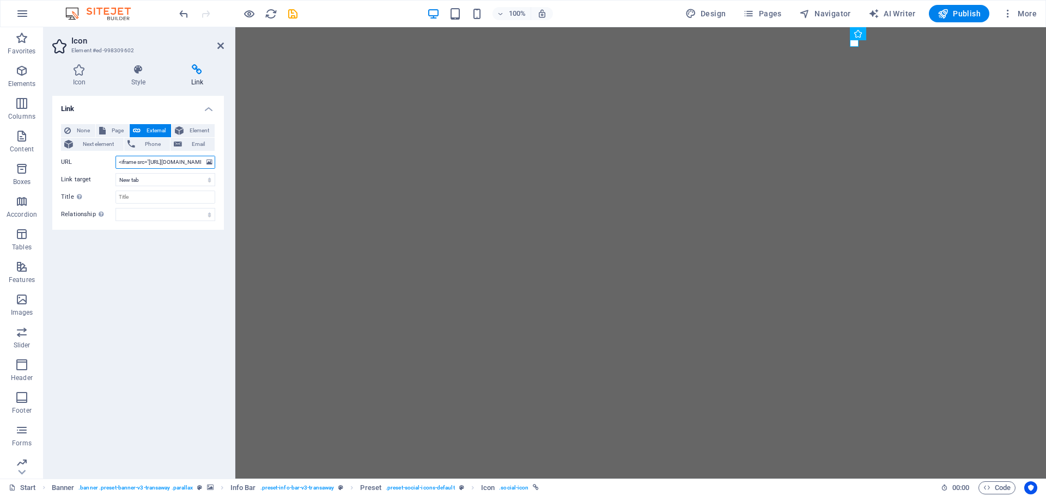
click at [171, 165] on input "<iframe src="https://www.google.com/maps/embed?pb=!1m18!1m12!1m3!1d3575.8056825…" at bounding box center [165, 162] width 100 height 13
click at [151, 164] on input "<iframe src="https://www.google.com/maps/embed?pb=!1m18!1m12!1m3!1d3575.8056825…" at bounding box center [165, 162] width 100 height 13
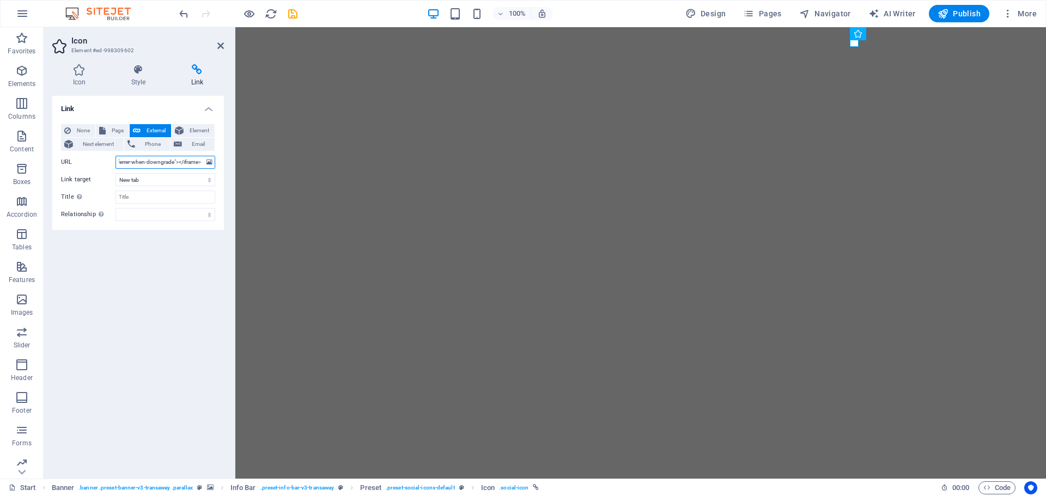
type input "<iframe src="https://www.google.com/maps/embed?pb=!1m18!1m12!1m3!1d3575.8056825…"
click at [161, 161] on input "<iframe src="https://www.google.com/maps/embed?pb=!1m18!1m12!1m3!1d3575.8056825…" at bounding box center [165, 162] width 100 height 13
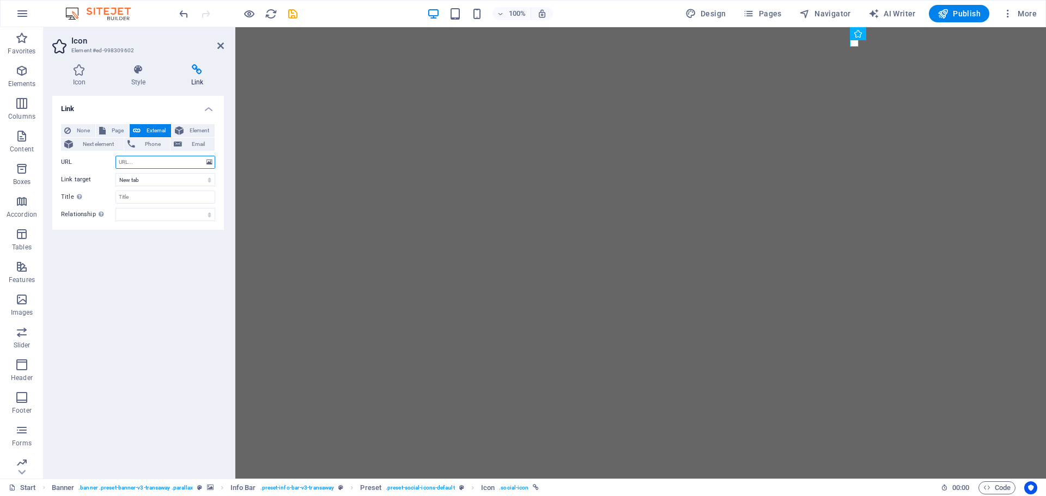
scroll to position [0, 0]
paste input "https://www.google.com/maps/search/Artikaz/@26.3324636,49.950684,18z?entry=ttu&…"
type input "https://www.google.com/maps/search/Artikaz/@26.3324636,49.950684,18z?entry=ttu&…"
click at [194, 71] on icon at bounding box center [196, 69] width 53 height 11
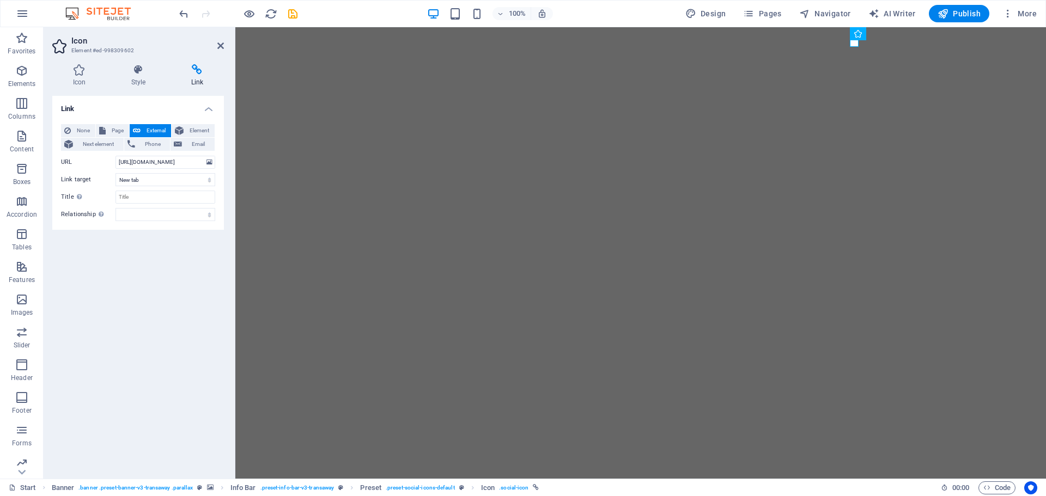
scroll to position [0, 0]
click at [293, 14] on icon "save" at bounding box center [293, 14] width 13 height 13
checkbox input "false"
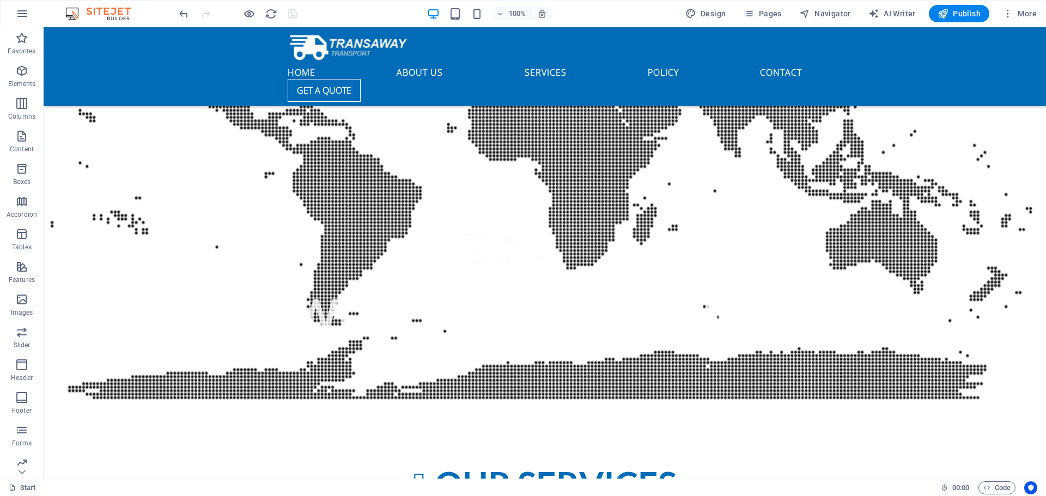
scroll to position [3448, 0]
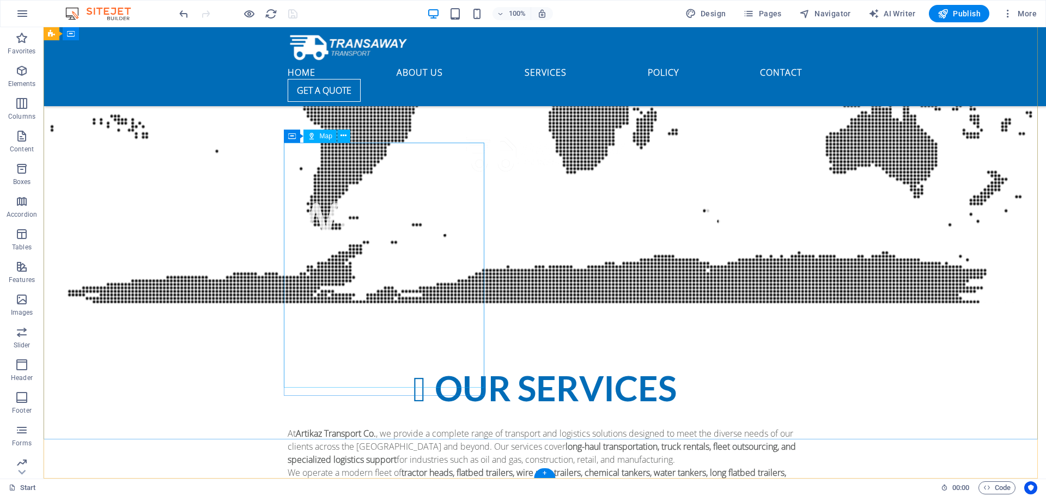
select select "1"
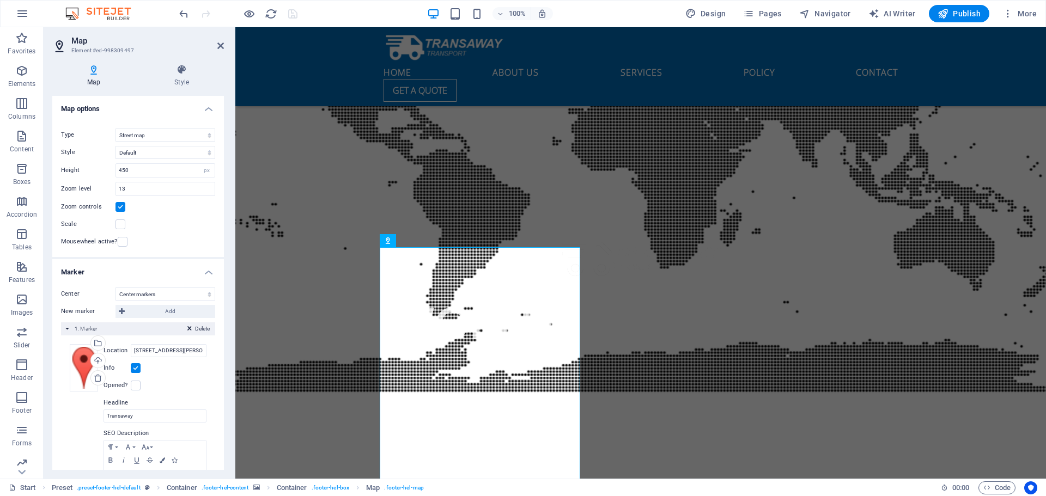
click at [135, 367] on label at bounding box center [136, 368] width 10 height 10
click at [0, 0] on input "Info" at bounding box center [0, 0] width 0 height 0
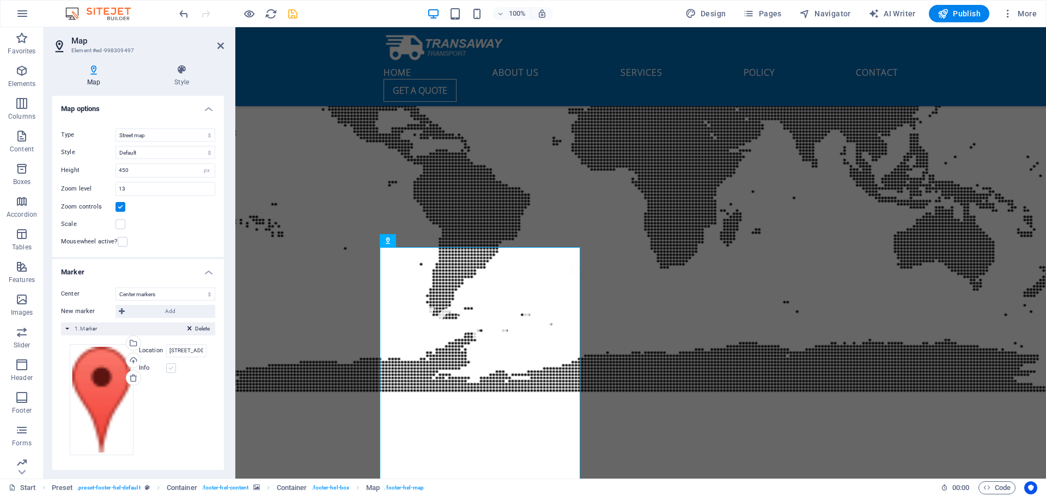
click at [173, 368] on label at bounding box center [171, 368] width 10 height 10
click at [0, 0] on input "Info" at bounding box center [0, 0] width 0 height 0
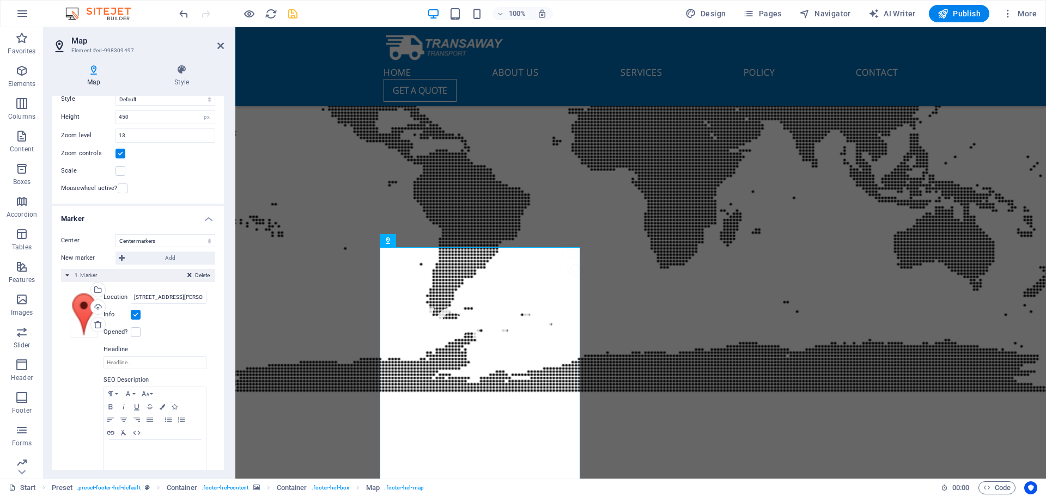
scroll to position [75, 0]
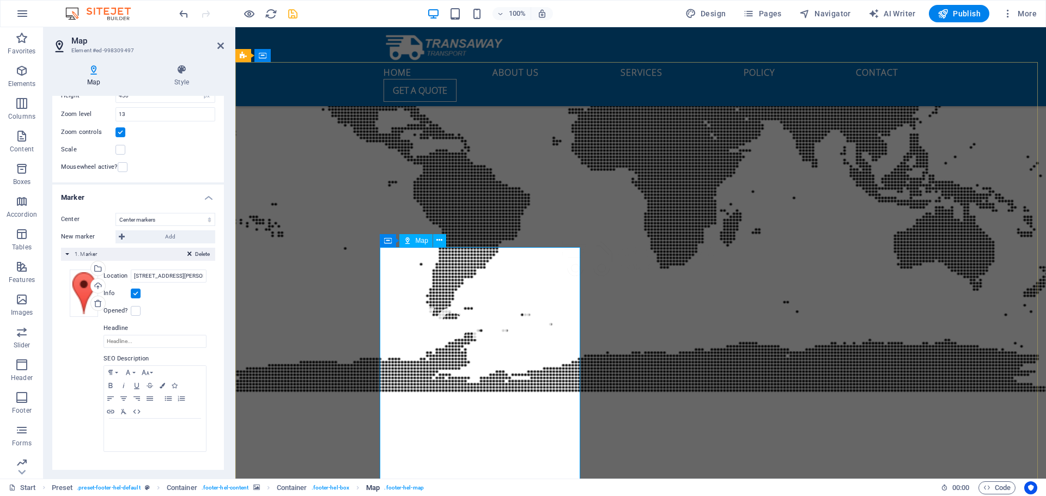
click at [393, 488] on span ". footer-hel-map" at bounding box center [403, 488] width 39 height 13
click at [404, 487] on span ". footer-hel-map" at bounding box center [403, 488] width 39 height 13
click at [119, 237] on icon at bounding box center [122, 236] width 6 height 13
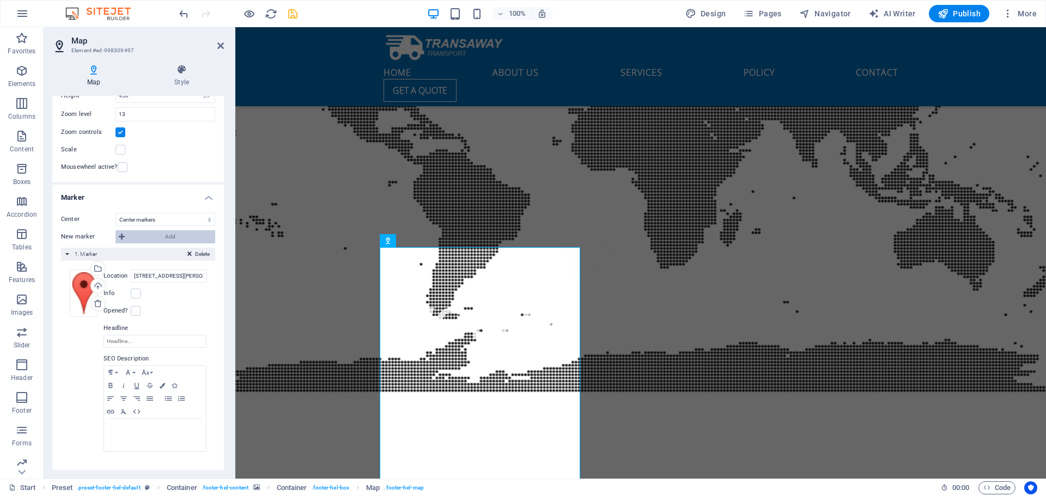
select select "2"
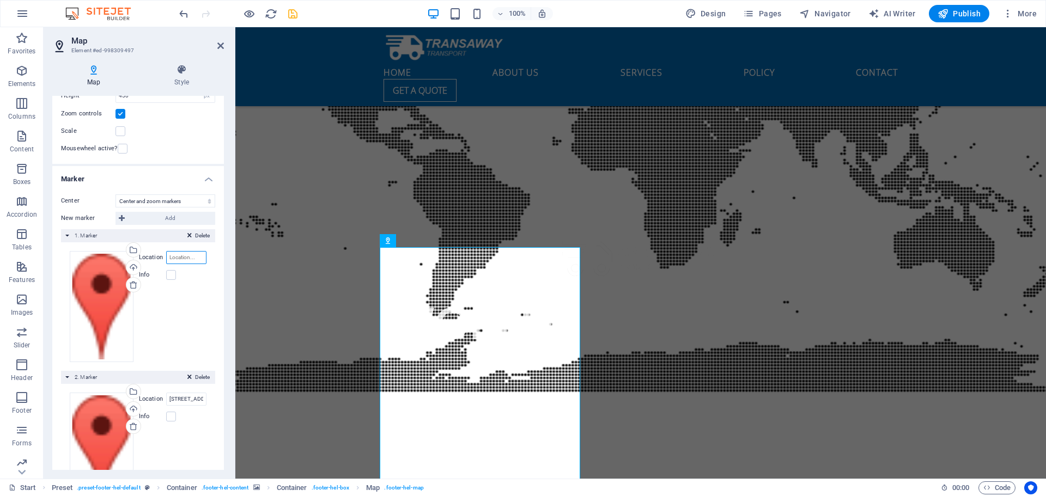
click at [186, 257] on input "Location" at bounding box center [186, 257] width 40 height 13
paste input "https://www.google.com/maps/search/Artikaz/@26.3324636,49.950684,18z?entry=ttu&…"
type input "https://www.google.com/maps/search/Artikaz/@26.3324636,49.950684,18z?entry=ttu&…"
click at [199, 376] on span "Delete" at bounding box center [202, 378] width 15 height 10
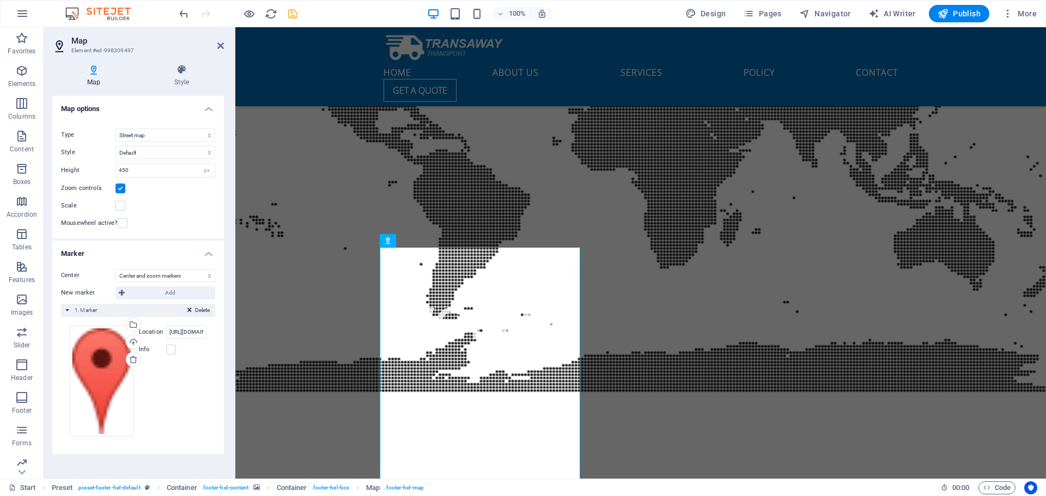
scroll to position [0, 0]
click at [292, 13] on icon "save" at bounding box center [293, 14] width 13 height 13
checkbox input "false"
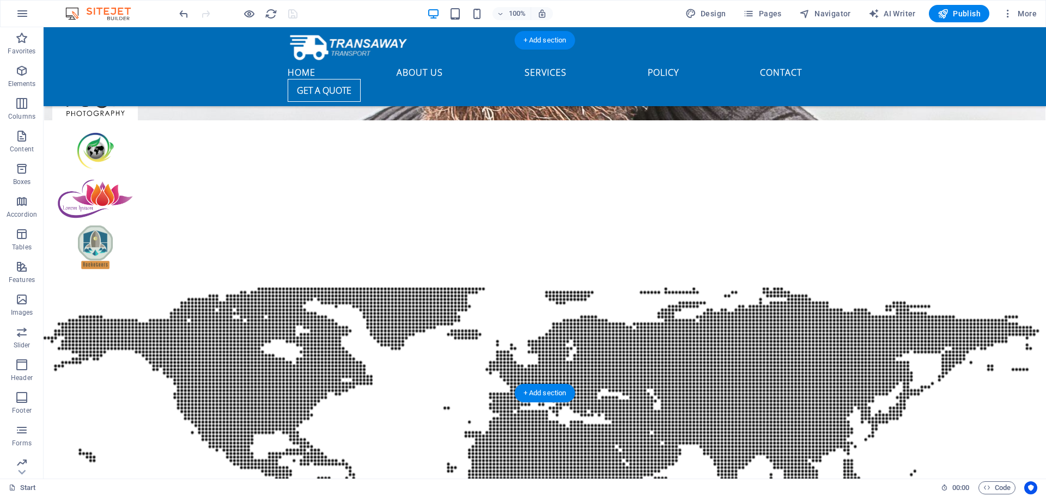
scroll to position [2849, 0]
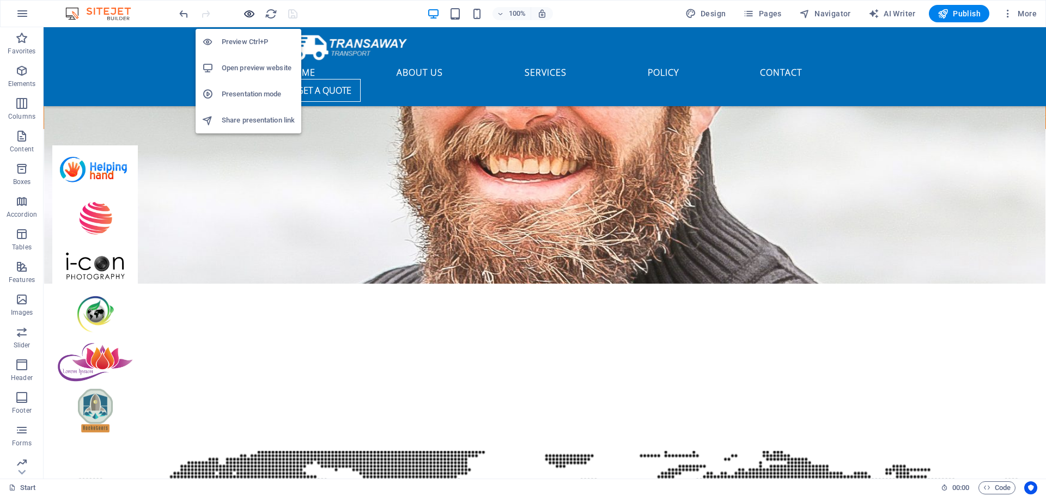
click at [252, 14] on icon "button" at bounding box center [249, 14] width 13 height 13
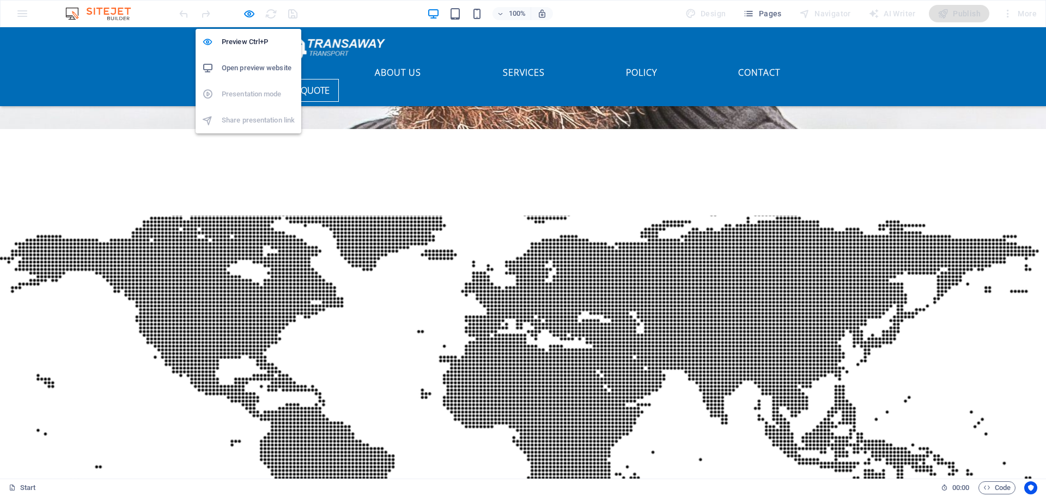
click at [249, 62] on h6 "Open preview website" at bounding box center [258, 68] width 73 height 13
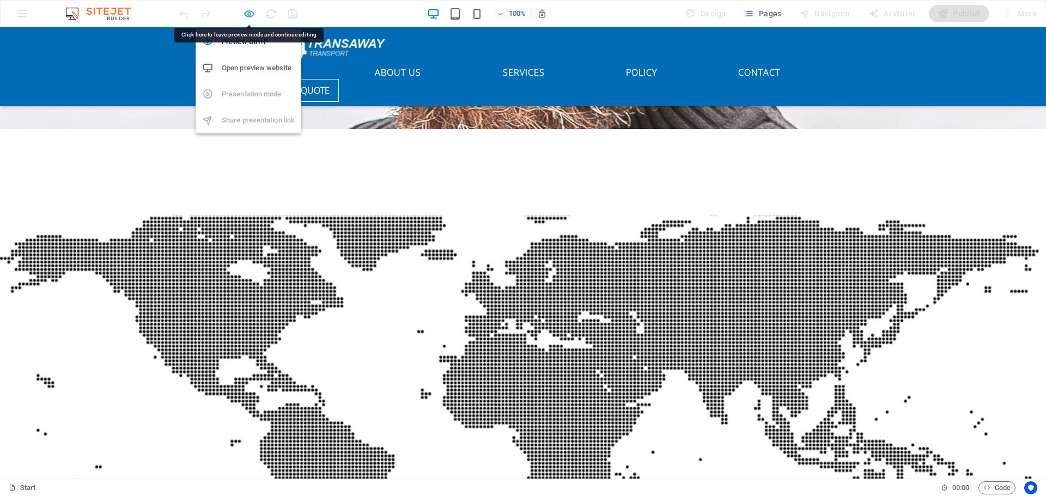
click at [252, 15] on icon "button" at bounding box center [249, 14] width 13 height 13
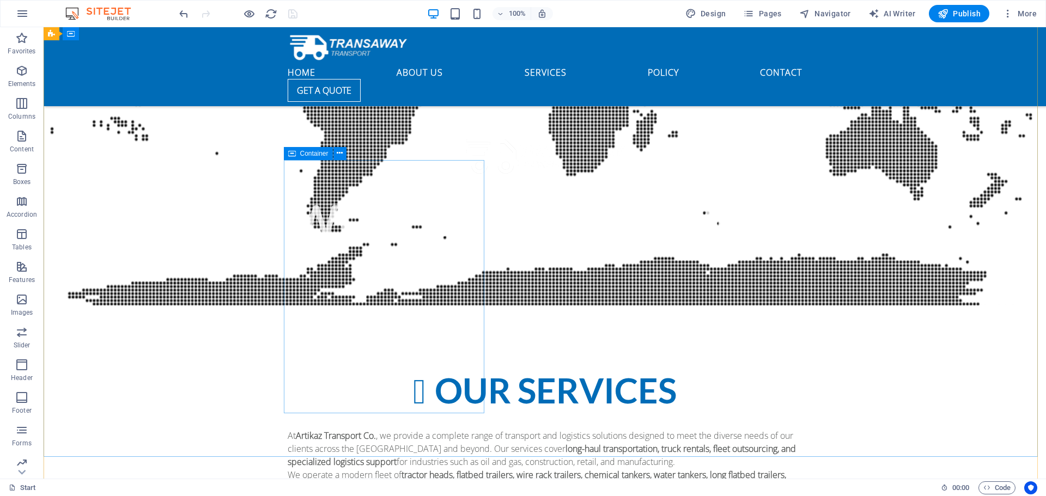
scroll to position [3448, 0]
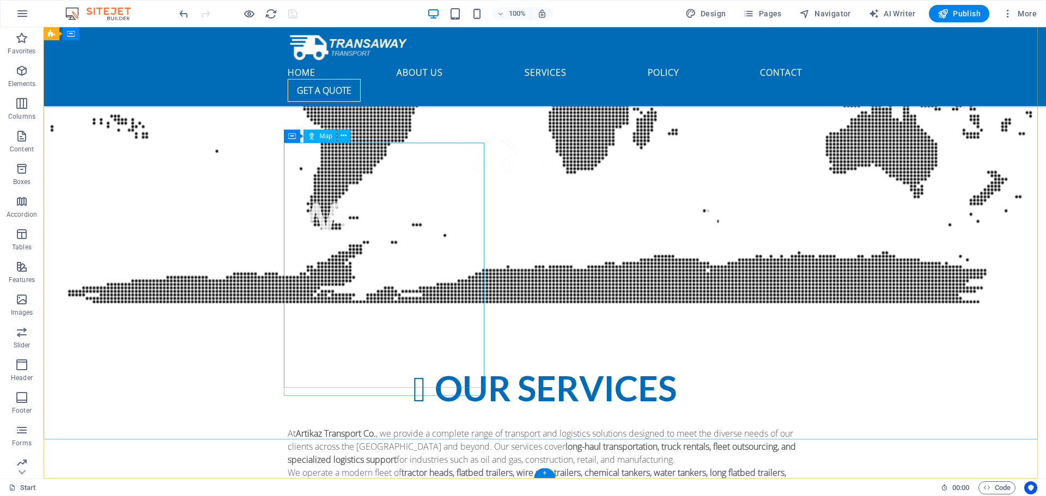
select select "2"
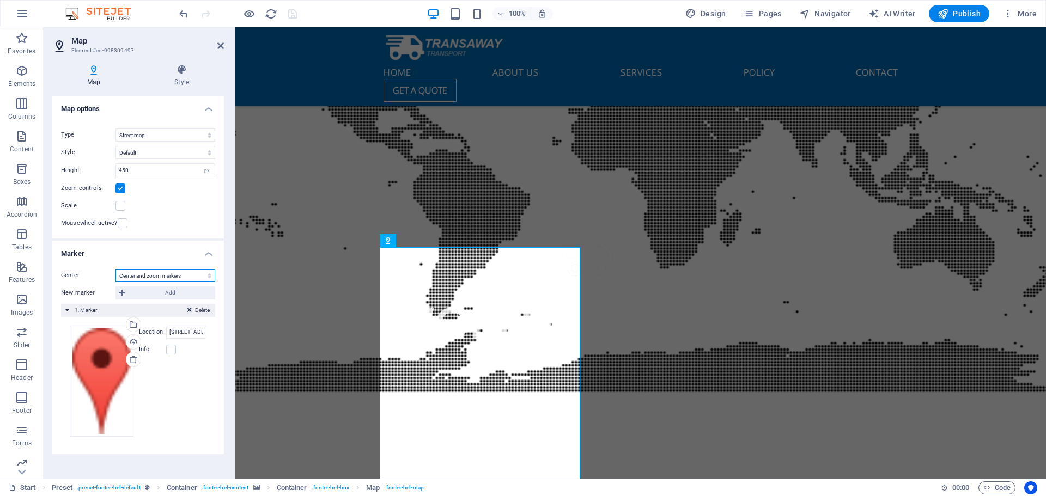
click at [204, 276] on select "Don't center Center markers Center and zoom markers" at bounding box center [165, 275] width 100 height 13
click at [180, 334] on input "[STREET_ADDRESS][PERSON_NAME]" at bounding box center [186, 332] width 40 height 13
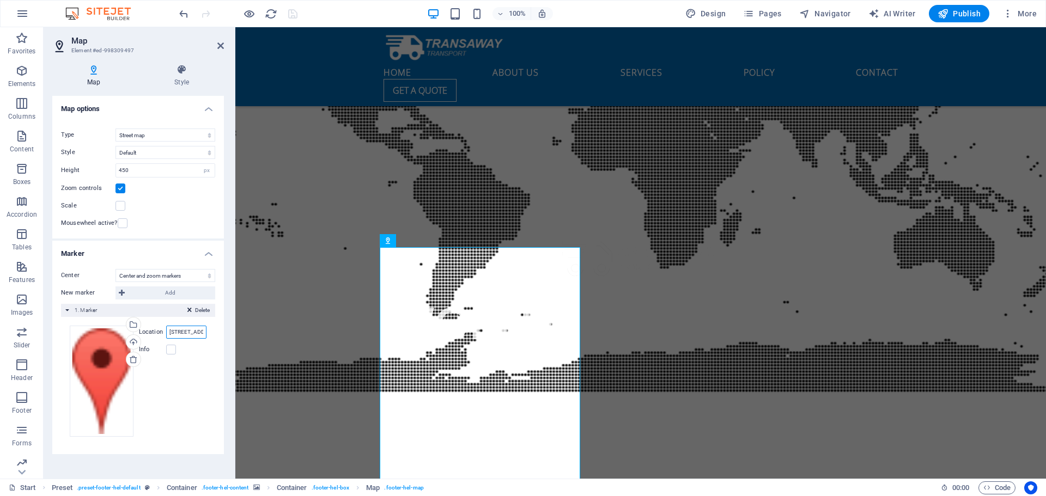
paste input "https://www.google.com/maps/search/Artikaz/@26.3324636,49.950684,18z?entry=ttu&…"
type input "https://www.google.com/maps/search/Artikaz/@26.3324636,49.950684,18z?entry=ttu&…"
click at [175, 348] on label at bounding box center [171, 350] width 10 height 10
click at [0, 0] on input "Info" at bounding box center [0, 0] width 0 height 0
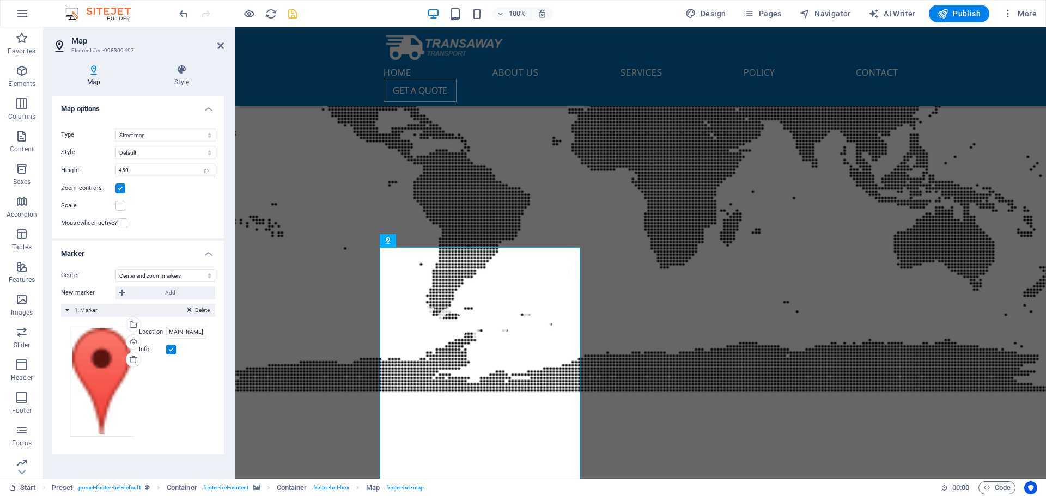
scroll to position [0, 0]
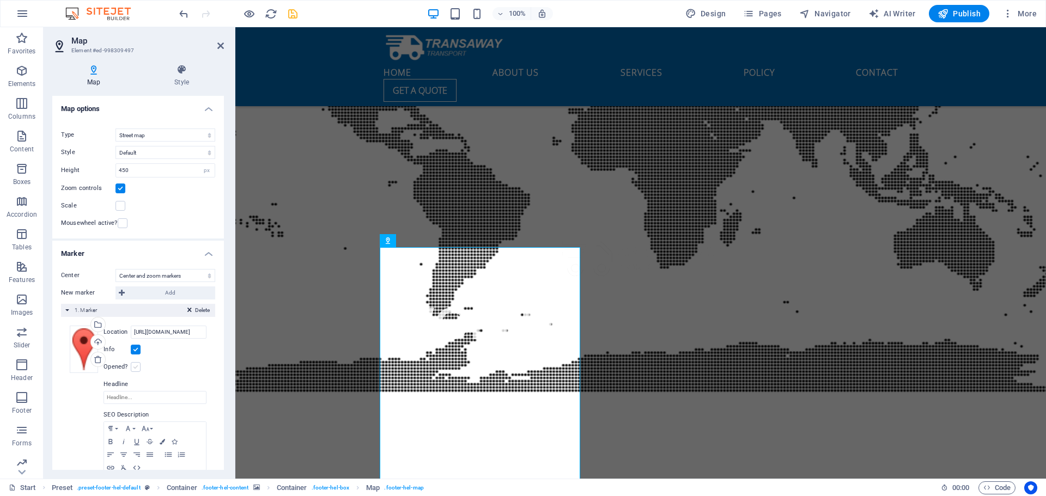
click at [135, 363] on label at bounding box center [136, 367] width 10 height 10
click at [0, 0] on input "Opened?" at bounding box center [0, 0] width 0 height 0
click at [290, 15] on icon "save" at bounding box center [293, 14] width 13 height 13
checkbox input "false"
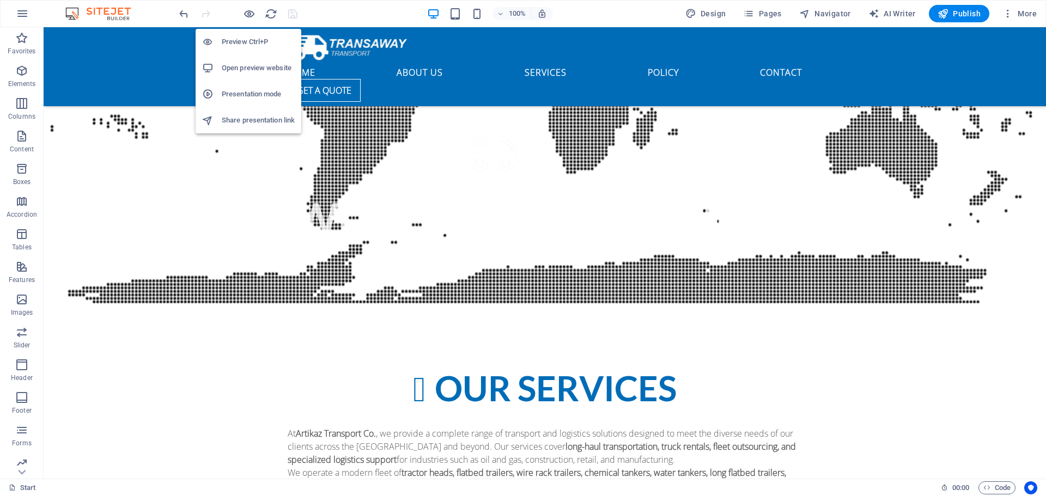
click at [246, 64] on h6 "Open preview website" at bounding box center [258, 68] width 73 height 13
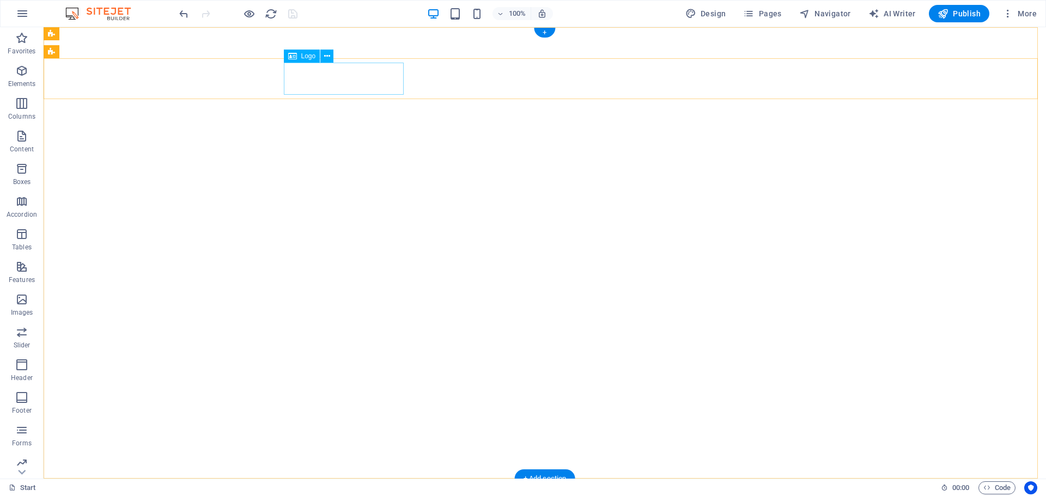
select select "px"
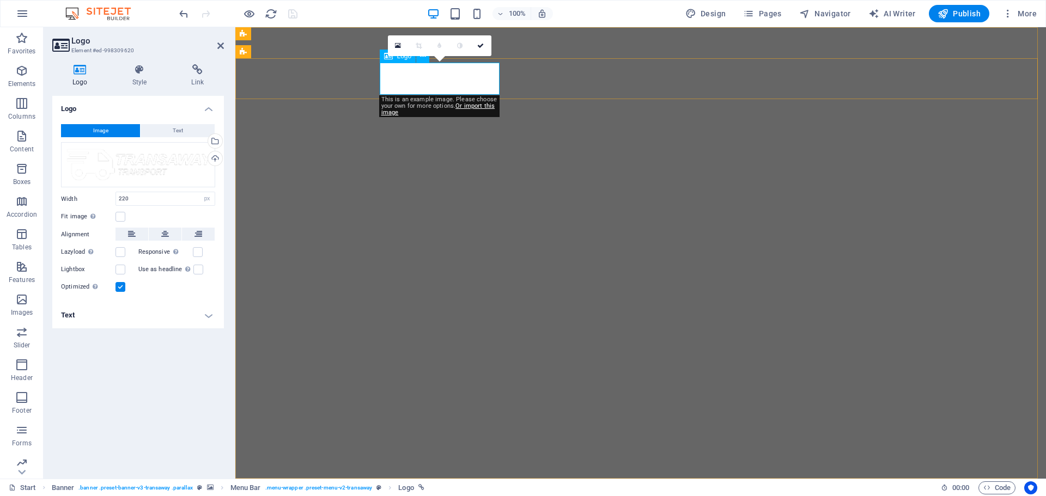
click at [399, 45] on icon at bounding box center [398, 46] width 6 height 8
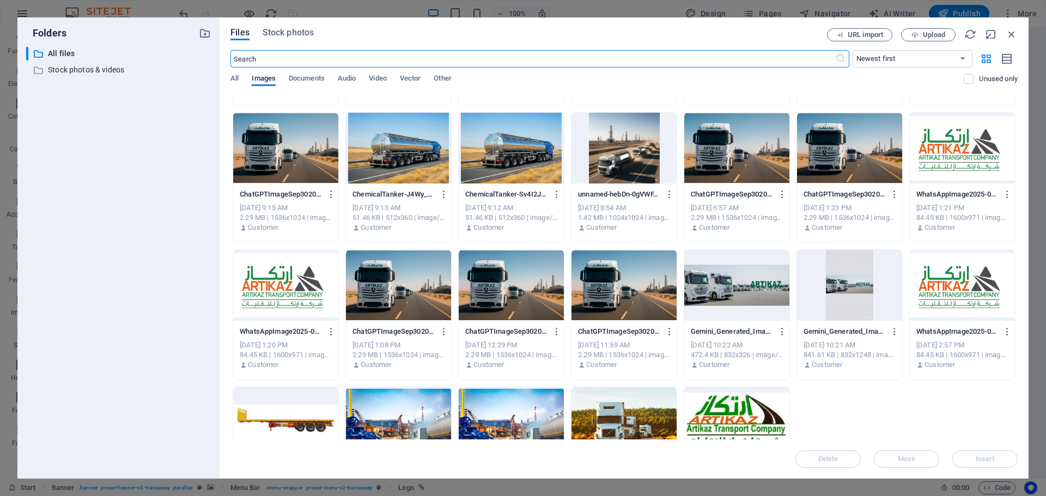
scroll to position [198, 0]
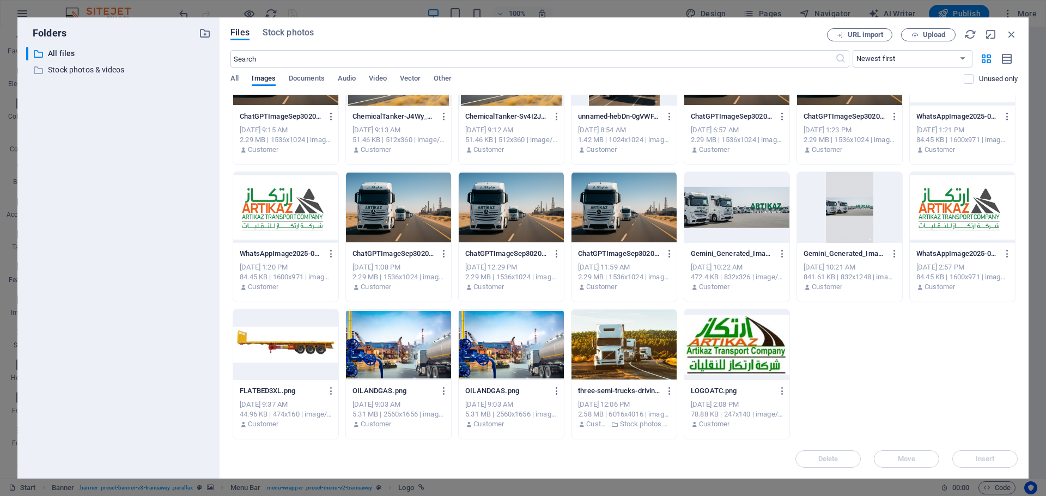
click at [272, 212] on div at bounding box center [285, 207] width 105 height 71
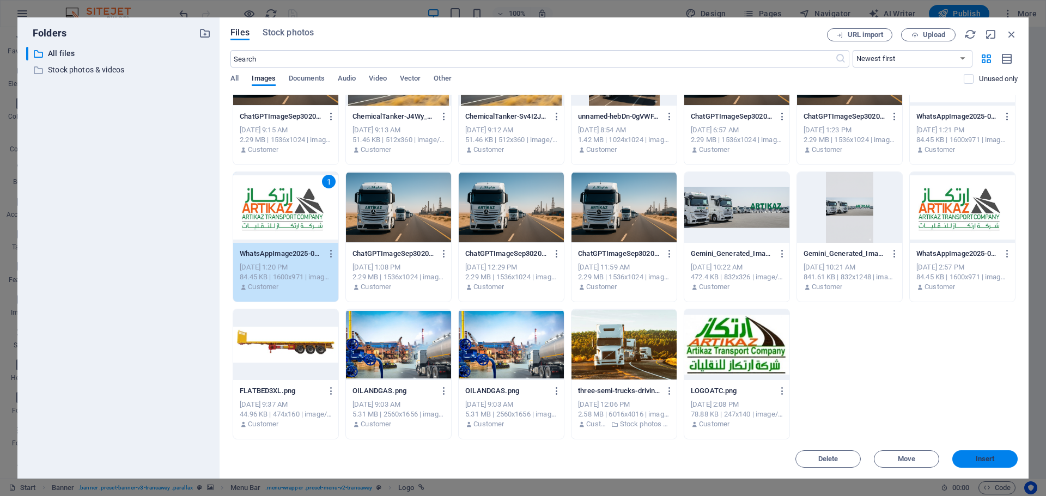
click at [984, 463] on button "Insert" at bounding box center [984, 458] width 65 height 17
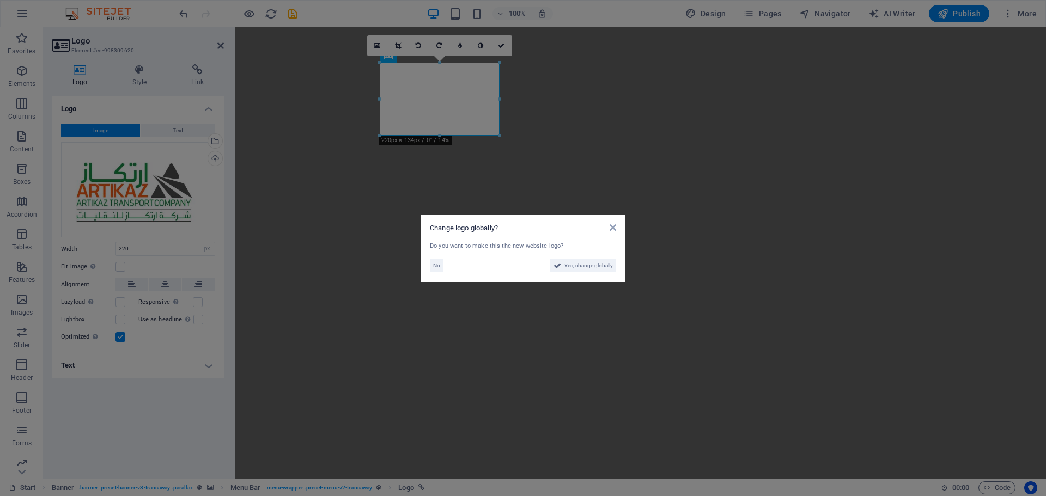
click at [158, 243] on aside "Change logo globally? Do you want to make this the new website logo? No Yes, ch…" at bounding box center [523, 248] width 1046 height 496
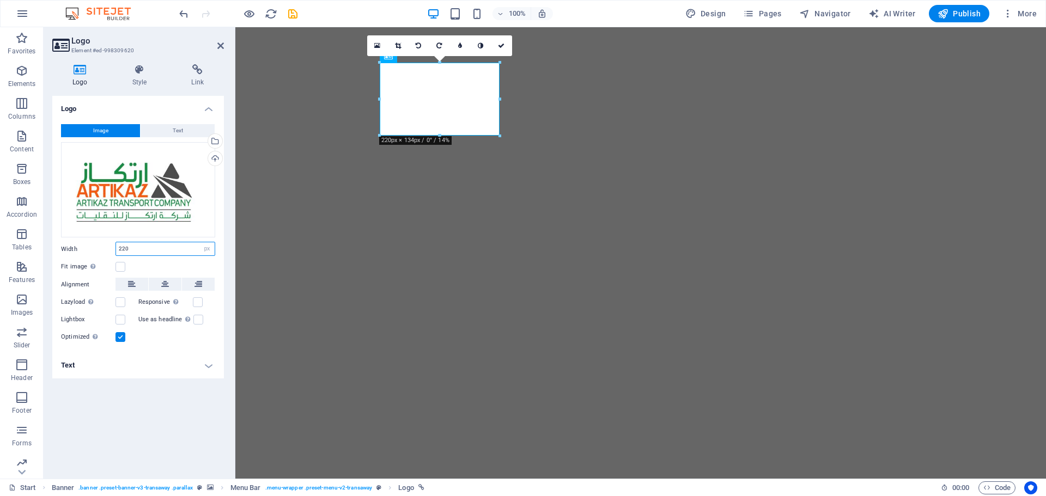
click at [160, 249] on input "220" at bounding box center [165, 248] width 99 height 13
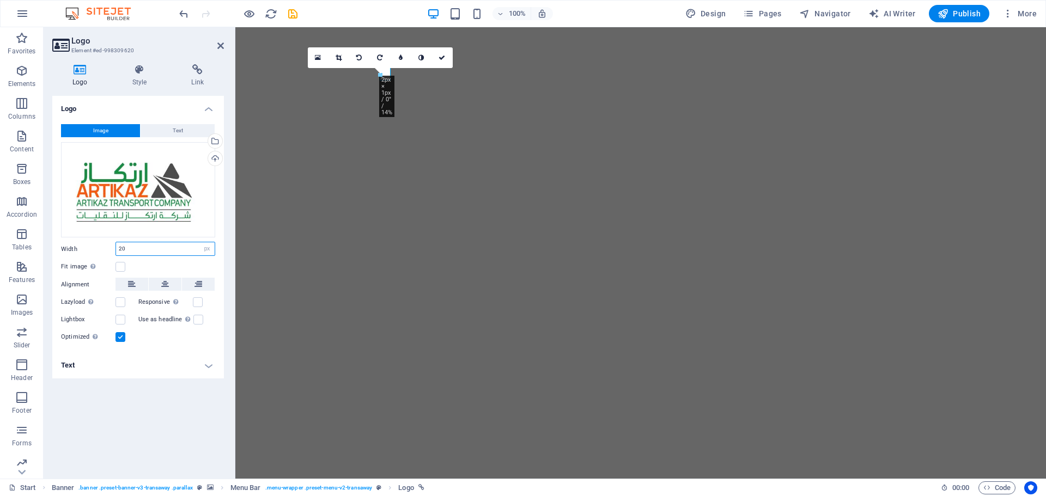
type input "2"
type input "1"
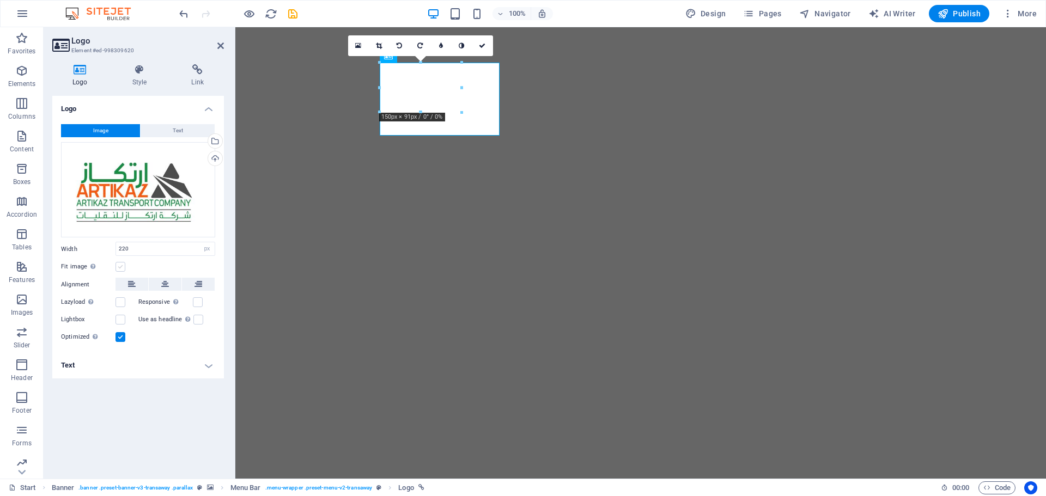
click at [120, 267] on label at bounding box center [120, 267] width 10 height 10
click at [0, 0] on input "Fit image Automatically fit image to a fixed width and height" at bounding box center [0, 0] width 0 height 0
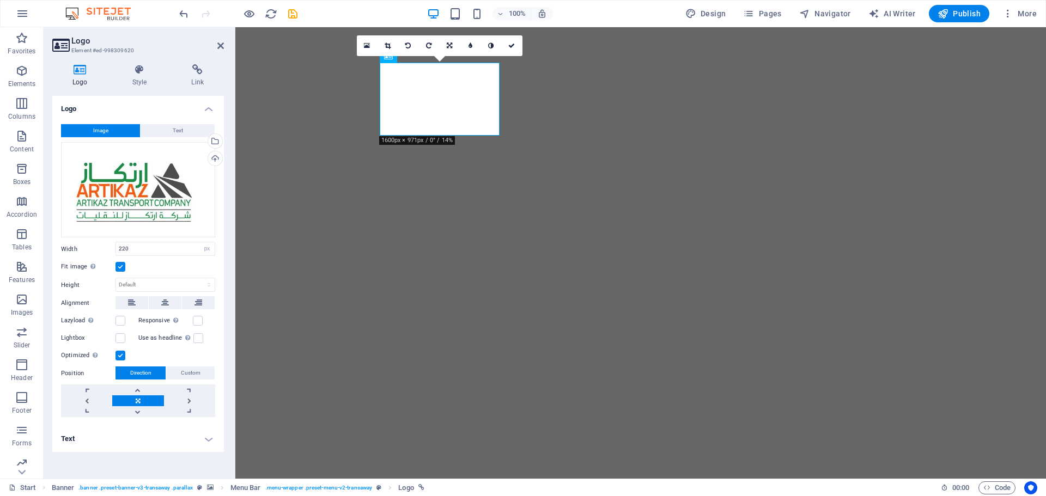
click at [120, 267] on label at bounding box center [120, 267] width 10 height 10
click at [0, 0] on input "Fit image Automatically fit image to a fixed width and height" at bounding box center [0, 0] width 0 height 0
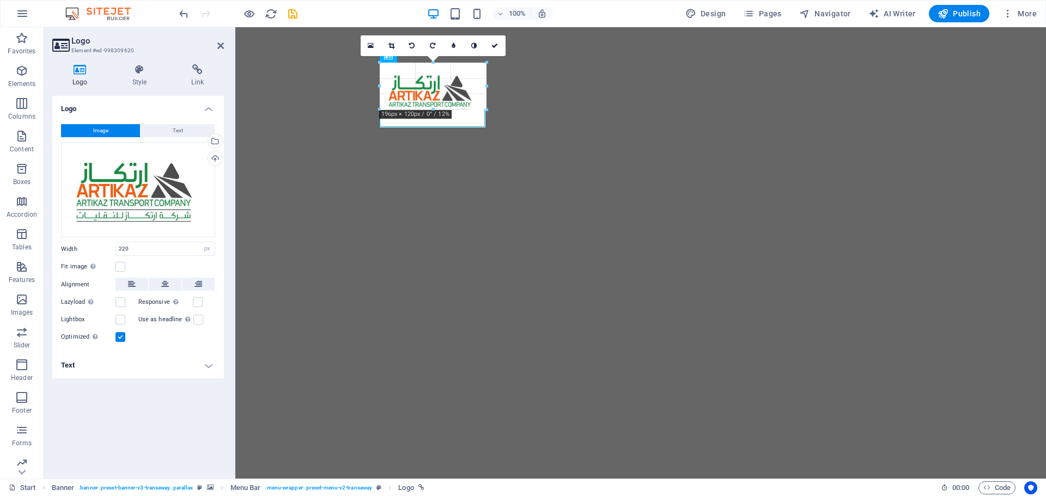
drag, startPoint x: 379, startPoint y: 99, endPoint x: 187, endPoint y: 68, distance: 194.1
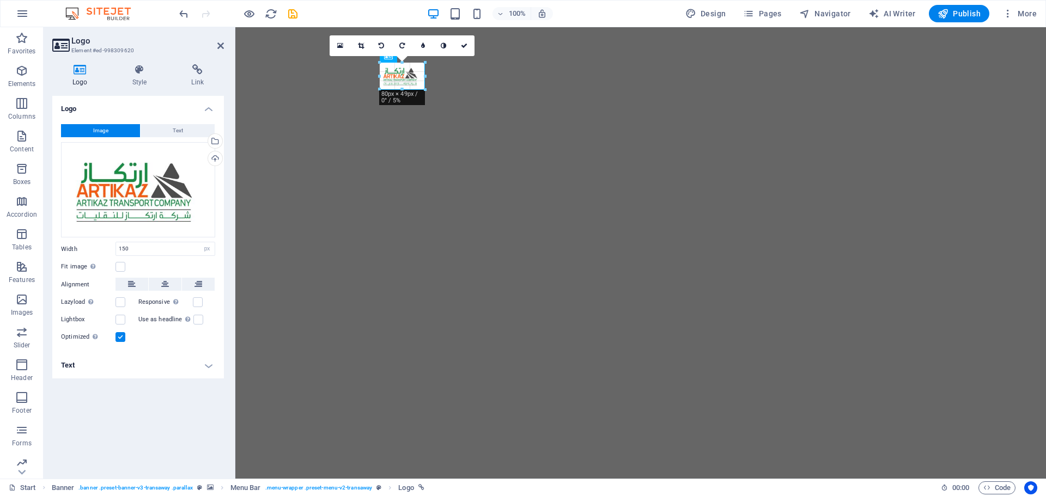
drag, startPoint x: 421, startPoint y: 112, endPoint x: 423, endPoint y: 90, distance: 22.4
type input "83"
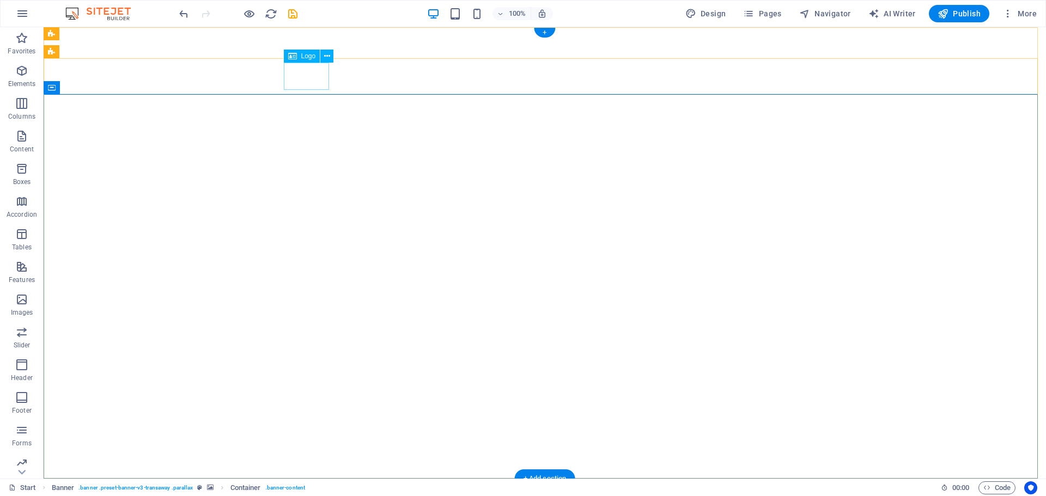
select select "px"
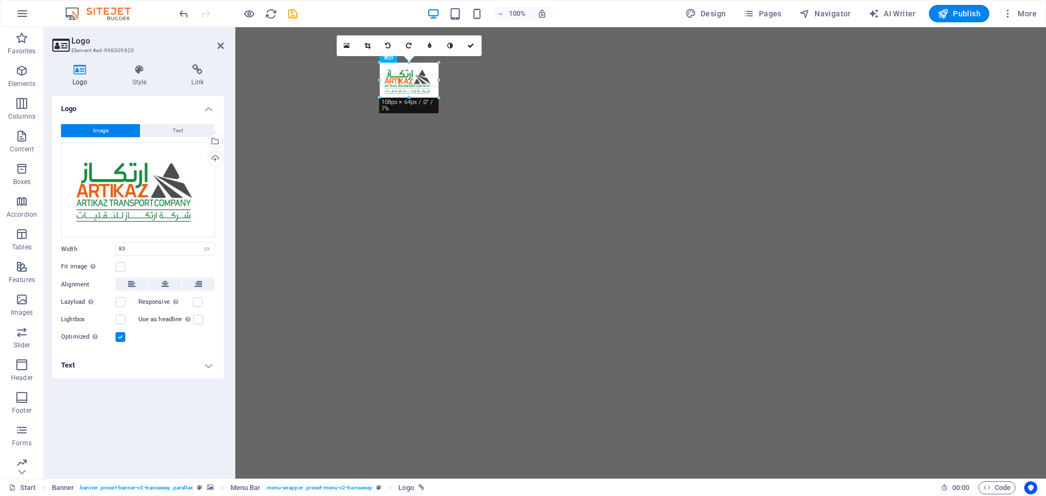
drag, startPoint x: 424, startPoint y: 77, endPoint x: 437, endPoint y: 79, distance: 13.2
type input "107"
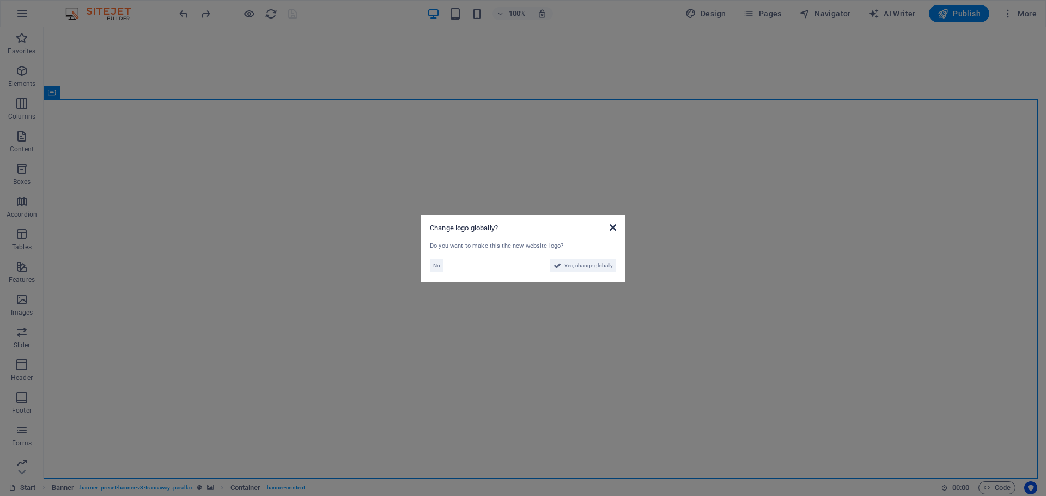
click at [613, 225] on icon at bounding box center [613, 227] width 7 height 9
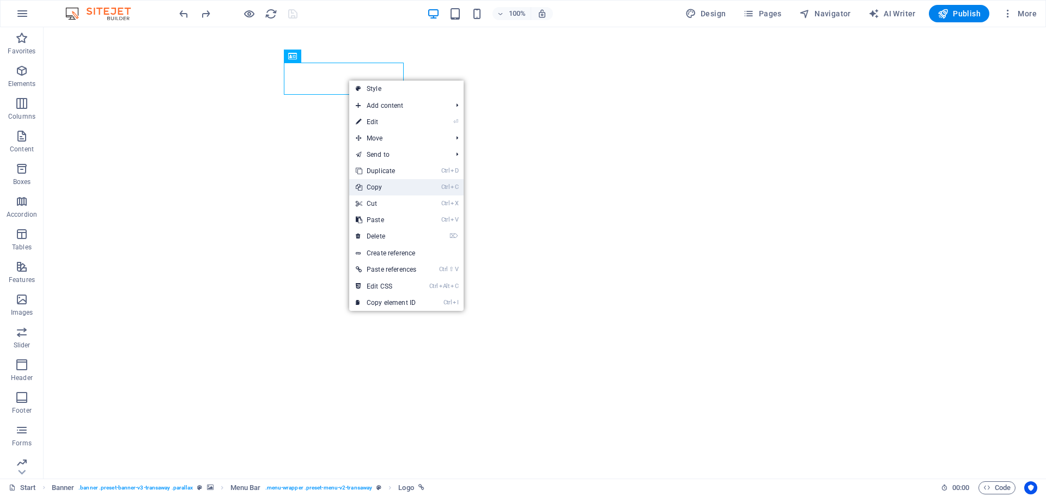
click at [379, 184] on link "Ctrl C Copy" at bounding box center [386, 187] width 74 height 16
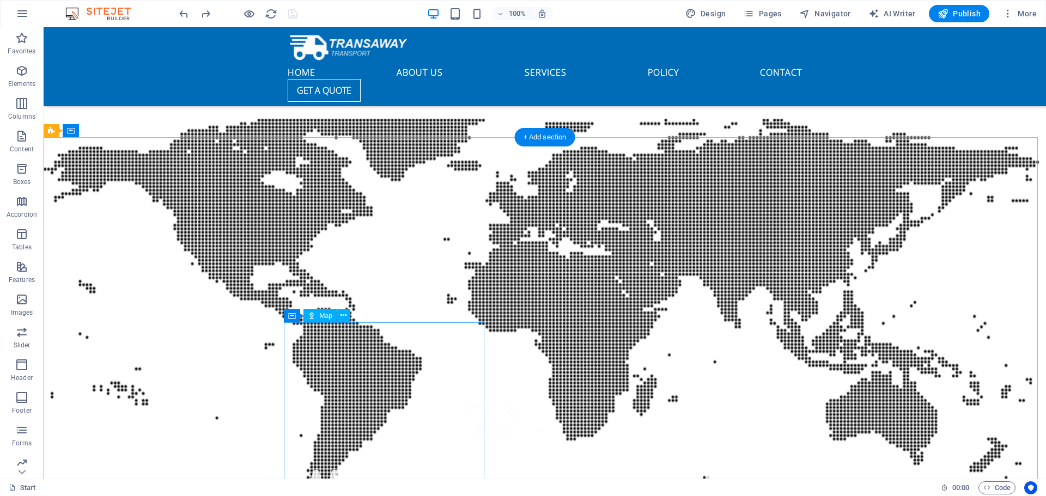
scroll to position [3268, 0]
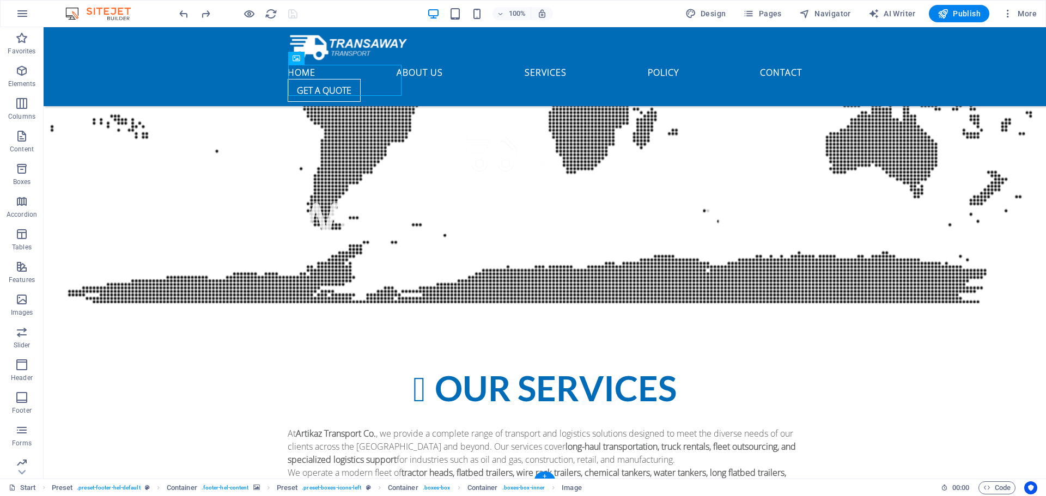
scroll to position [3339, 0]
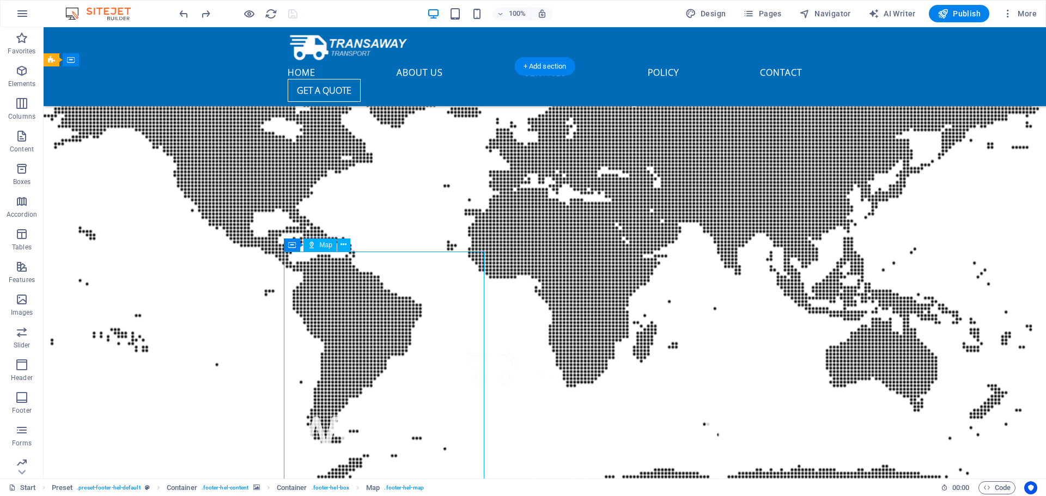
select select "2"
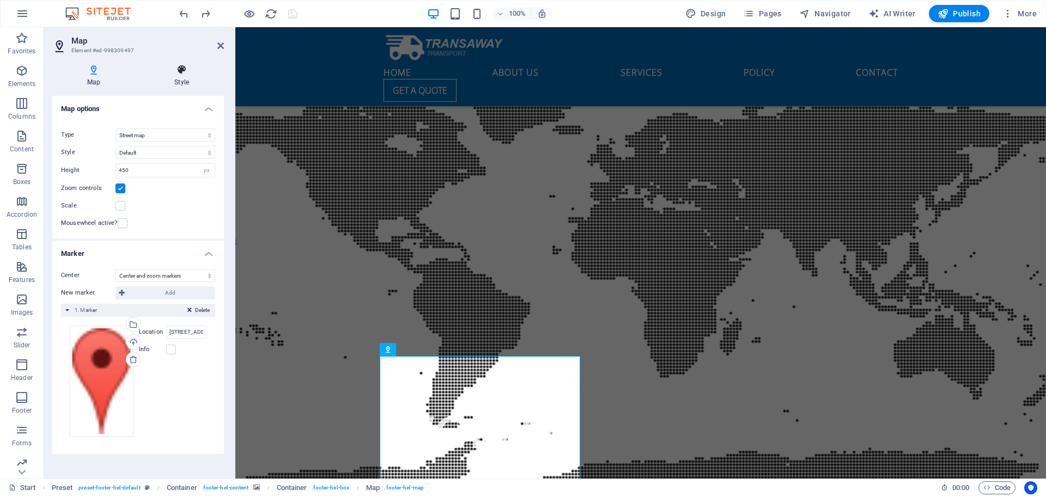
click at [186, 71] on icon at bounding box center [181, 69] width 84 height 11
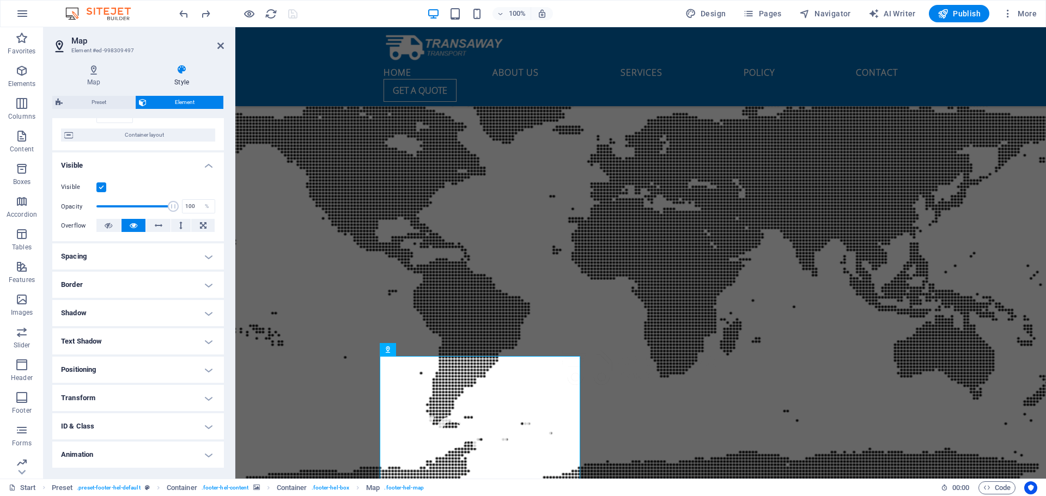
scroll to position [108, 0]
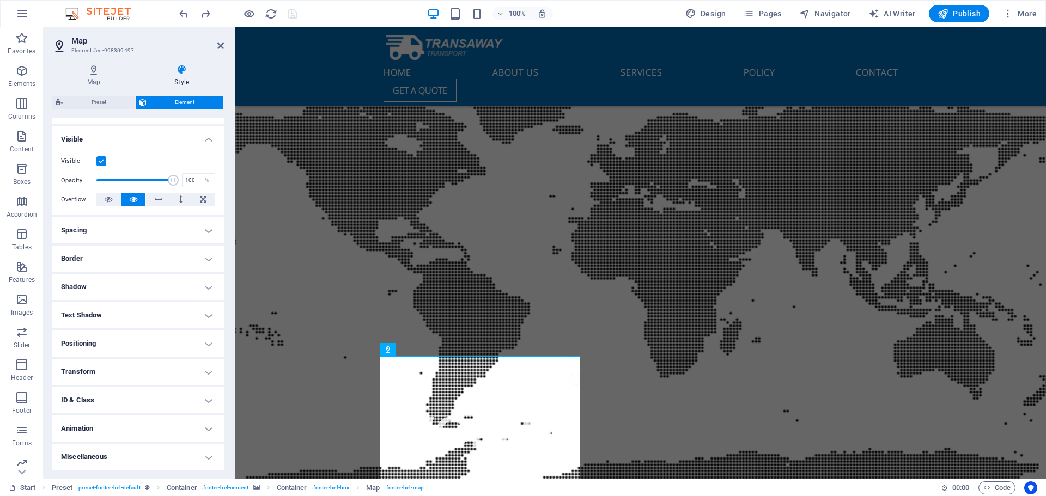
click at [147, 405] on h4 "ID & Class" at bounding box center [138, 400] width 172 height 26
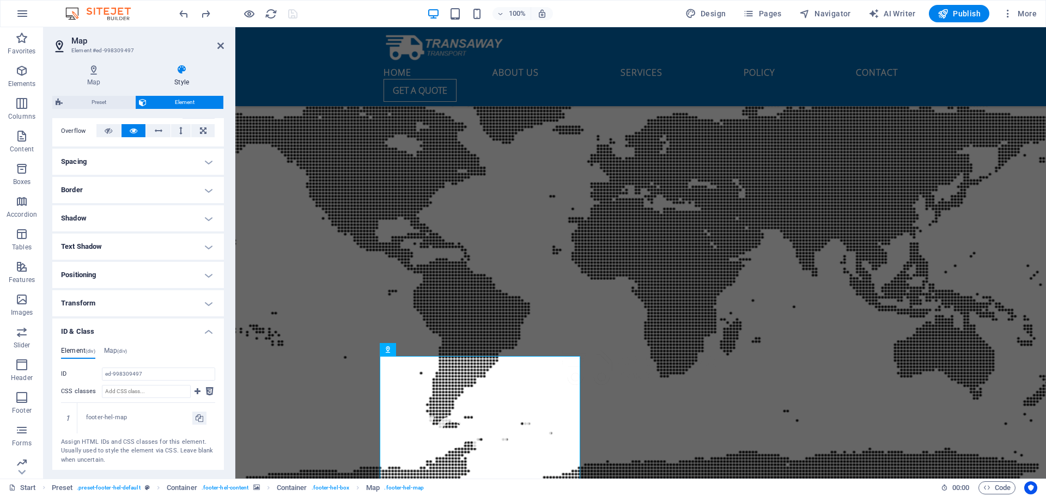
scroll to position [237, 0]
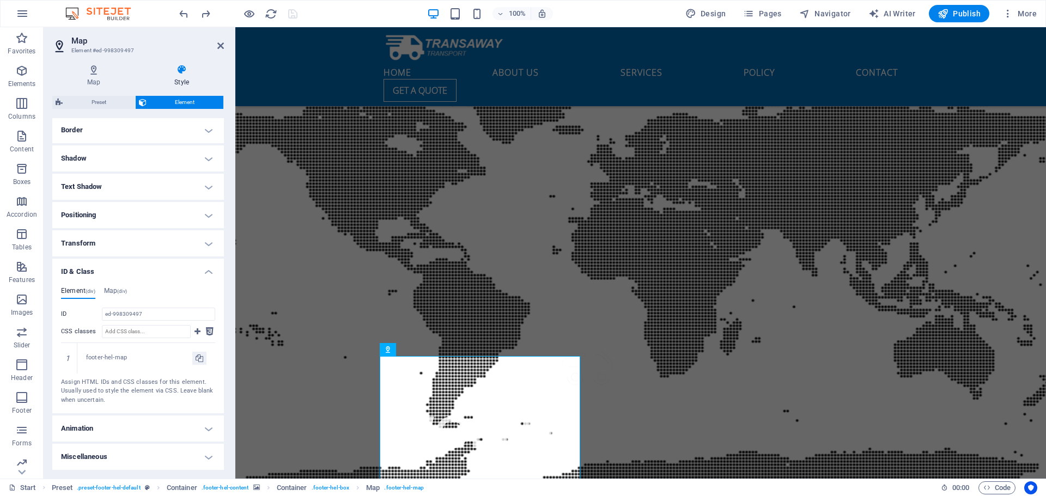
click at [208, 270] on h4 "ID & Class" at bounding box center [138, 269] width 172 height 20
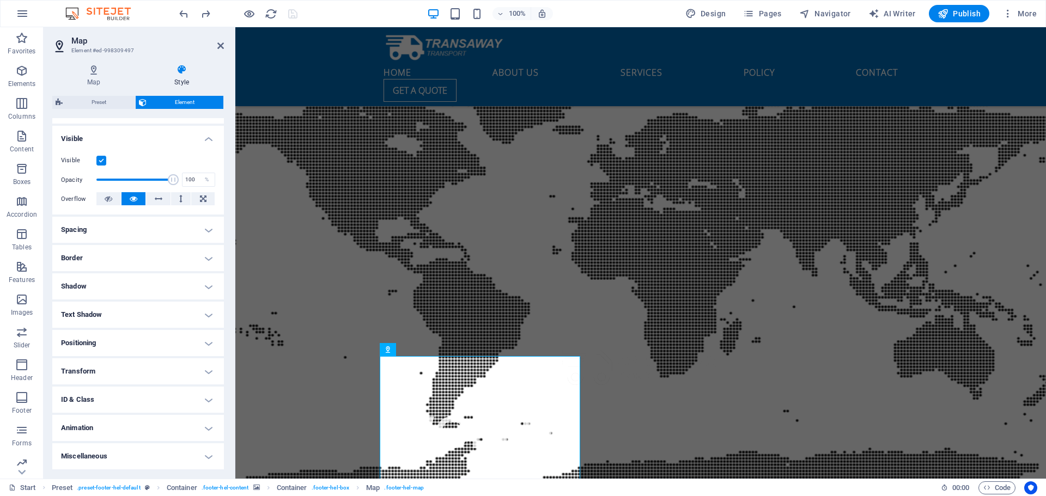
click at [204, 368] on h4 "Transform" at bounding box center [138, 371] width 172 height 26
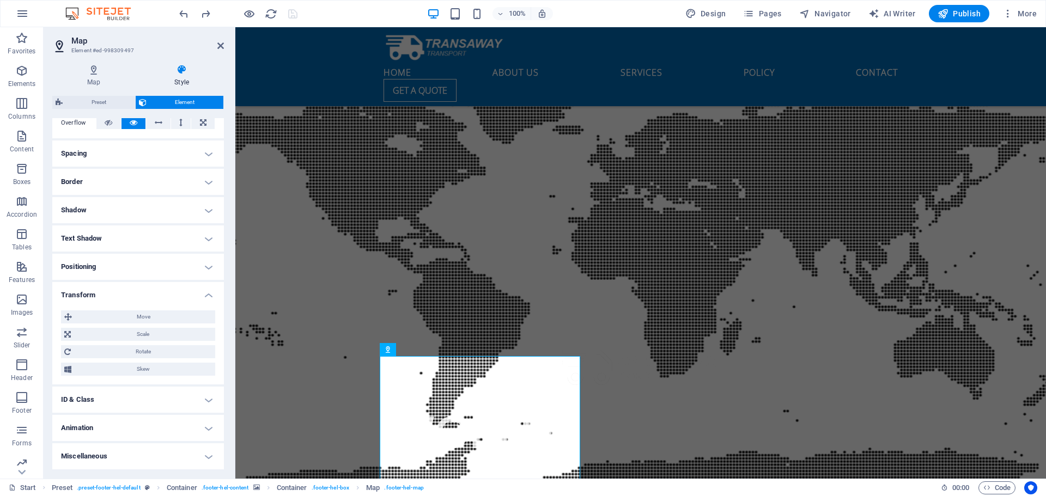
click at [204, 368] on span "Skew" at bounding box center [143, 369] width 137 height 13
click at [223, 45] on icon at bounding box center [220, 45] width 7 height 9
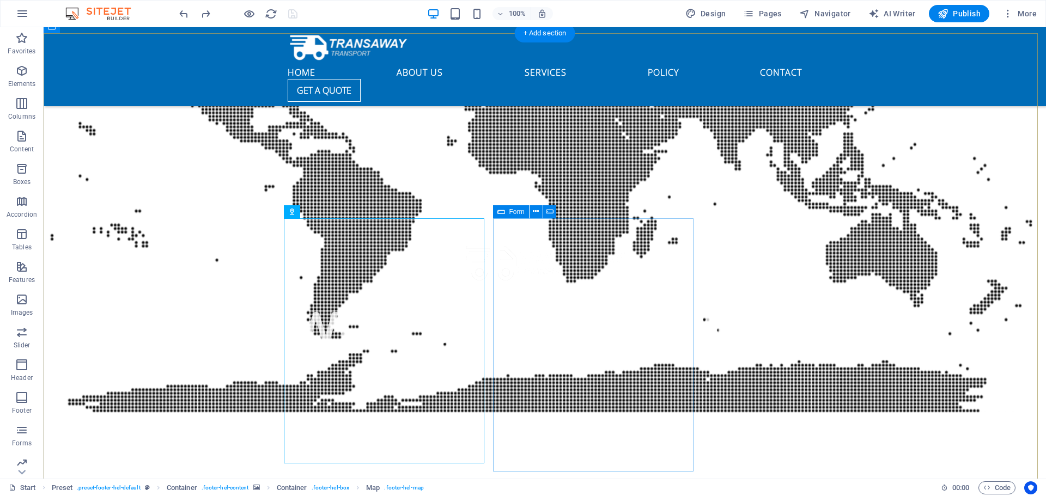
scroll to position [3448, 0]
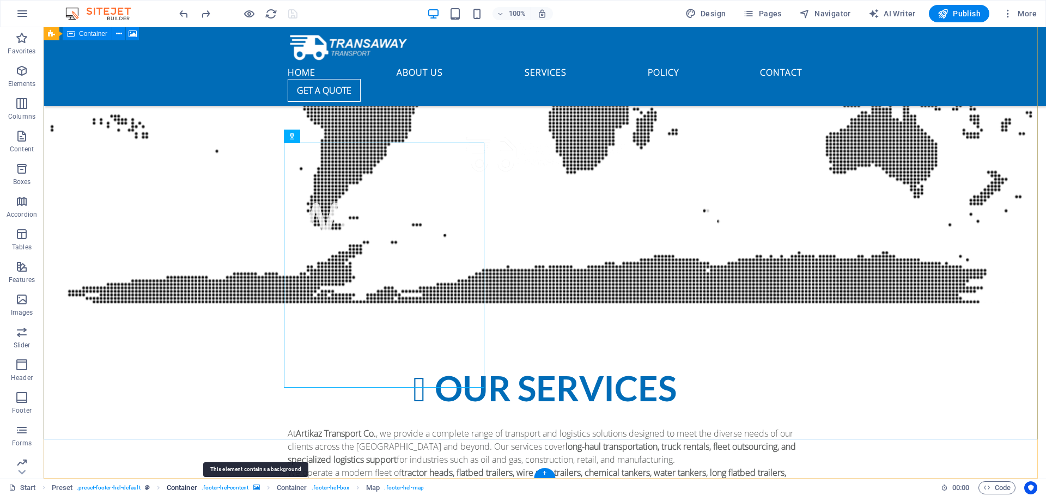
click at [254, 487] on icon "breadcrumb" at bounding box center [256, 488] width 7 height 6
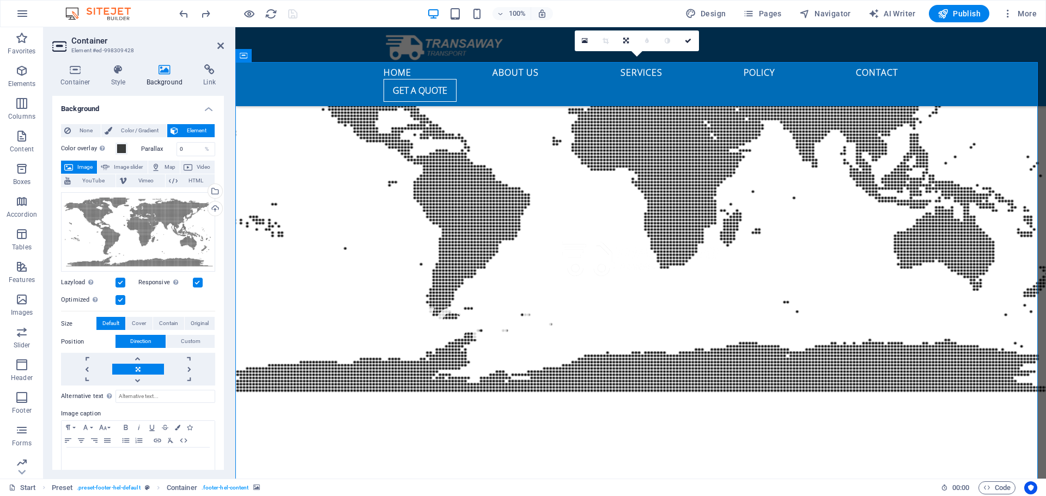
click at [152, 488] on ol "Preset . preset-footer-hel-default Container . footer-hel-content" at bounding box center [156, 488] width 208 height 13
click at [145, 486] on icon "breadcrumb" at bounding box center [147, 488] width 5 height 6
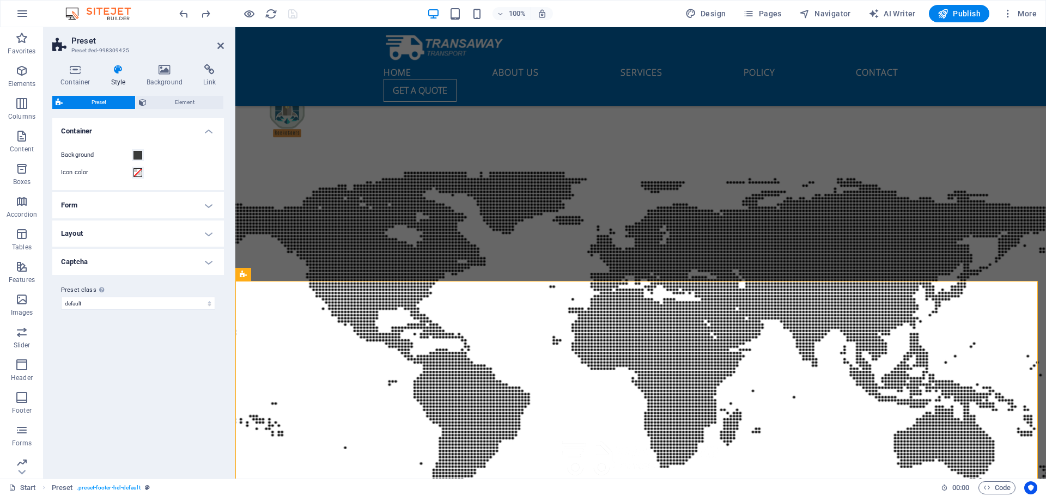
scroll to position [3226, 0]
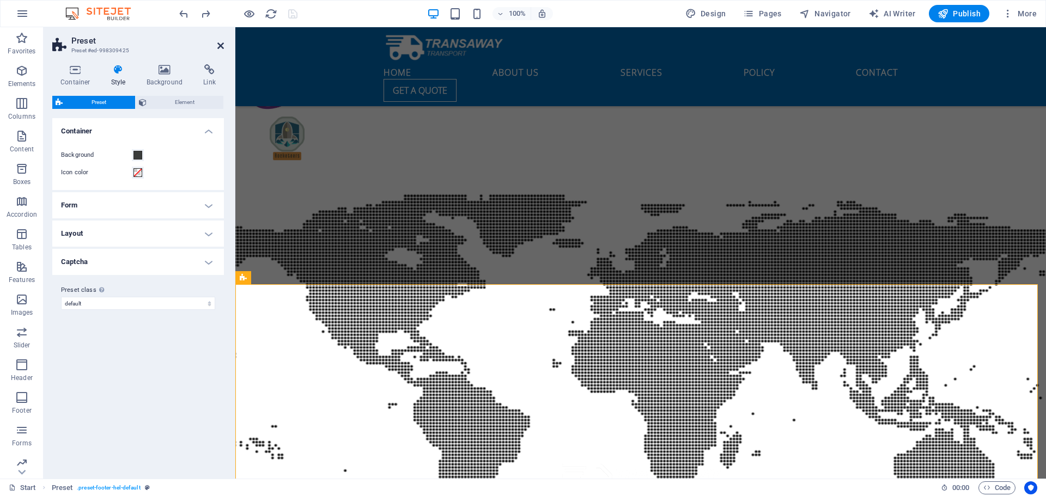
click at [222, 46] on icon at bounding box center [220, 45] width 7 height 9
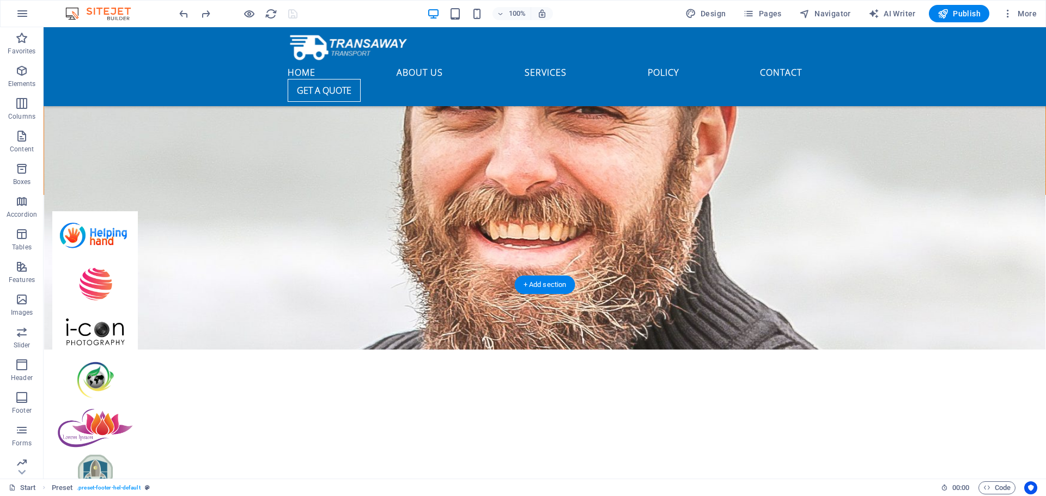
scroll to position [2735, 0]
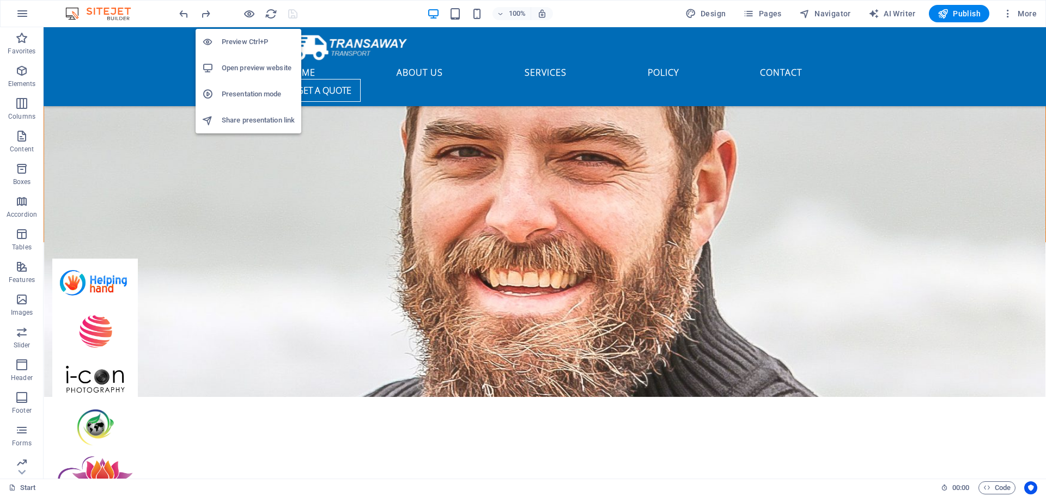
click at [241, 65] on h6 "Open preview website" at bounding box center [258, 68] width 73 height 13
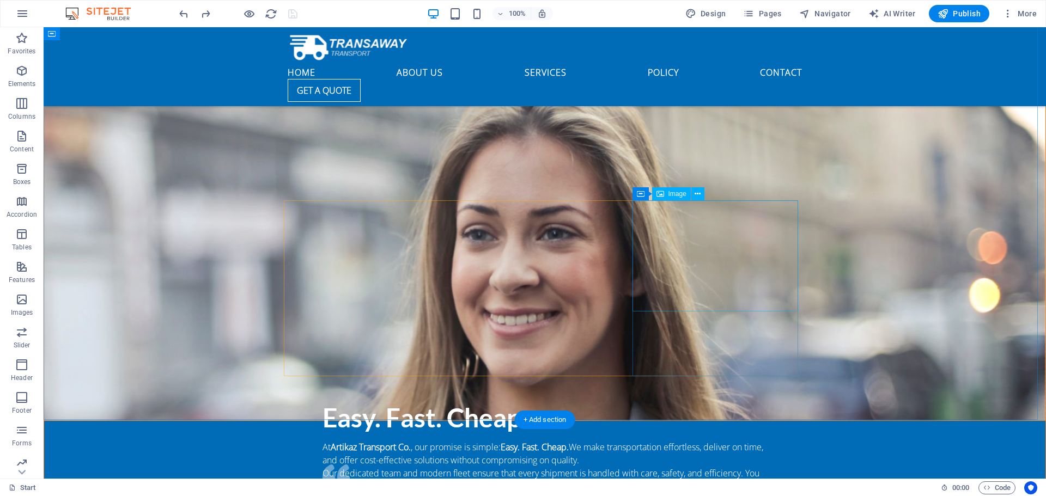
scroll to position [2082, 0]
